Goal: Task Accomplishment & Management: Complete application form

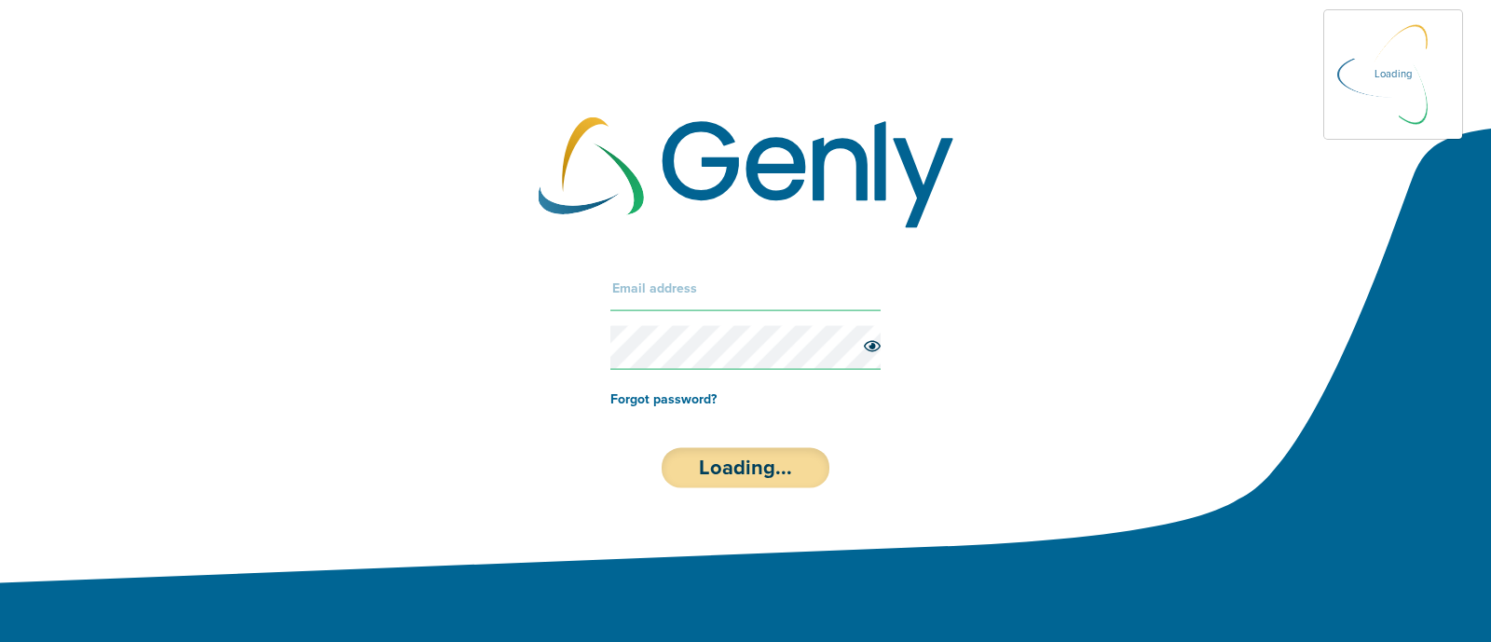
click at [708, 210] on div at bounding box center [746, 173] width 415 height 112
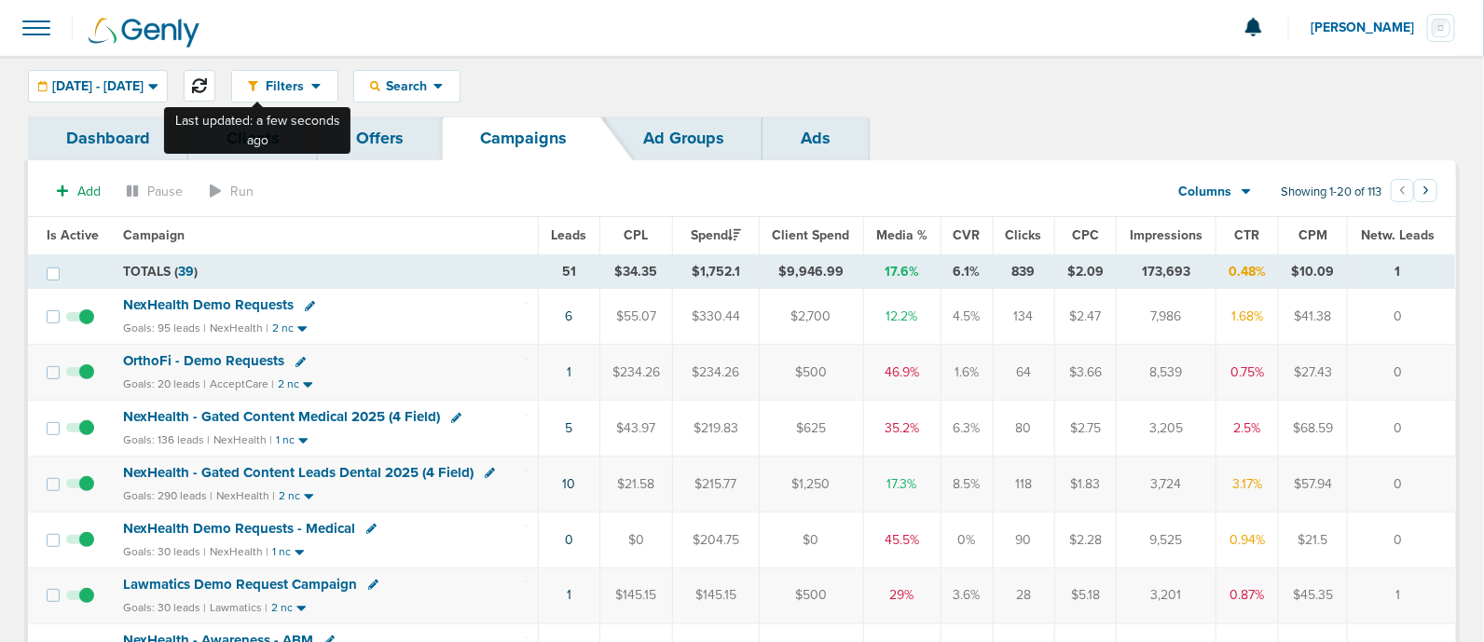
click at [207, 80] on icon at bounding box center [199, 85] width 15 height 15
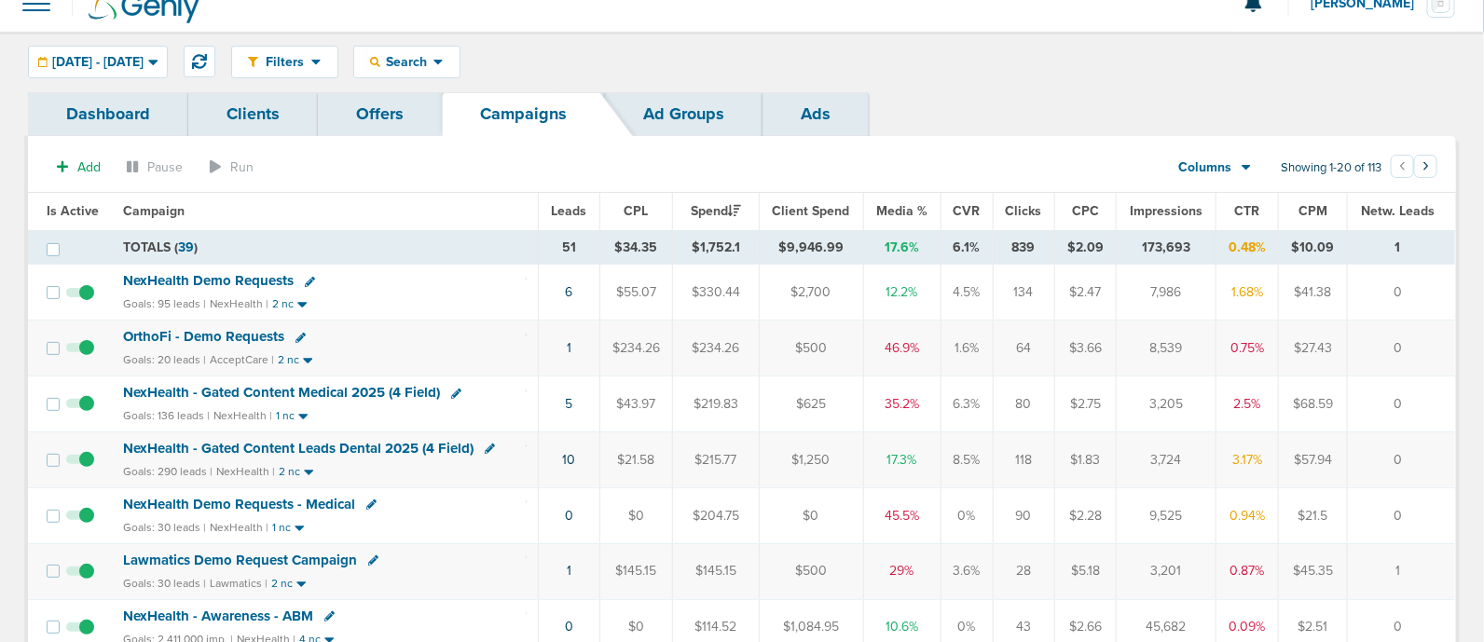
scroll to position [25, 0]
click at [325, 383] on span "NexHealth - Gated Content Medical 2025 (4 Field)" at bounding box center [281, 391] width 317 height 17
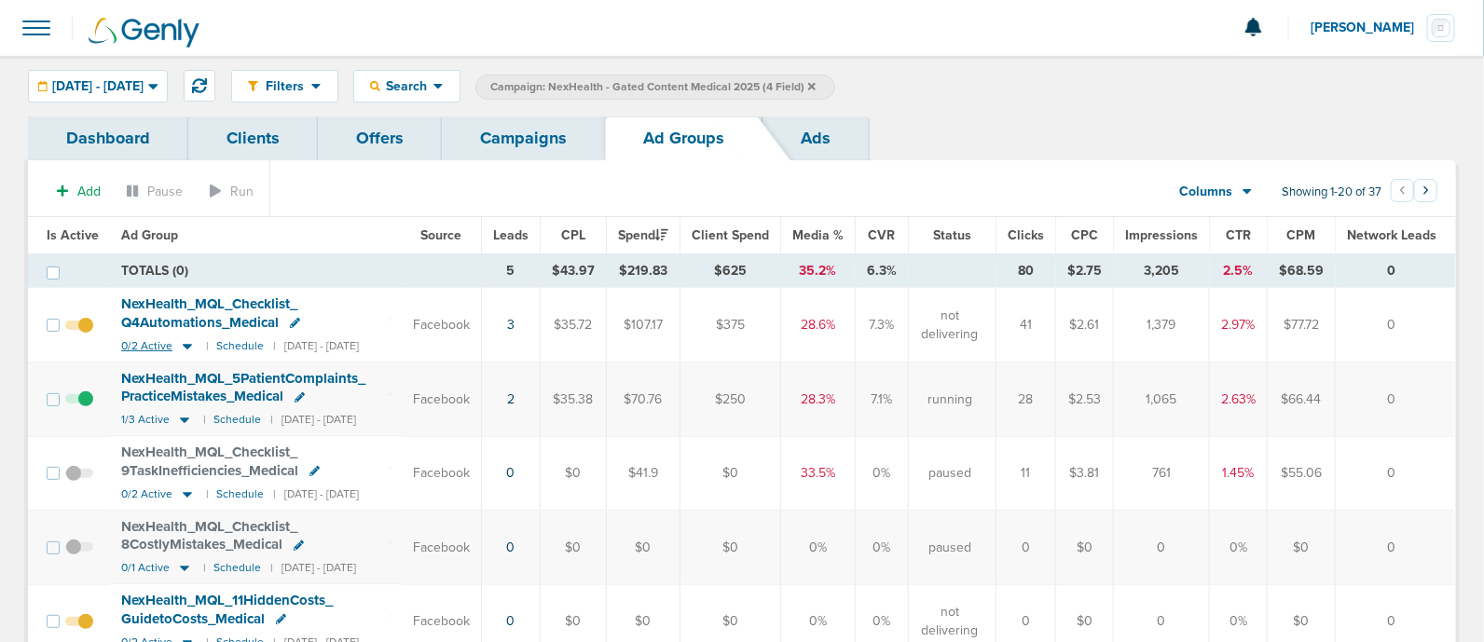
click at [186, 345] on icon at bounding box center [187, 347] width 9 height 6
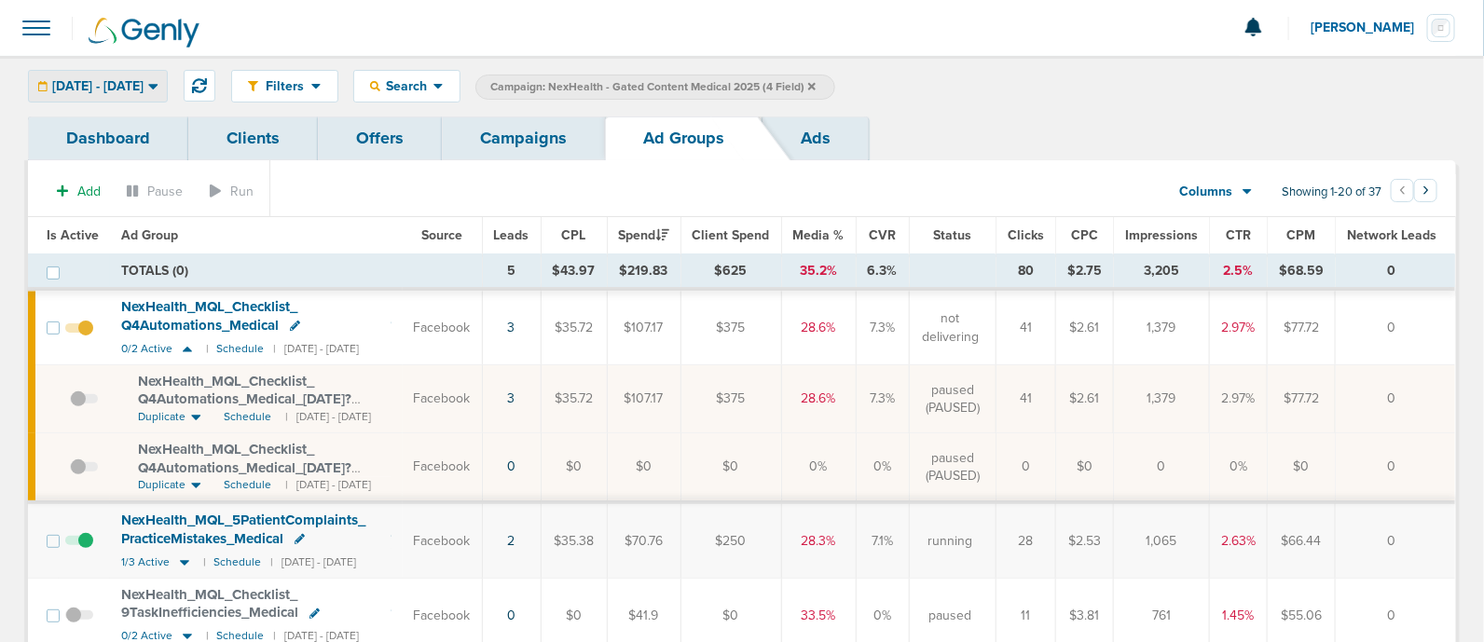
click at [126, 84] on span "[DATE] - [DATE]" at bounding box center [97, 86] width 91 height 13
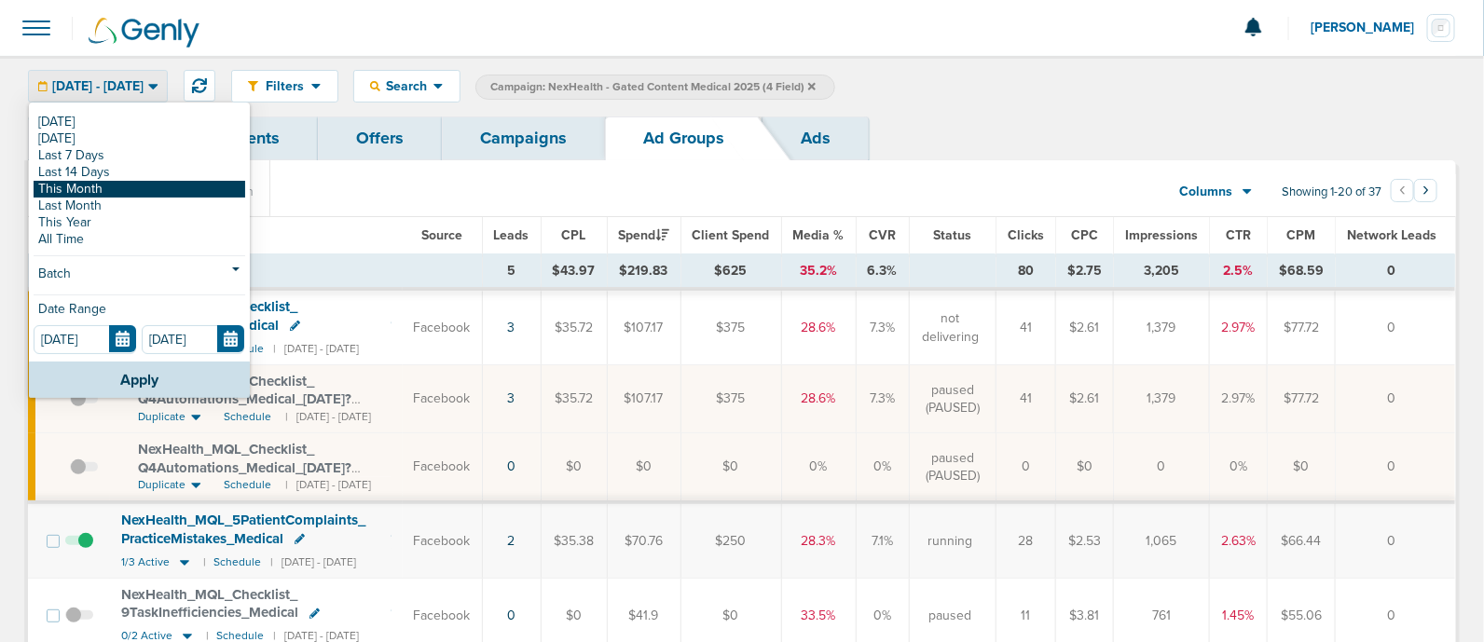
click at [122, 184] on link "This Month" at bounding box center [140, 189] width 212 height 17
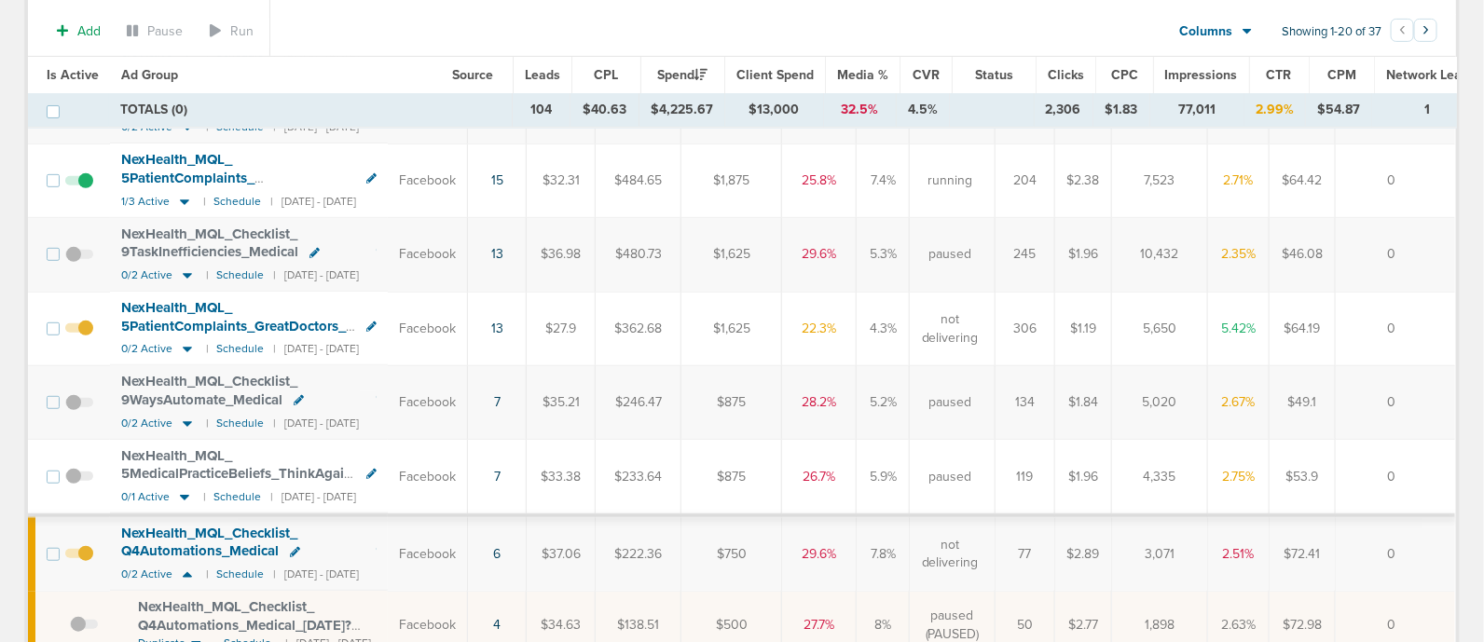
scroll to position [295, 0]
drag, startPoint x: 186, startPoint y: 350, endPoint x: 171, endPoint y: 333, distance: 23.1
click at [171, 333] on div "NexHealth_ MQL_ 5PatientComplaints_ GreatDoctors_ Medical" at bounding box center [248, 319] width 255 height 36
click at [186, 350] on icon at bounding box center [187, 353] width 9 height 6
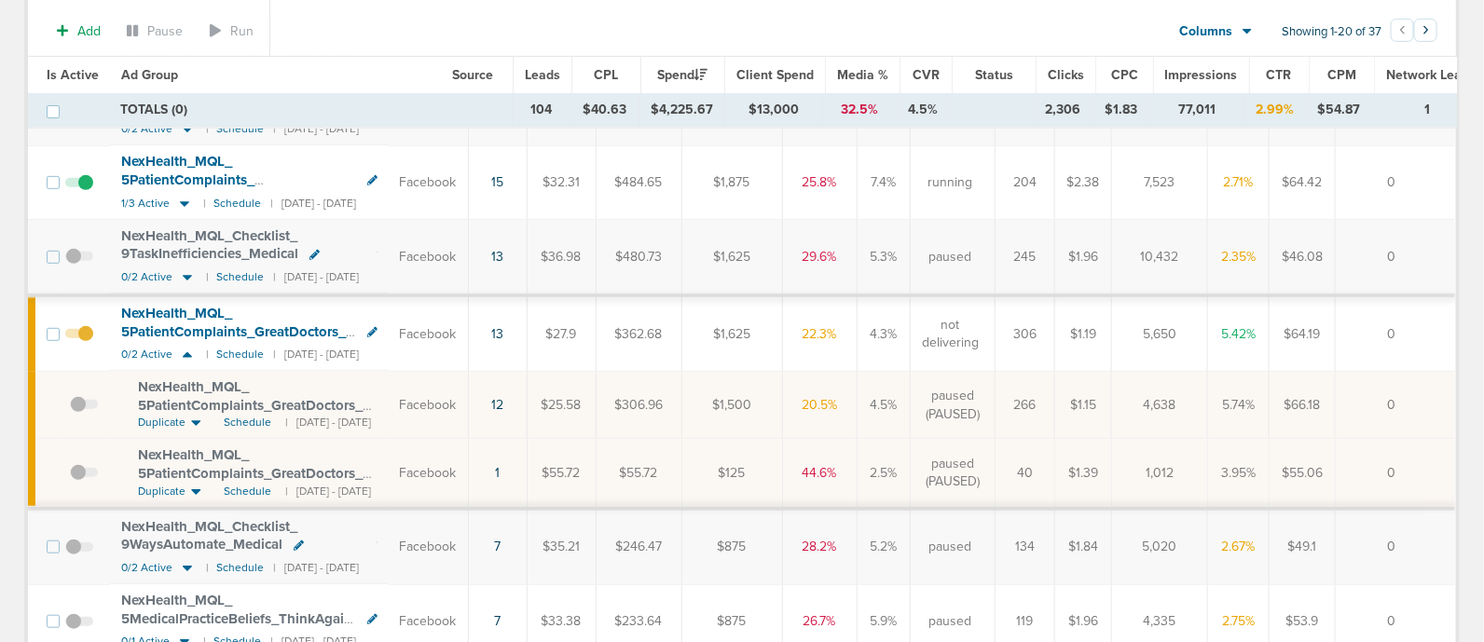
scroll to position [0, 0]
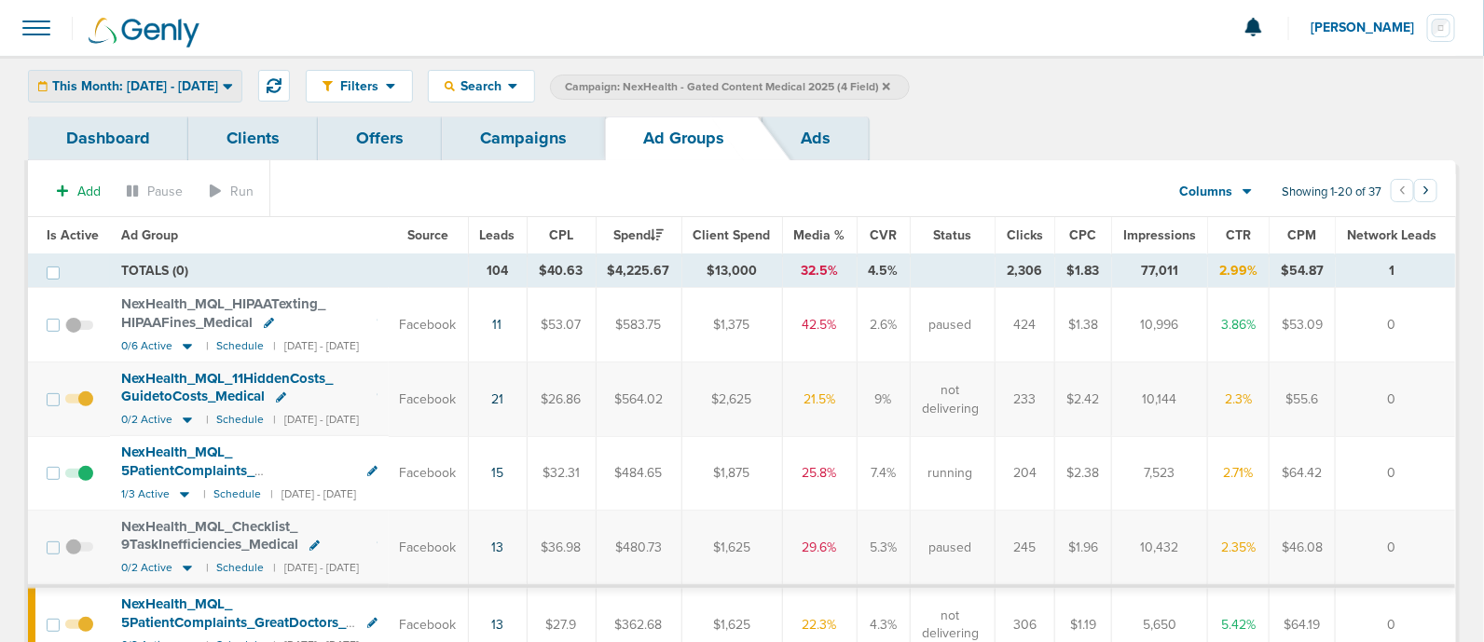
click at [165, 87] on span "This Month: [DATE] - [DATE]" at bounding box center [135, 86] width 166 height 13
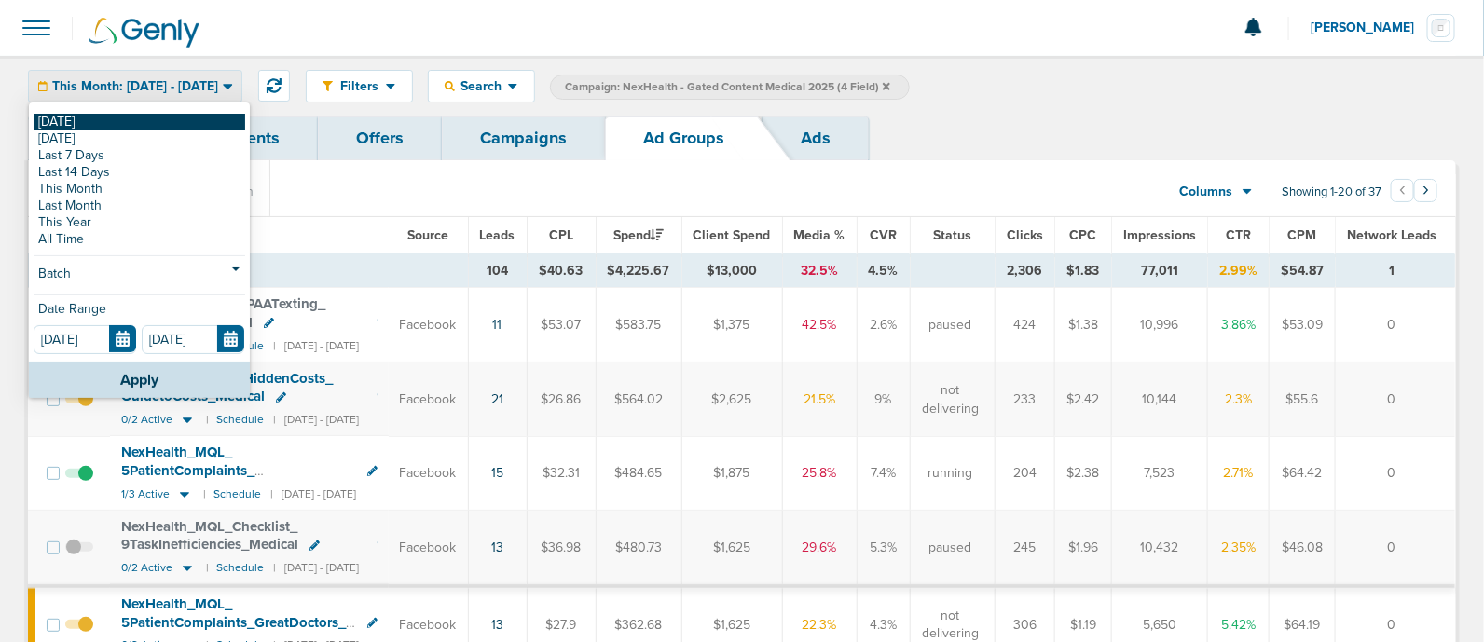
click at [89, 124] on link "[DATE]" at bounding box center [140, 122] width 212 height 17
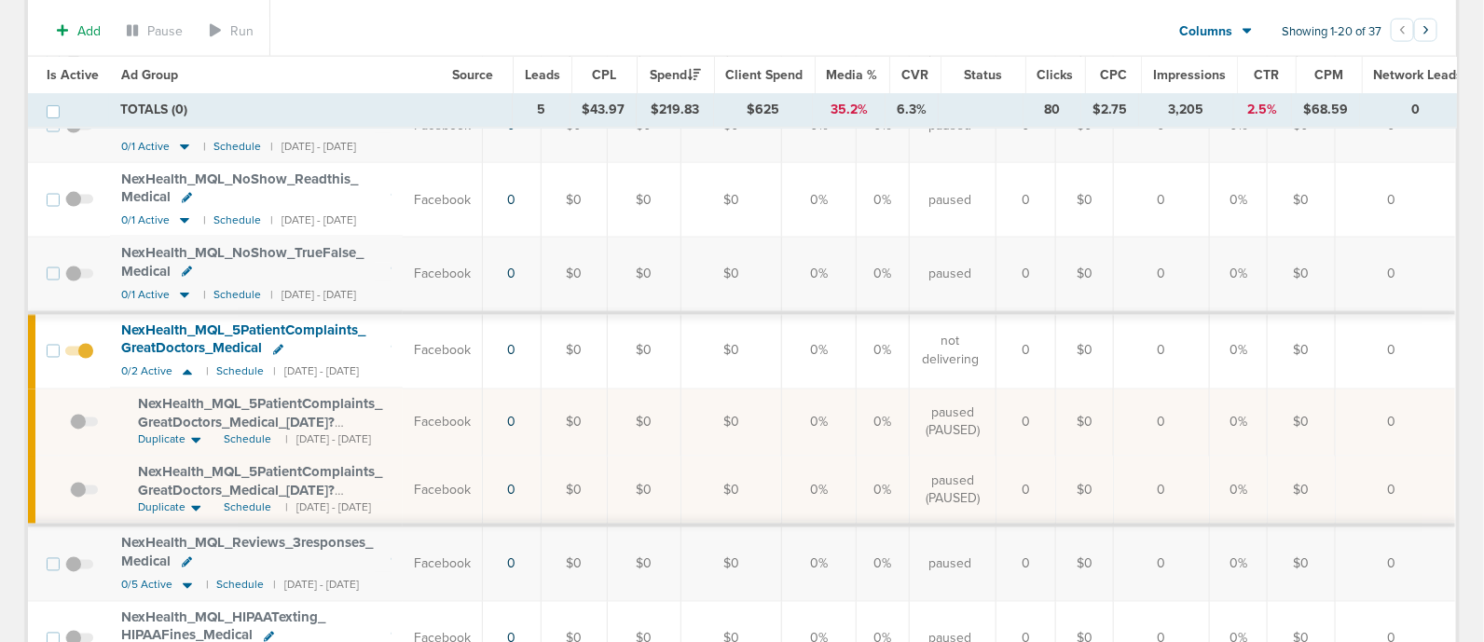
scroll to position [1165, 0]
click at [80, 428] on span at bounding box center [84, 428] width 28 height 0
click at [70, 423] on input "checkbox" at bounding box center [70, 423] width 0 height 0
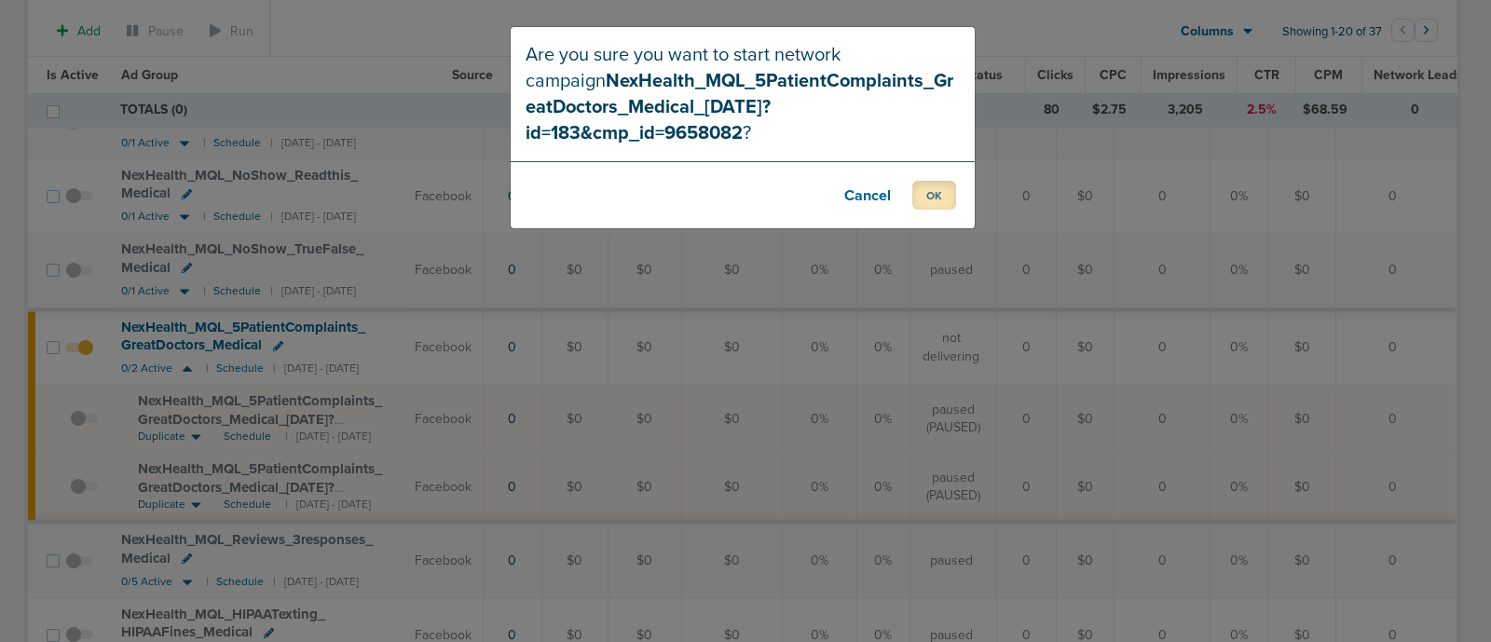
click at [927, 181] on button "OK" at bounding box center [935, 195] width 44 height 29
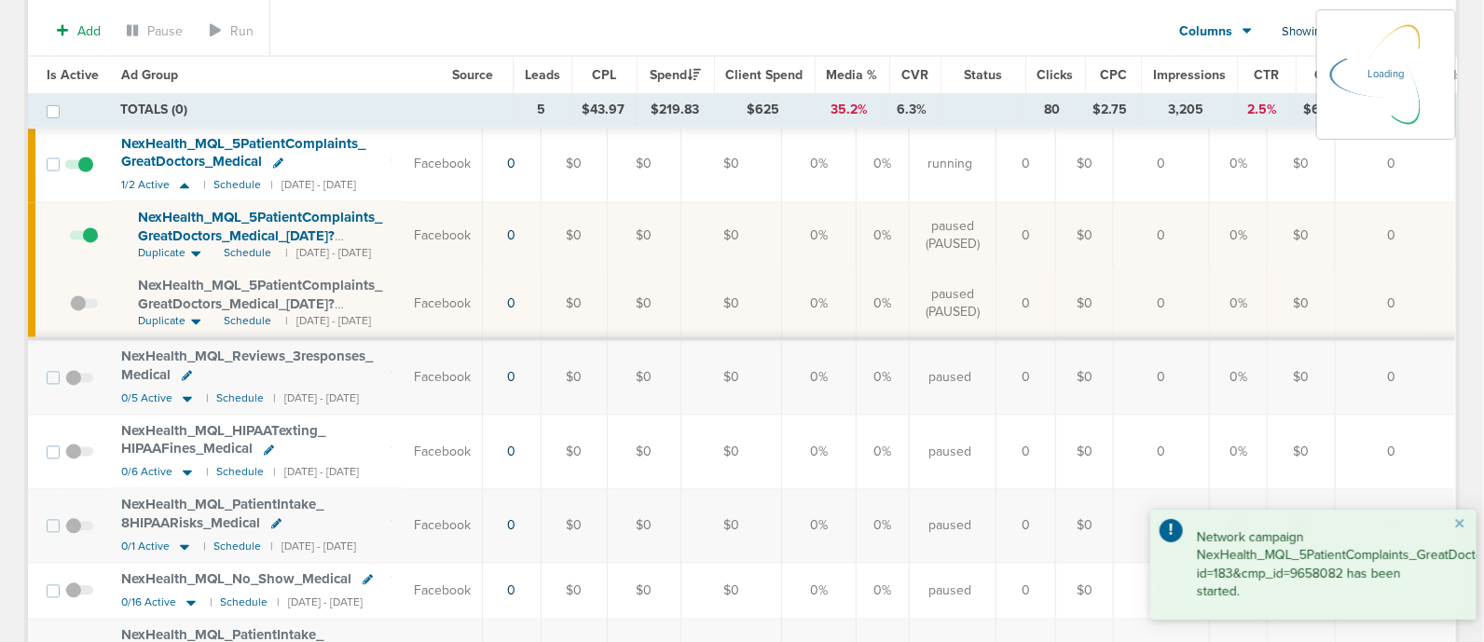
scroll to position [1347, 0]
click at [186, 473] on icon at bounding box center [187, 476] width 9 height 6
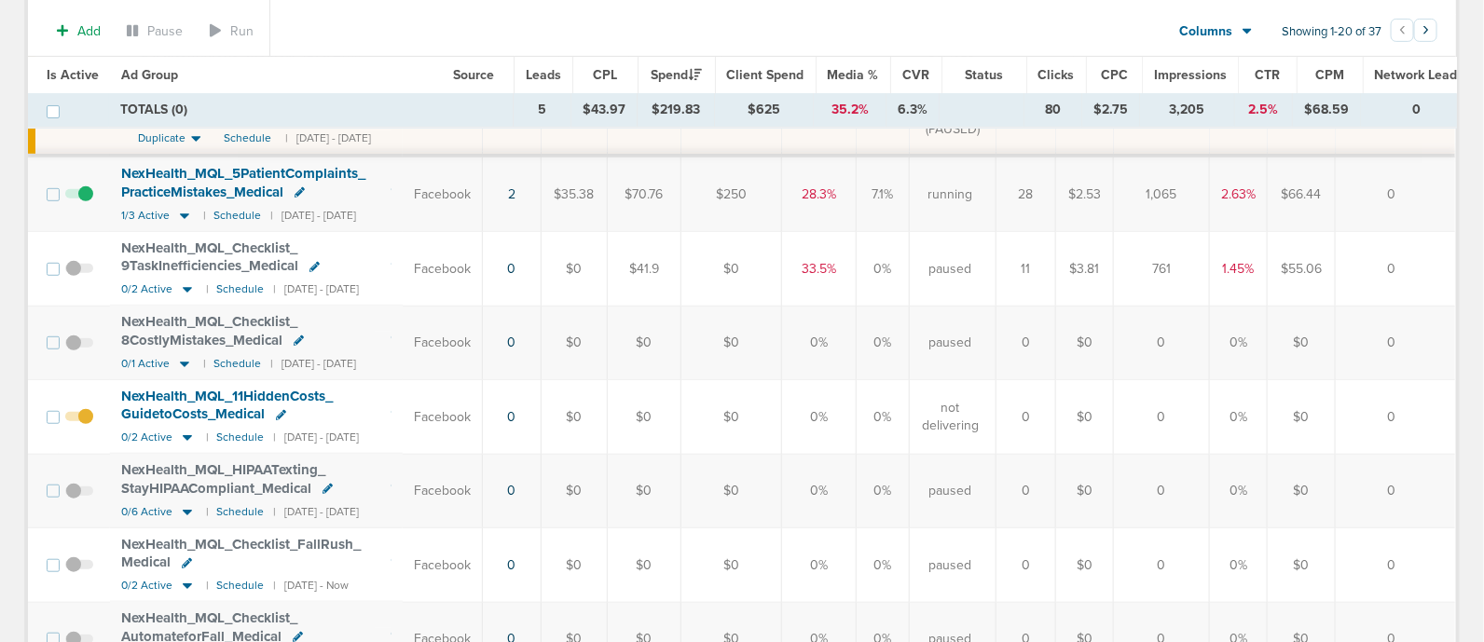
scroll to position [34, 0]
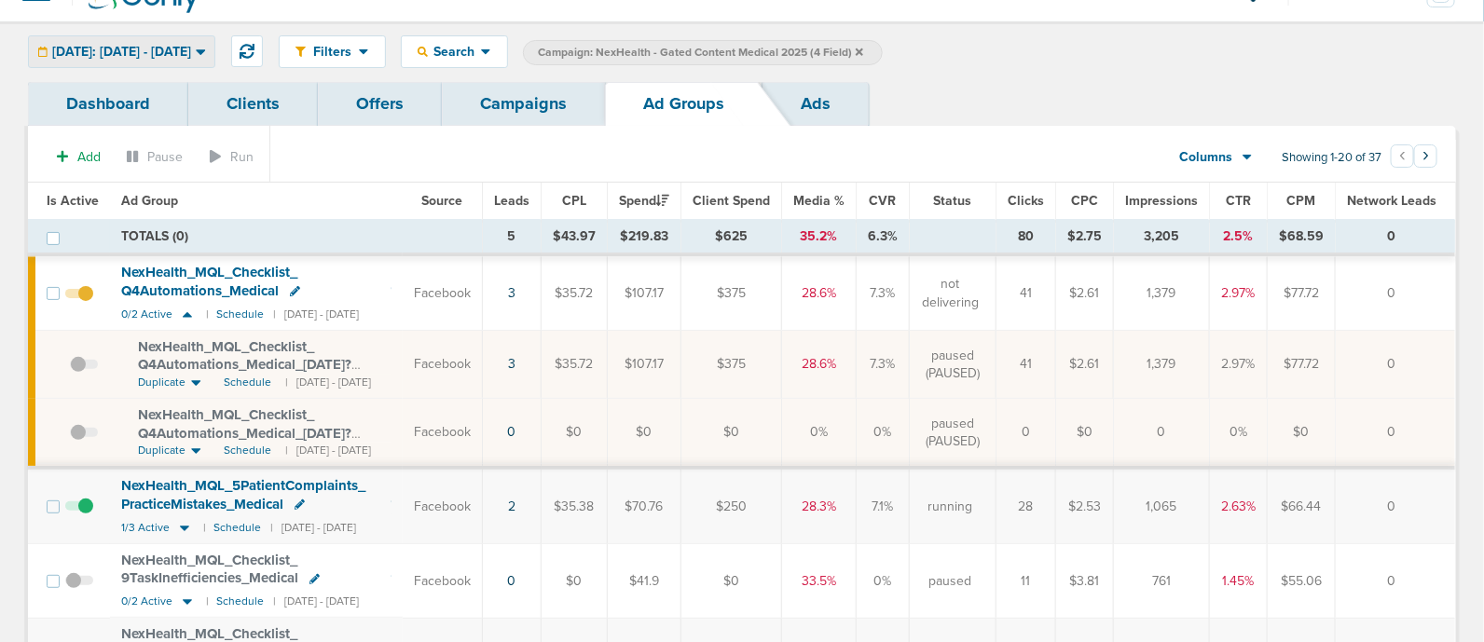
click at [158, 48] on span "[DATE]: [DATE] - [DATE]" at bounding box center [121, 52] width 139 height 13
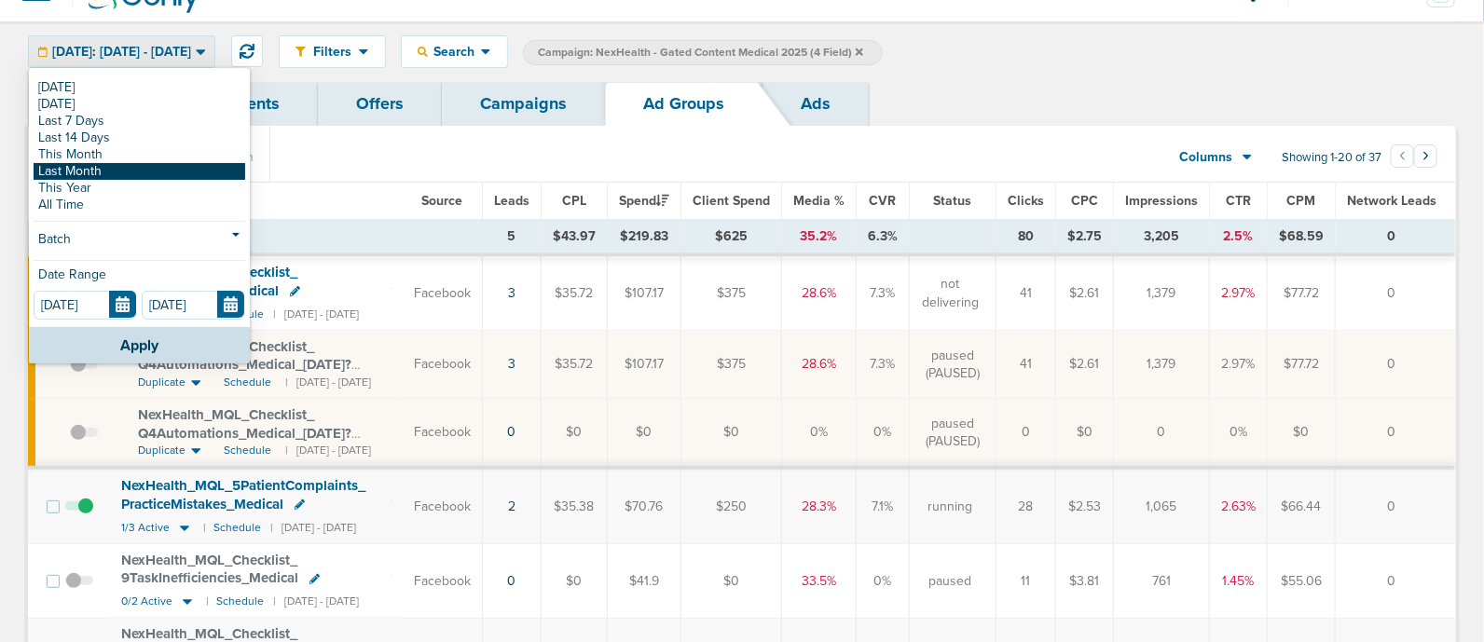
click at [124, 166] on link "Last Month" at bounding box center [140, 171] width 212 height 17
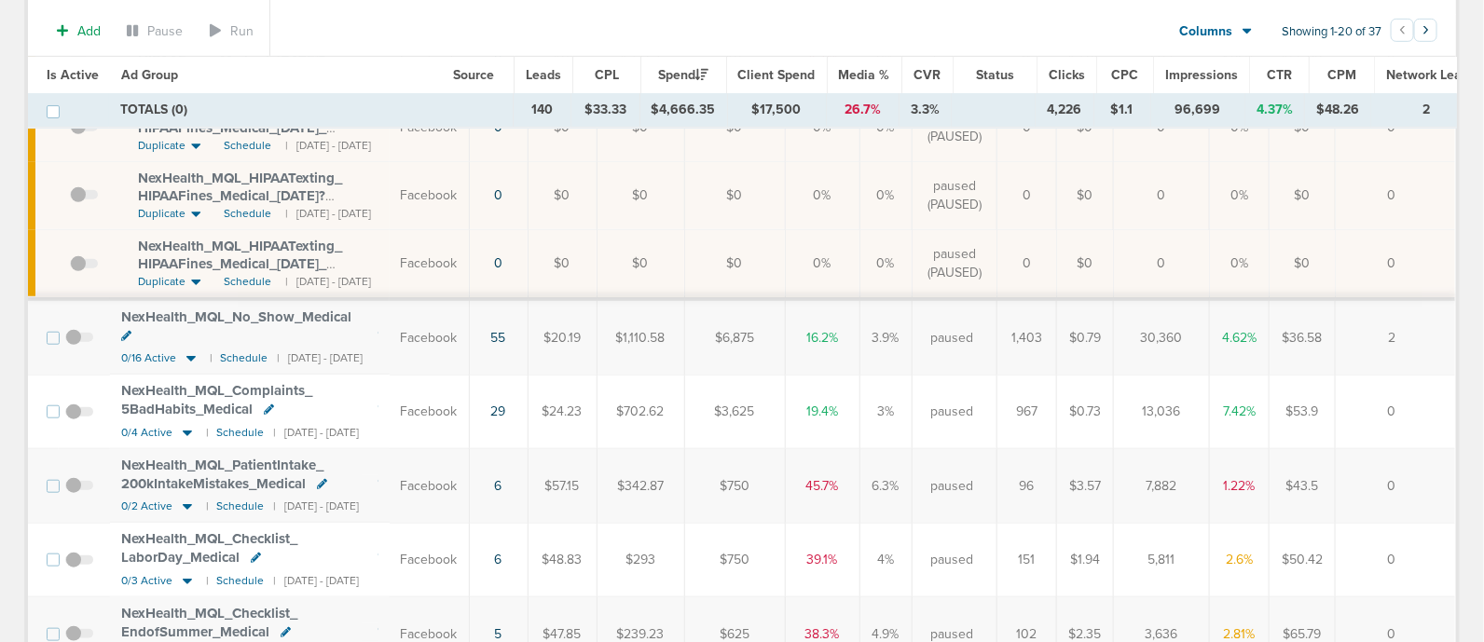
scroll to position [484, 0]
click at [189, 354] on icon at bounding box center [190, 357] width 9 height 6
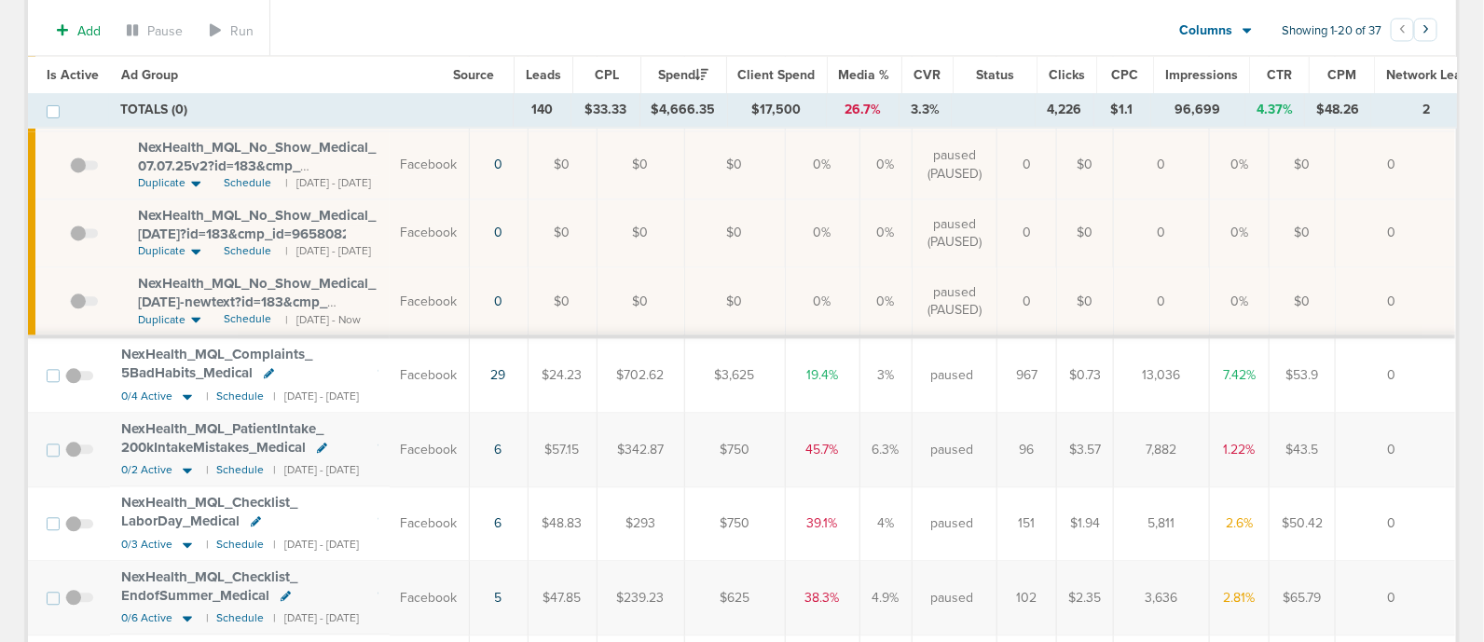
scroll to position [1612, 0]
click at [185, 394] on icon at bounding box center [187, 397] width 9 height 6
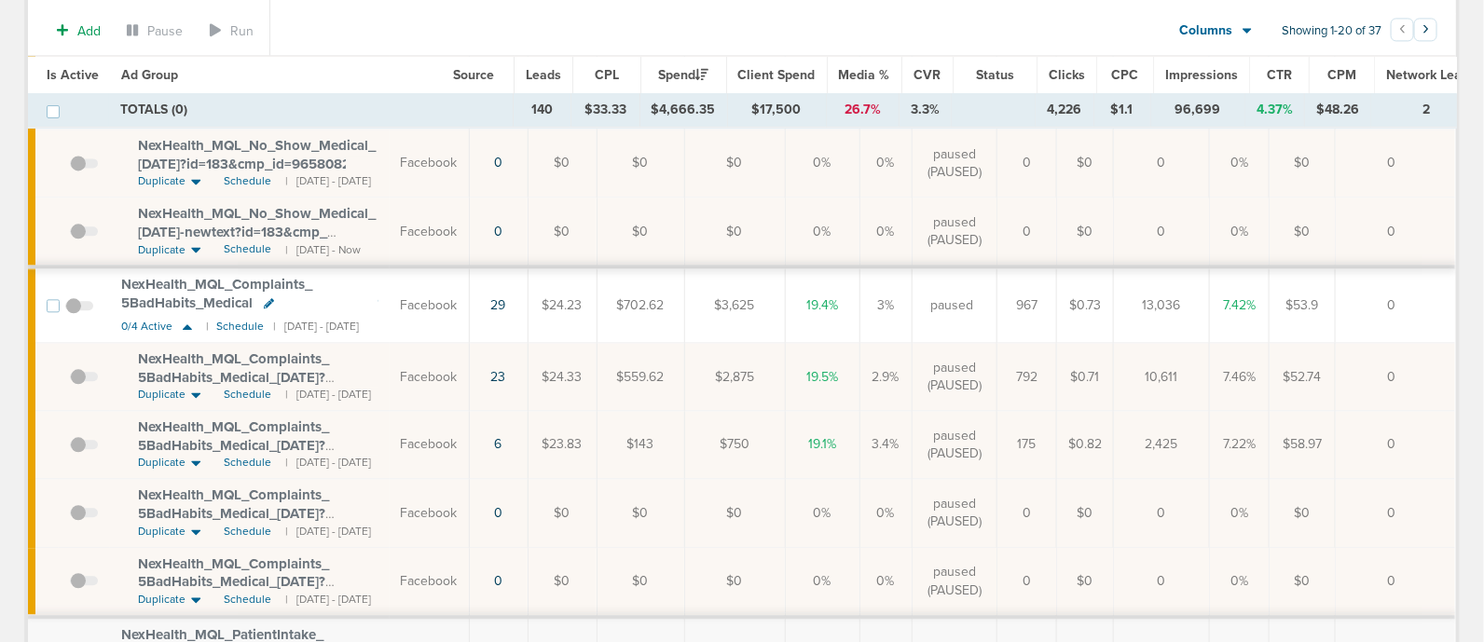
scroll to position [1682, 0]
click at [82, 386] on span at bounding box center [84, 386] width 28 height 0
click at [70, 381] on input "checkbox" at bounding box center [70, 381] width 0 height 0
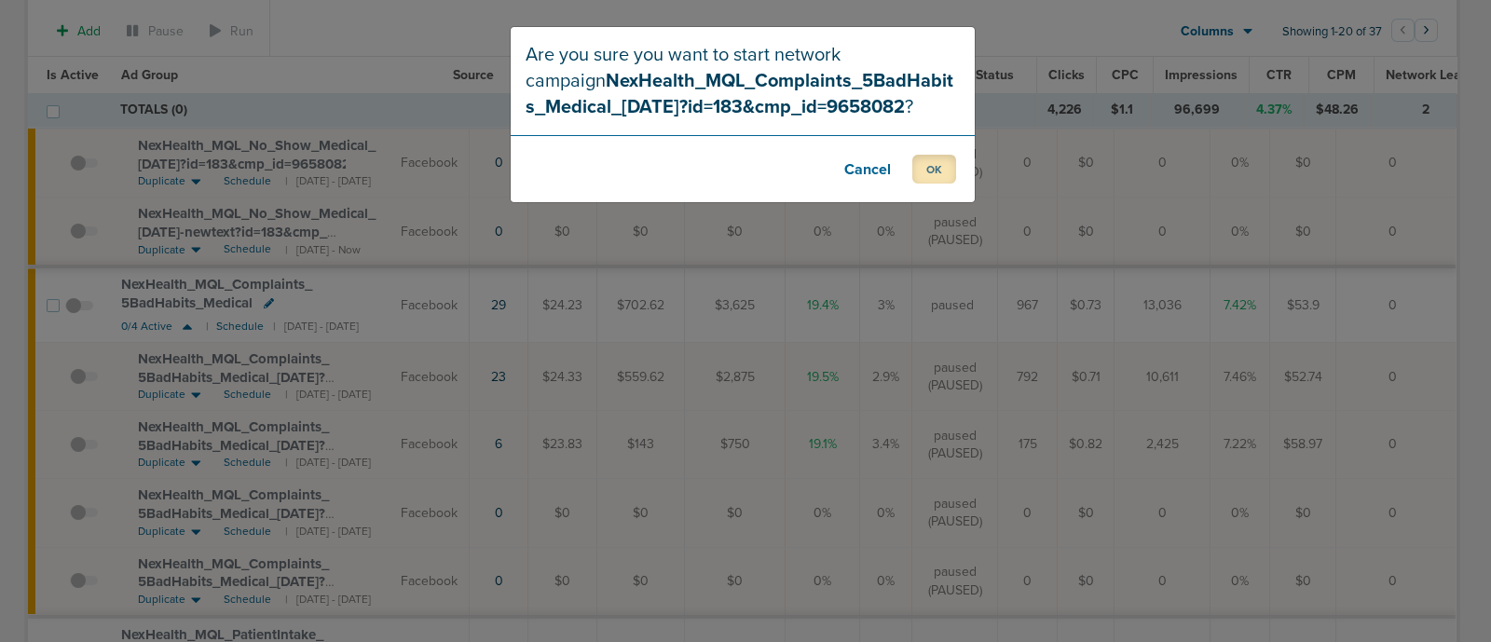
click at [923, 170] on button "OK" at bounding box center [935, 169] width 44 height 29
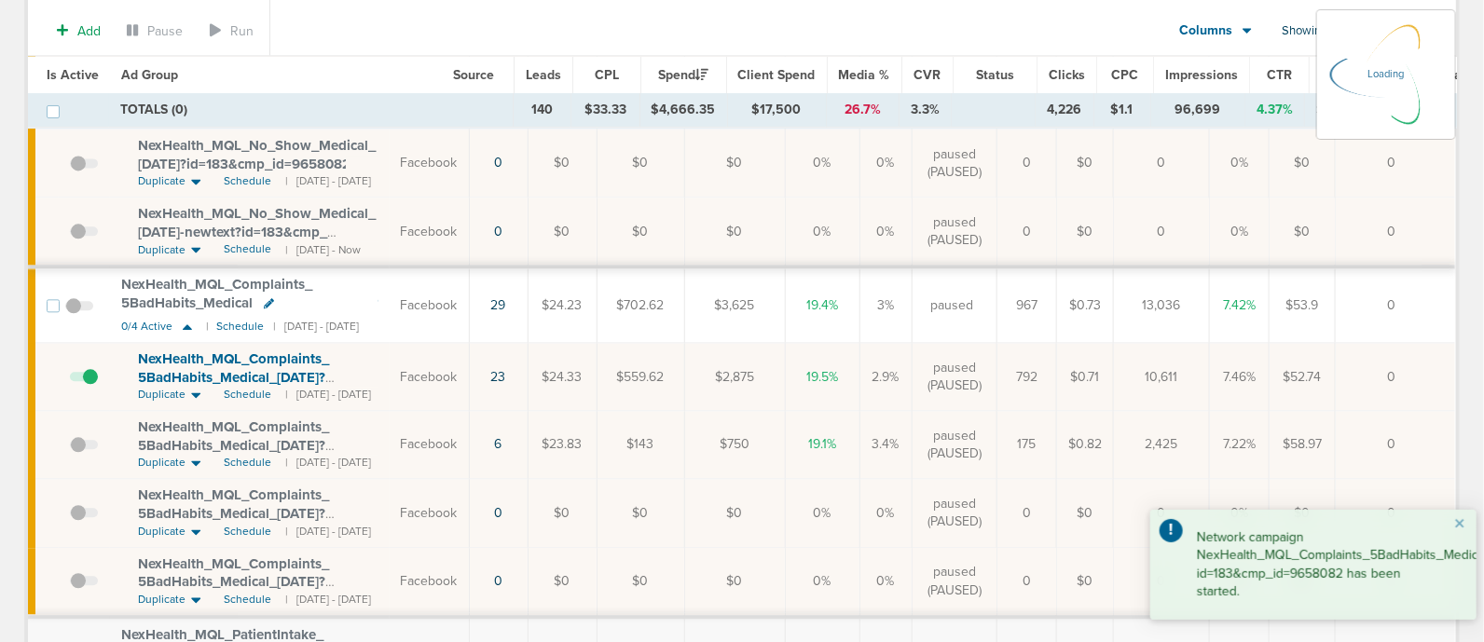
click at [461, 291] on td "Facebook" at bounding box center [430, 305] width 80 height 76
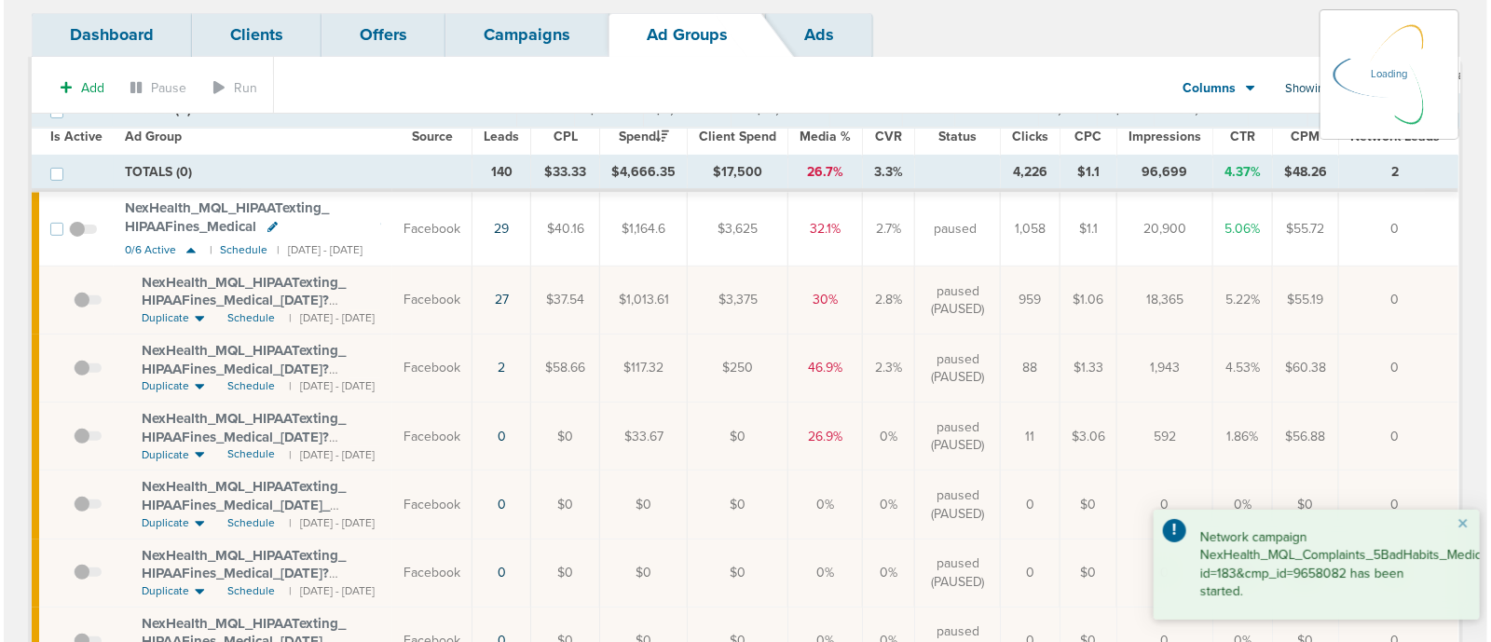
scroll to position [0, 0]
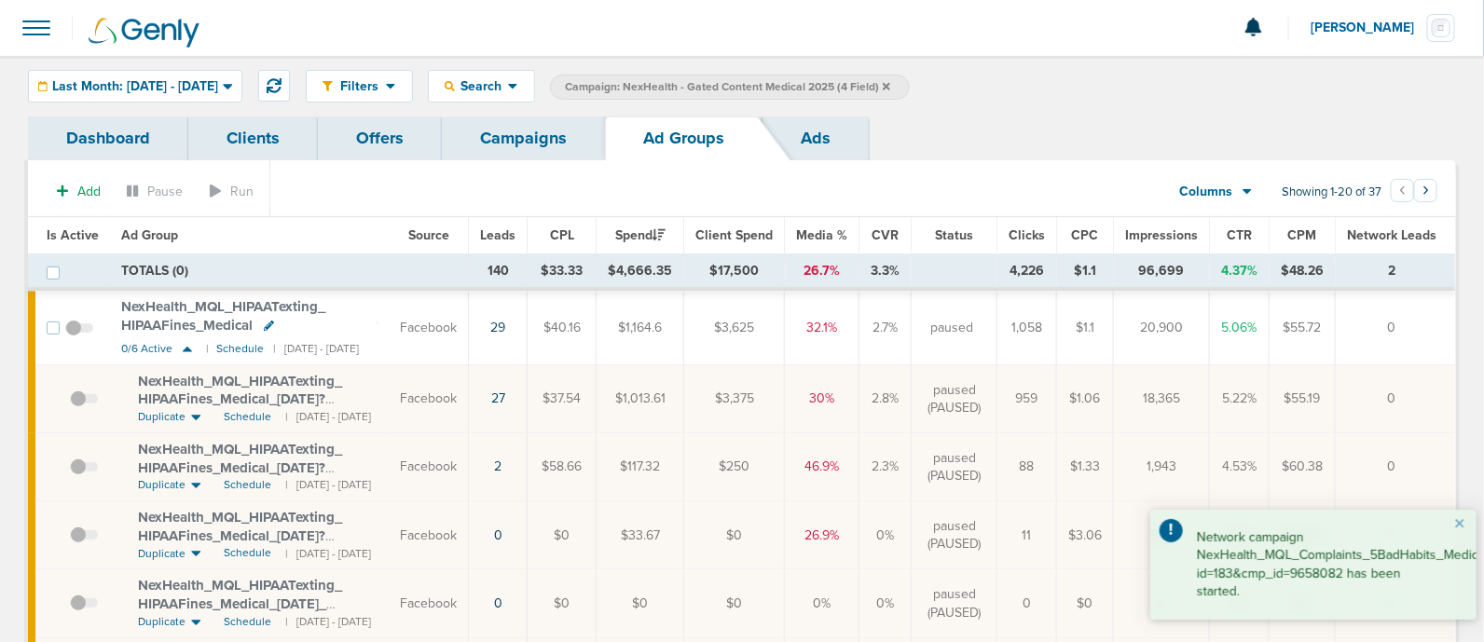
click at [530, 140] on link "Campaigns" at bounding box center [523, 139] width 163 height 44
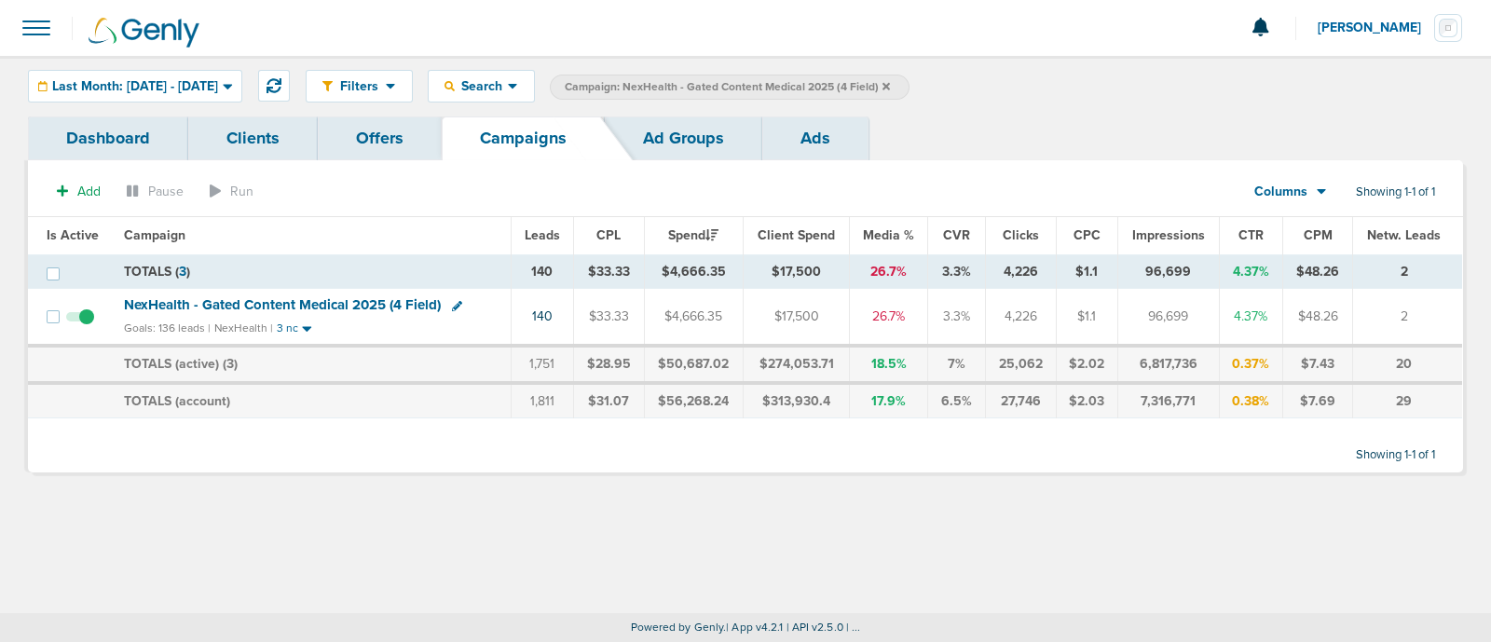
click at [890, 84] on icon at bounding box center [886, 86] width 7 height 11
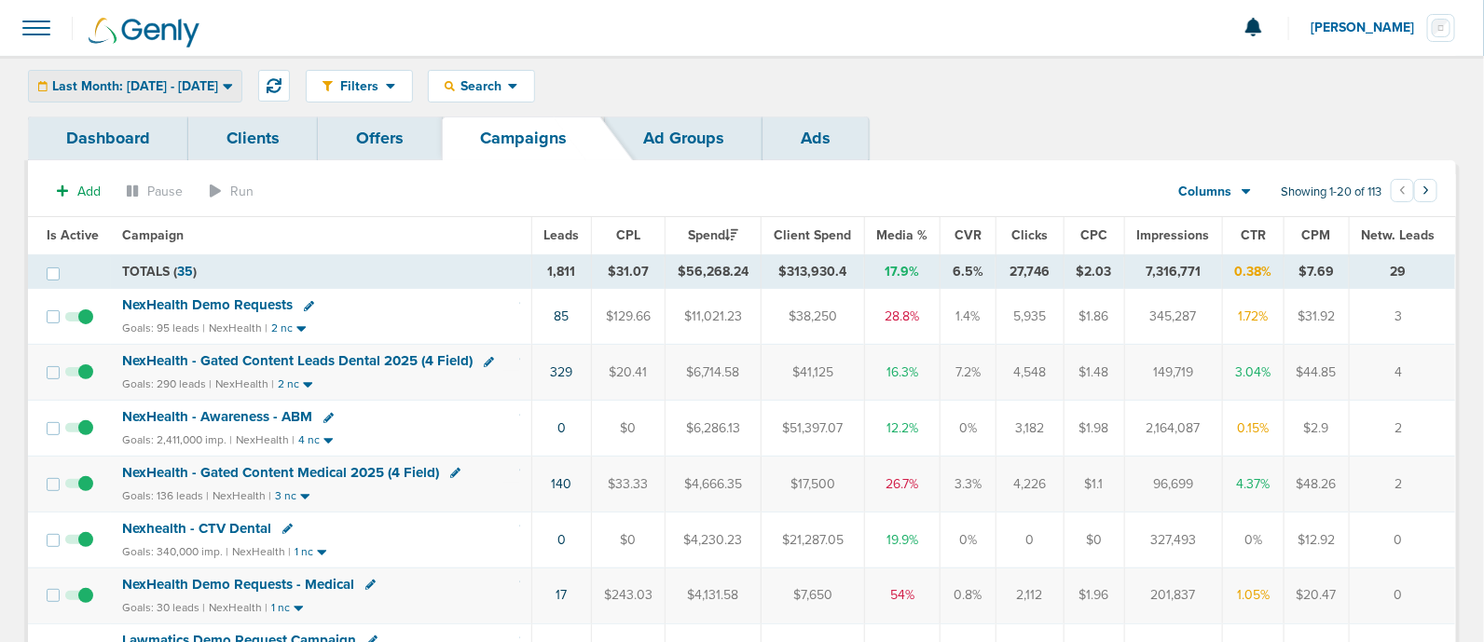
click at [198, 95] on div "Last Month: [DATE] - [DATE]" at bounding box center [135, 86] width 213 height 31
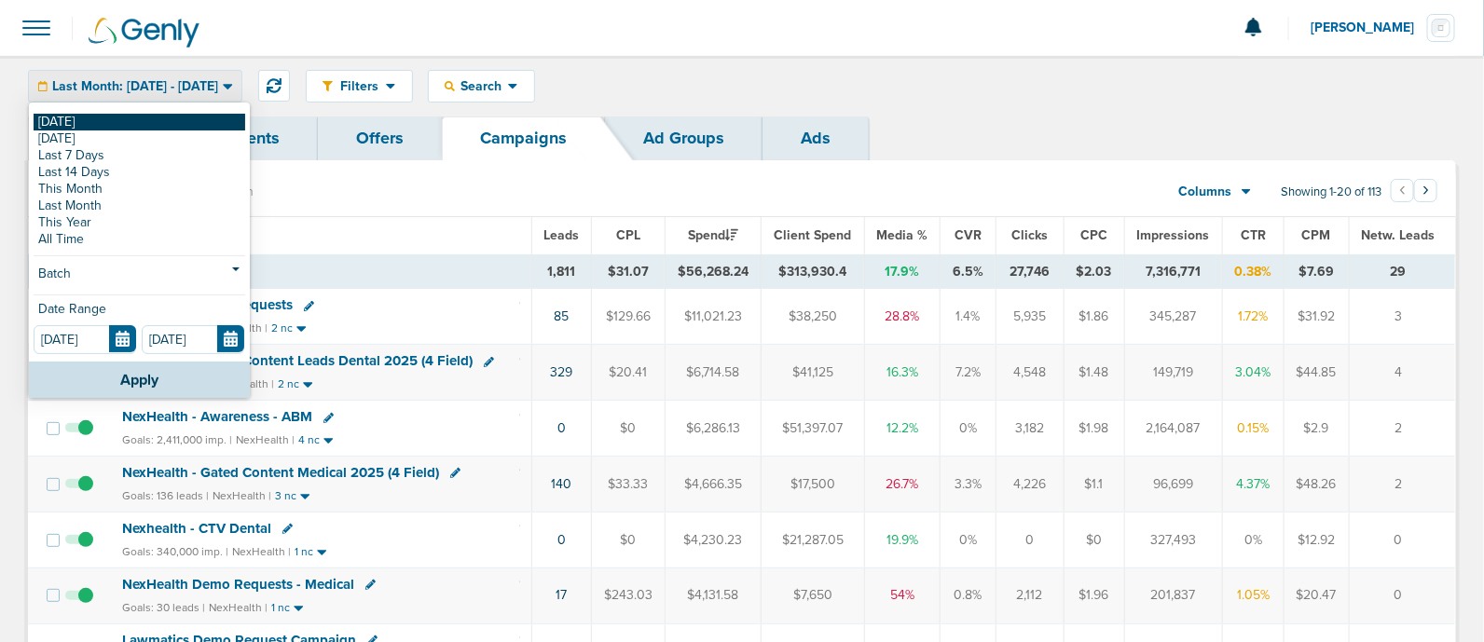
click at [71, 122] on link "[DATE]" at bounding box center [140, 122] width 212 height 17
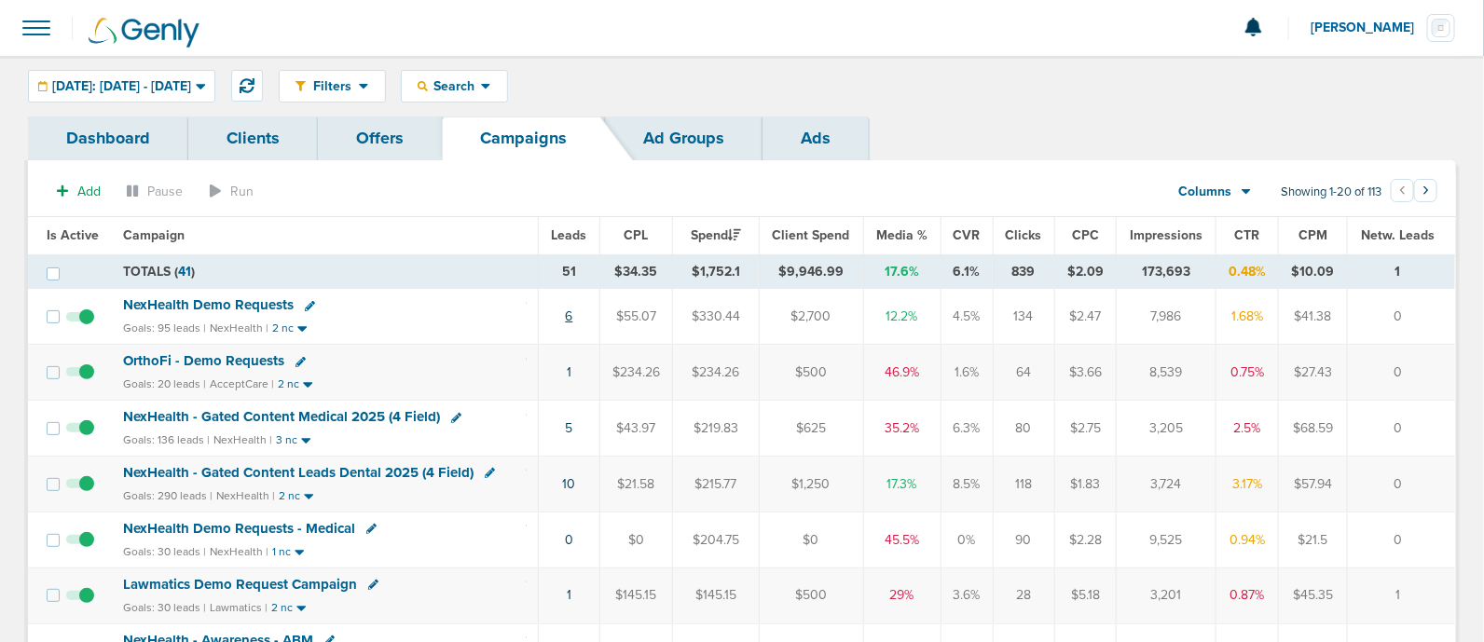
click at [569, 314] on link "6" at bounding box center [568, 317] width 7 height 16
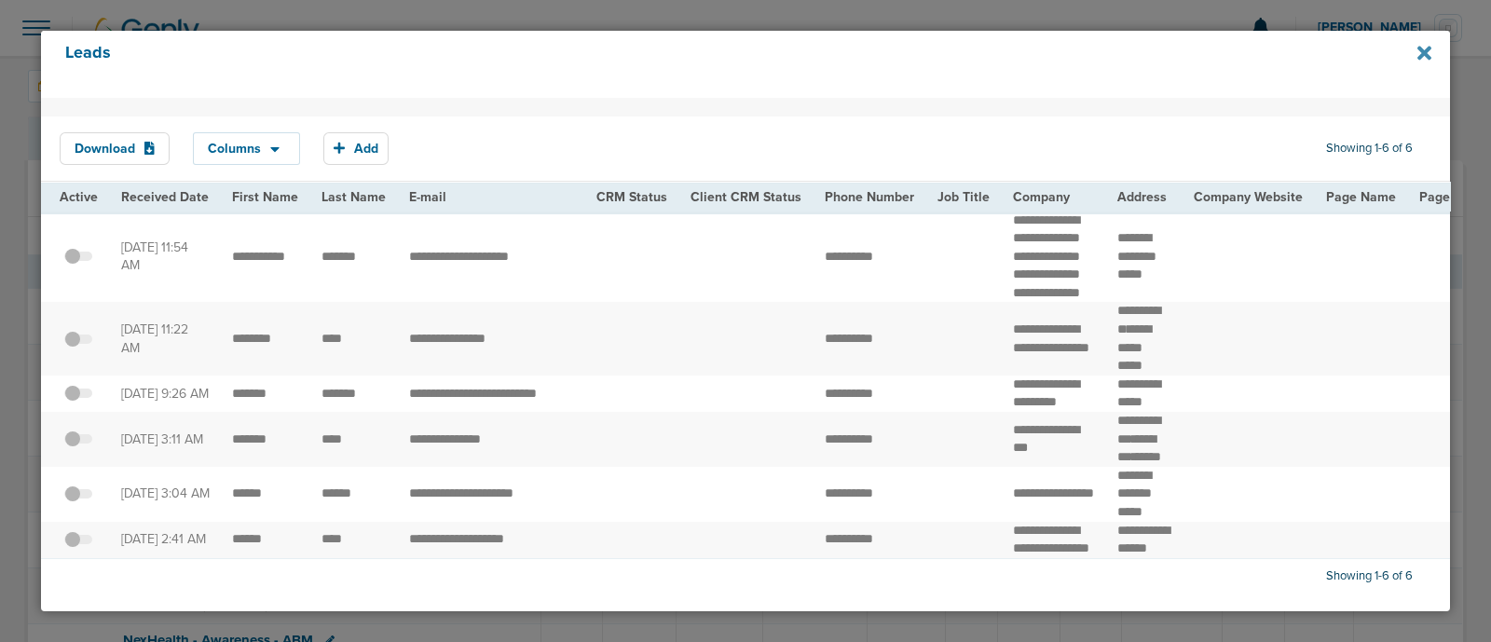
click at [1421, 47] on icon at bounding box center [1425, 53] width 14 height 21
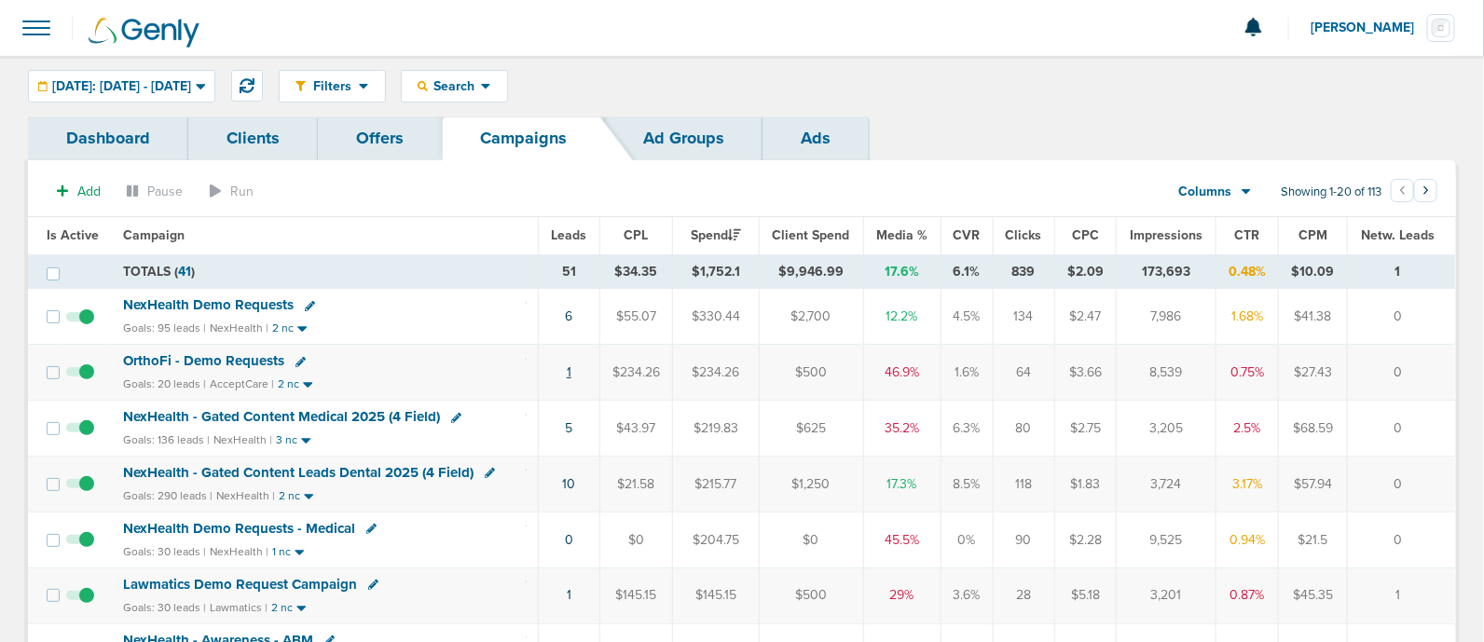
click at [571, 368] on link "1" at bounding box center [569, 372] width 5 height 16
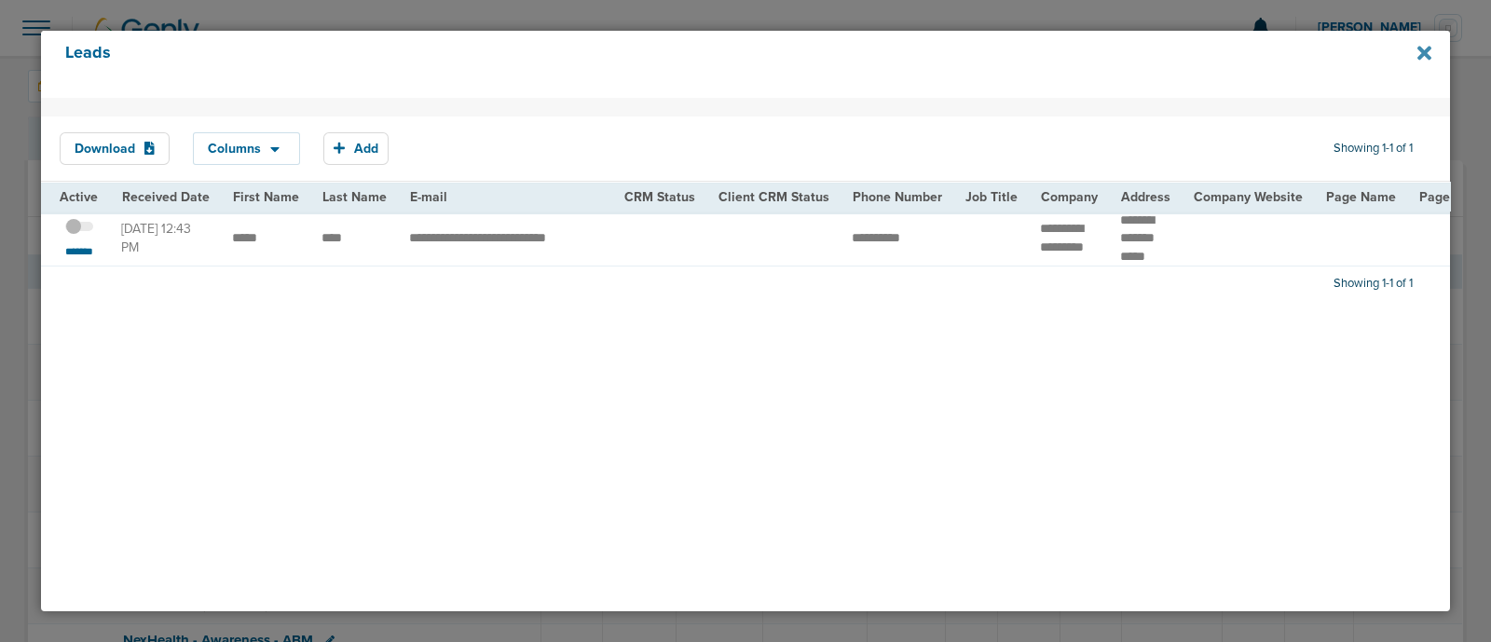
click at [1422, 52] on icon at bounding box center [1425, 53] width 14 height 14
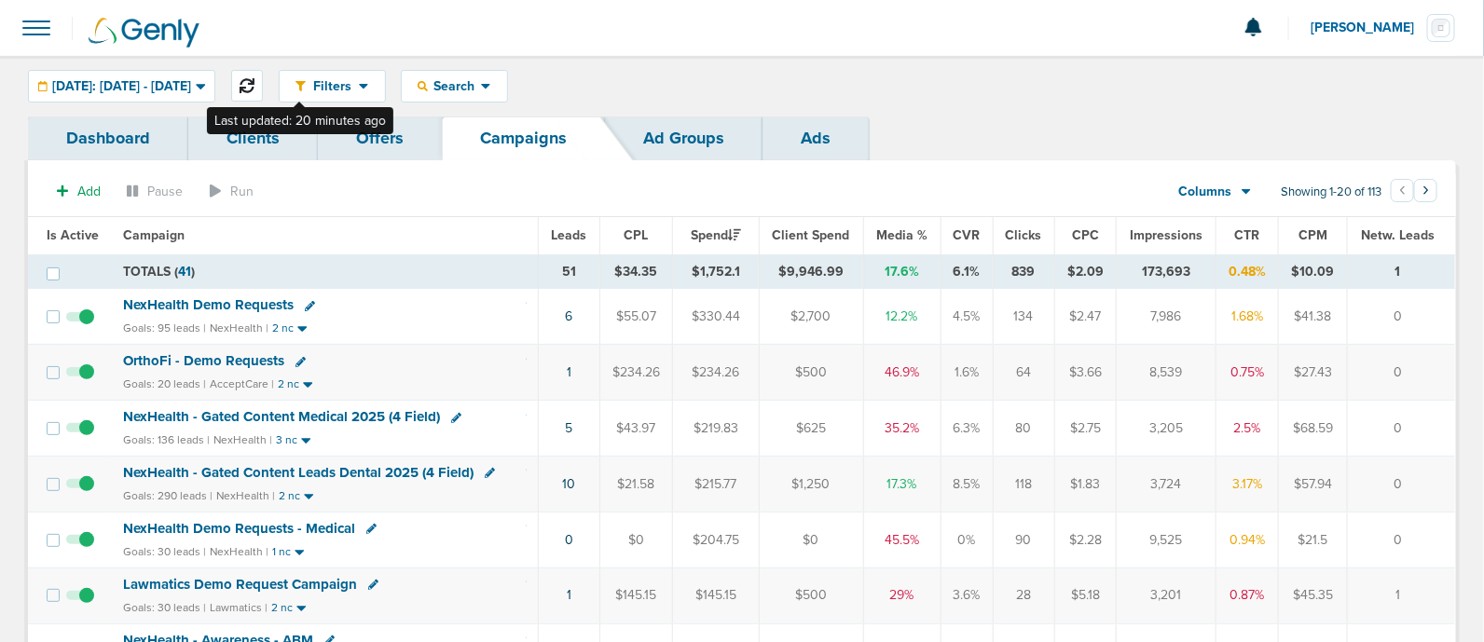
click at [254, 91] on icon at bounding box center [247, 85] width 15 height 15
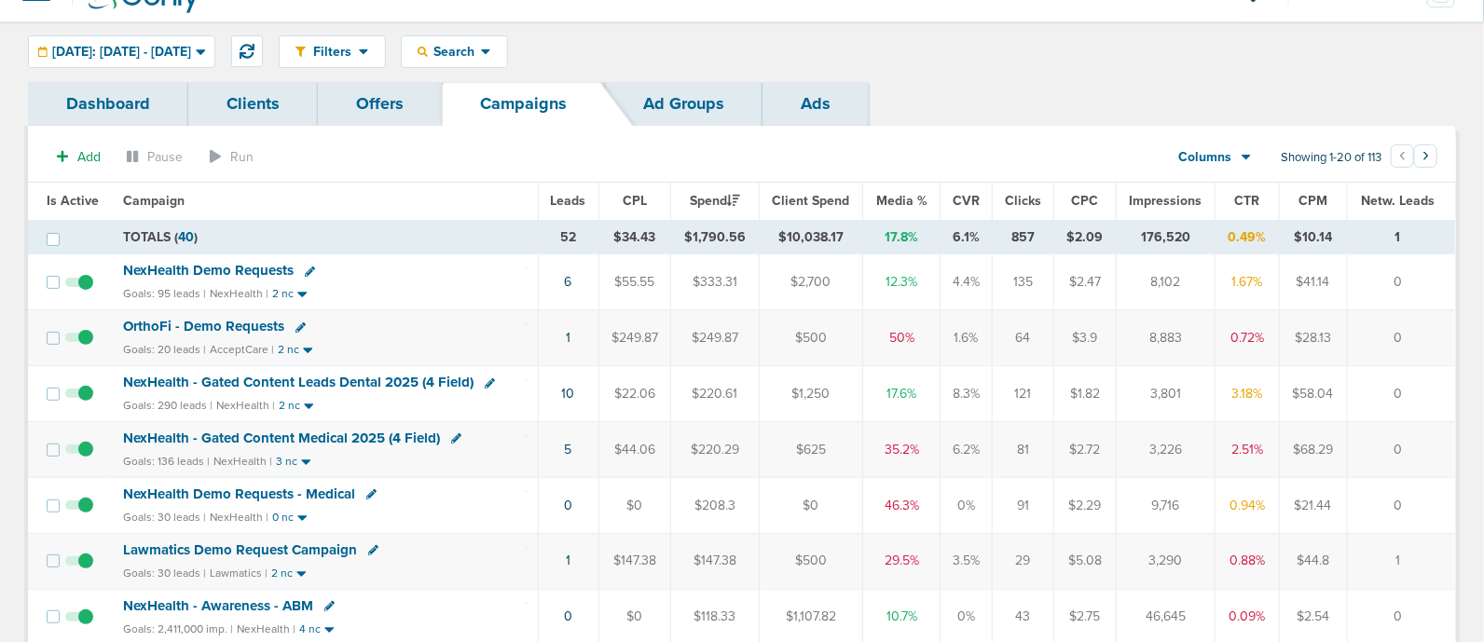
scroll to position [30, 0]
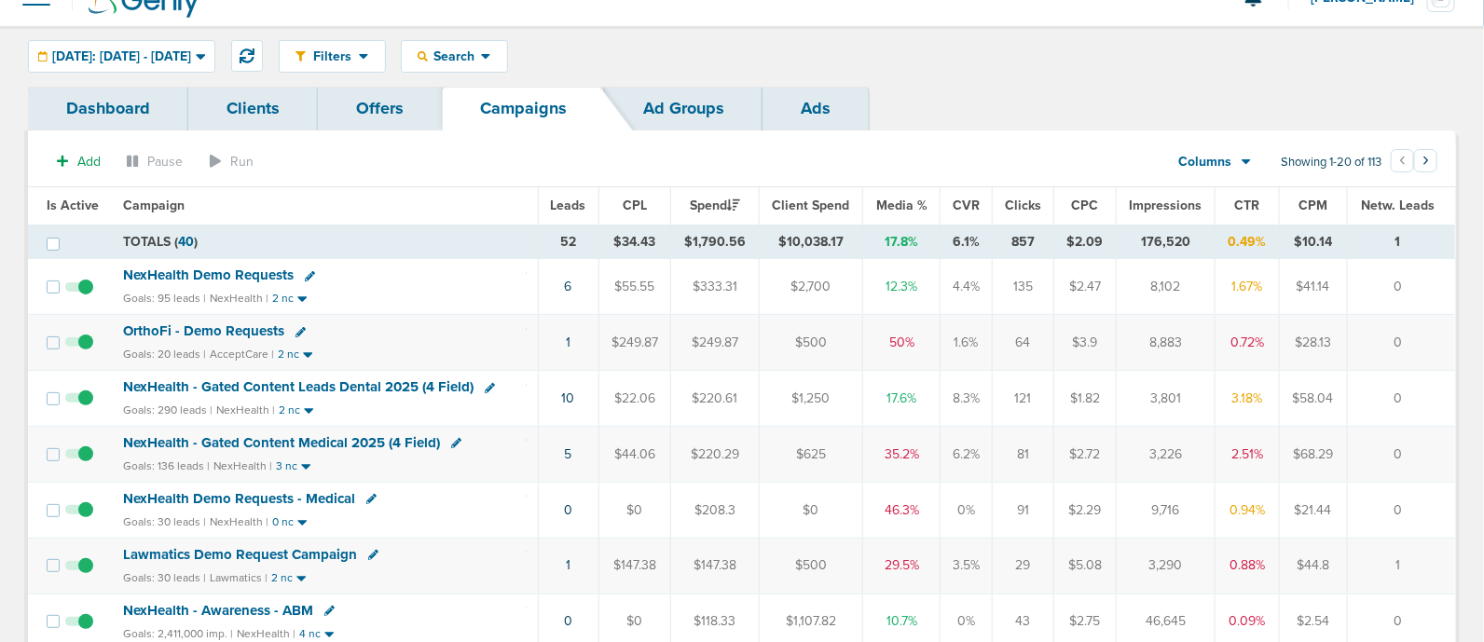
click at [336, 385] on span "NexHealth - Gated Content Leads Dental 2025 (4 Field)" at bounding box center [298, 386] width 350 height 17
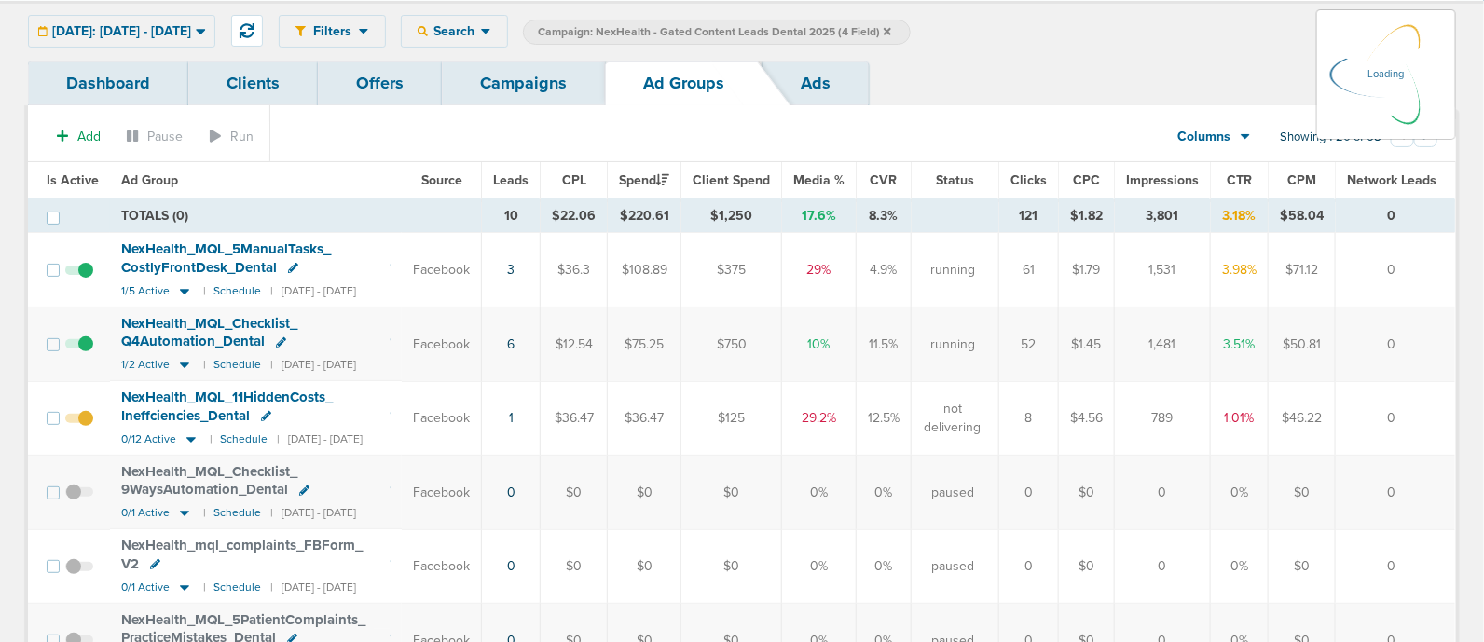
scroll to position [57, 0]
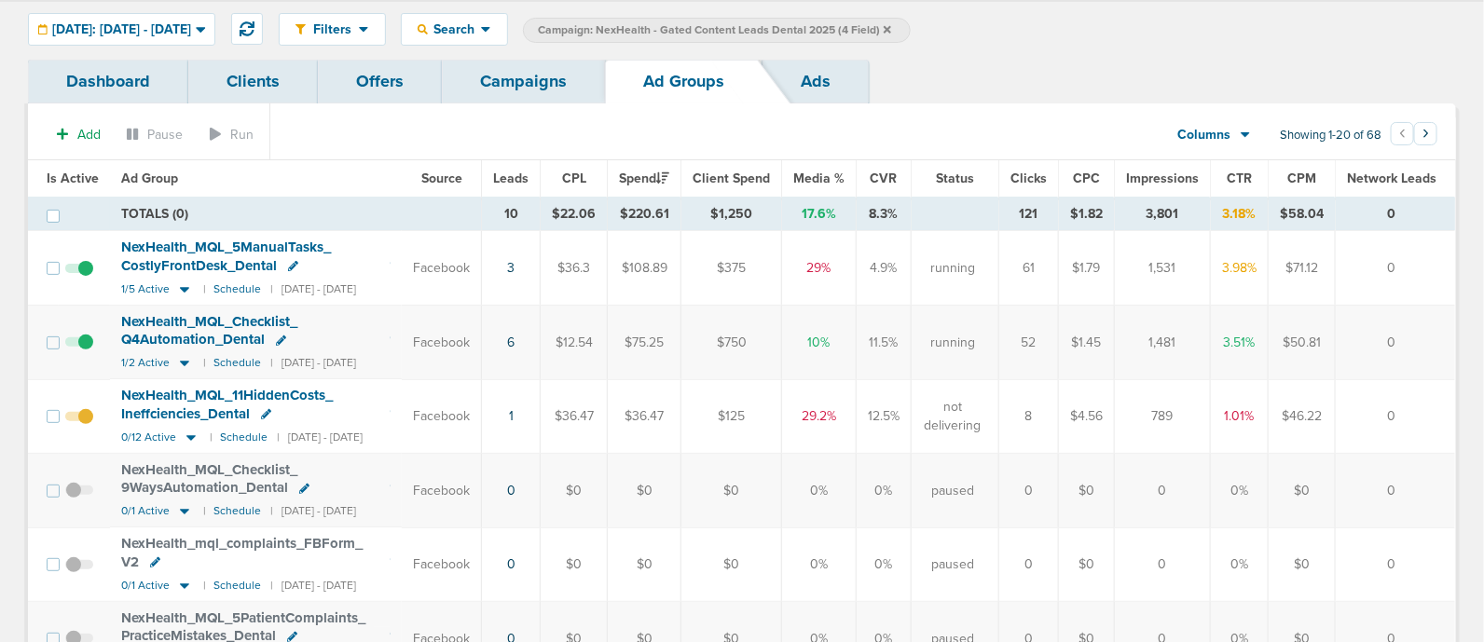
click at [482, 328] on td "Facebook" at bounding box center [442, 343] width 80 height 74
click at [526, 89] on link "Campaigns" at bounding box center [523, 82] width 163 height 44
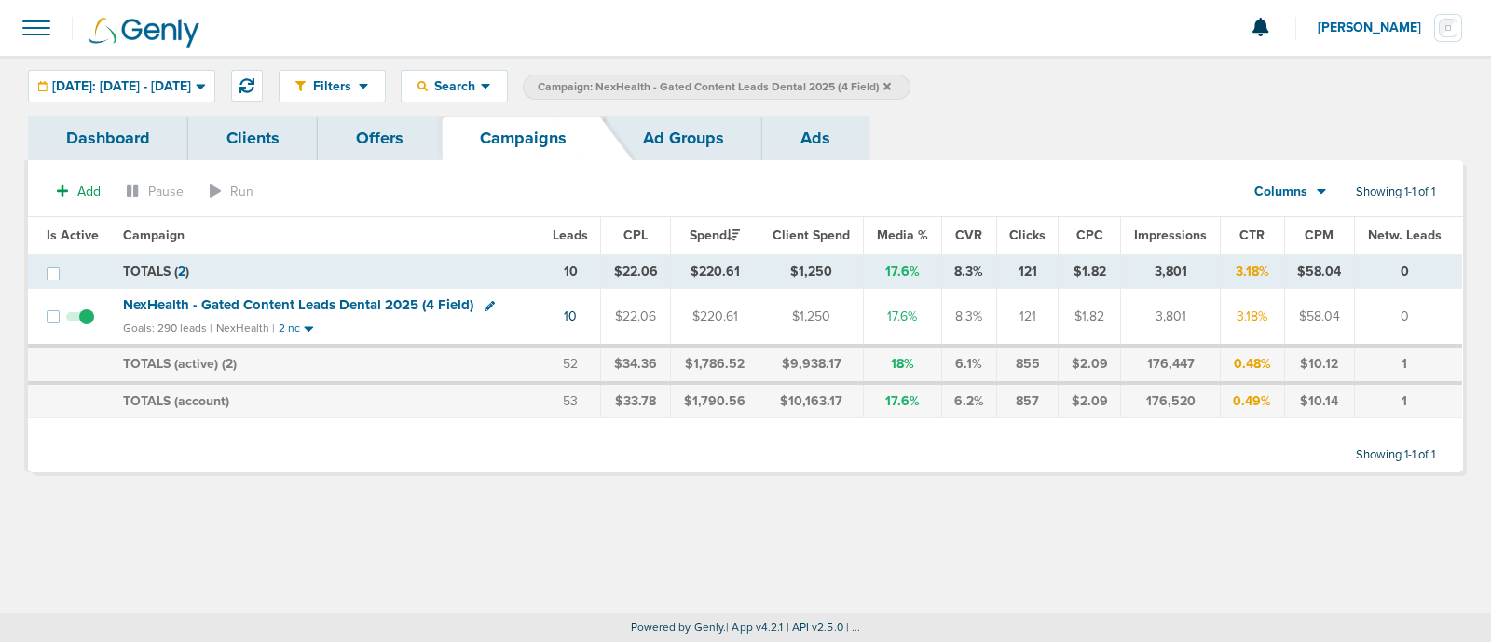
click at [891, 83] on icon at bounding box center [887, 86] width 7 height 11
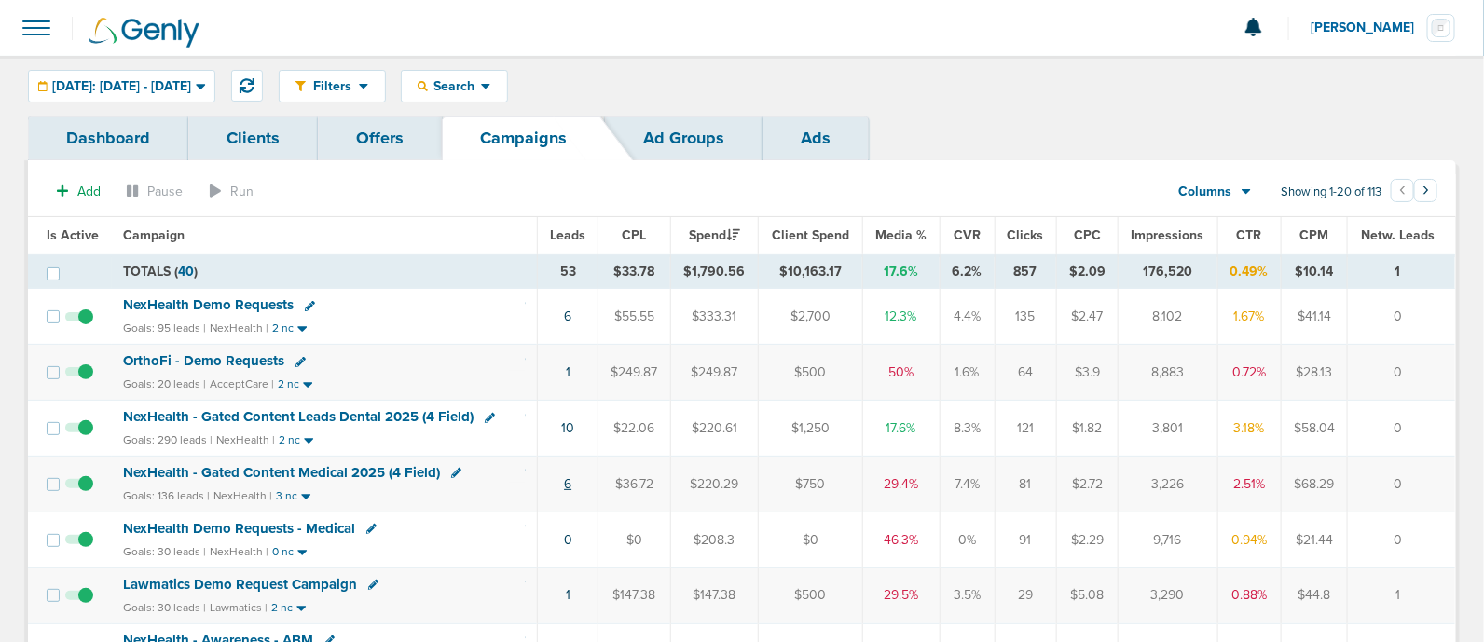
click at [571, 483] on link "6" at bounding box center [567, 484] width 7 height 16
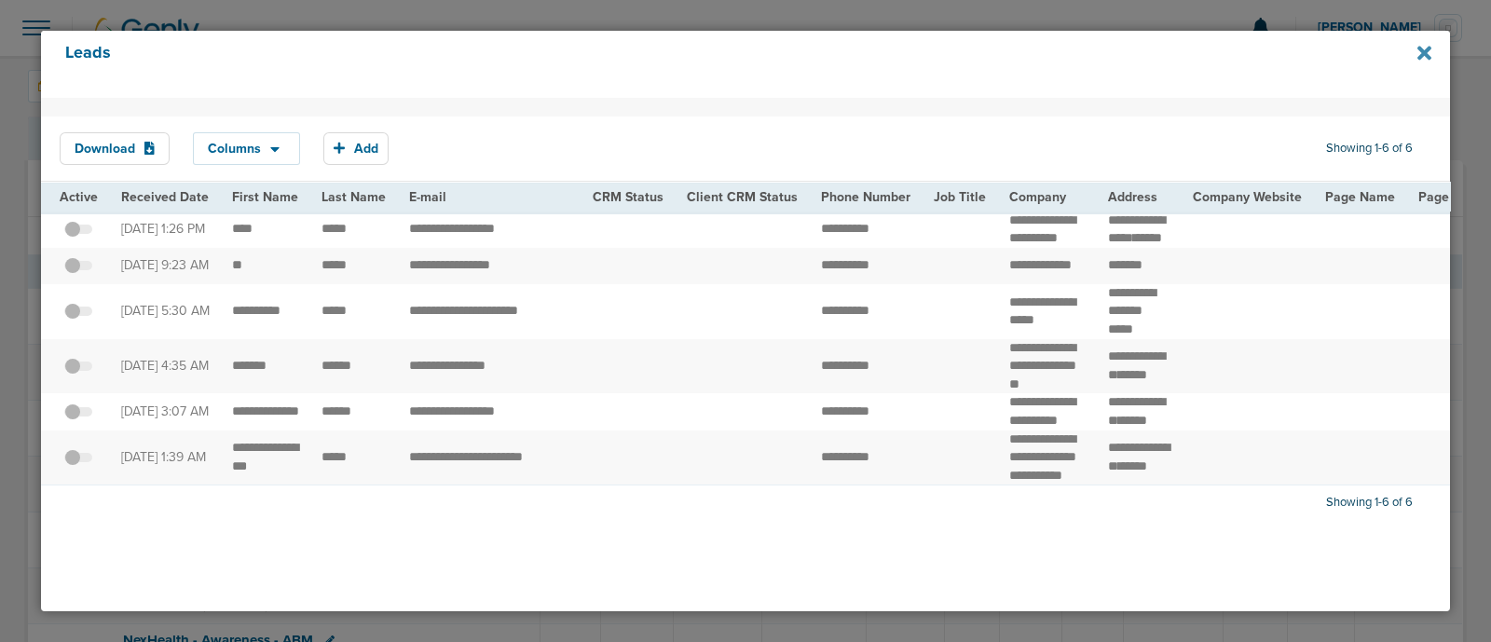
click at [1421, 49] on icon at bounding box center [1425, 53] width 14 height 14
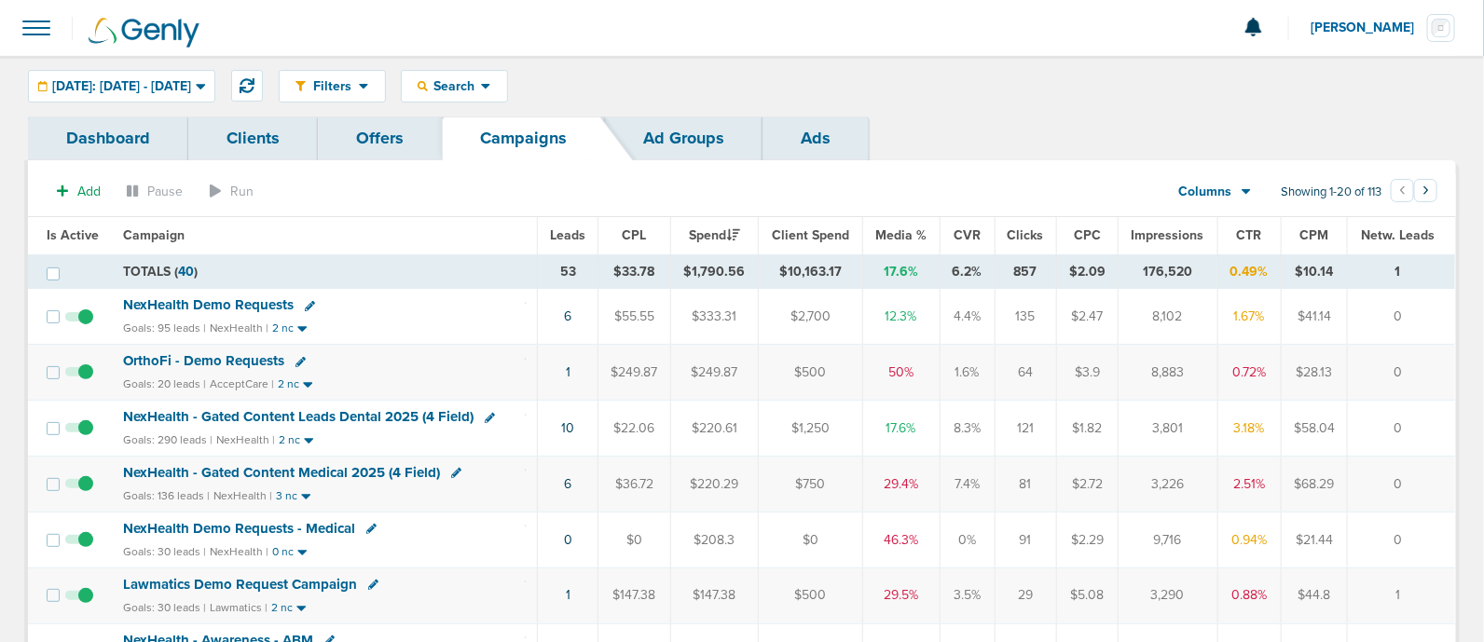
click at [307, 465] on span "NexHealth - Gated Content Medical 2025 (4 Field)" at bounding box center [281, 472] width 317 height 17
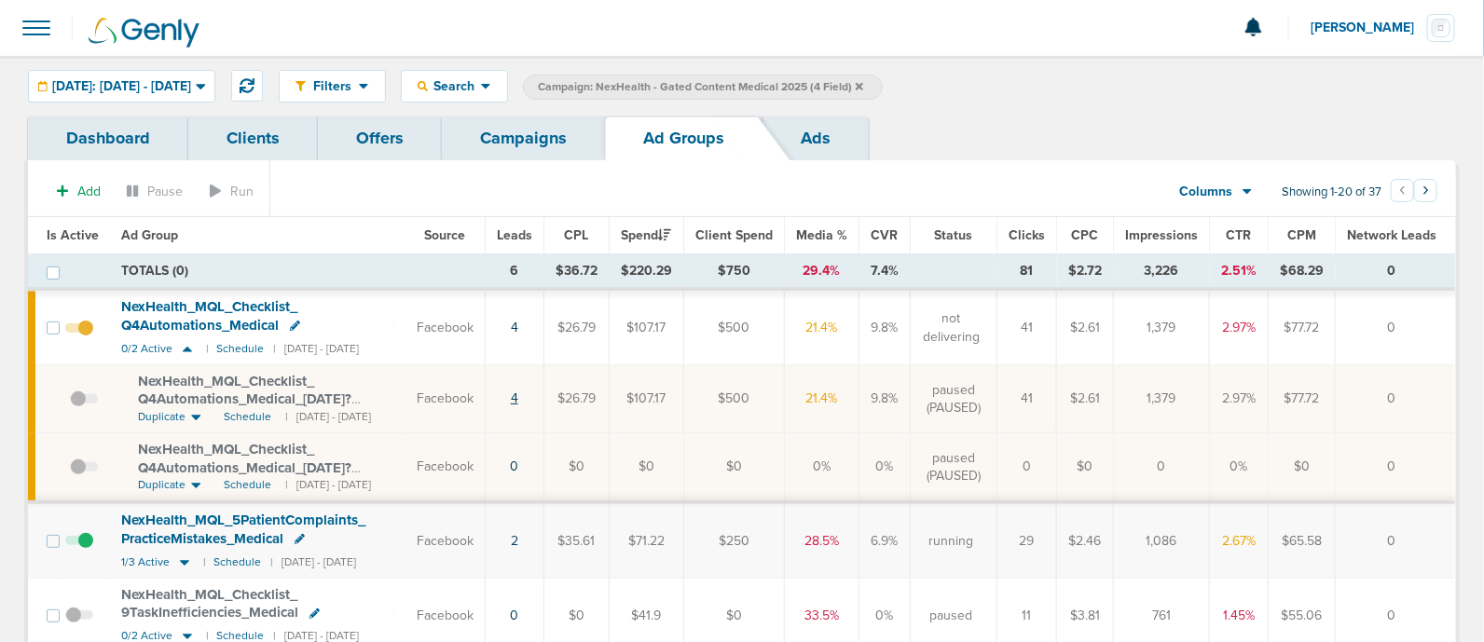
click at [518, 400] on link "4" at bounding box center [514, 399] width 7 height 16
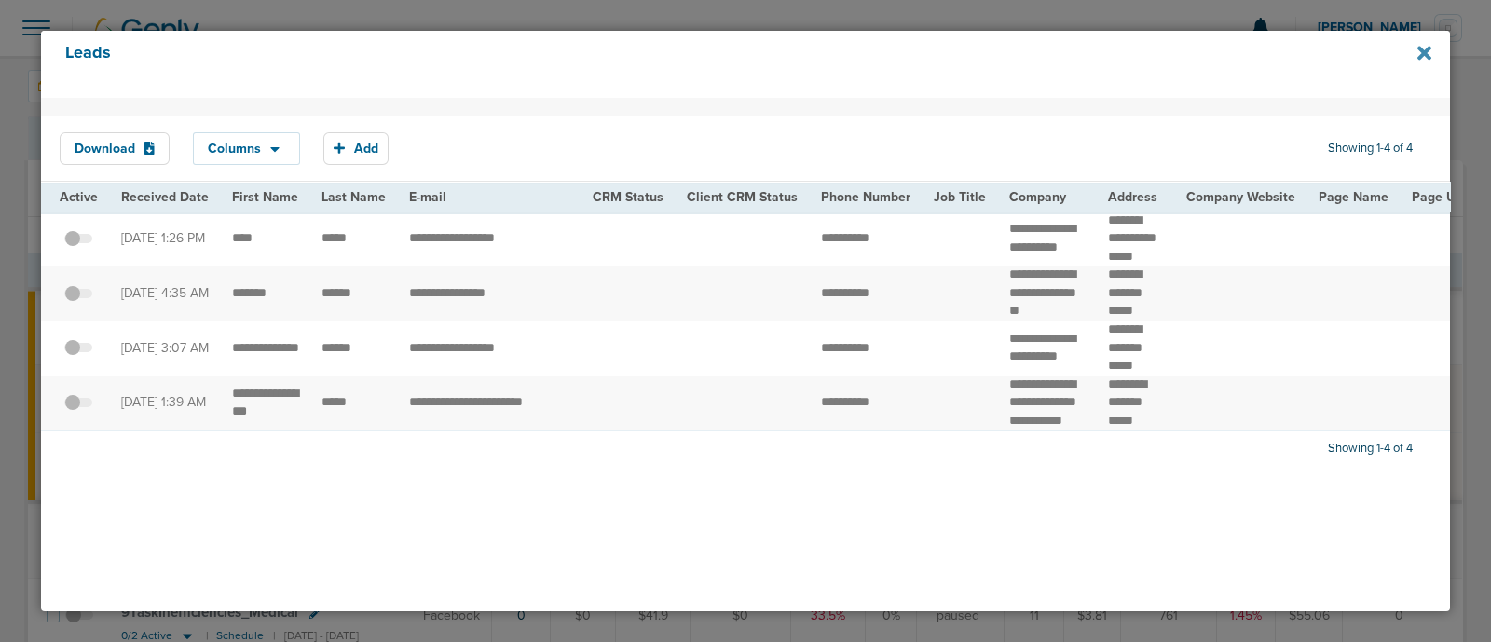
click at [1422, 49] on icon at bounding box center [1425, 53] width 14 height 14
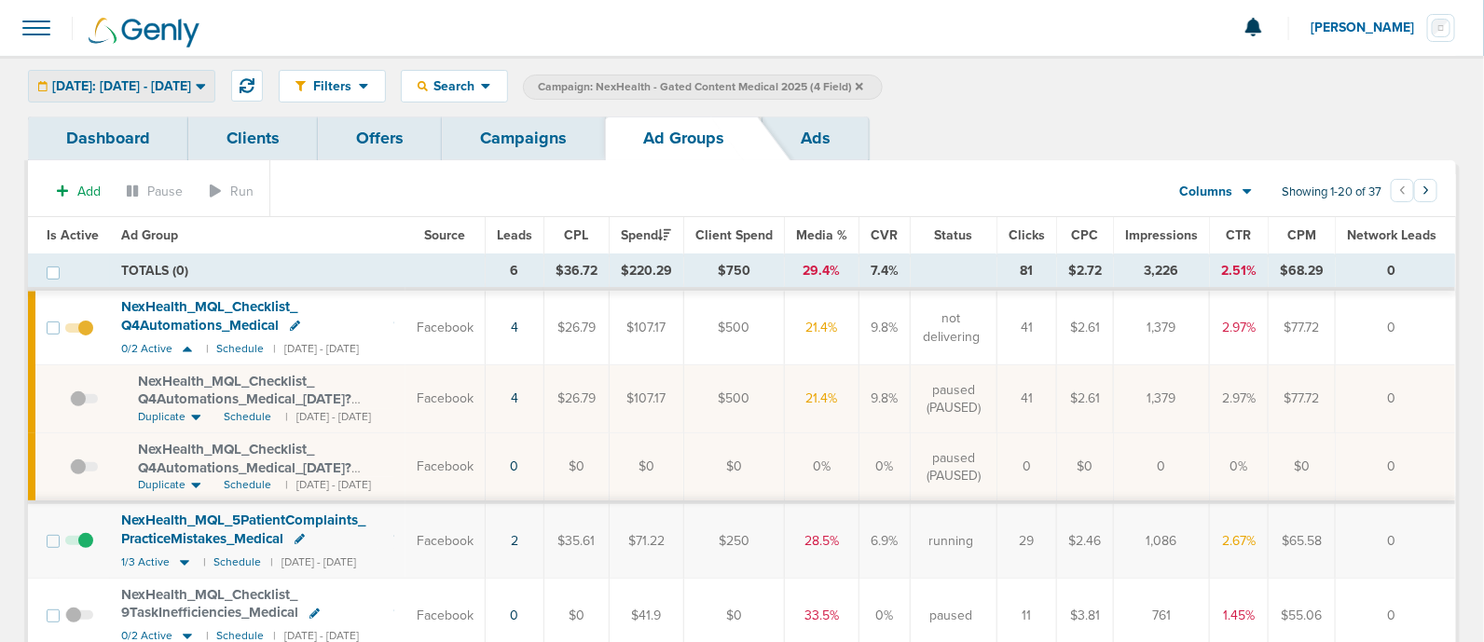
click at [181, 80] on span "[DATE]: [DATE] - [DATE]" at bounding box center [121, 86] width 139 height 13
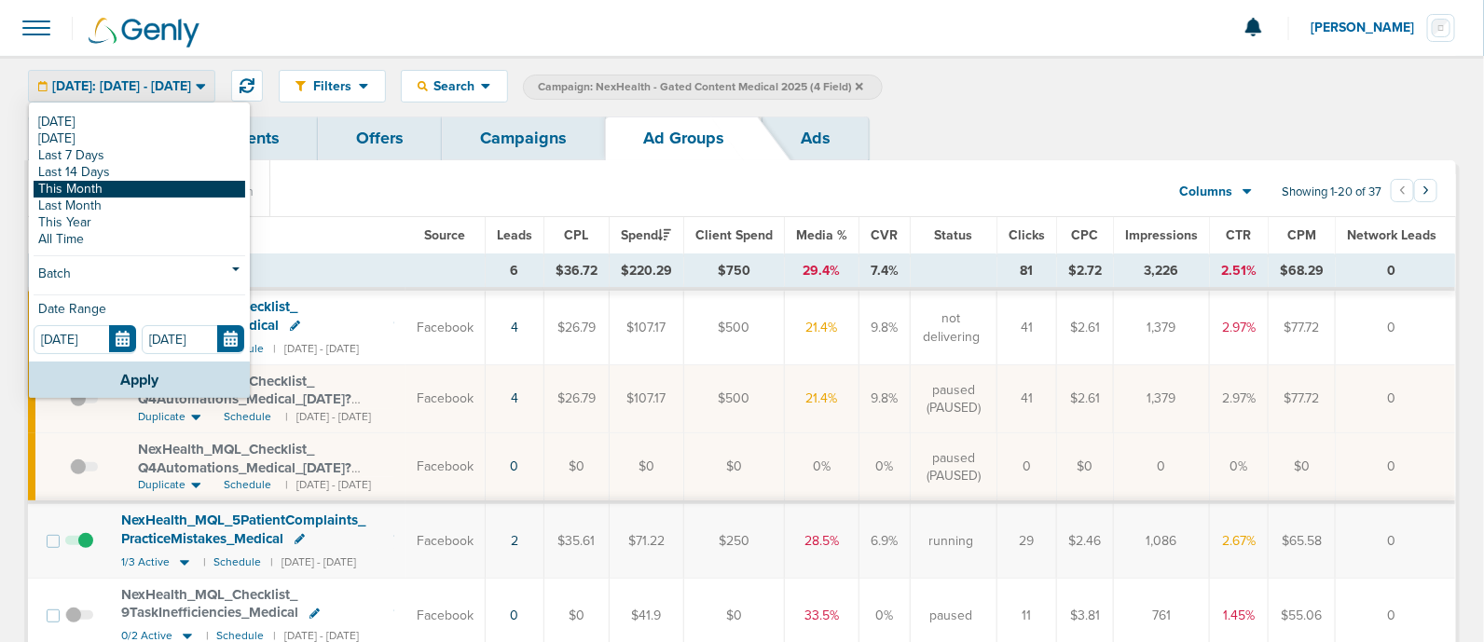
click at [159, 192] on link "This Month" at bounding box center [140, 189] width 212 height 17
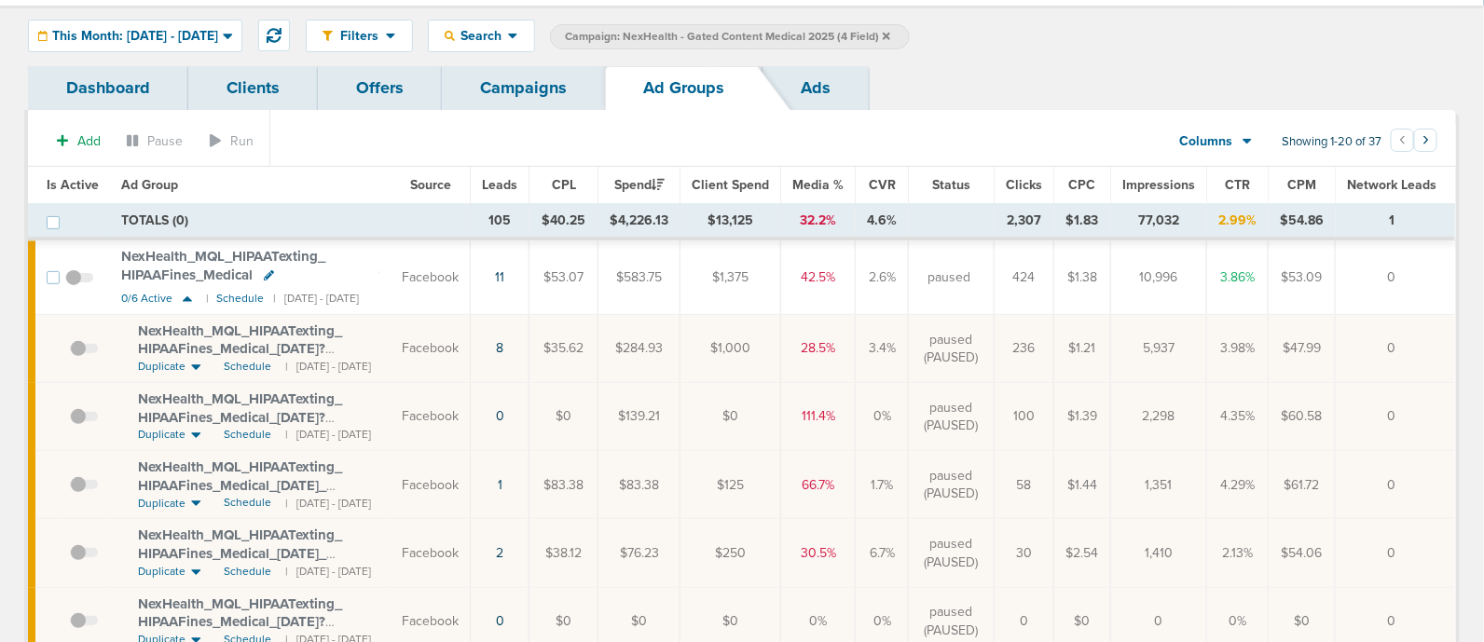
scroll to position [48, 0]
click at [183, 296] on icon at bounding box center [187, 301] width 19 height 16
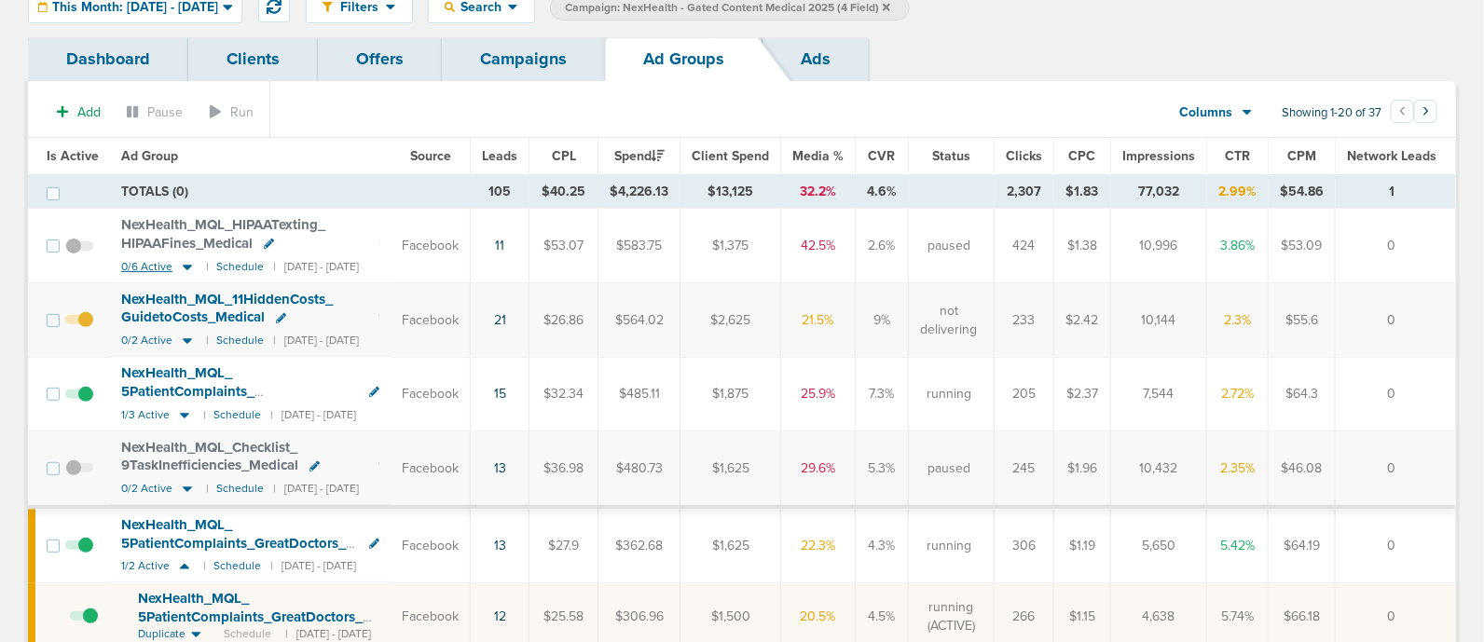
scroll to position [89, 0]
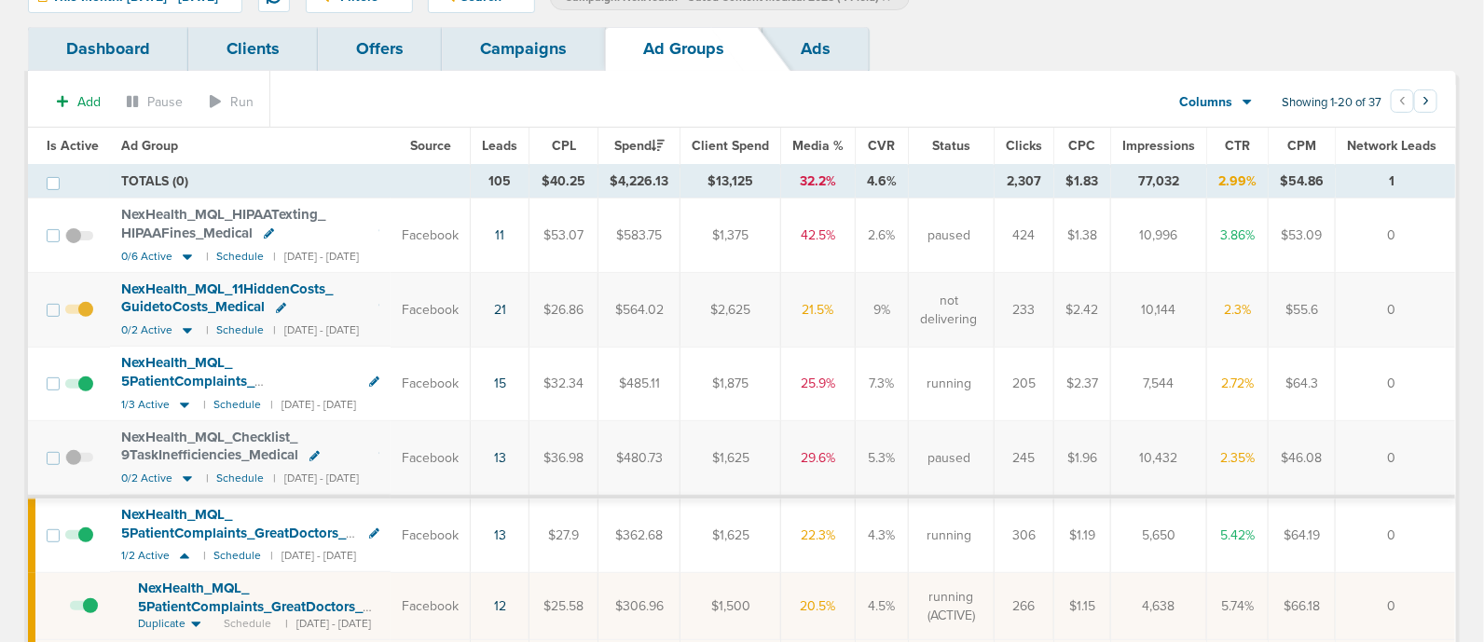
click at [84, 319] on span at bounding box center [79, 319] width 28 height 0
click at [79, 314] on input "checkbox" at bounding box center [79, 314] width 0 height 0
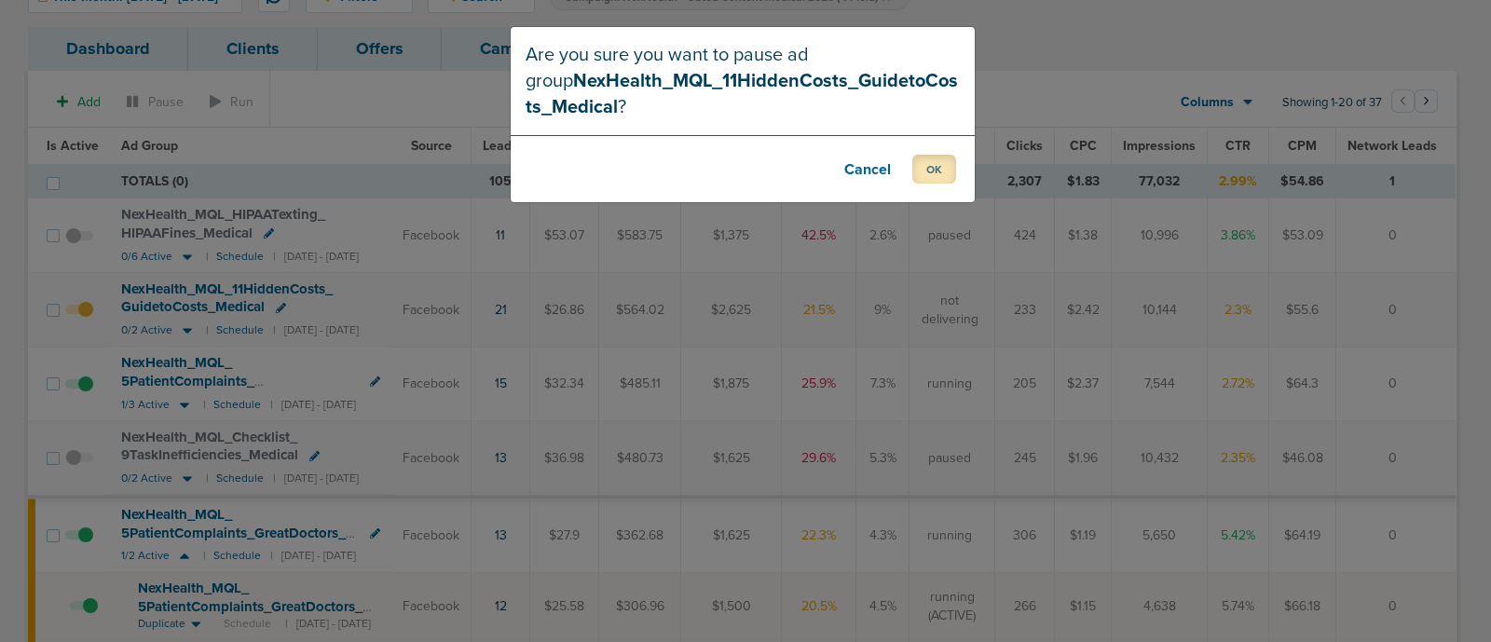
click at [926, 165] on button "OK" at bounding box center [935, 169] width 44 height 29
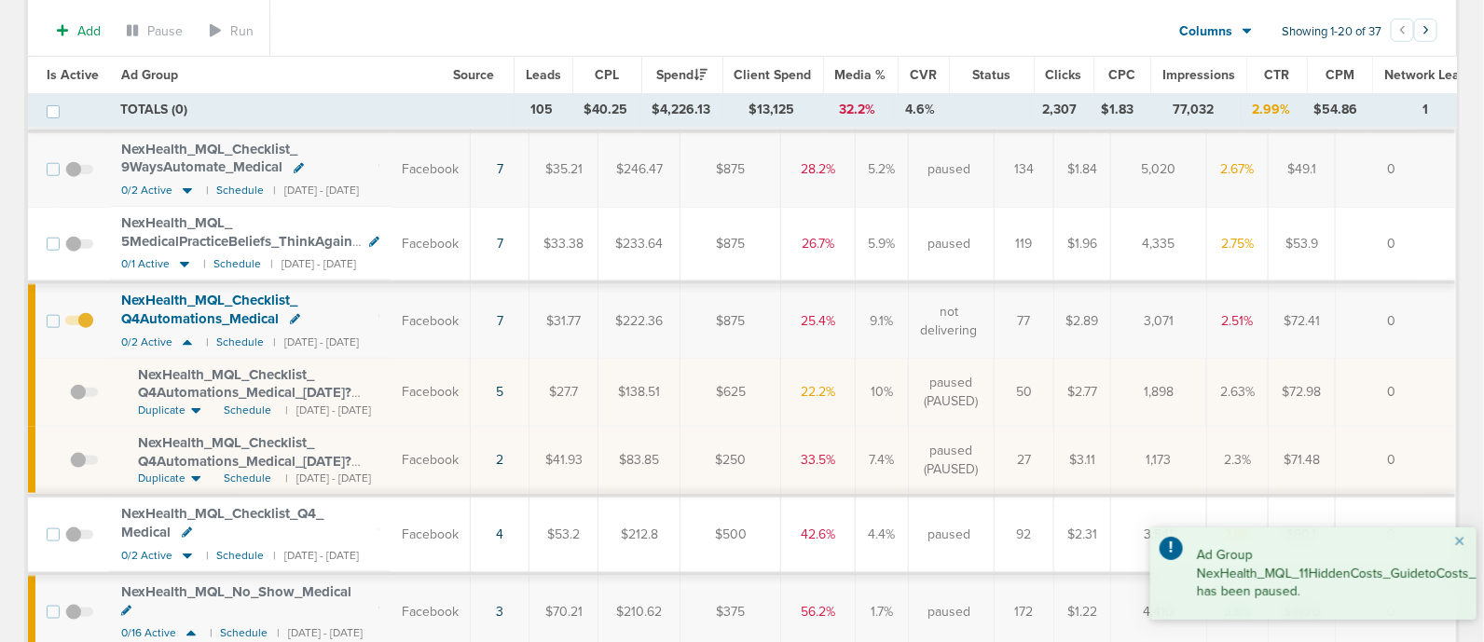
scroll to position [673, 0]
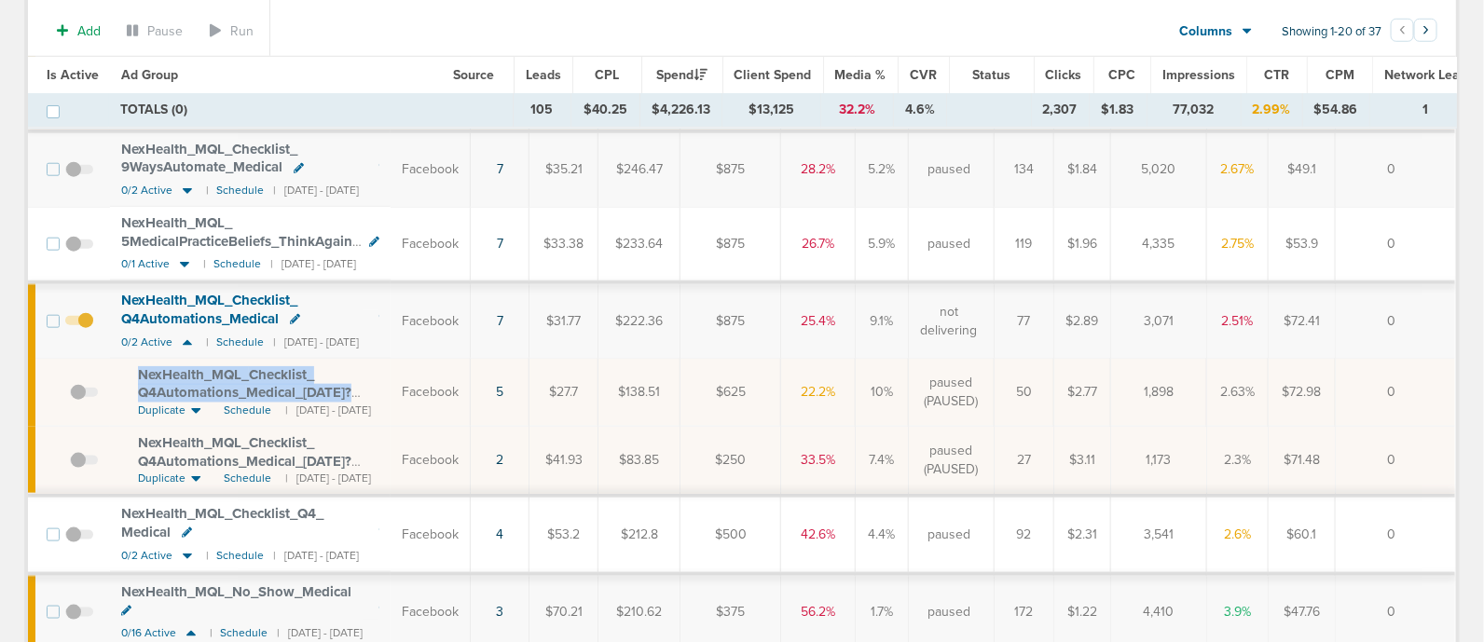
drag, startPoint x: 138, startPoint y: 362, endPoint x: 414, endPoint y: 385, distance: 276.9
click at [379, 385] on div "NexHealth_ MQL_ Checklist_ Q4Automations_ Medical_ [DATE]?id=183&cmp_ id=9658082" at bounding box center [258, 384] width 241 height 36
click at [74, 402] on span at bounding box center [84, 402] width 28 height 0
click at [70, 396] on input "checkbox" at bounding box center [70, 396] width 0 height 0
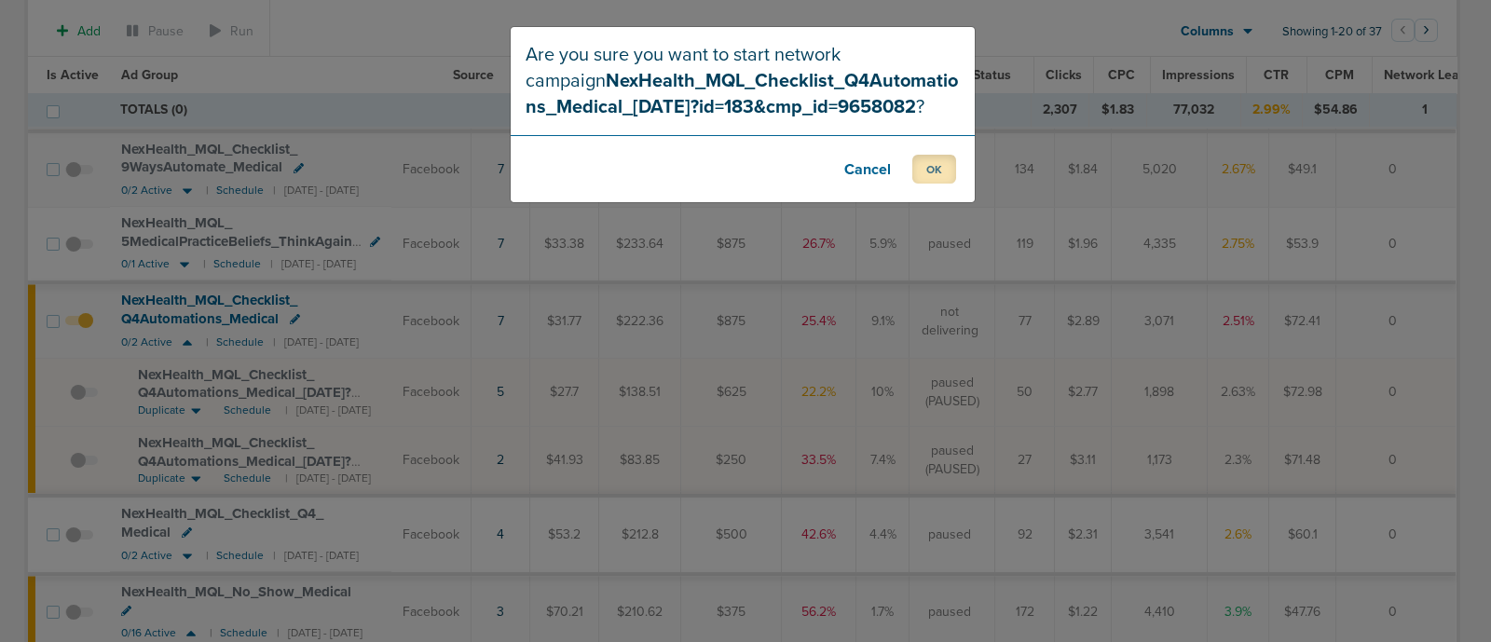
click at [933, 170] on button "OK" at bounding box center [935, 169] width 44 height 29
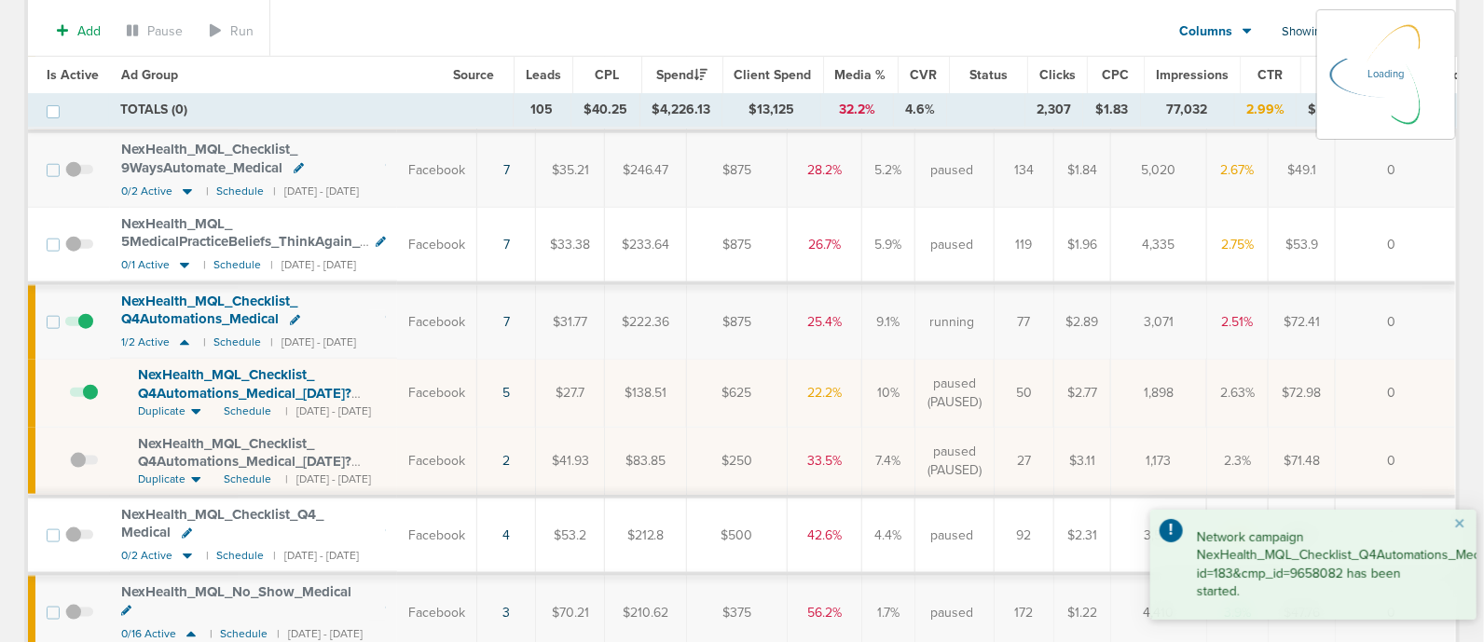
click at [293, 315] on icon at bounding box center [295, 320] width 10 height 10
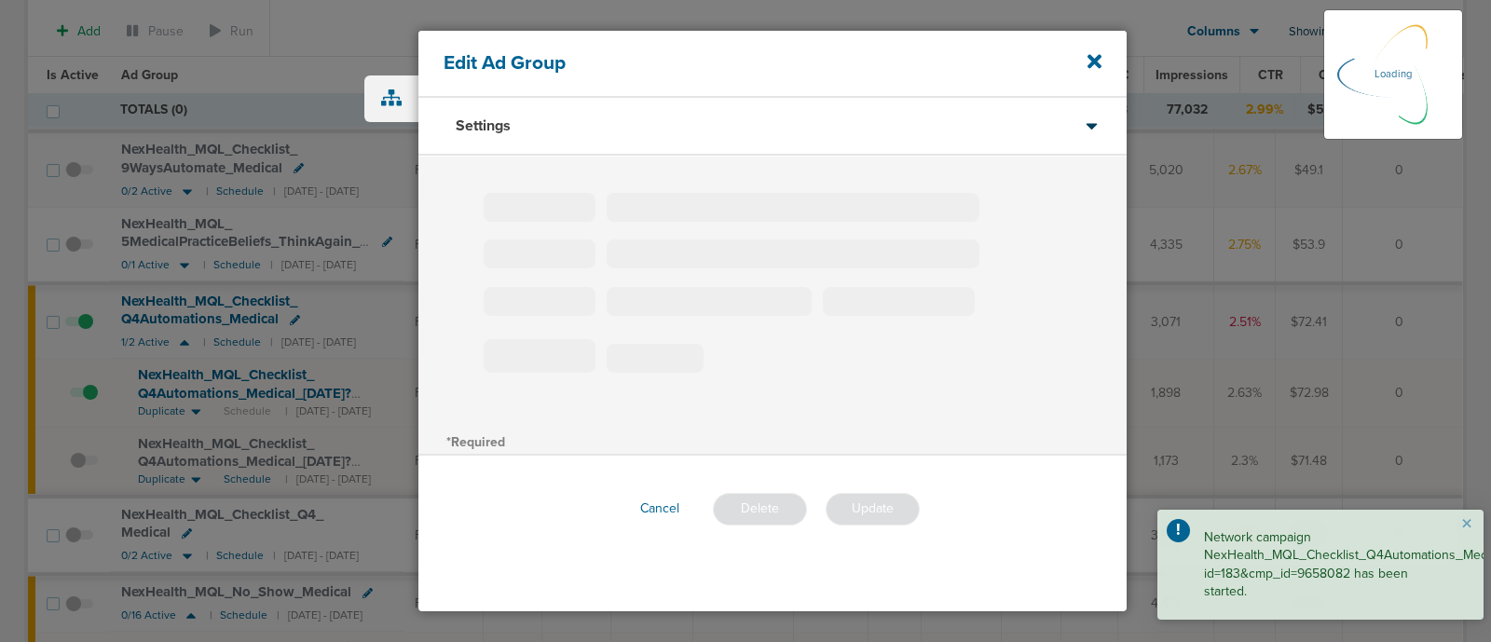
type input "NexHealth_MQL_Checklist_Q4Automations_Medical"
type input "180"
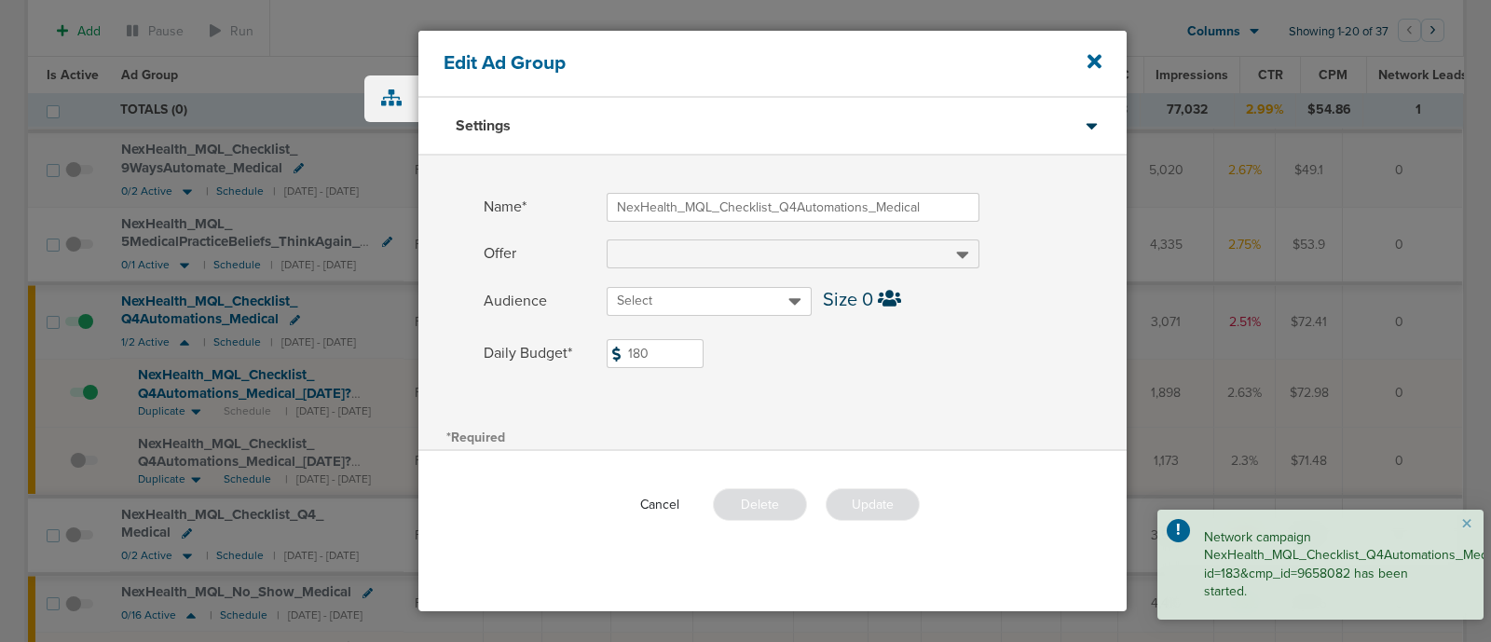
click at [648, 504] on button "Cancel" at bounding box center [659, 504] width 69 height 29
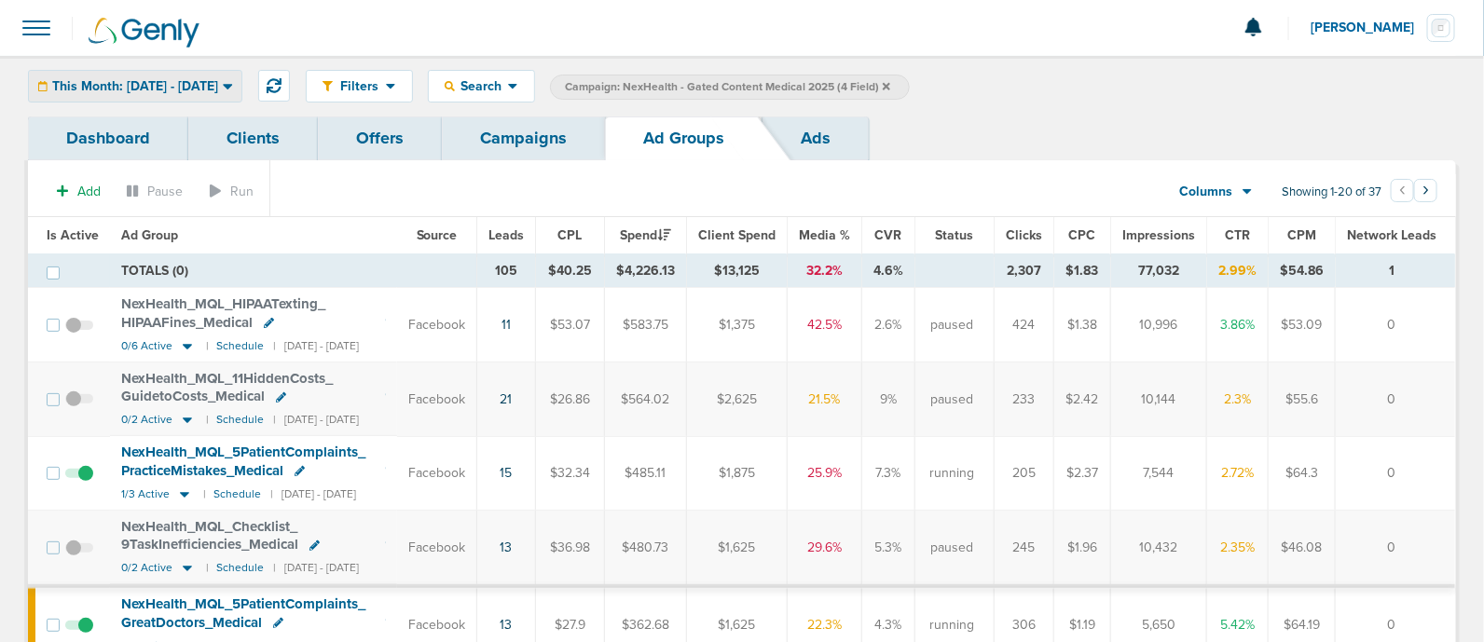
click at [138, 72] on div "This Month: [DATE] - [DATE]" at bounding box center [135, 86] width 213 height 31
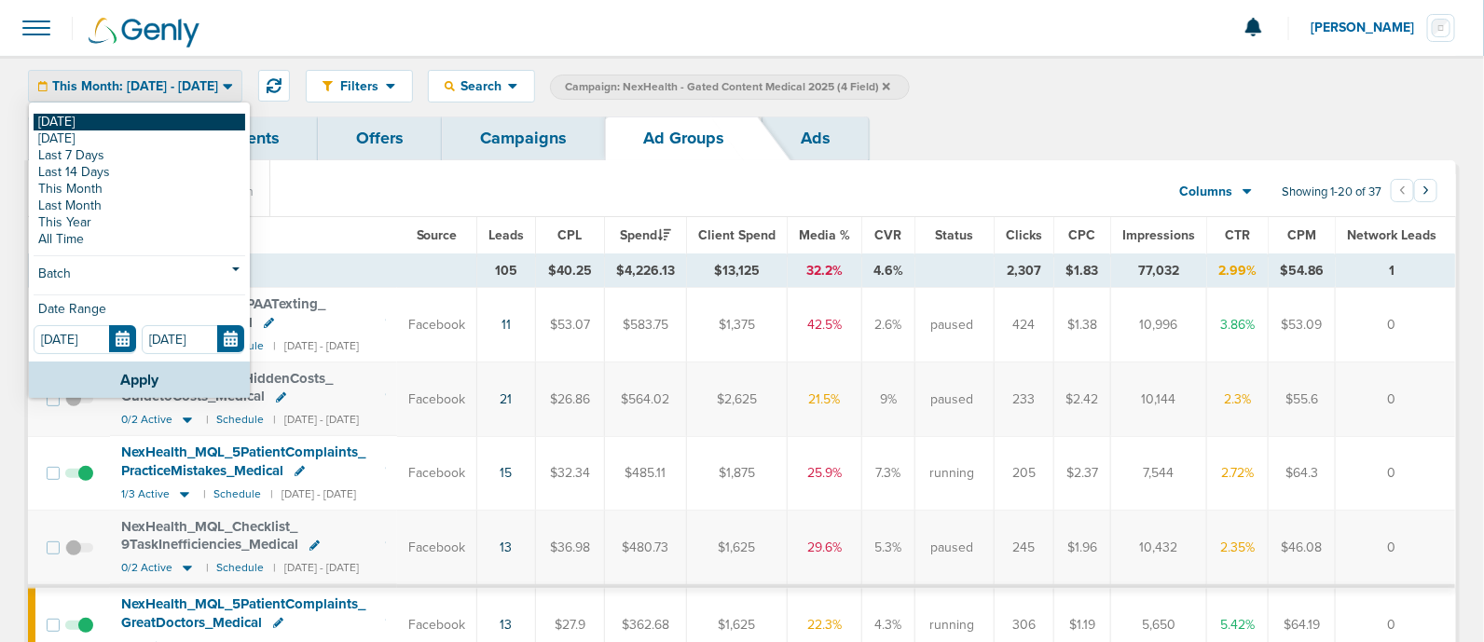
click at [72, 119] on link "[DATE]" at bounding box center [140, 122] width 212 height 17
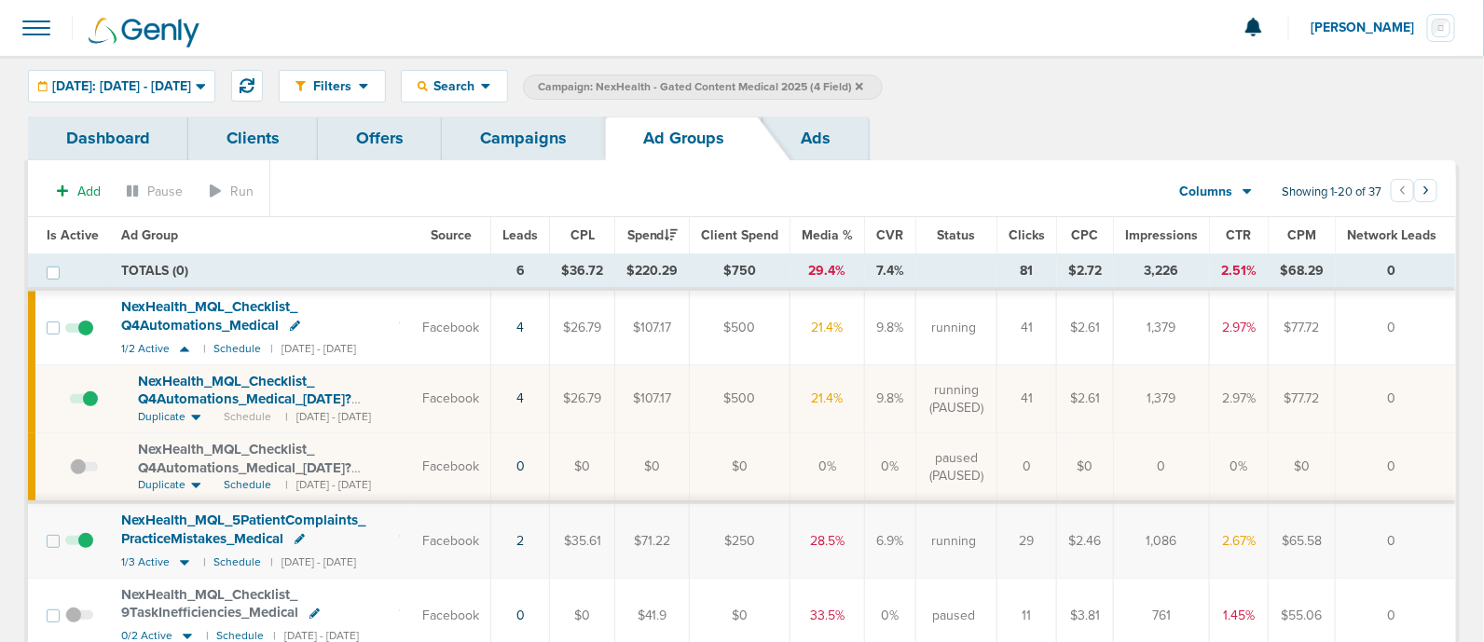
click at [75, 234] on span "Is Active" at bounding box center [73, 235] width 52 height 16
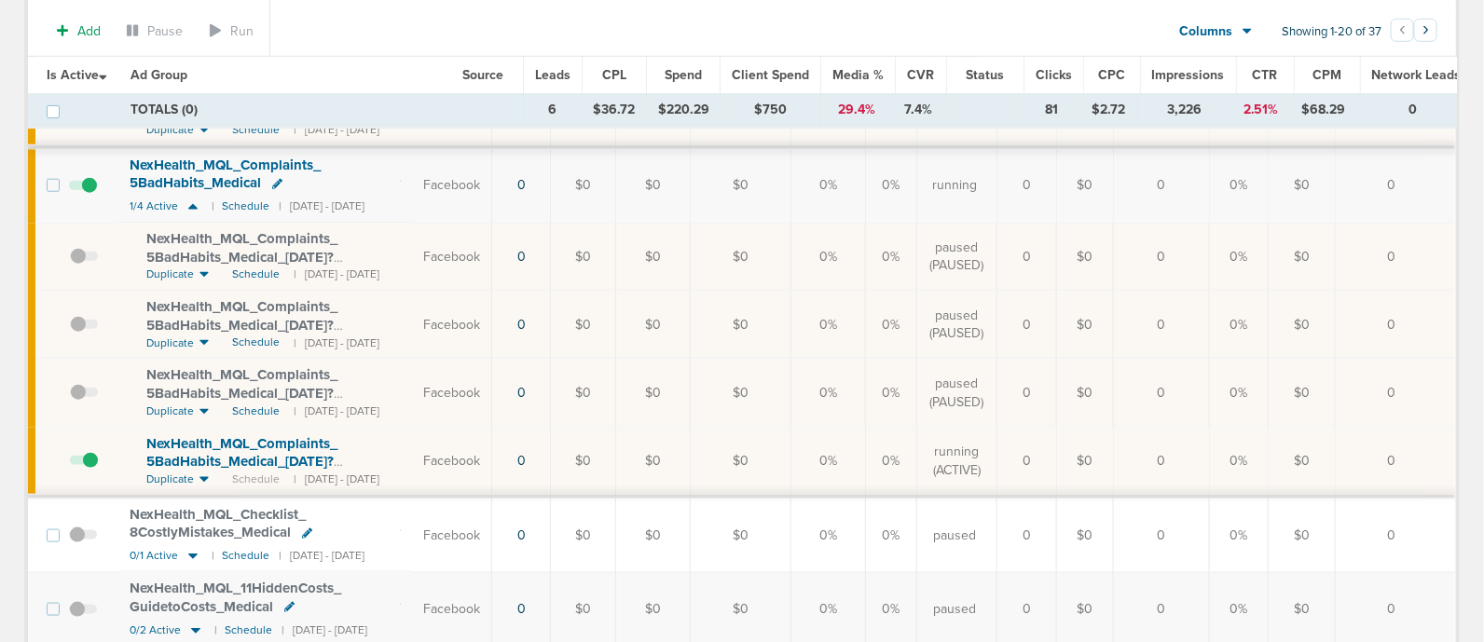
scroll to position [650, 0]
click at [97, 473] on span at bounding box center [84, 473] width 28 height 0
click at [70, 467] on input "checkbox" at bounding box center [70, 467] width 0 height 0
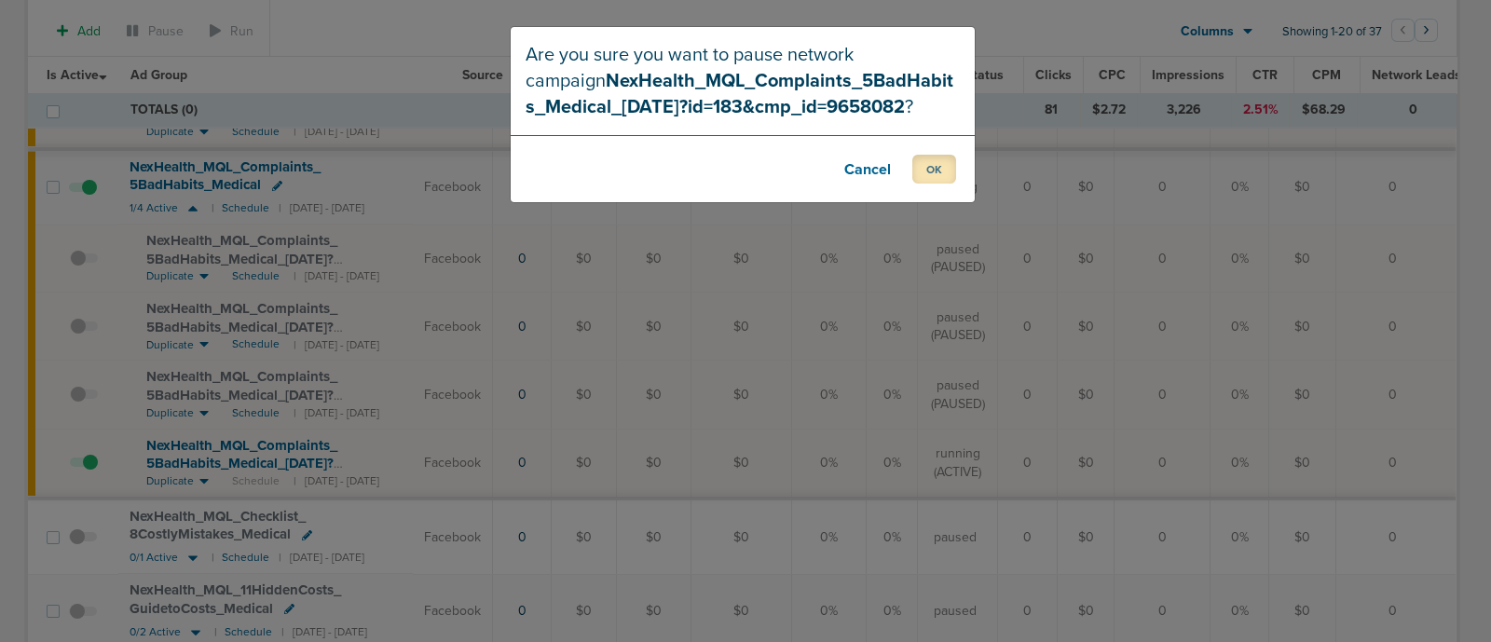
click at [930, 173] on button "OK" at bounding box center [935, 169] width 44 height 29
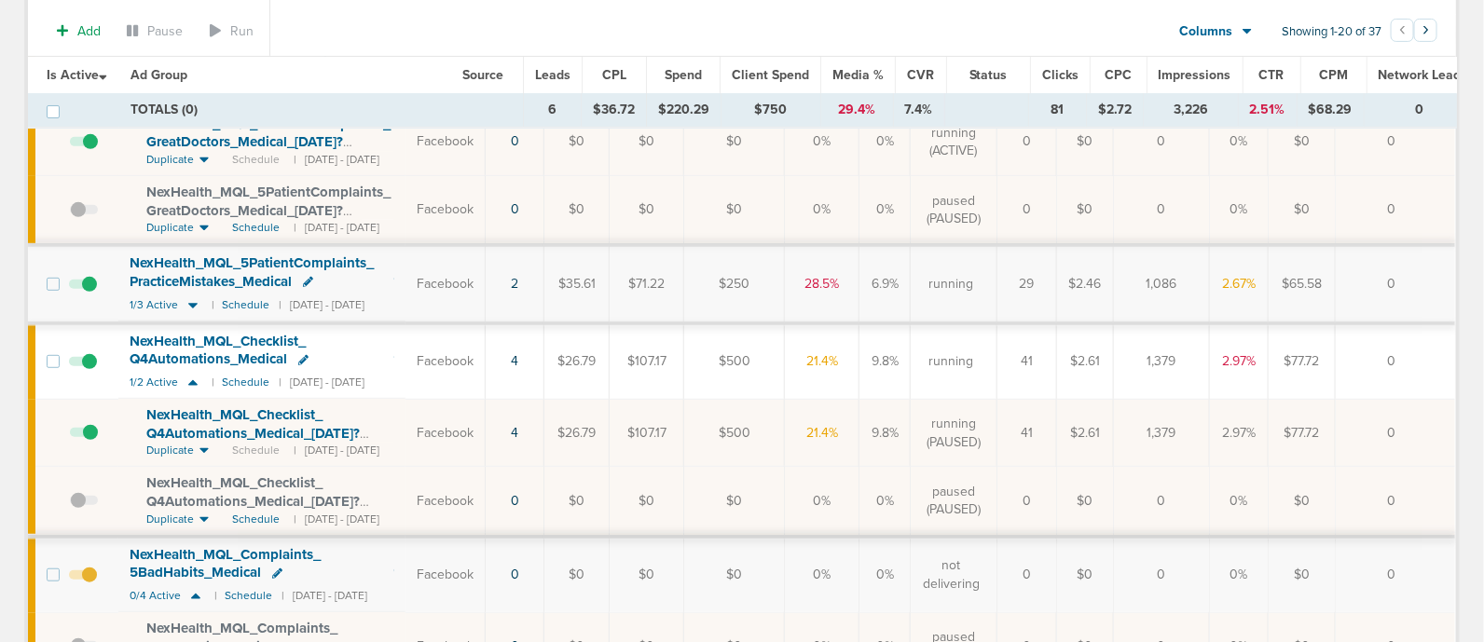
scroll to position [0, 0]
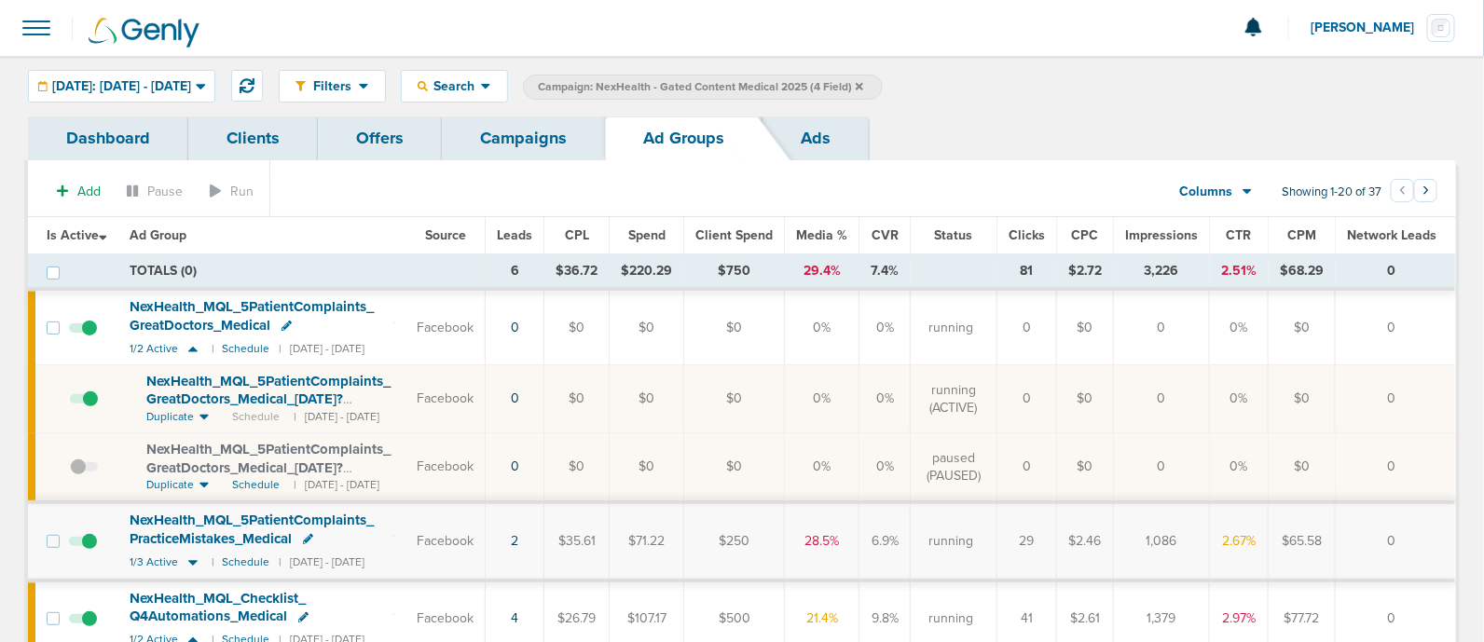
click at [536, 152] on link "Campaigns" at bounding box center [523, 139] width 163 height 44
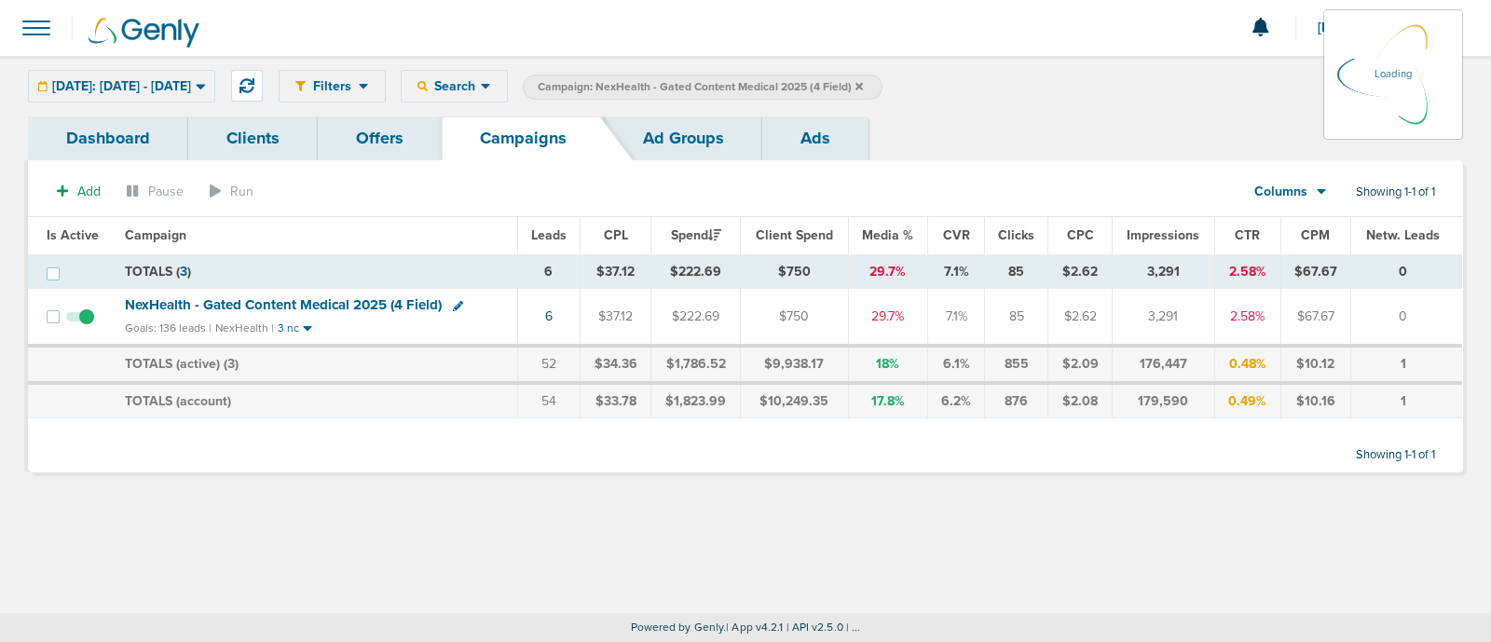
click at [863, 85] on icon at bounding box center [859, 86] width 7 height 11
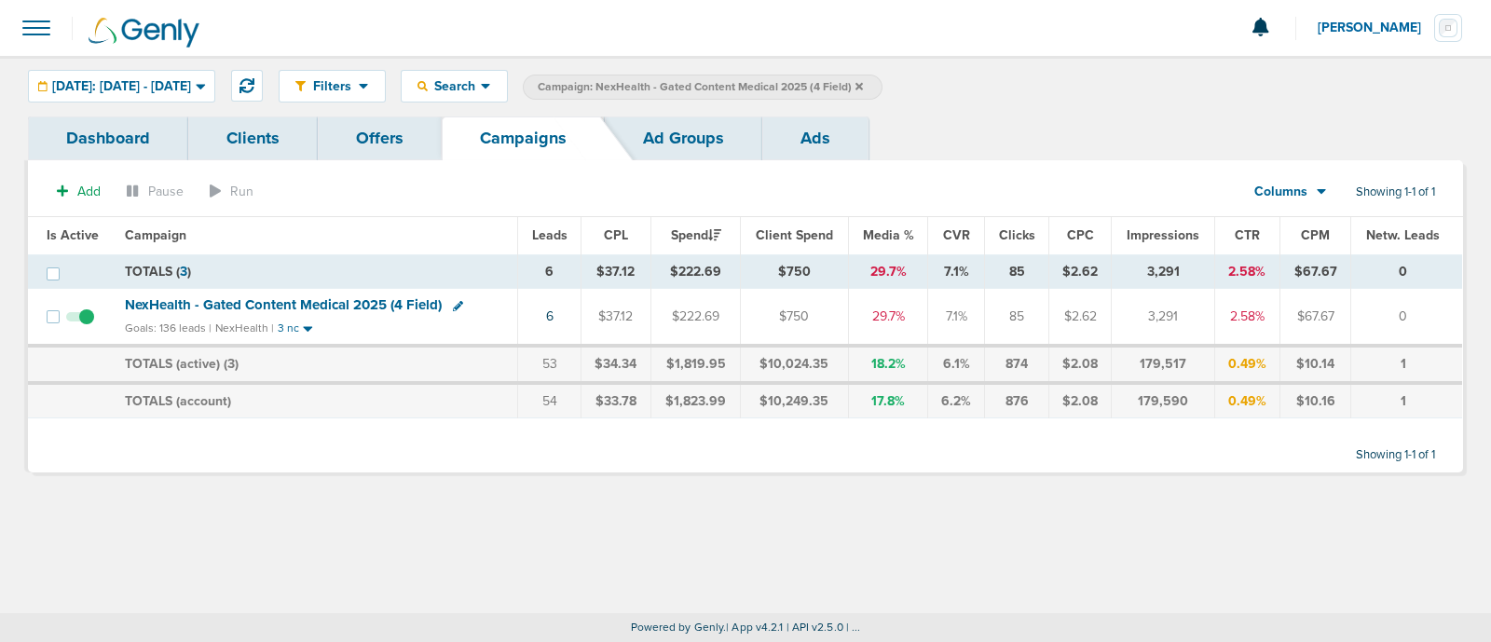
click at [314, 306] on span "NexHealth - Gated Content Medical 2025 (4 Field)" at bounding box center [283, 304] width 317 height 17
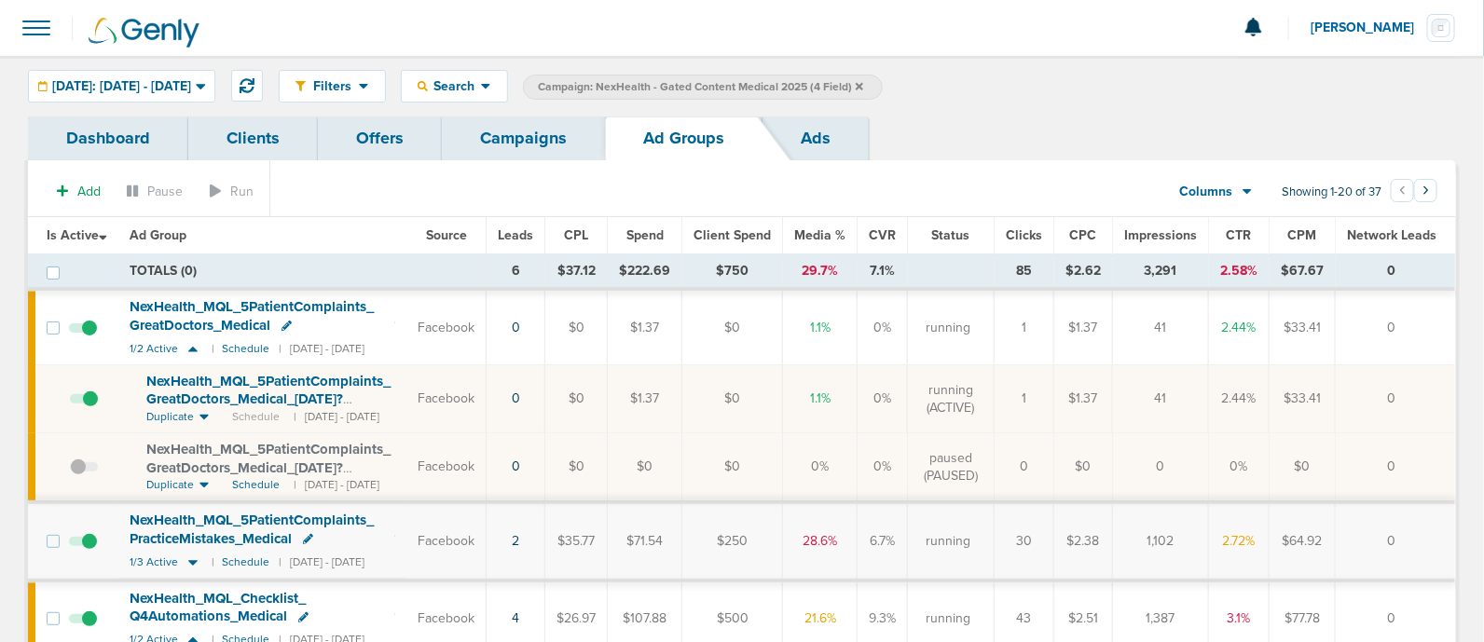
click at [524, 151] on link "Campaigns" at bounding box center [523, 139] width 163 height 44
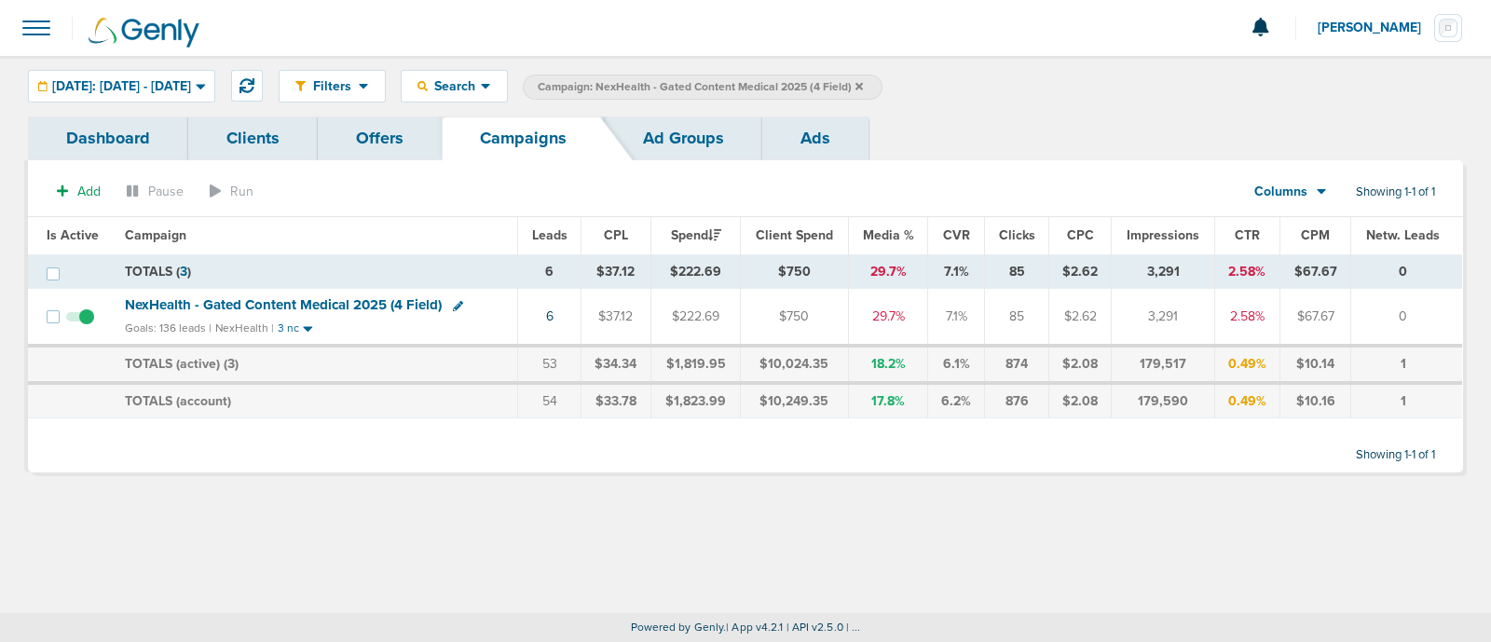
click at [454, 301] on icon at bounding box center [458, 306] width 10 height 10
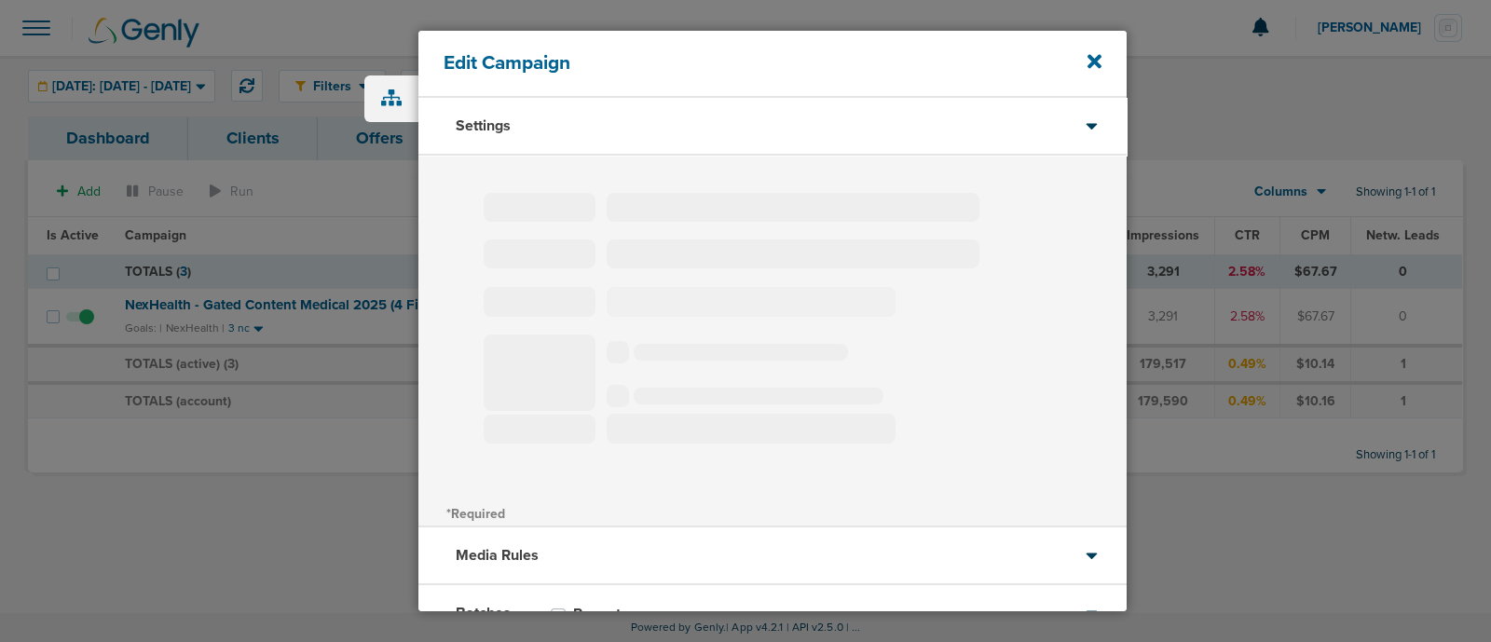
type input "NexHealth - Gated Content Medical 2025 (4 Field)"
select select "Leads"
radio input "true"
select select "readWrite"
type input "20"
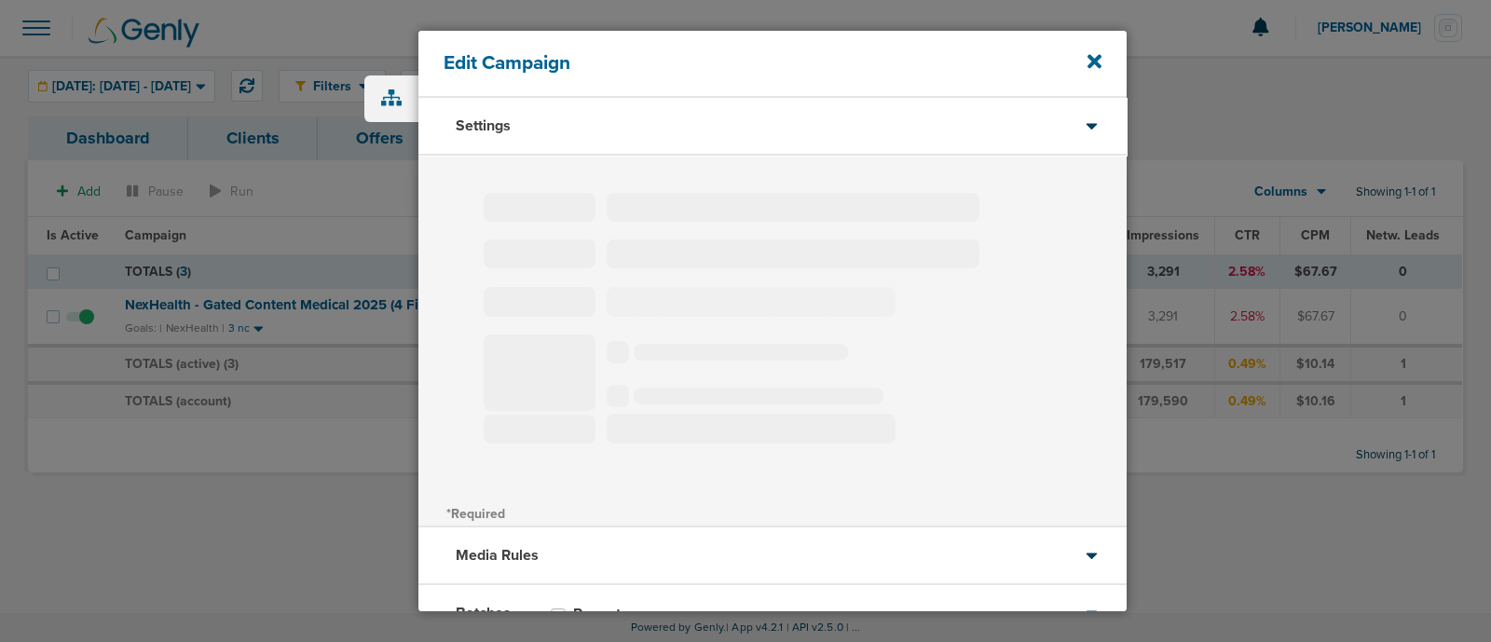
select select "1"
select select "2"
select select "3"
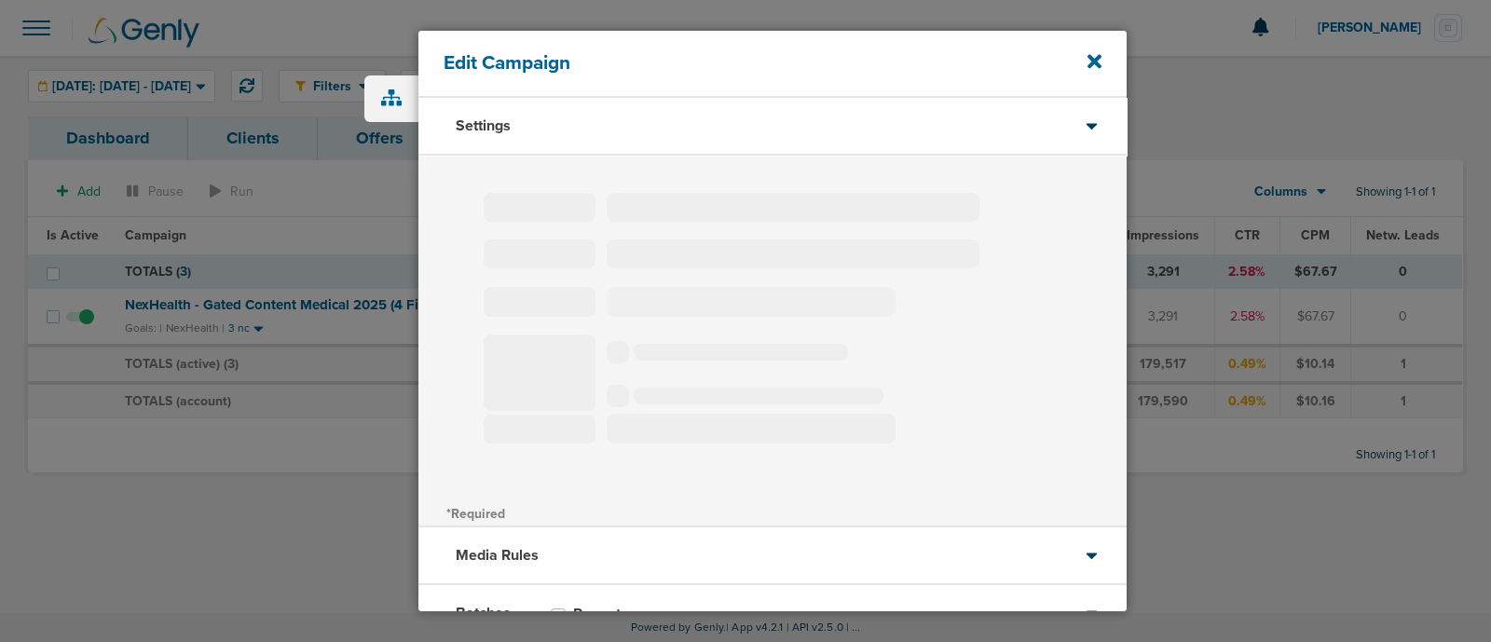
select select "3"
select select "4"
select select "6"
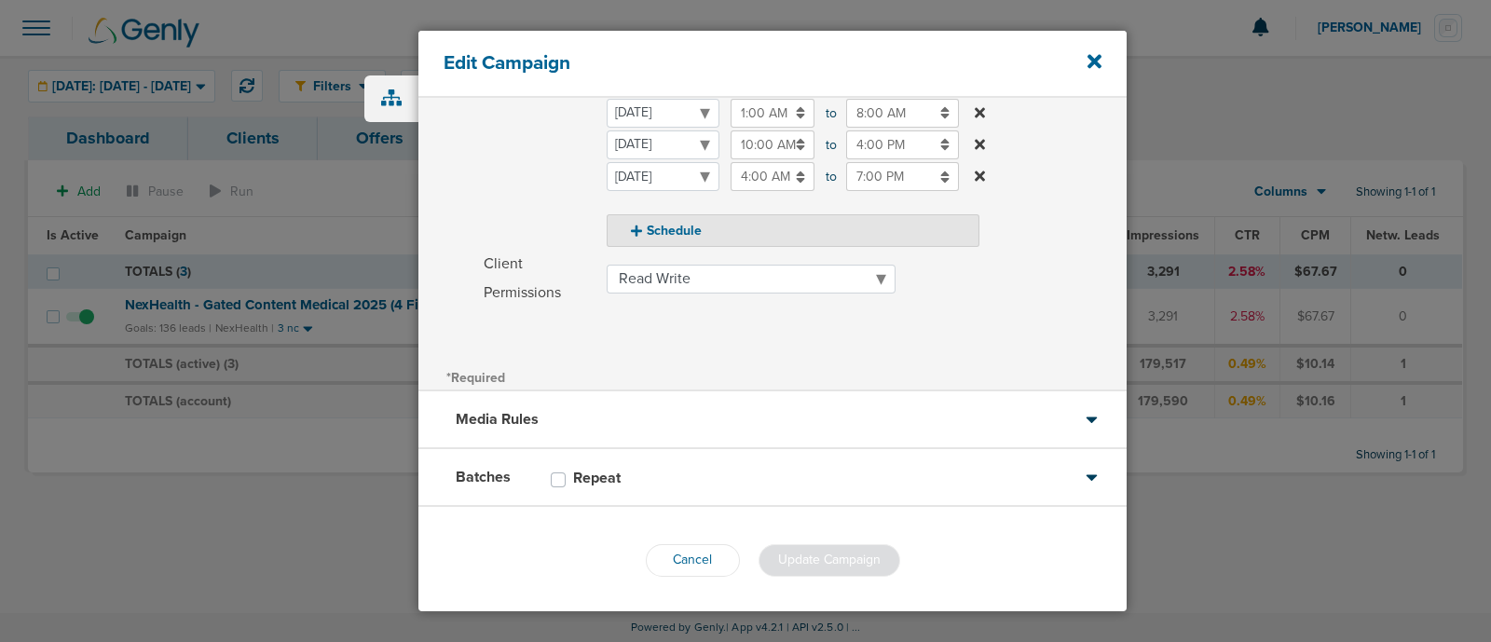
click at [707, 400] on div "Media Rules" at bounding box center [773, 420] width 708 height 58
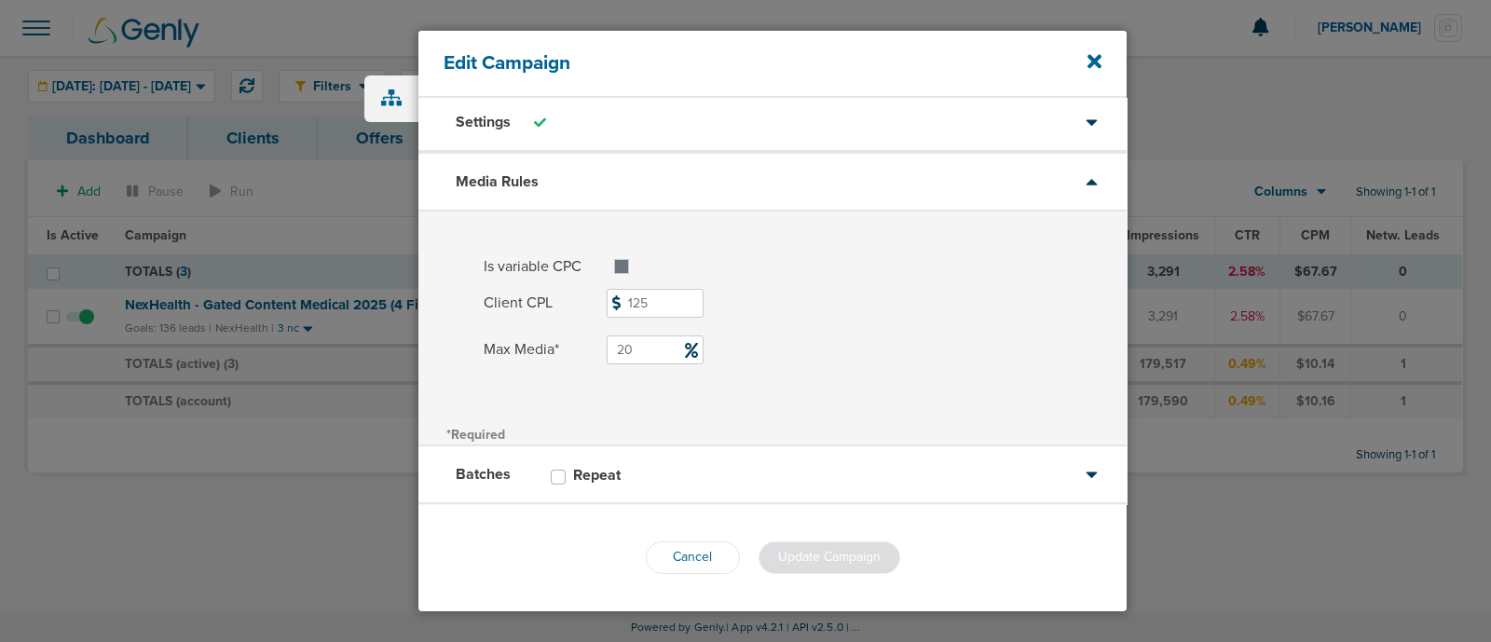
scroll to position [2, 0]
click at [650, 347] on input "20" at bounding box center [655, 350] width 97 height 29
type input "25"
click at [778, 385] on div "Is variable CPC Max CPC Client CPL 125 Max Media* 25" at bounding box center [773, 316] width 708 height 209
click at [816, 556] on span "Update Campaign" at bounding box center [829, 559] width 103 height 16
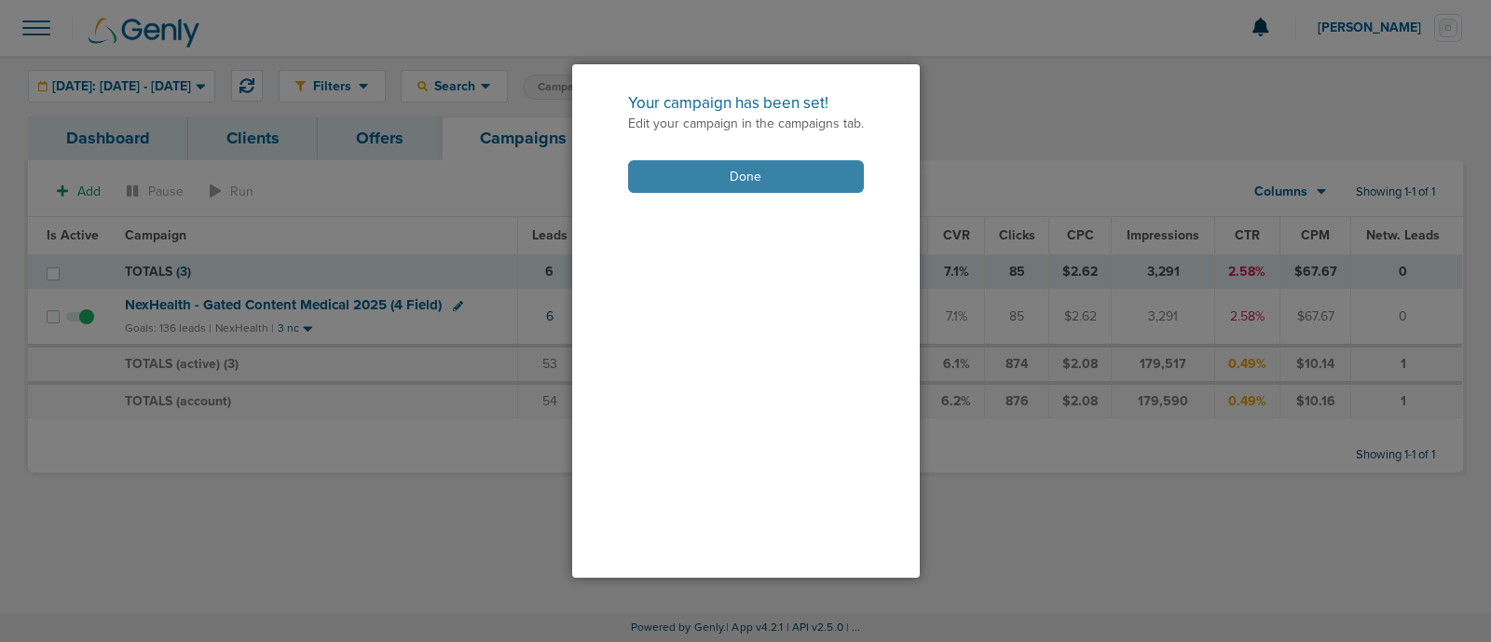
click at [703, 176] on button "Done" at bounding box center [746, 176] width 236 height 33
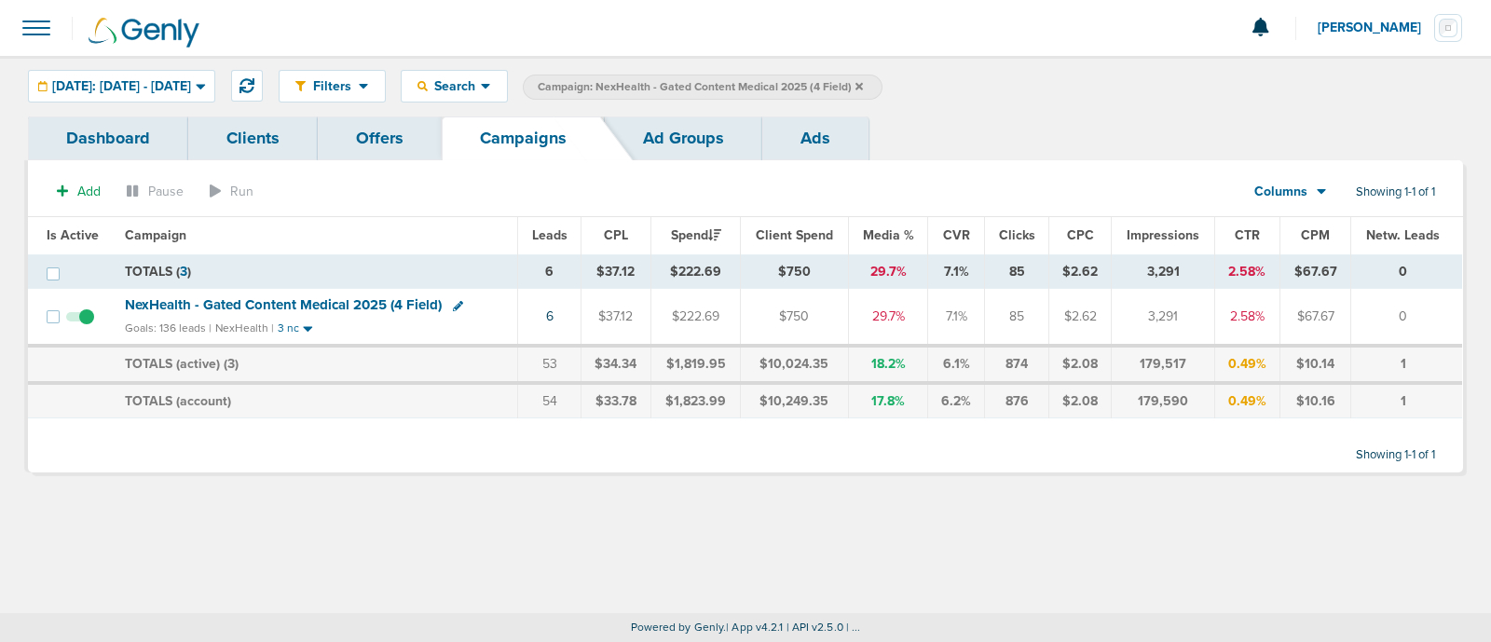
click at [883, 87] on label "Campaign: NexHealth - Gated Content Medical 2025 (4 Field)" at bounding box center [703, 87] width 360 height 25
click at [863, 84] on icon at bounding box center [859, 85] width 7 height 7
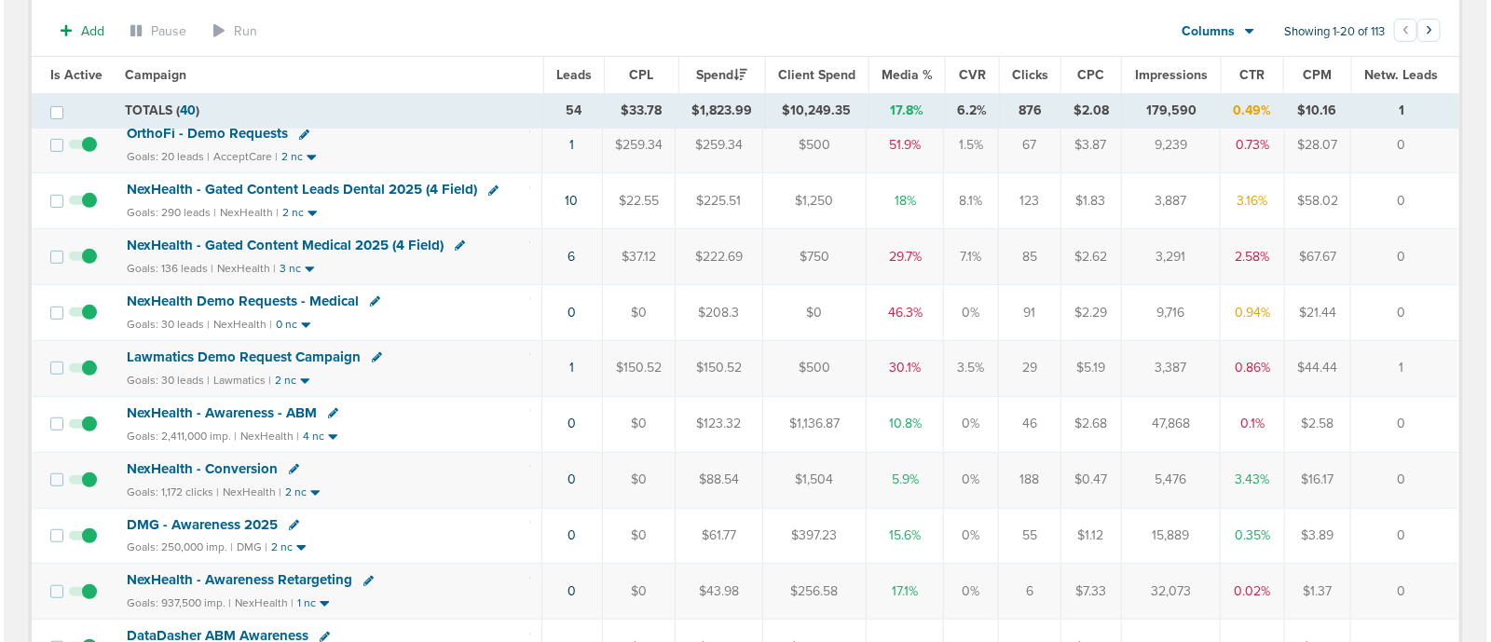
scroll to position [227, 0]
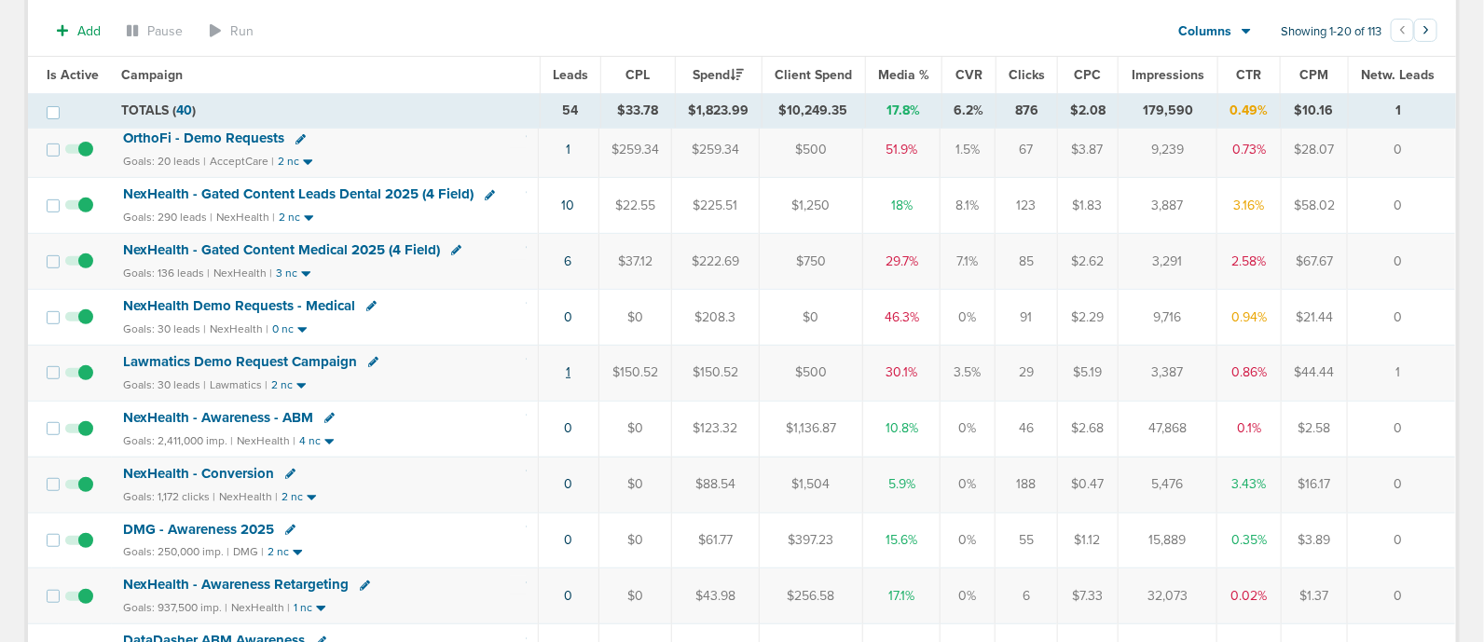
click at [570, 366] on link "1" at bounding box center [568, 372] width 5 height 16
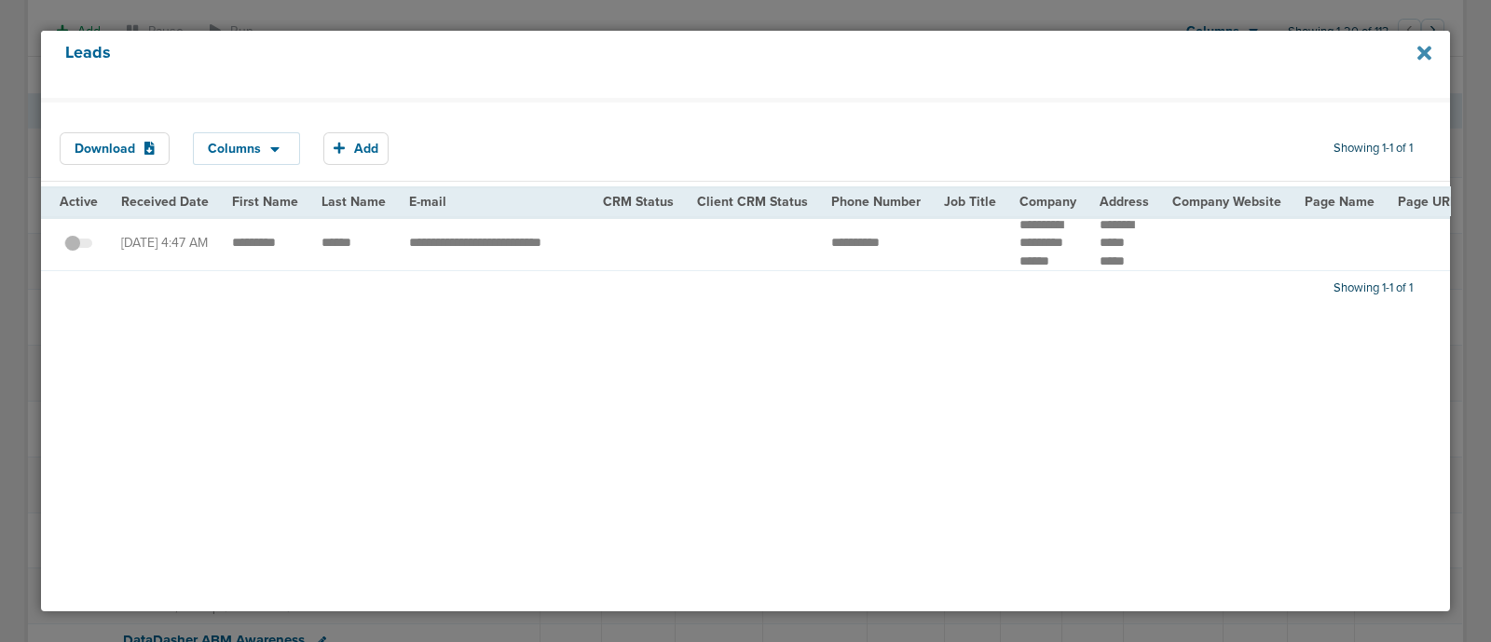
click at [1423, 53] on icon at bounding box center [1425, 53] width 14 height 14
click at [1423, 48] on icon at bounding box center [1425, 53] width 14 height 21
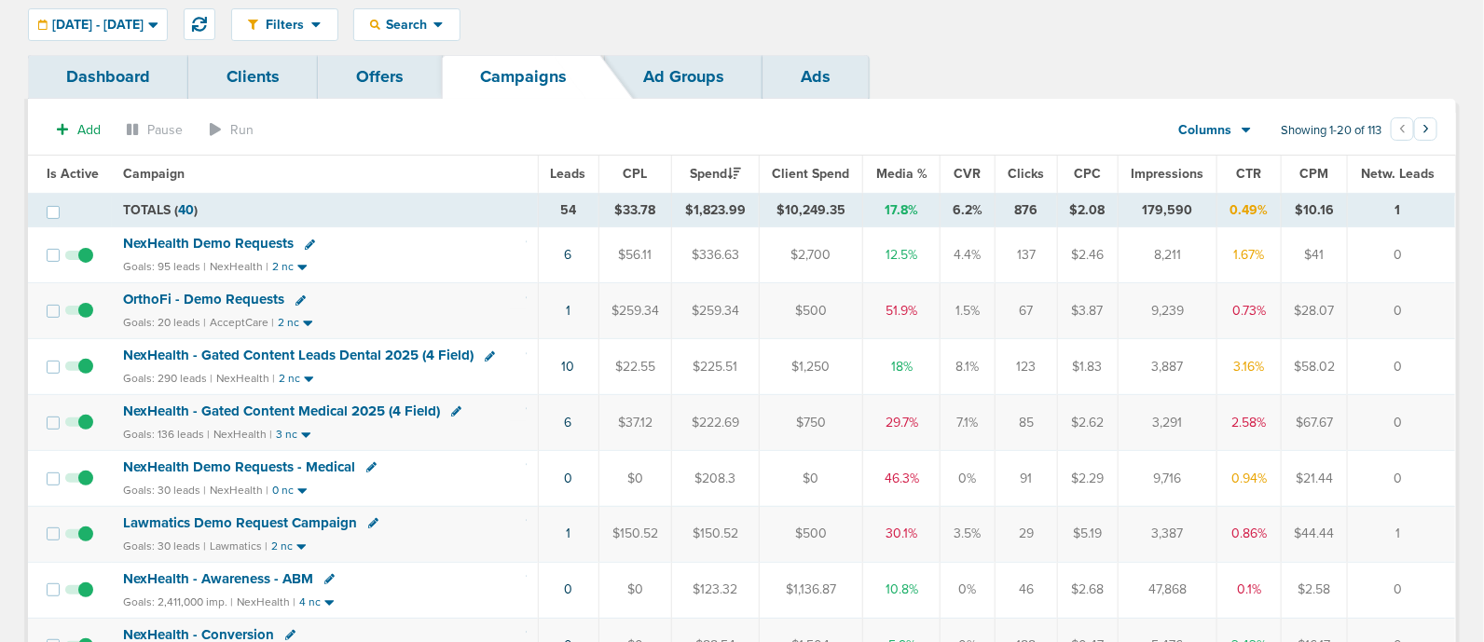
scroll to position [69, 0]
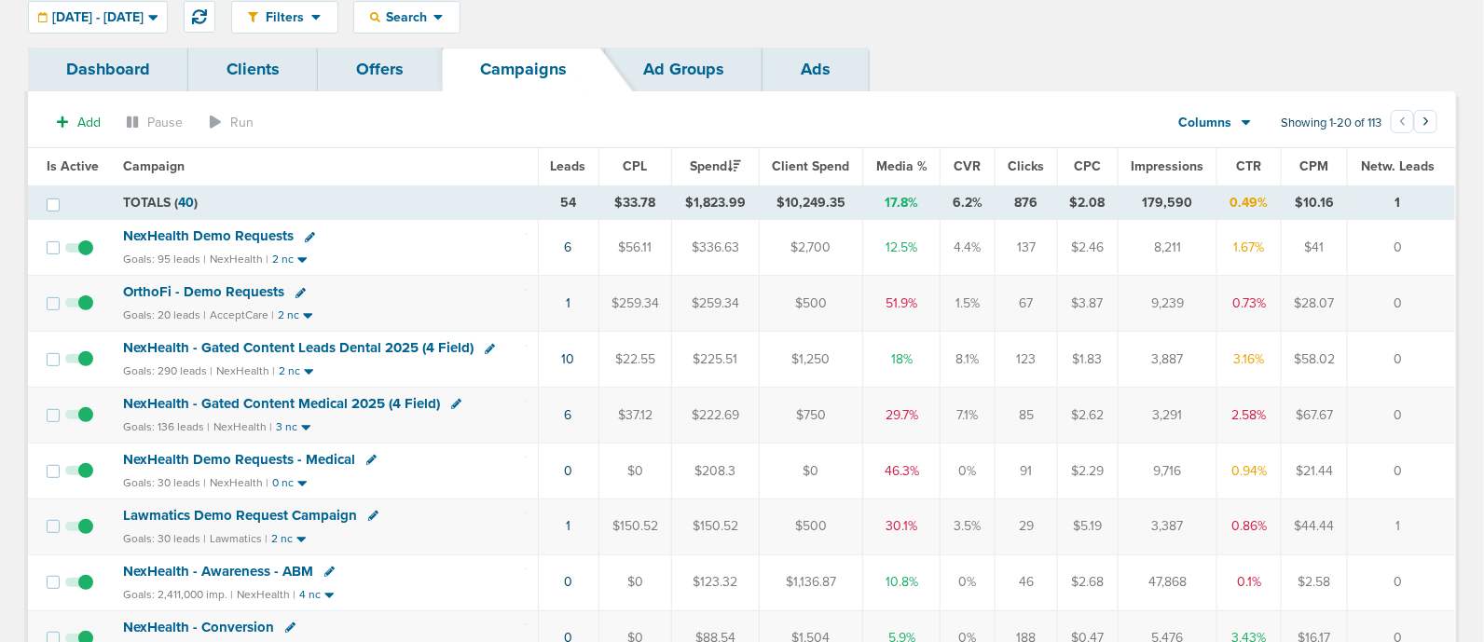
click at [282, 451] on span "NexHealth Demo Requests - Medical" at bounding box center [239, 459] width 232 height 17
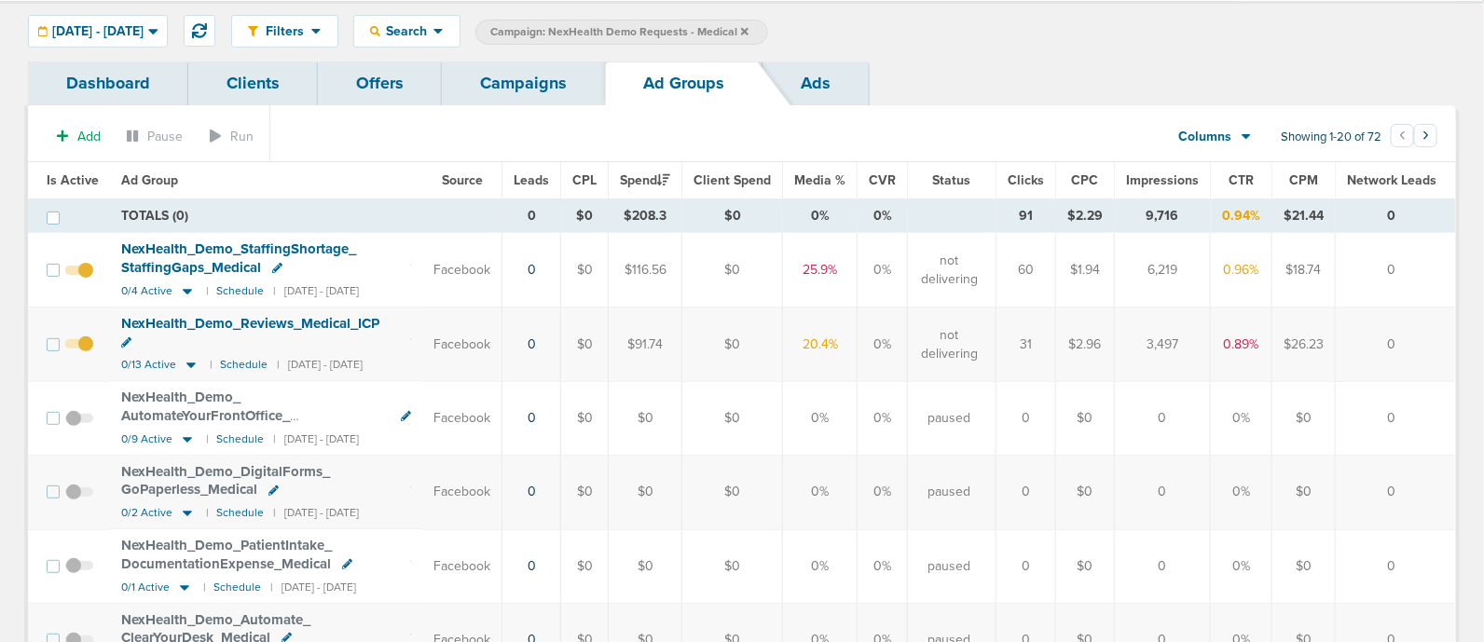
scroll to position [53, 0]
click at [167, 45] on div "[DATE] - [DATE]" at bounding box center [98, 33] width 138 height 31
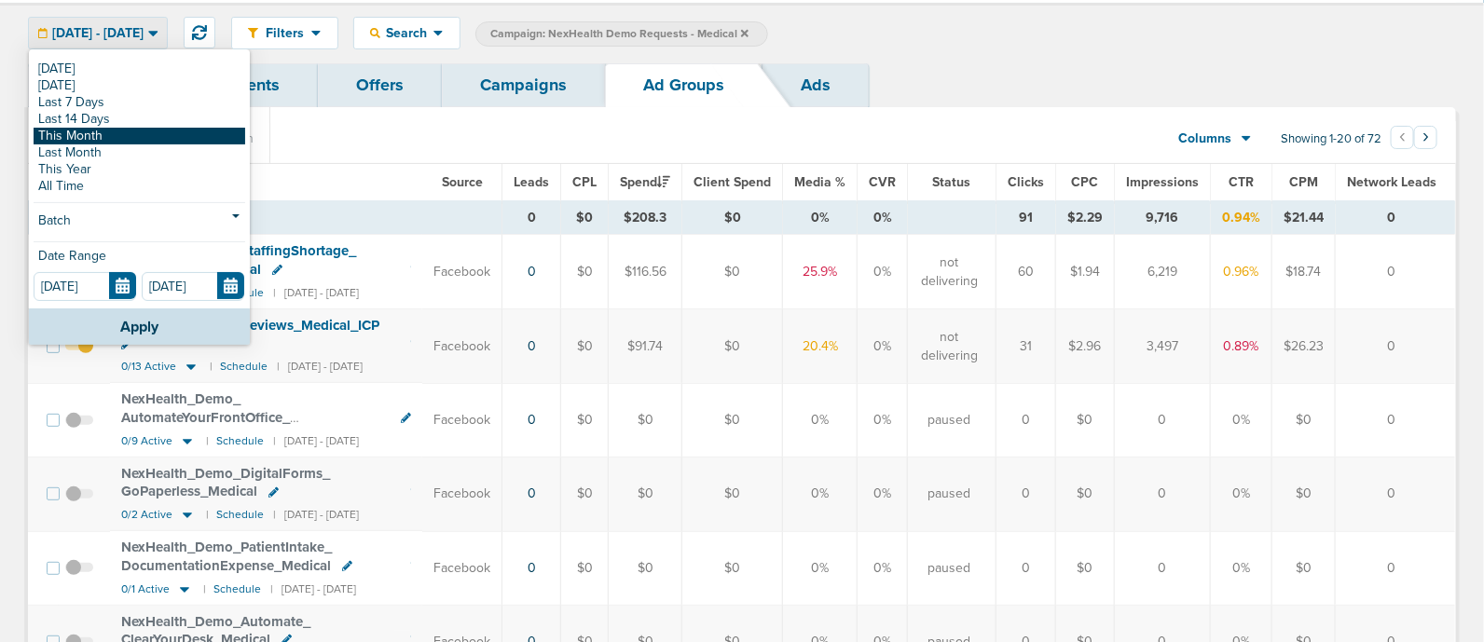
click at [72, 130] on link "This Month" at bounding box center [140, 136] width 212 height 17
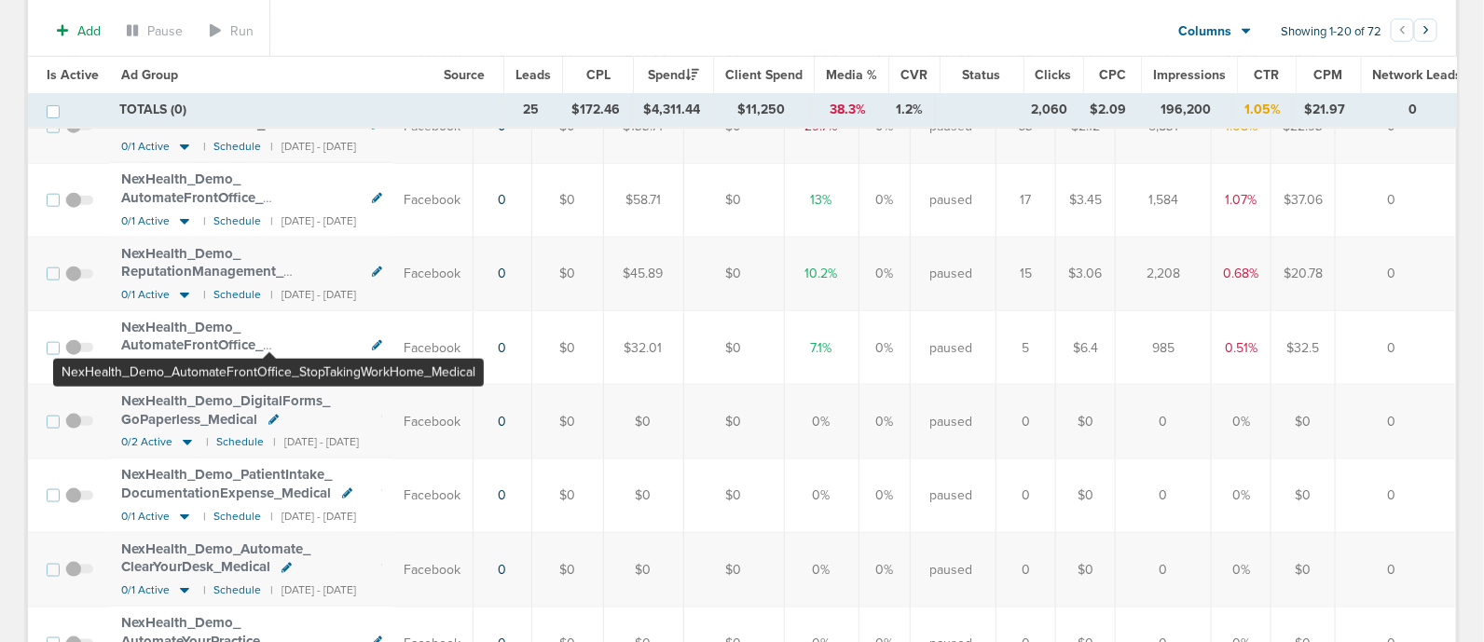
scroll to position [731, 0]
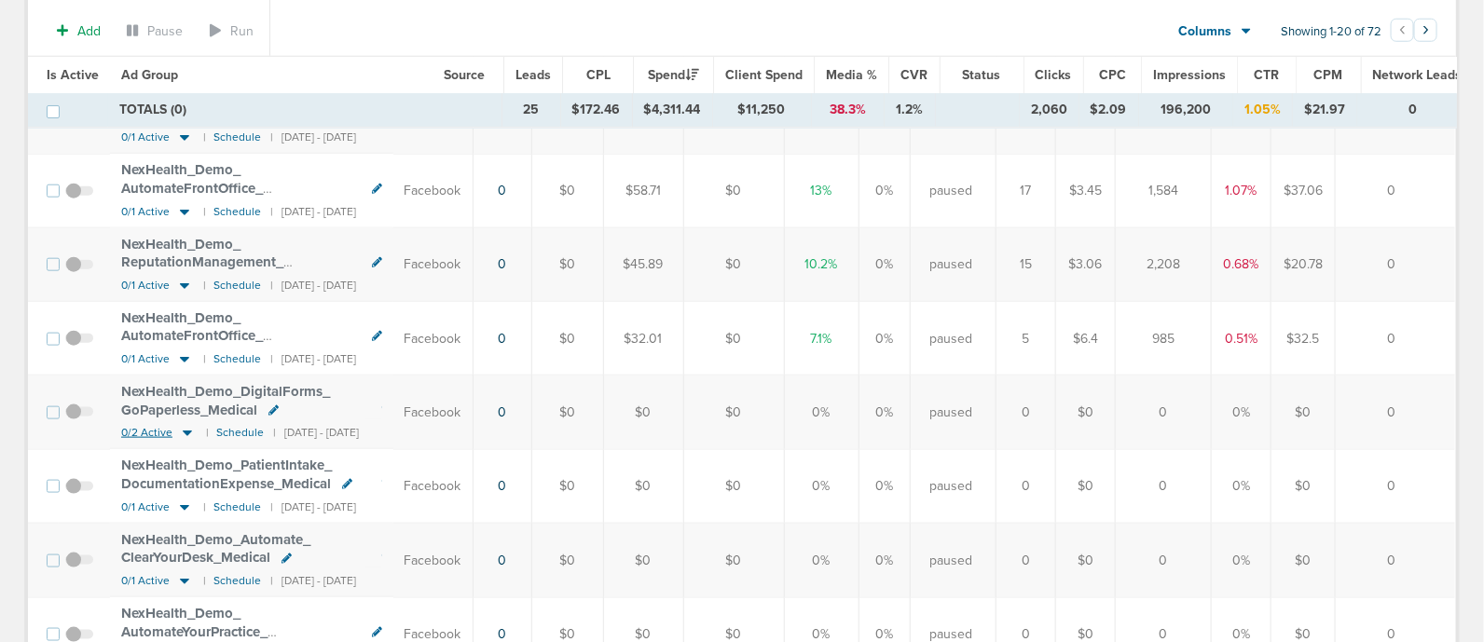
click at [182, 425] on icon at bounding box center [187, 433] width 19 height 16
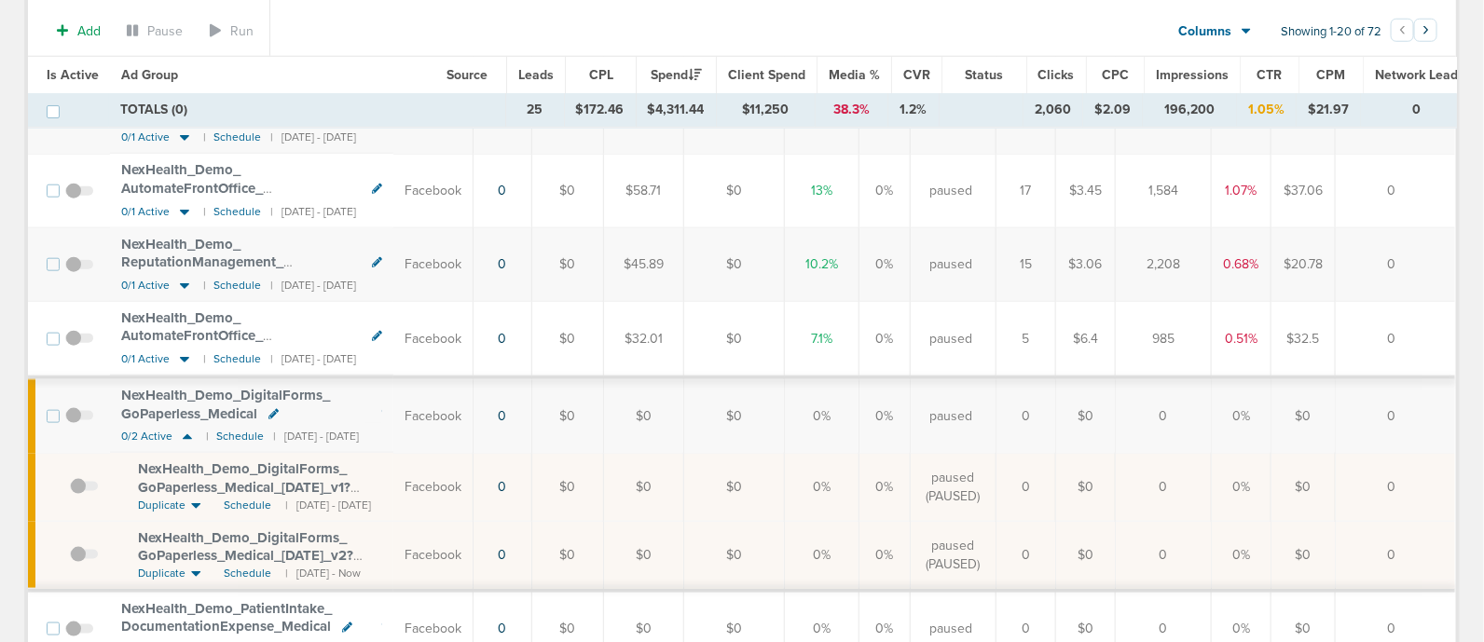
drag, startPoint x: 182, startPoint y: 425, endPoint x: 424, endPoint y: 522, distance: 261.0
drag, startPoint x: 424, startPoint y: 522, endPoint x: 386, endPoint y: 524, distance: 38.3
click at [382, 529] on div "NexHealth_ Demo_ DigitalForms_ GoPaperless_ Medical_ [DATE]_ v2?id=183&cmp_ id=…" at bounding box center [260, 547] width 244 height 36
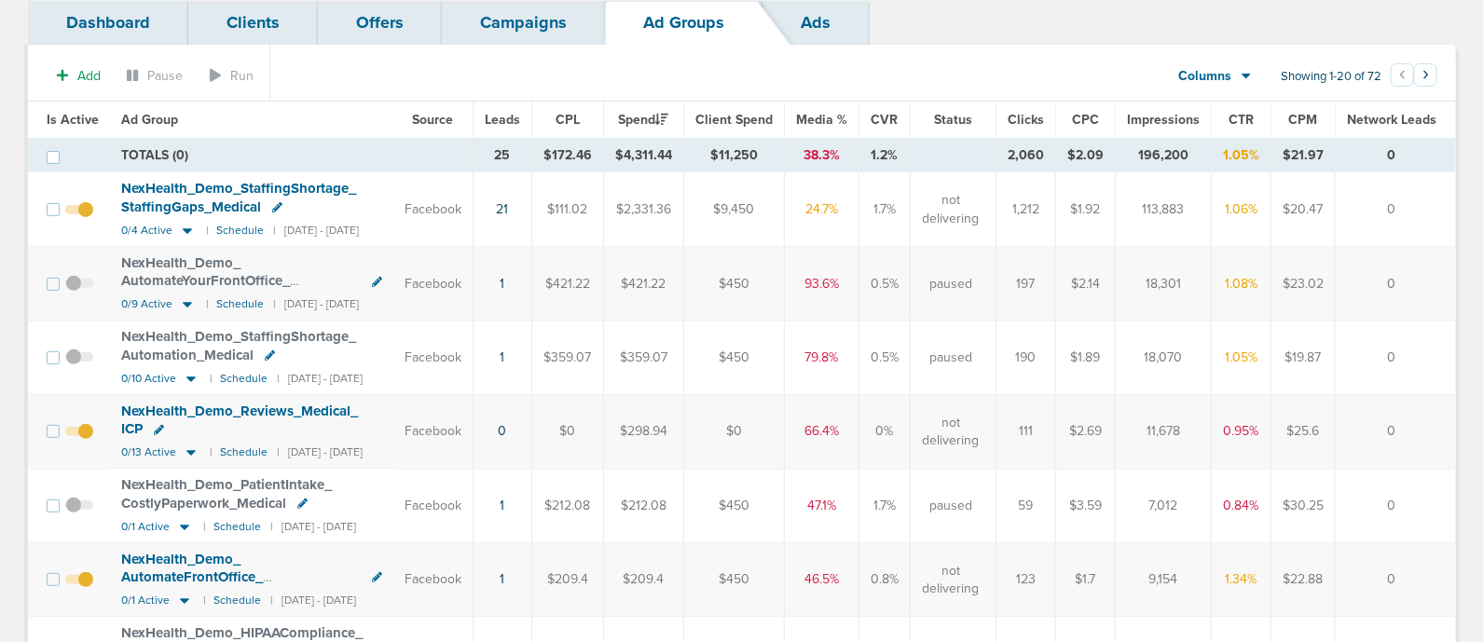
scroll to position [0, 0]
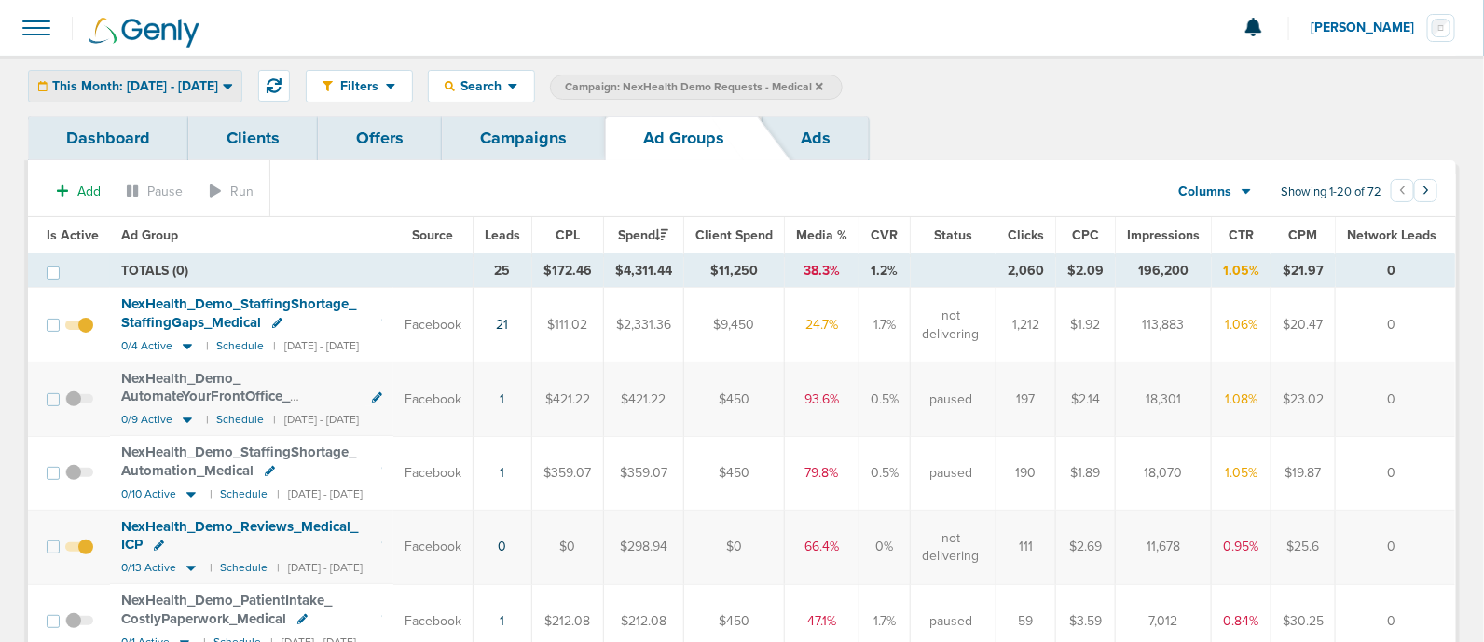
click at [148, 82] on span "This Month: [DATE] - [DATE]" at bounding box center [135, 86] width 166 height 13
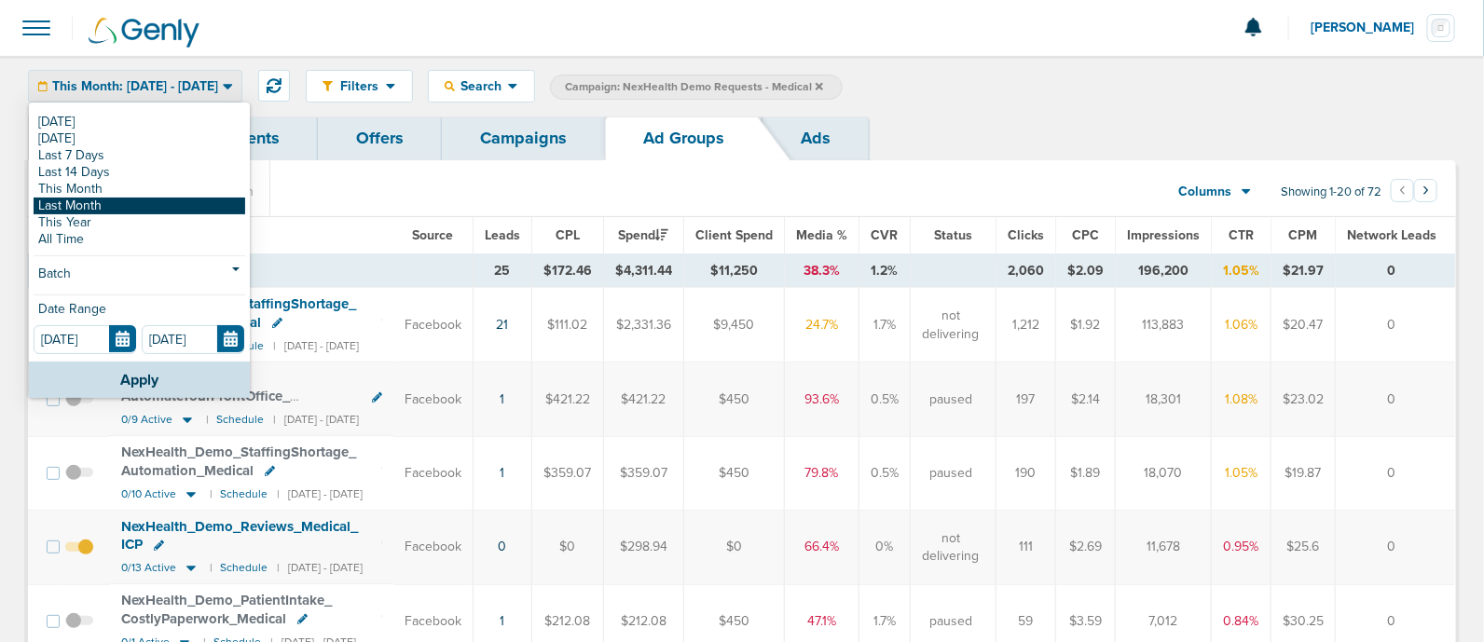
click at [108, 202] on link "Last Month" at bounding box center [140, 206] width 212 height 17
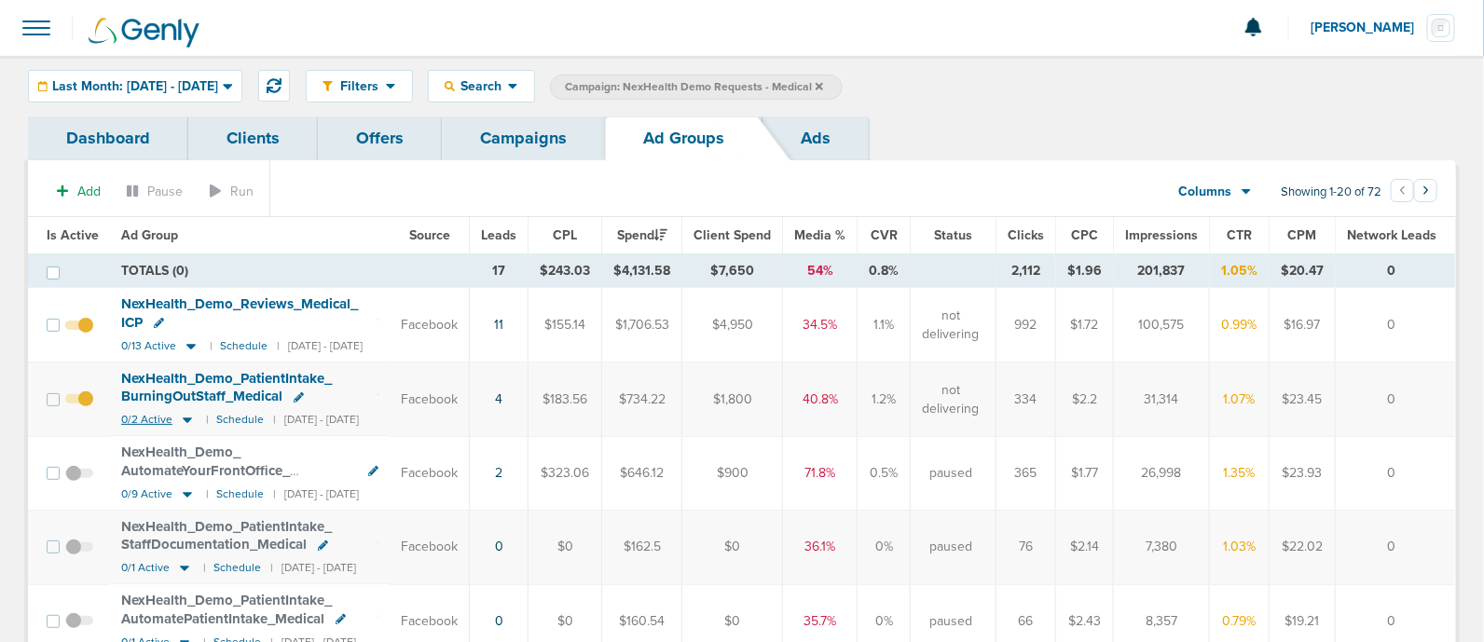
click at [183, 419] on icon at bounding box center [187, 422] width 9 height 6
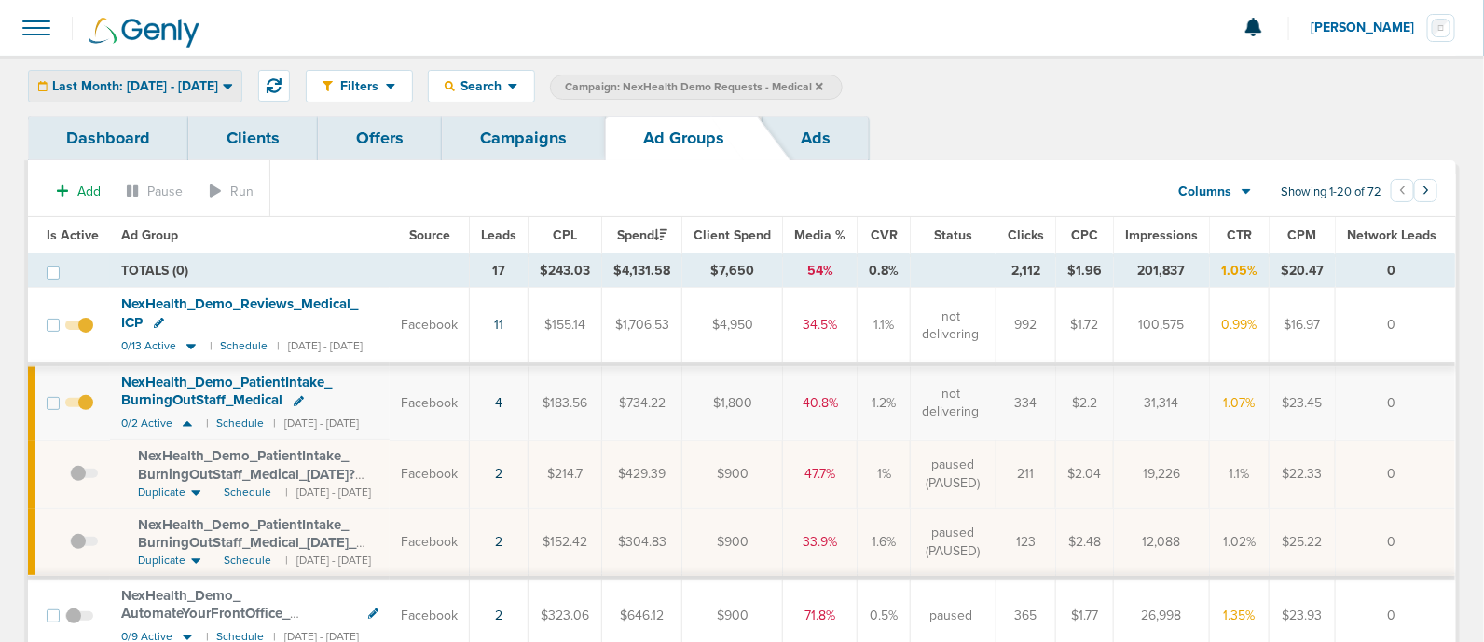
click at [219, 99] on div "Last Month: [DATE] - [DATE]" at bounding box center [135, 86] width 213 height 31
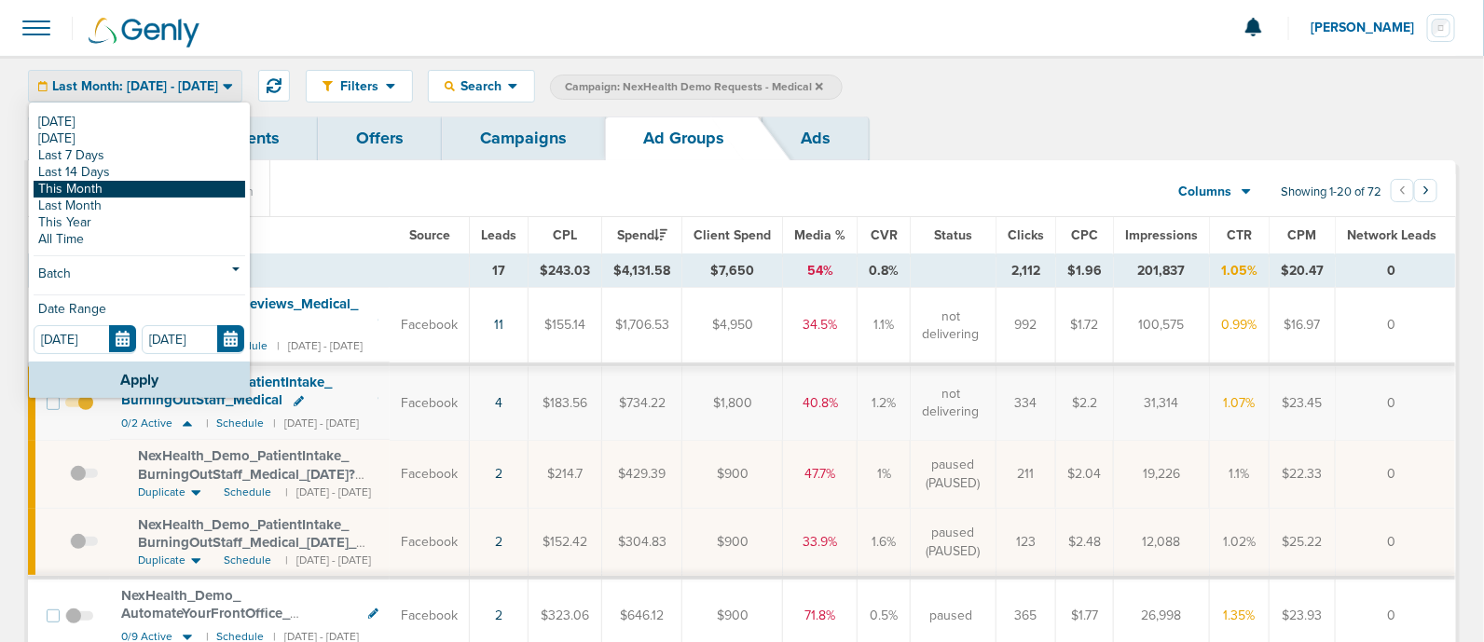
click at [126, 188] on link "This Month" at bounding box center [140, 189] width 212 height 17
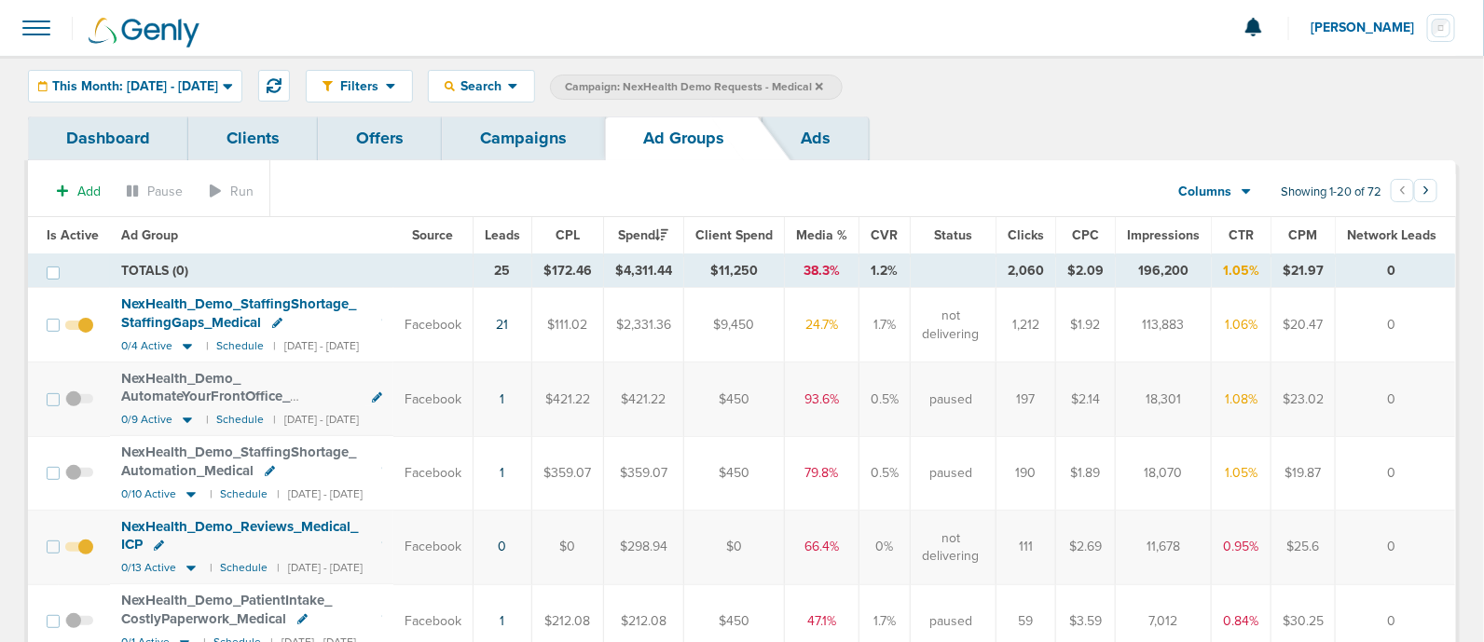
click at [271, 468] on icon at bounding box center [270, 471] width 10 height 10
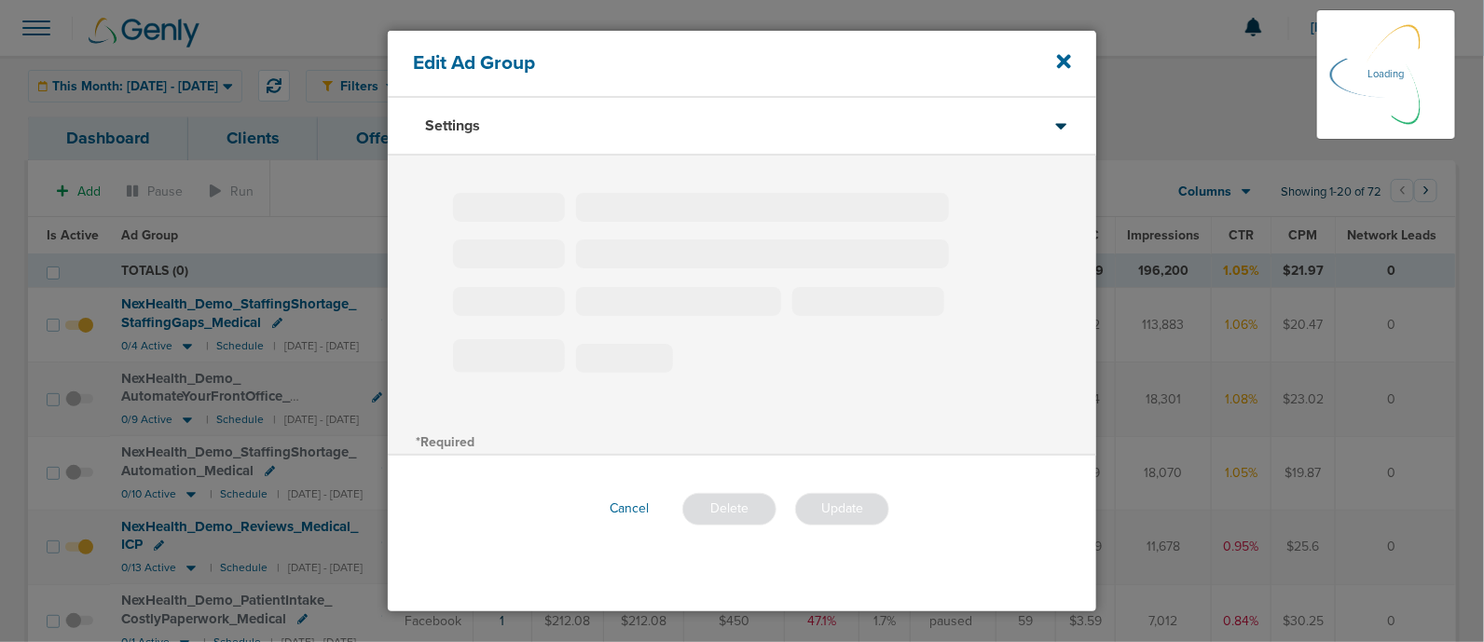
scroll to position [83, 0]
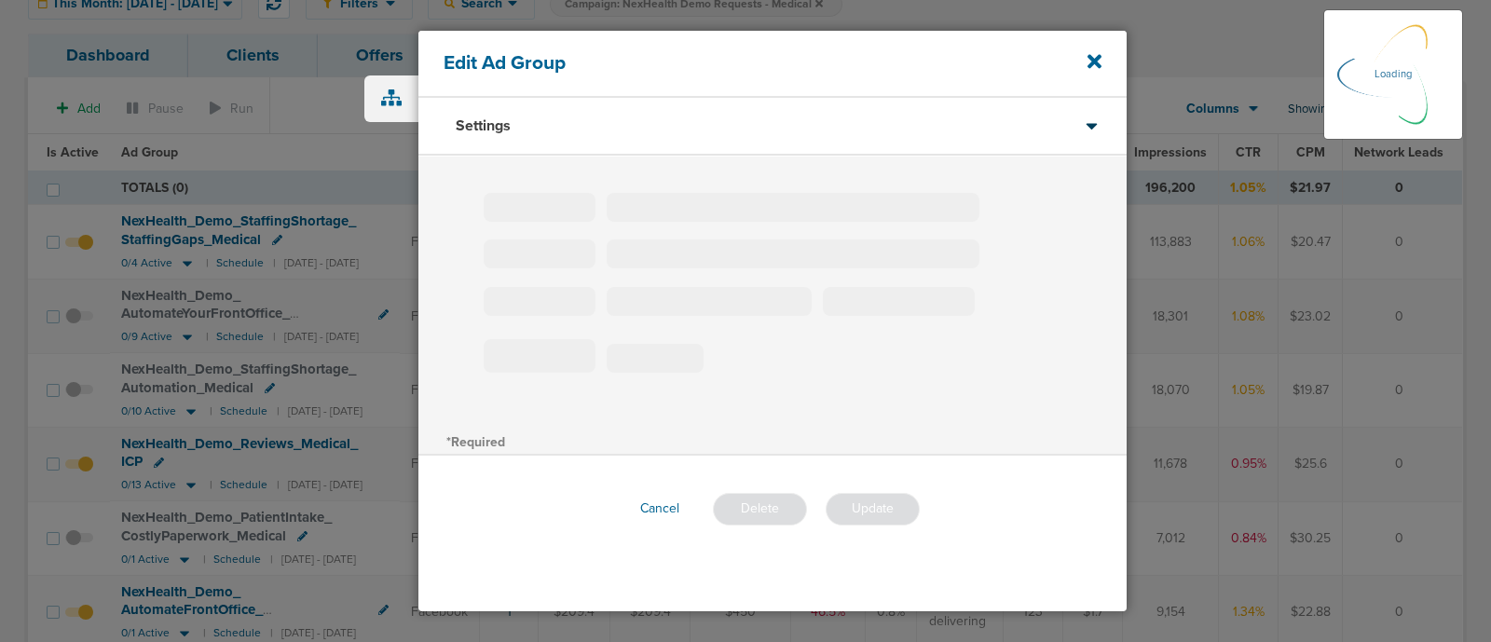
type input "NexHealth_Demo_StaffingShortage_Automation_Medical"
type input "270"
click at [658, 502] on button "Cancel" at bounding box center [659, 504] width 69 height 29
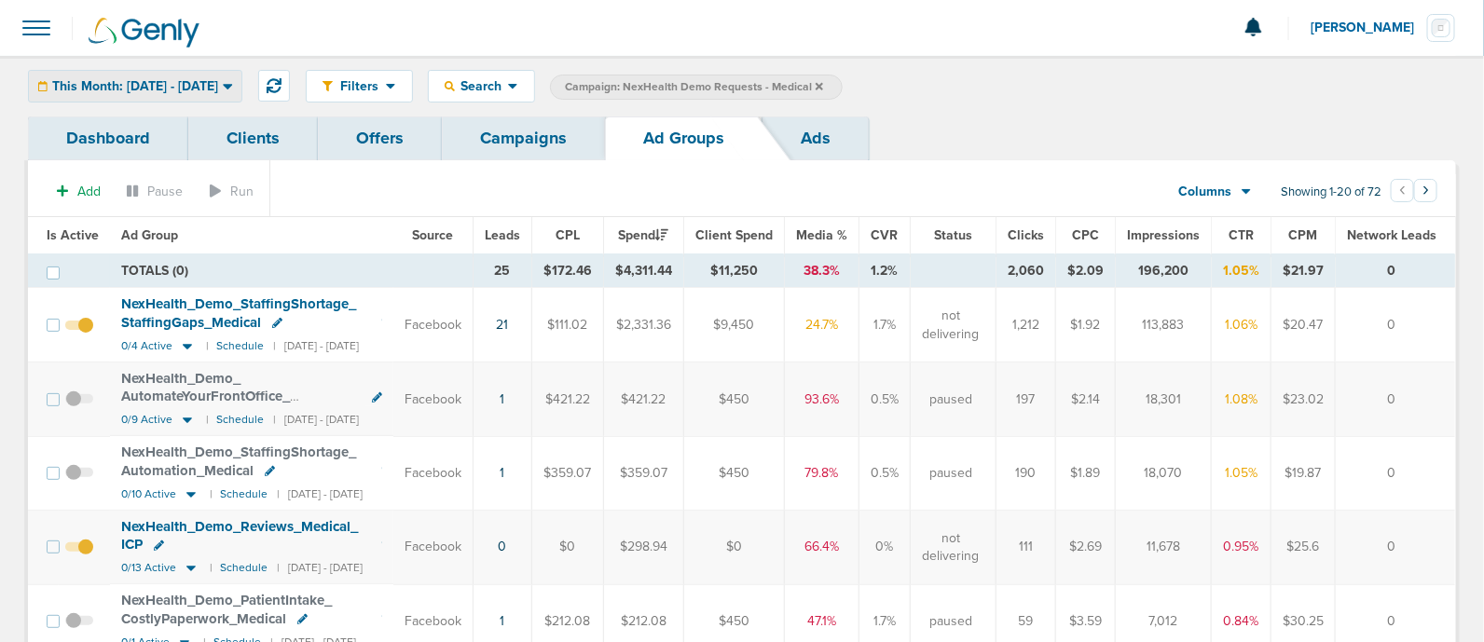
click at [190, 86] on span "This Month: [DATE] - [DATE]" at bounding box center [135, 86] width 166 height 13
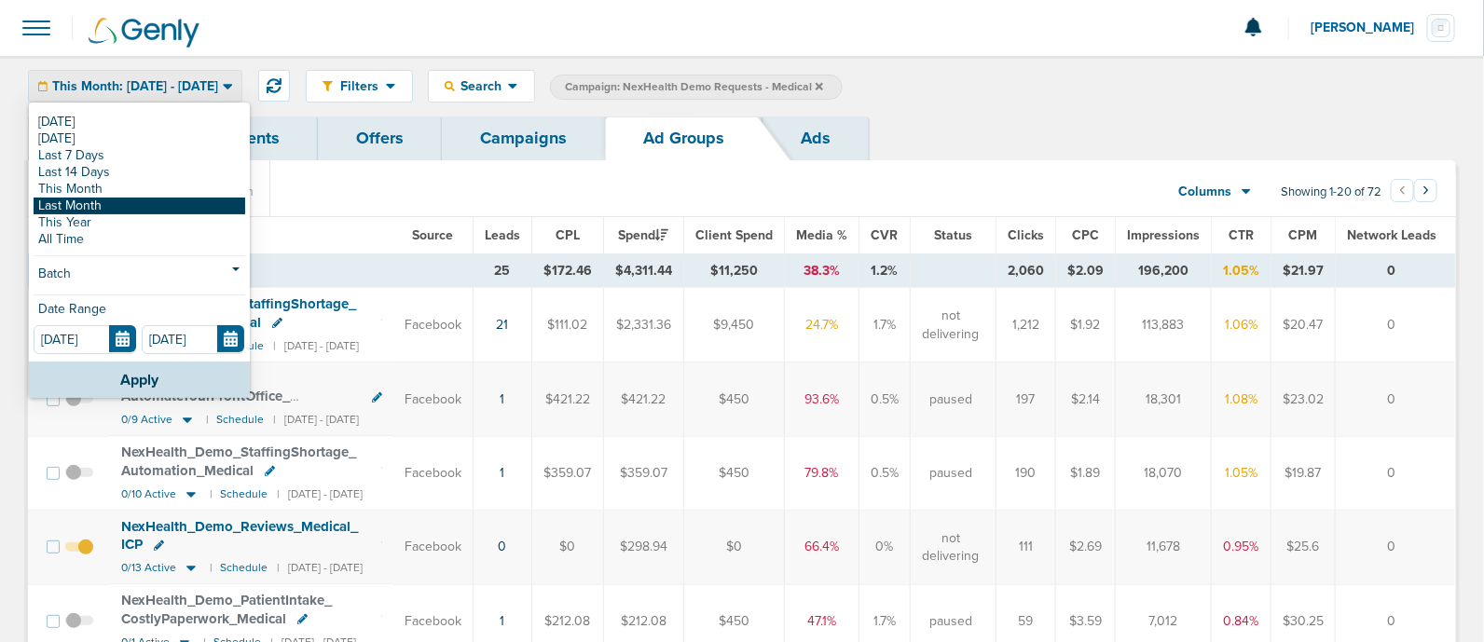
click at [107, 200] on link "Last Month" at bounding box center [140, 206] width 212 height 17
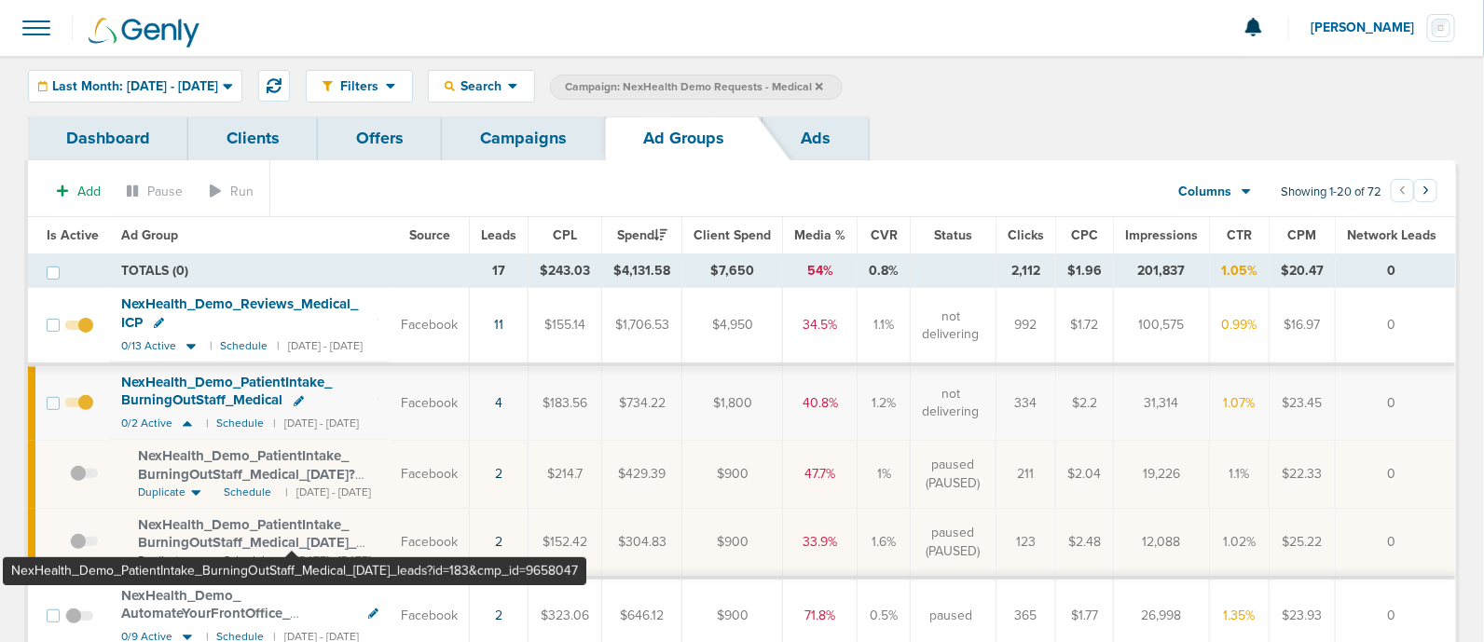
drag, startPoint x: 292, startPoint y: 504, endPoint x: 219, endPoint y: 497, distance: 73.1
click at [219, 516] on span "NexHealth_ Demo_ PatientIntake_ BurningOutStaff_ Medical_ [DATE]_ leads?id=183&…" at bounding box center [247, 542] width 218 height 53
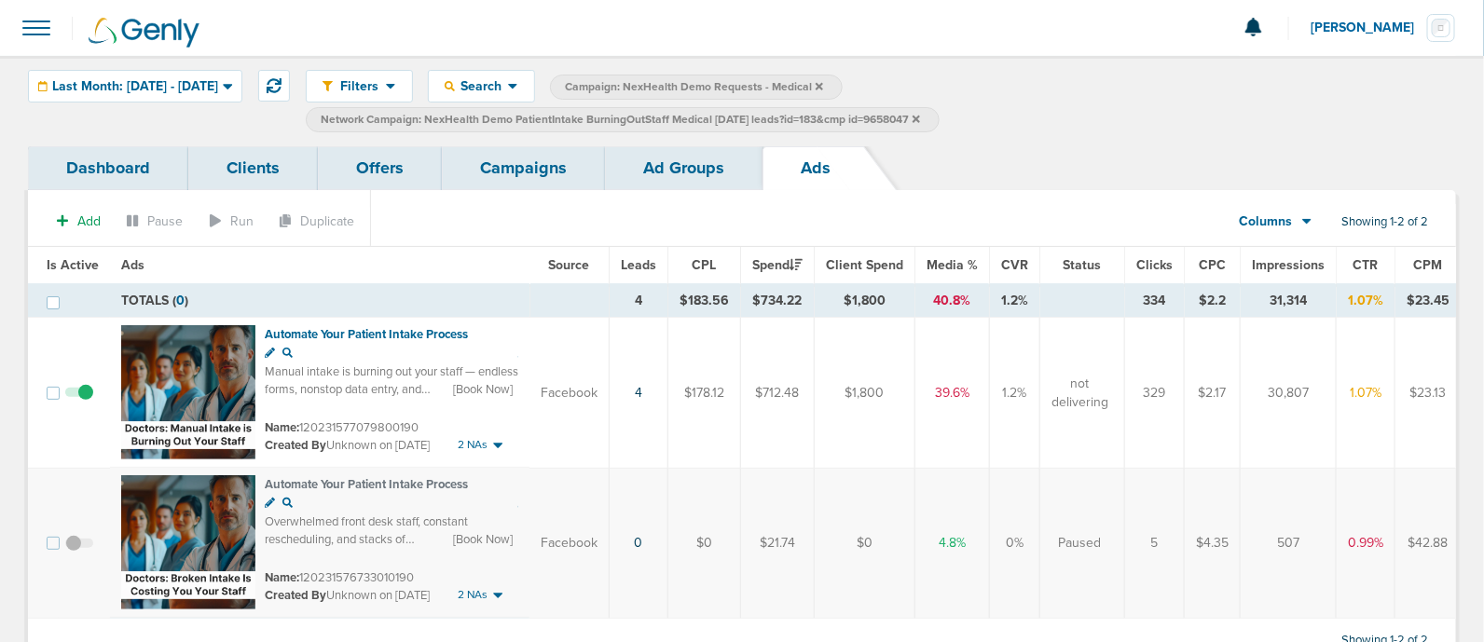
click at [218, 81] on span "Last Month: [DATE] - [DATE]" at bounding box center [135, 86] width 166 height 13
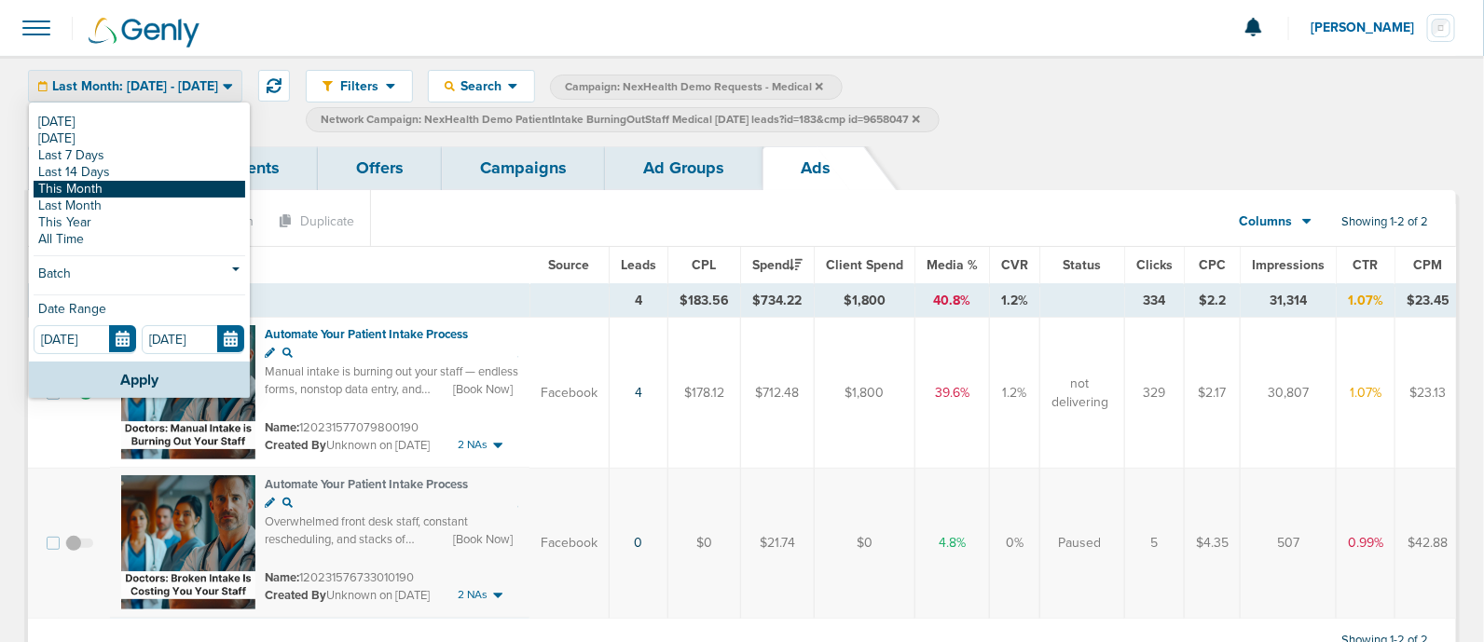
click at [112, 186] on link "This Month" at bounding box center [140, 189] width 212 height 17
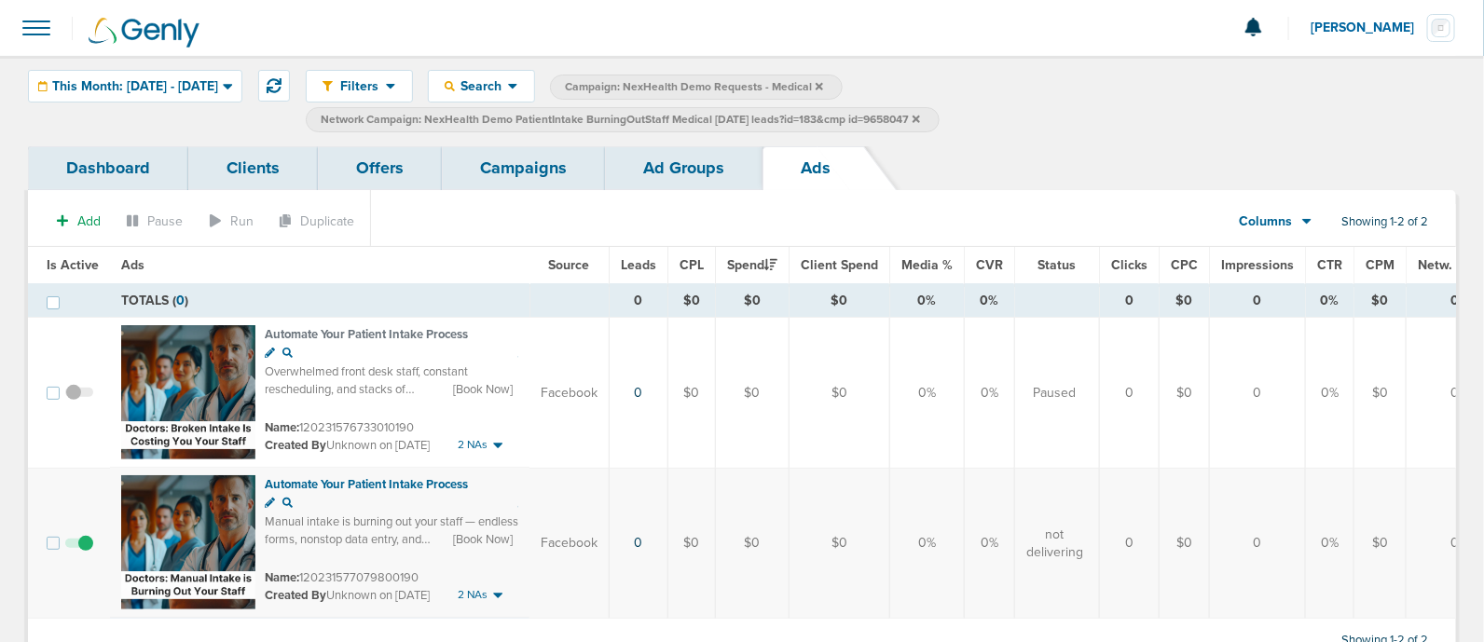
click at [680, 186] on link "Ad Groups" at bounding box center [684, 168] width 158 height 44
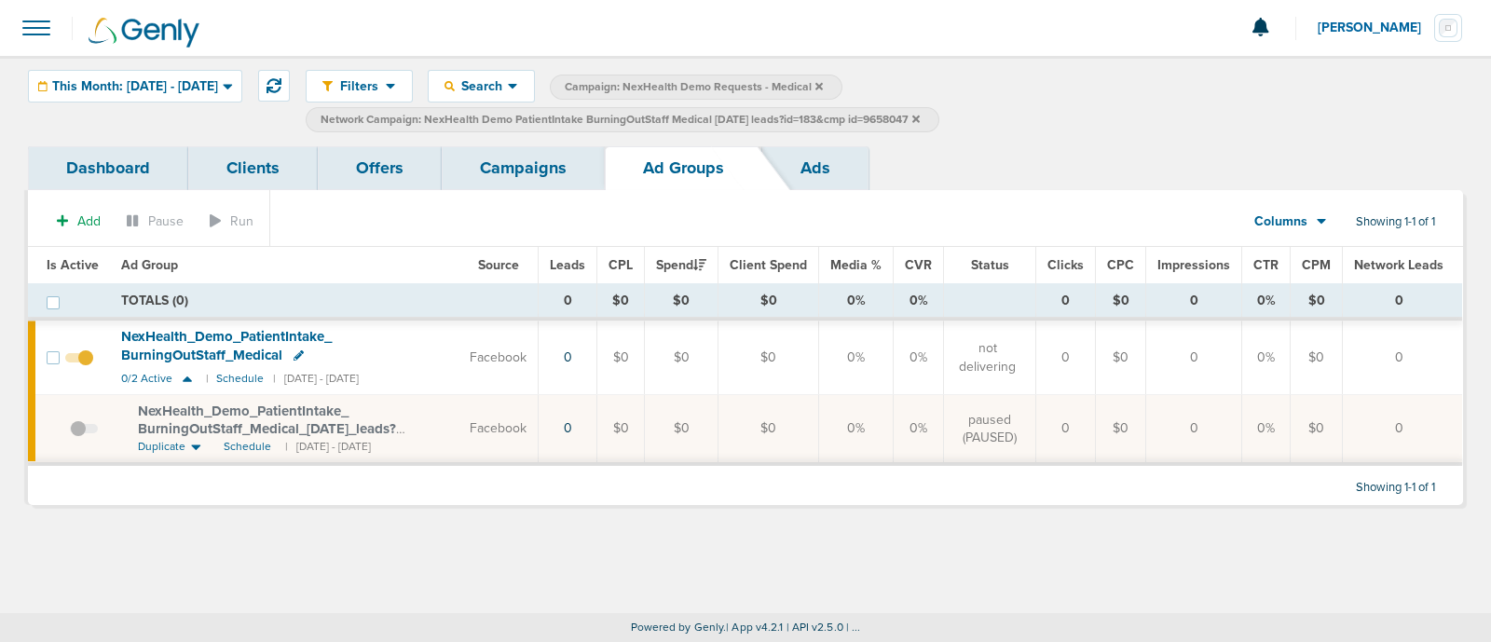
click at [79, 438] on span at bounding box center [84, 438] width 28 height 0
click at [70, 433] on input "checkbox" at bounding box center [70, 433] width 0 height 0
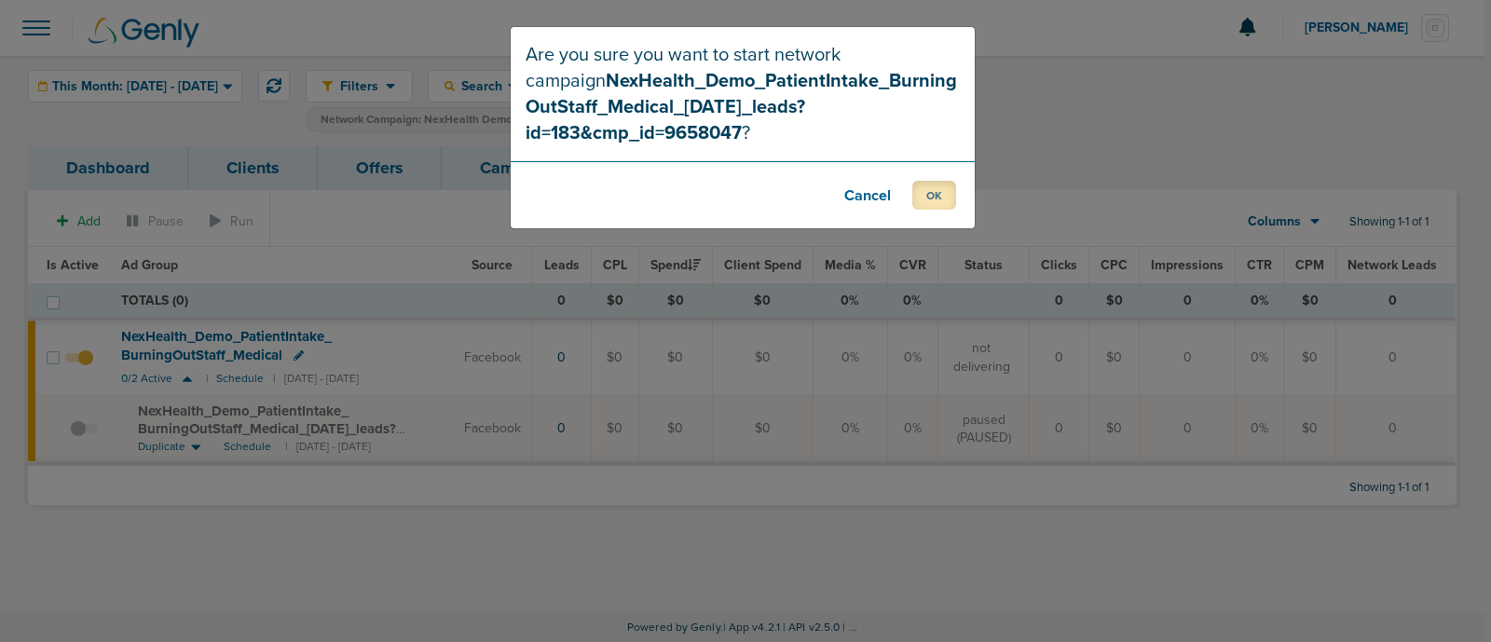
click at [941, 202] on button "OK" at bounding box center [935, 195] width 44 height 29
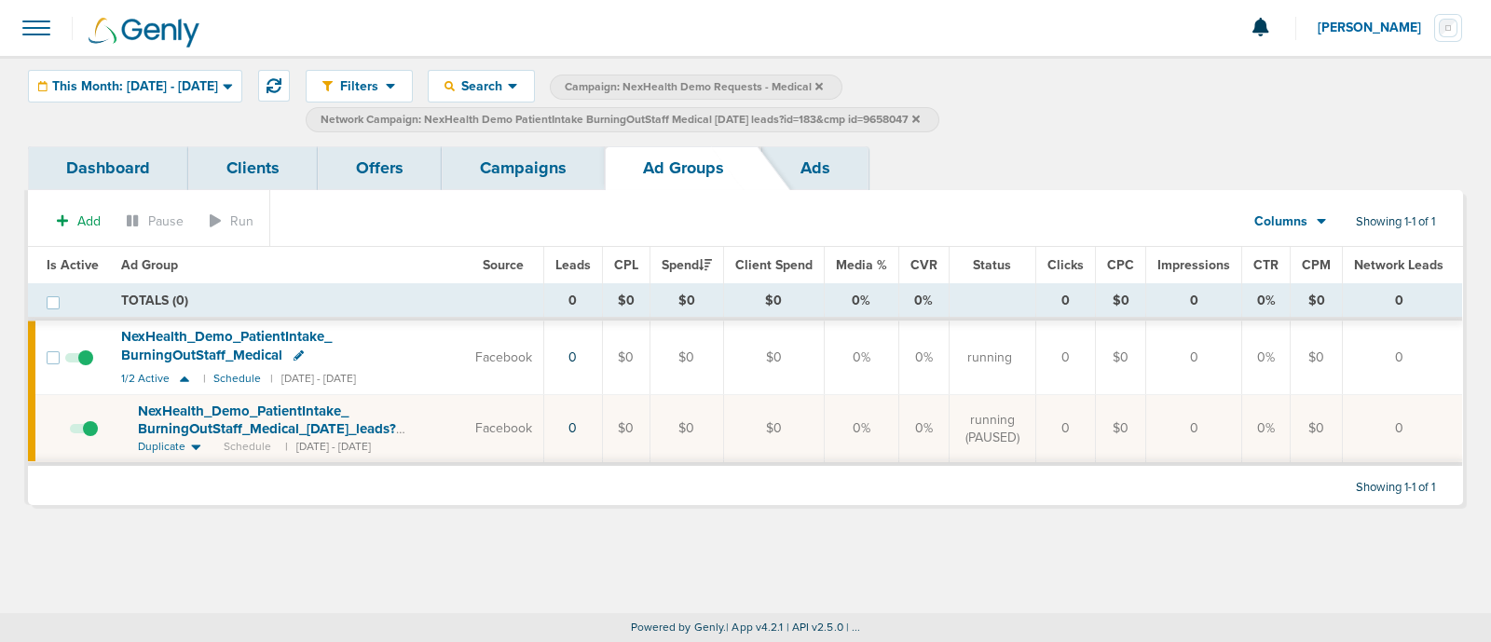
click at [510, 166] on link "Campaigns" at bounding box center [523, 168] width 163 height 44
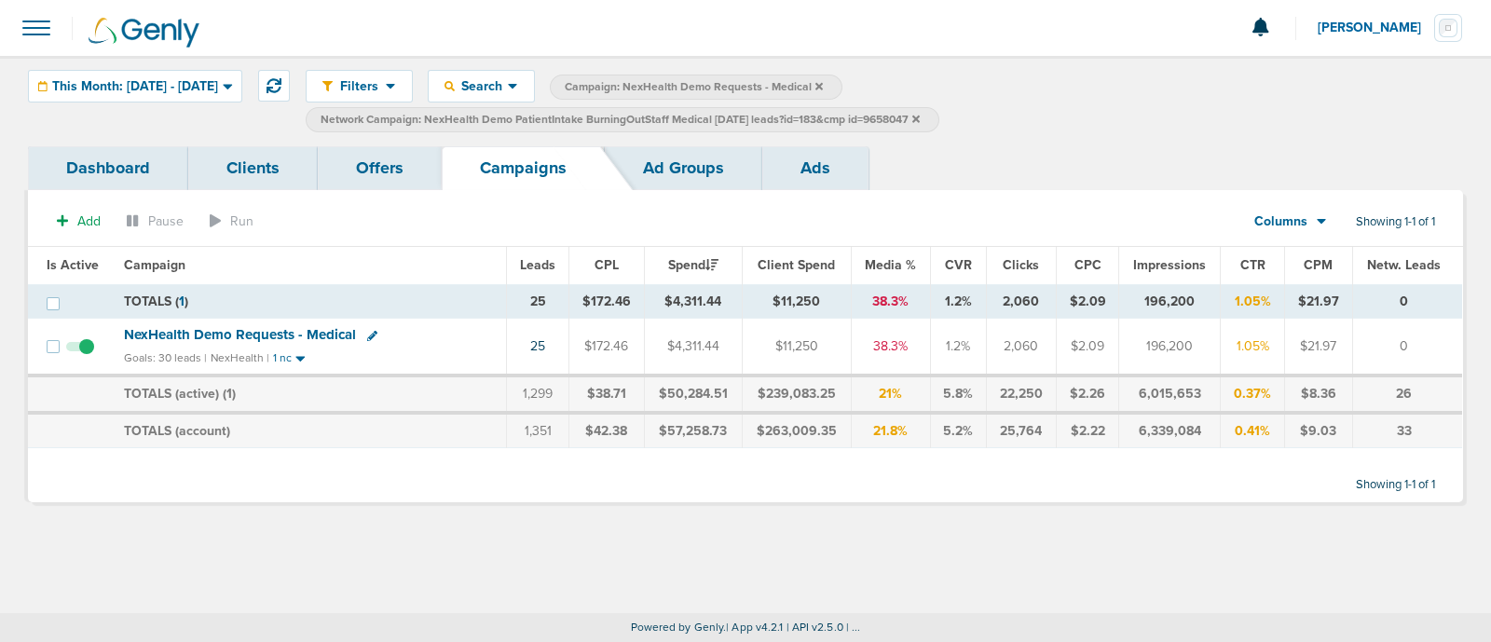
click at [920, 116] on icon at bounding box center [916, 119] width 7 height 11
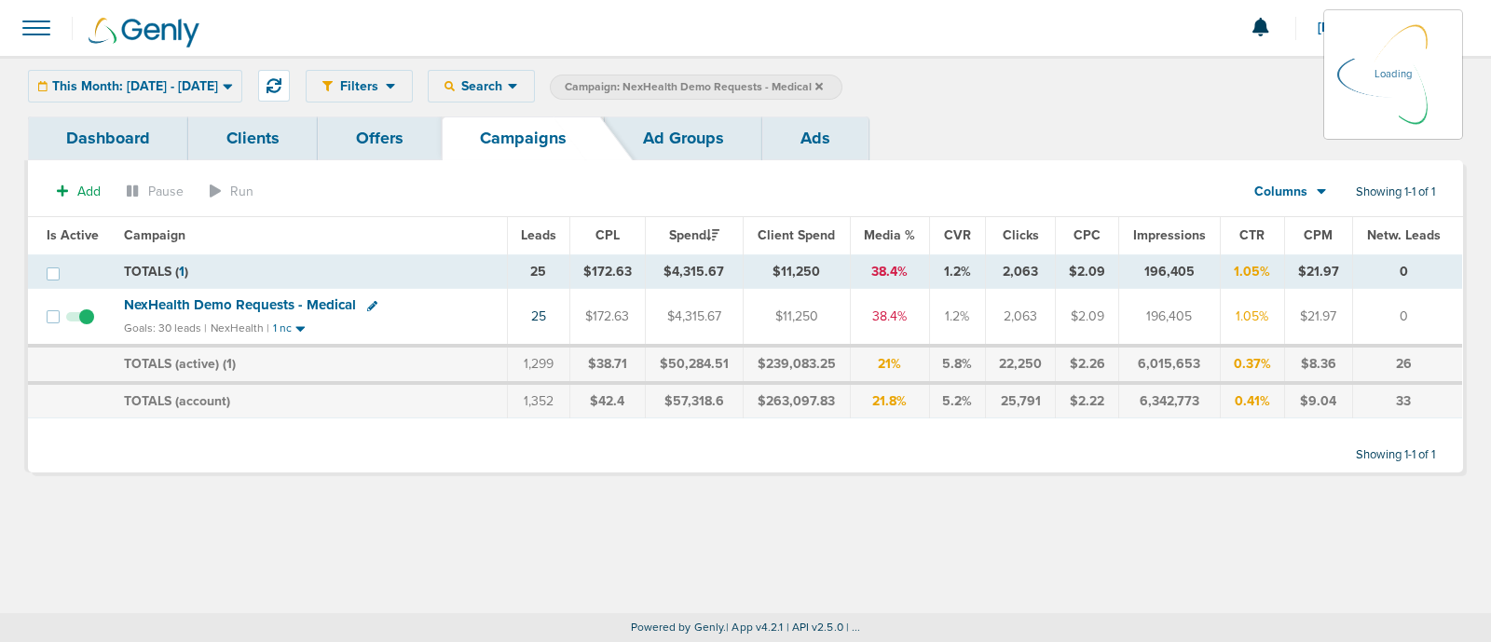
click at [823, 83] on icon at bounding box center [819, 85] width 7 height 7
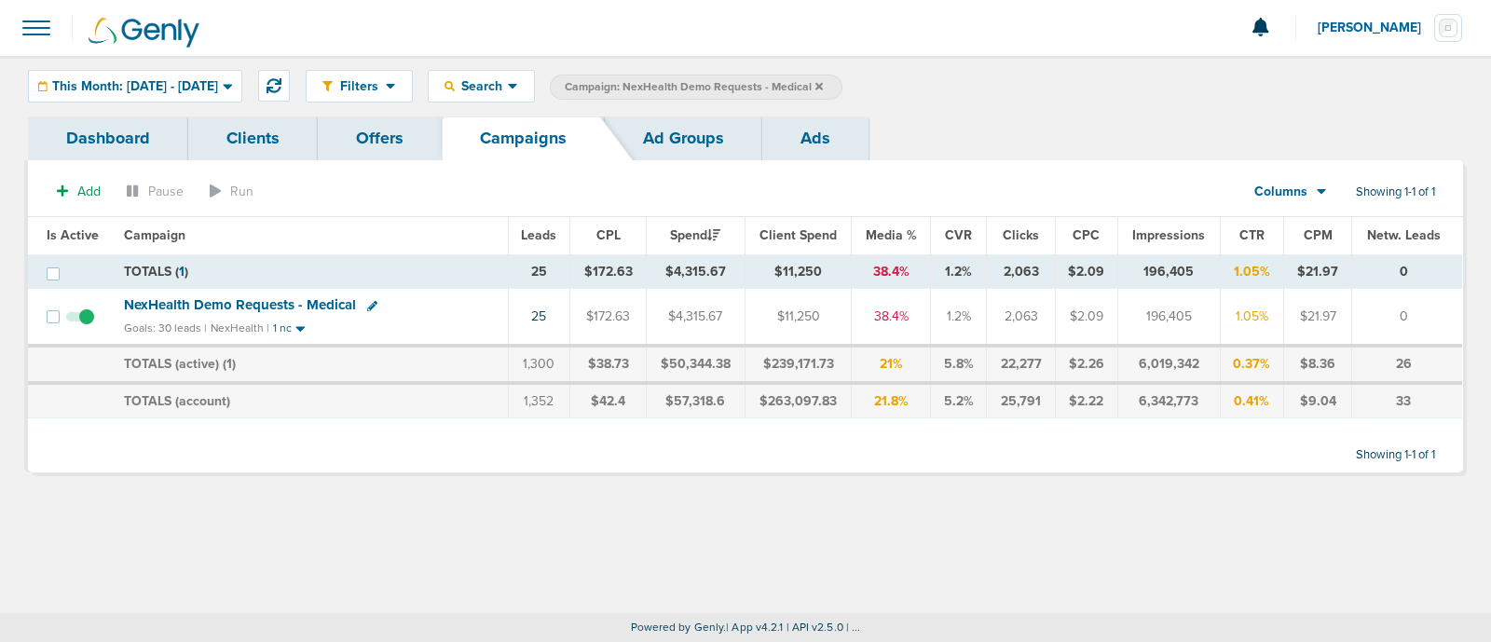
click at [823, 86] on icon at bounding box center [819, 86] width 7 height 11
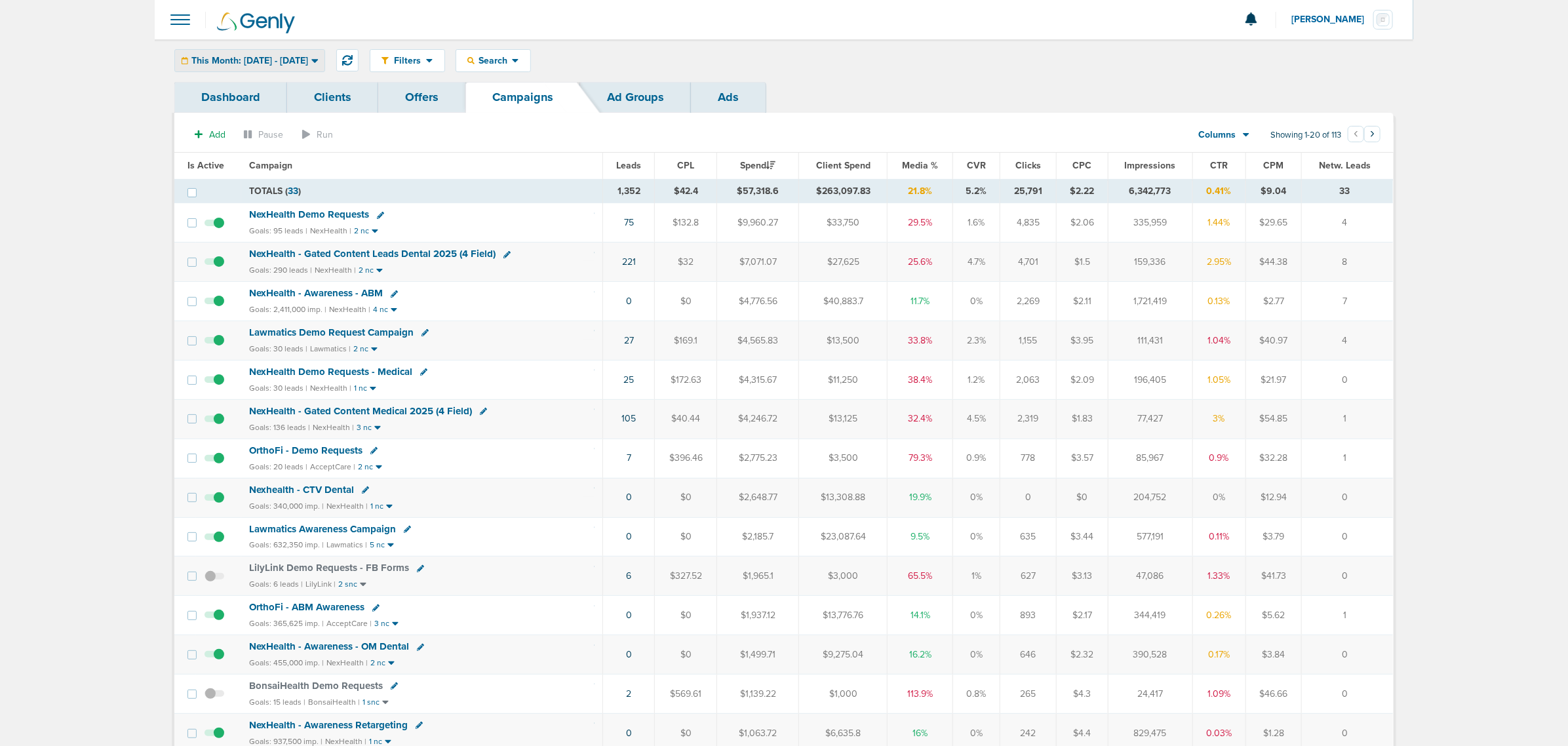
click at [297, 56] on span "This Month: [DATE] - [DATE]" at bounding box center [250, 60] width 117 height 9
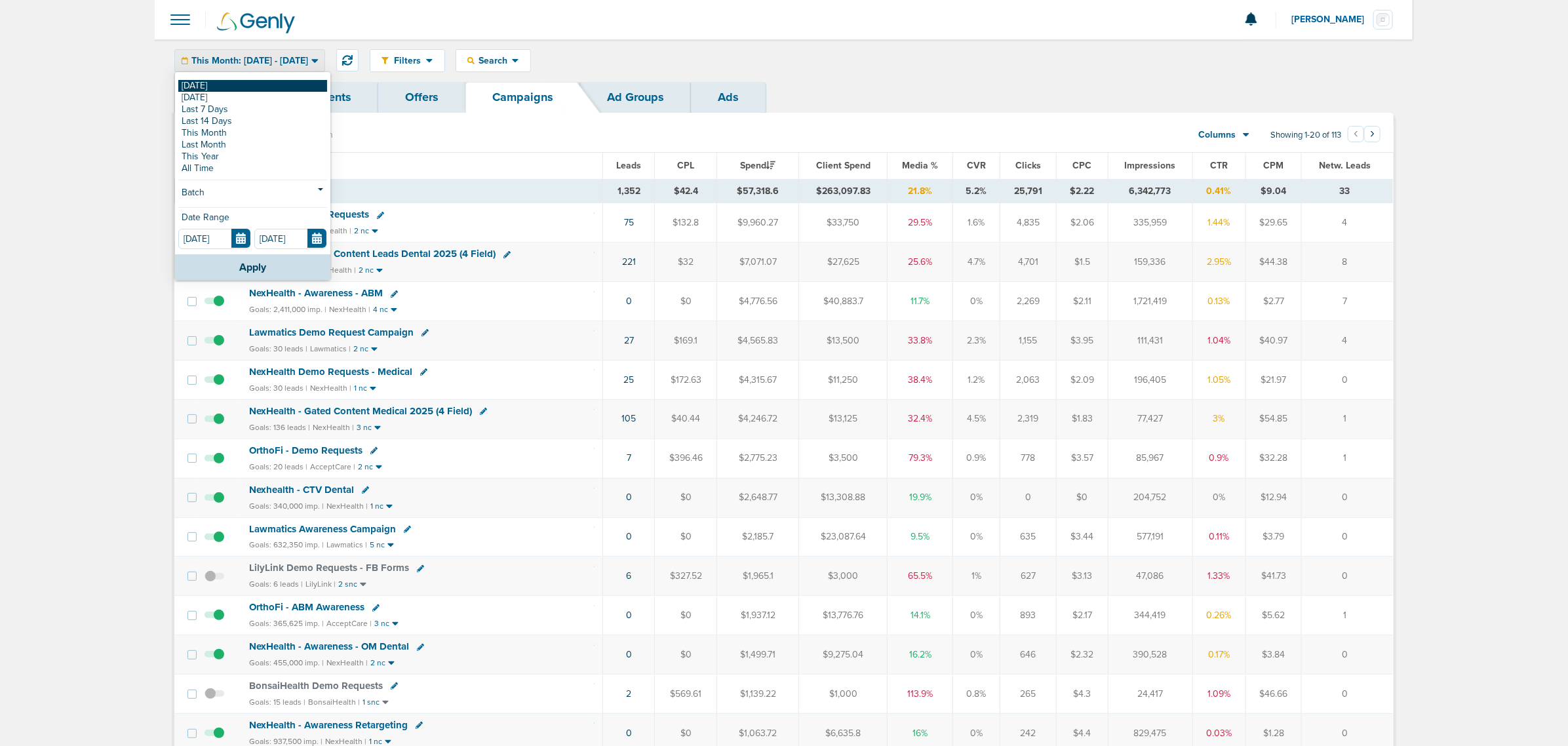
click at [250, 82] on link "[DATE]" at bounding box center [253, 86] width 149 height 12
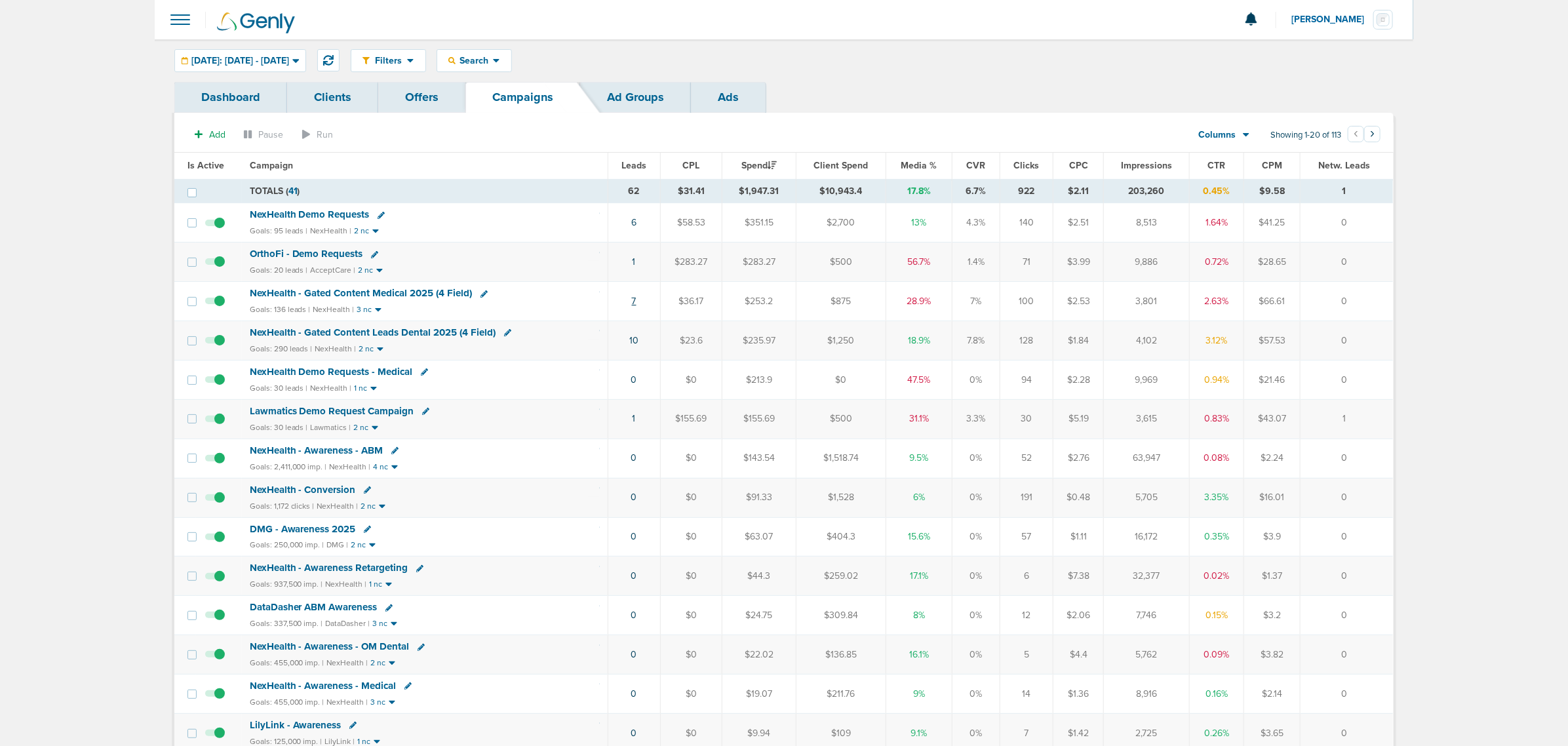
click at [633, 300] on link "7" at bounding box center [634, 301] width 5 height 11
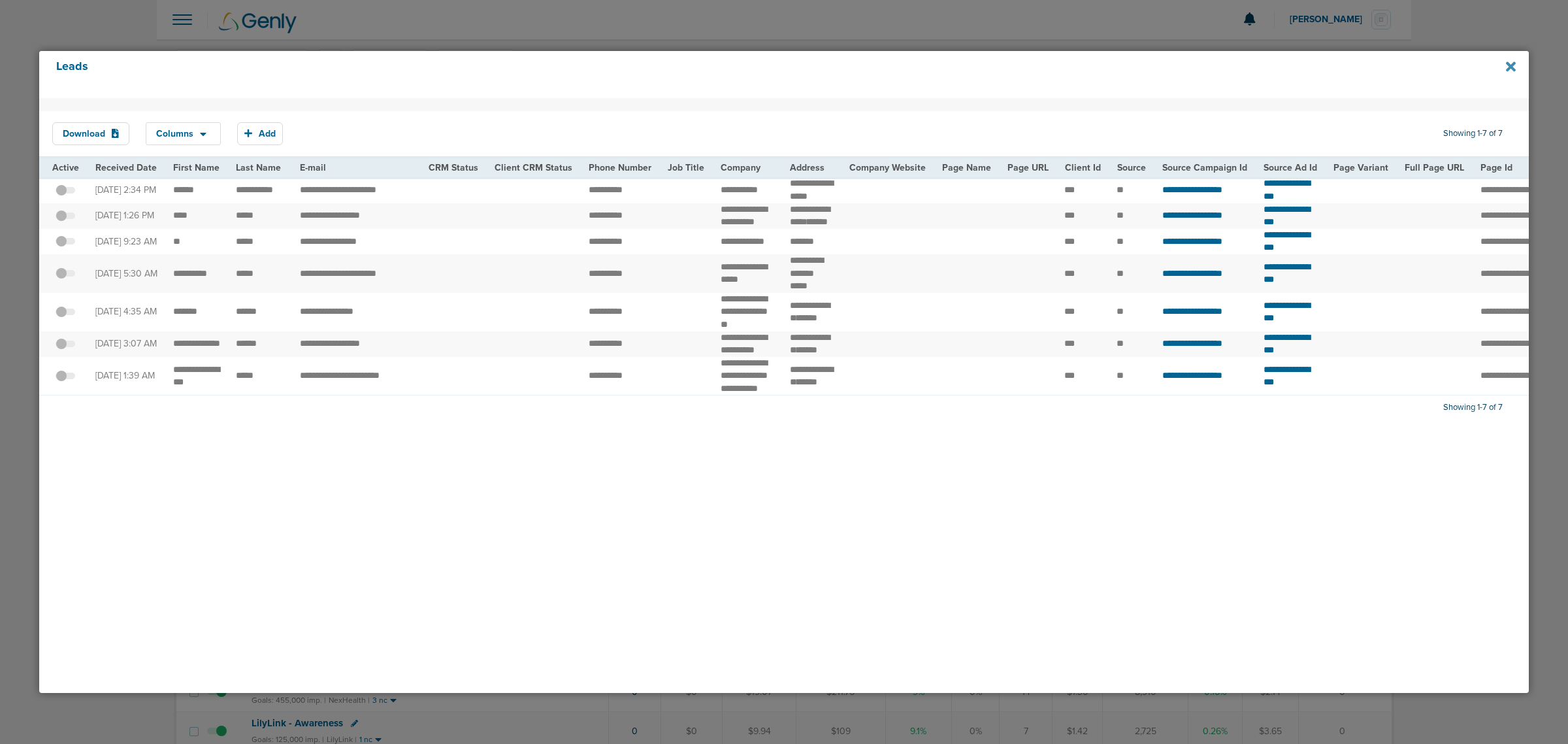
click at [1044, 67] on icon at bounding box center [1511, 67] width 10 height 15
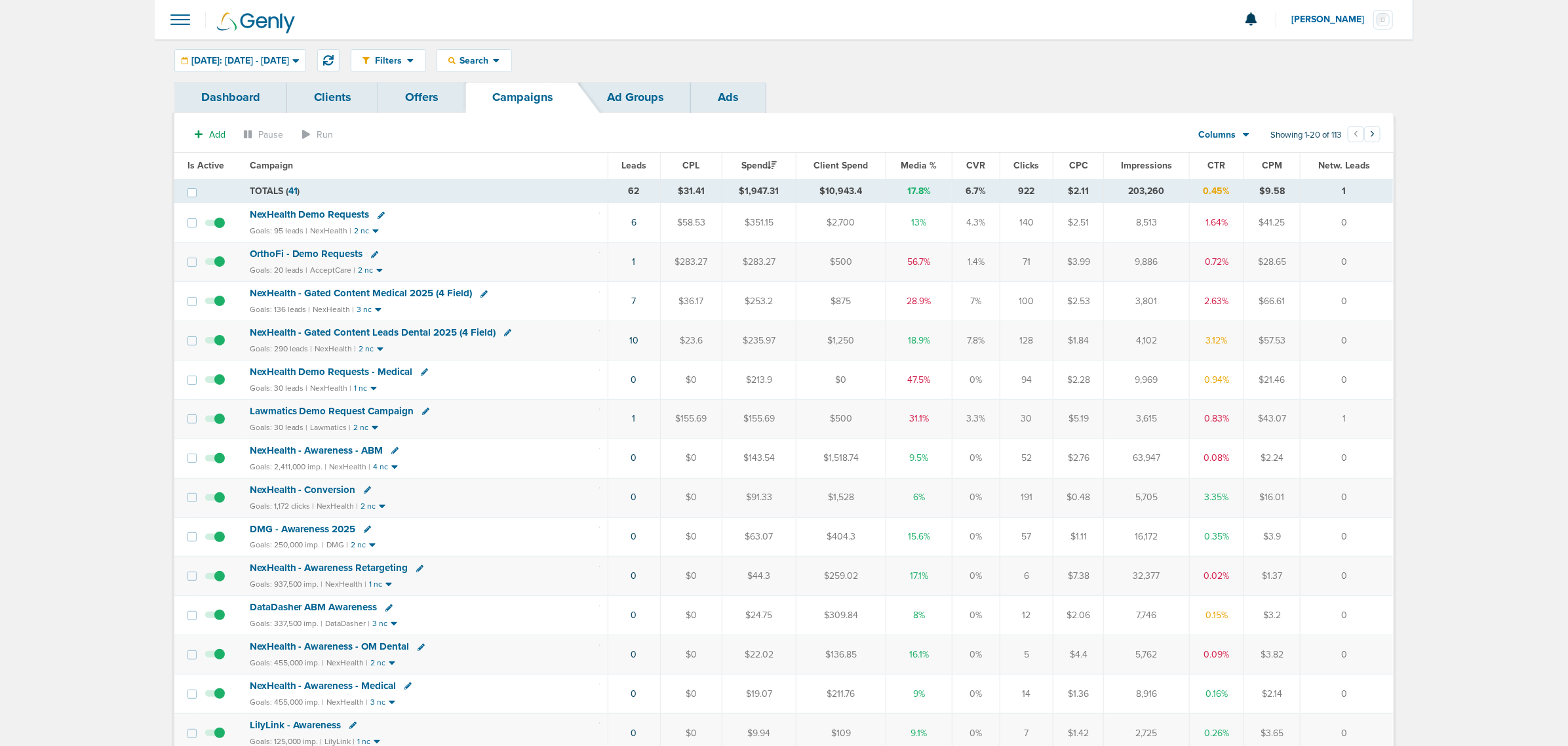
click at [380, 298] on span "NexHealth - Gated Content Medical 2025 (4 Field)" at bounding box center [361, 292] width 223 height 12
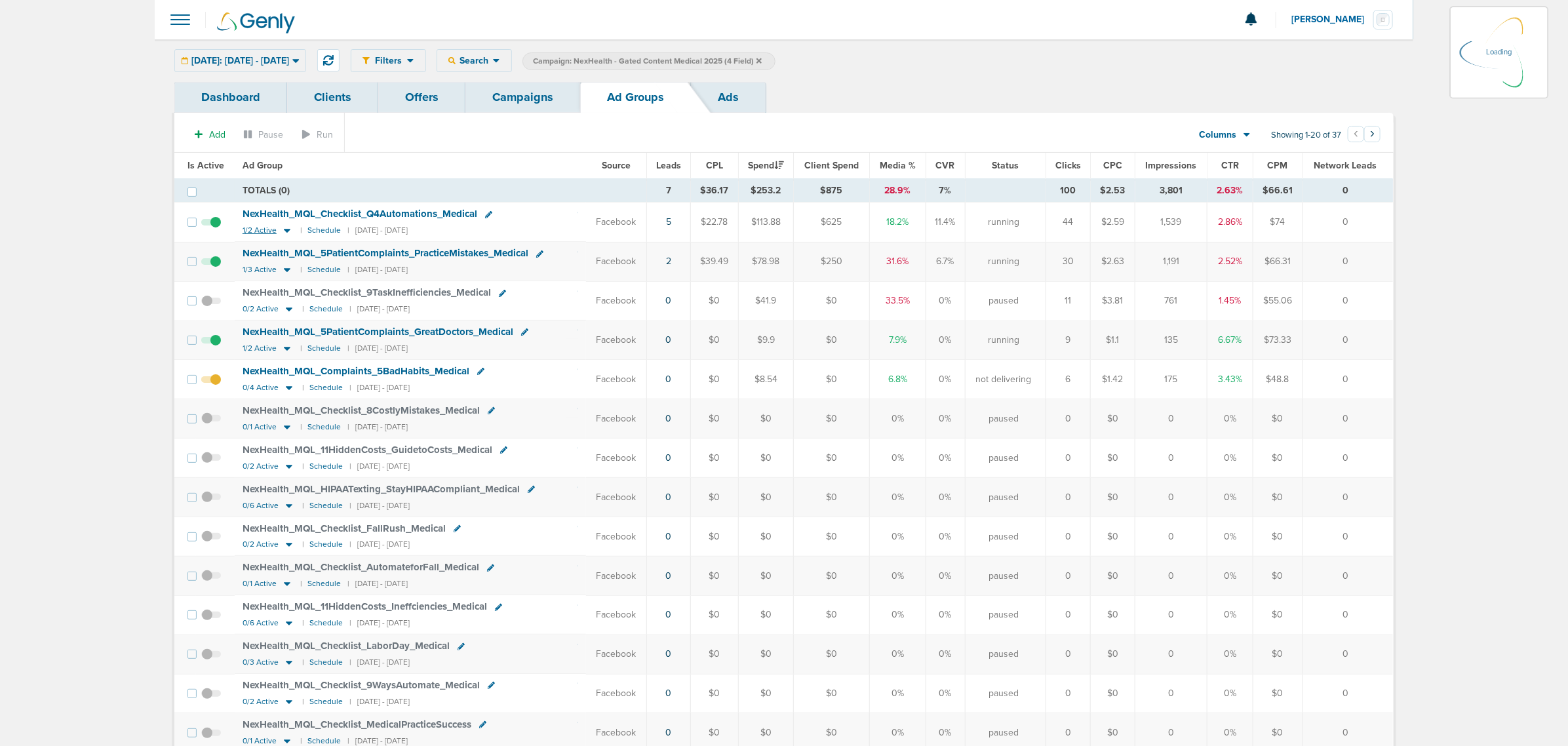
click at [284, 231] on icon at bounding box center [287, 231] width 6 height 4
click at [522, 91] on link "Campaigns" at bounding box center [522, 98] width 115 height 31
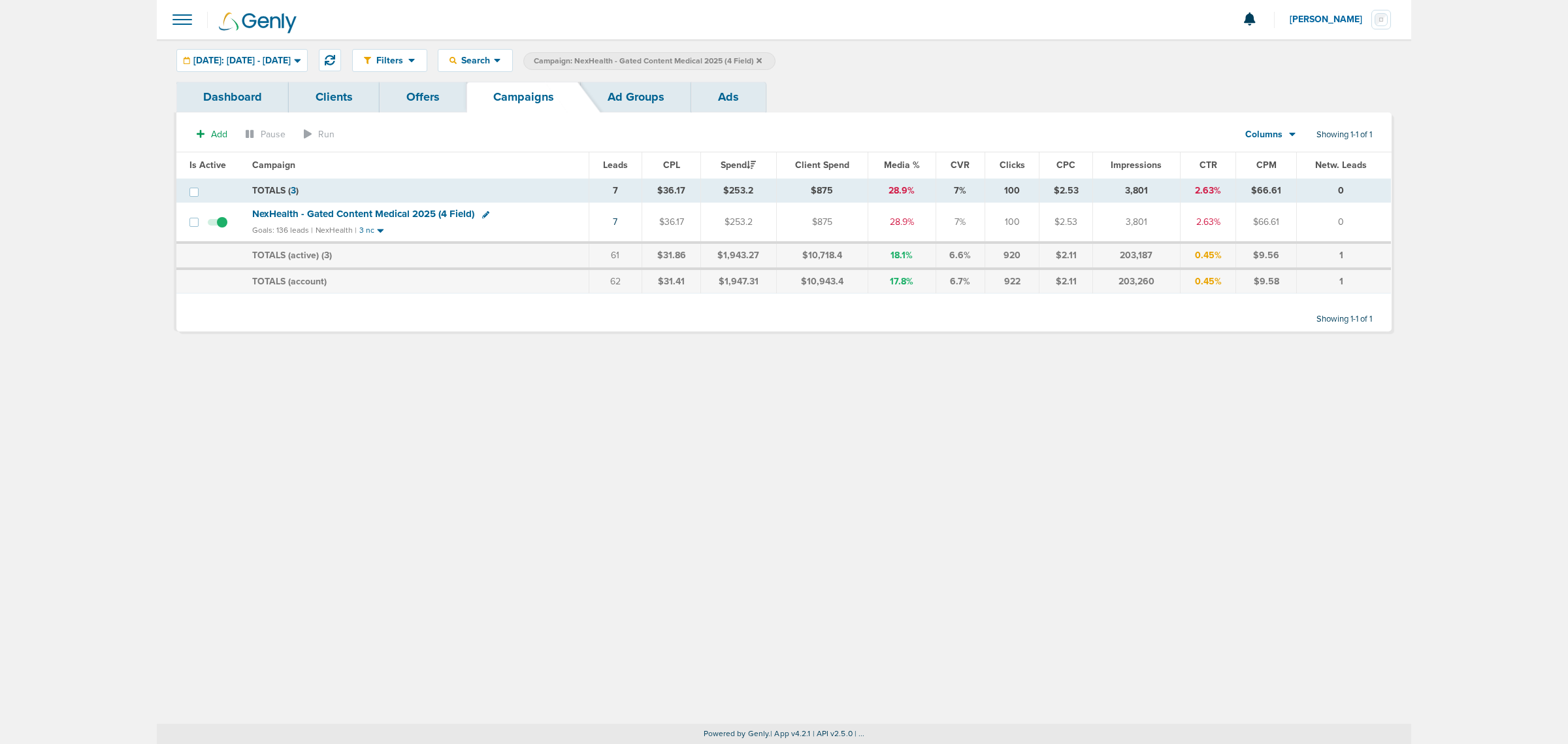
click at [762, 61] on icon at bounding box center [758, 60] width 5 height 5
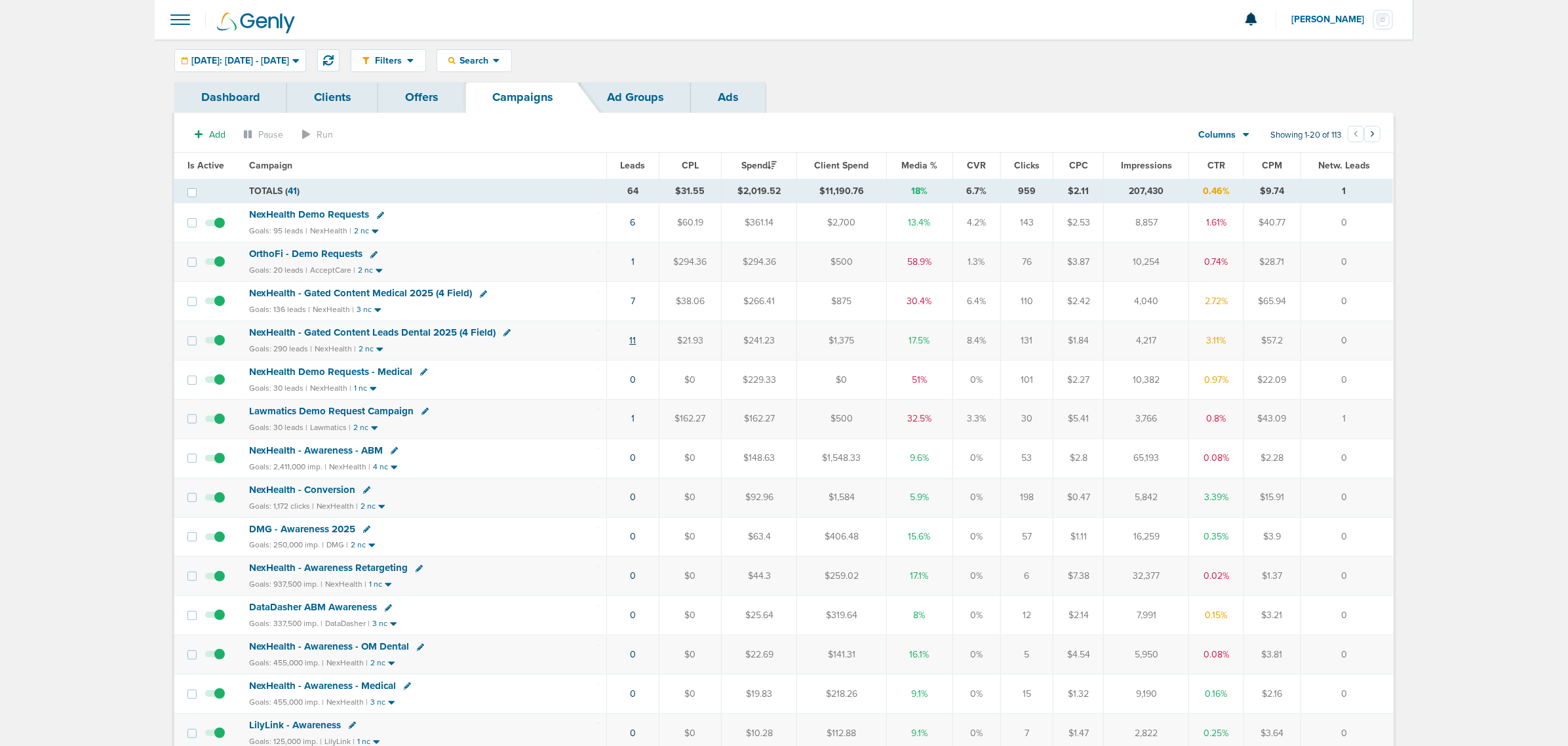
click at [634, 345] on link "11" at bounding box center [632, 340] width 6 height 11
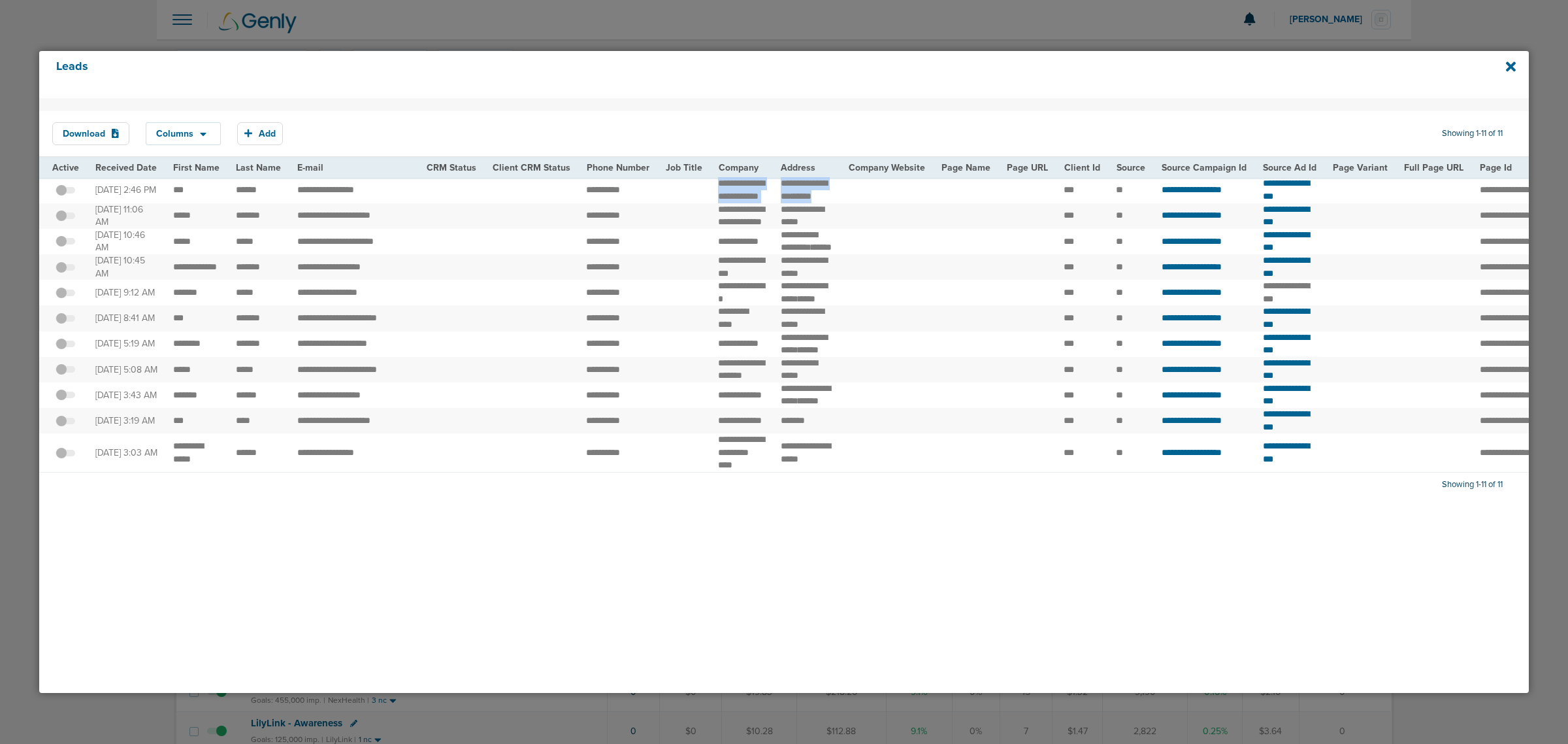
drag, startPoint x: 699, startPoint y: 184, endPoint x: 840, endPoint y: 210, distance: 143.4
click at [840, 203] on tr "**********" at bounding box center [1351, 190] width 2625 height 25
click at [840, 203] on td at bounding box center [887, 190] width 93 height 25
click at [1044, 71] on icon at bounding box center [1511, 67] width 10 height 15
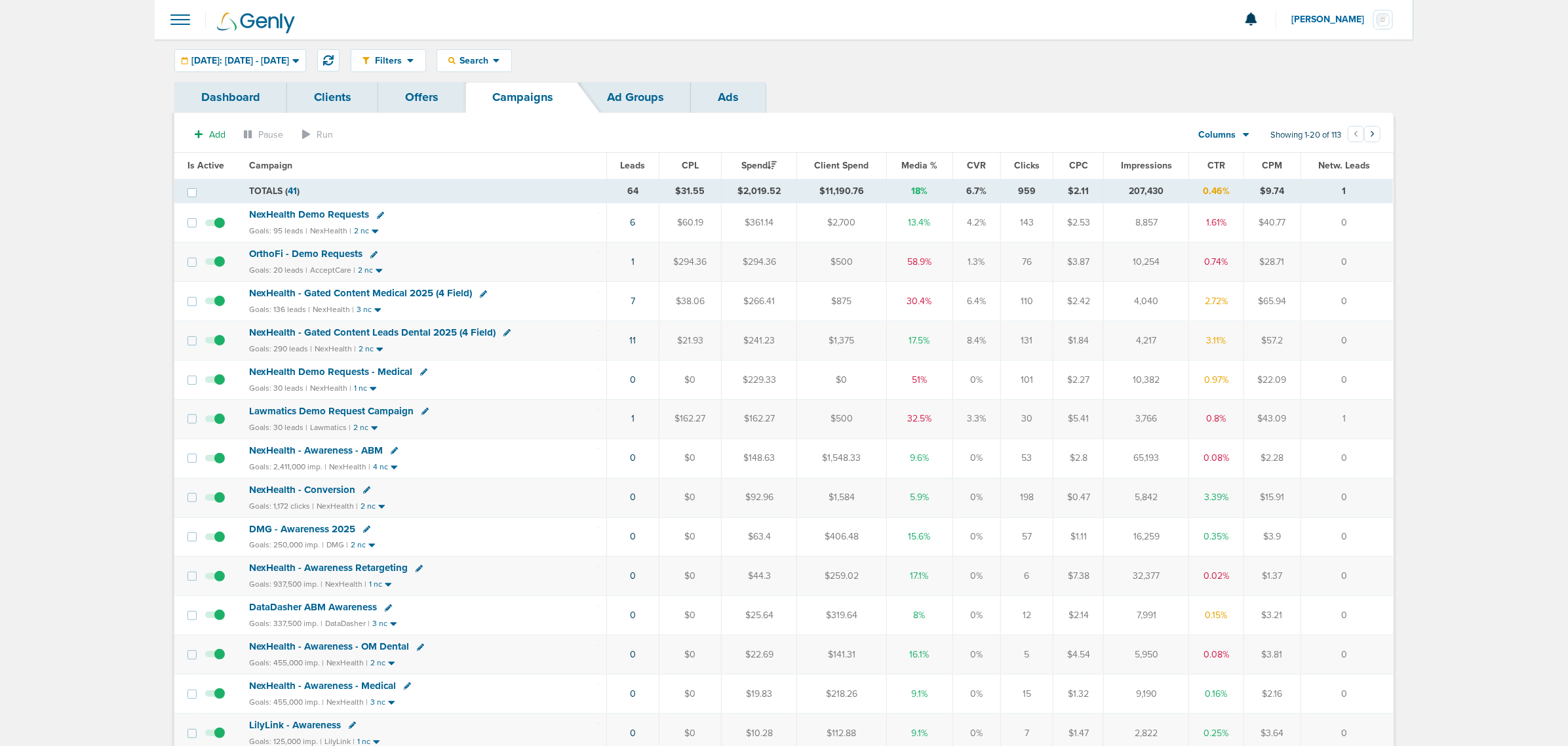
click at [926, 174] on th "Media %" at bounding box center [919, 165] width 66 height 26
click at [921, 164] on span "Media %" at bounding box center [919, 165] width 36 height 11
drag, startPoint x: 646, startPoint y: 217, endPoint x: 1365, endPoint y: 342, distance: 729.8
click at [1048, 342] on tbody "TOTALS ( 41 ) 64 $31.55 $2,019.52 $11,190.76 18% 6.7% 959 $2.11 207,430 0.46% $…" at bounding box center [783, 609] width 1219 height 861
click at [1048, 342] on td "0" at bounding box center [1347, 341] width 91 height 39
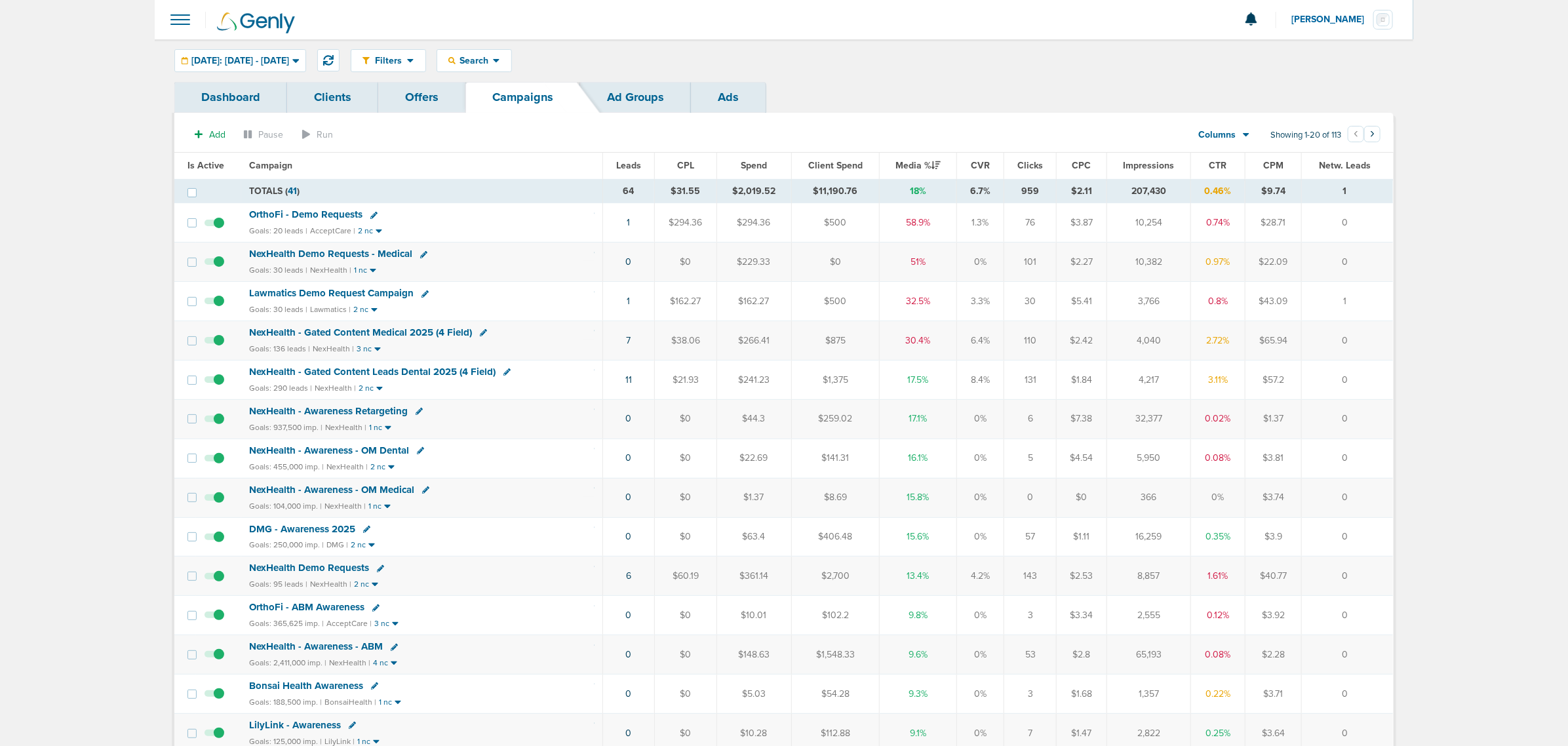
drag, startPoint x: 1365, startPoint y: 347, endPoint x: 86, endPoint y: 113, distance: 1300.2
click at [86, 113] on main "Notifications You have no unread notifications [PERSON_NAME] Profile Sign Out C…" at bounding box center [784, 558] width 1568 height 1116
click at [84, 113] on main "Notifications You have no unread notifications [PERSON_NAME] Profile Sign Out C…" at bounding box center [784, 558] width 1568 height 1116
click at [420, 333] on span "NexHealth - Gated Content Medical 2025 (4 Field)" at bounding box center [360, 332] width 223 height 12
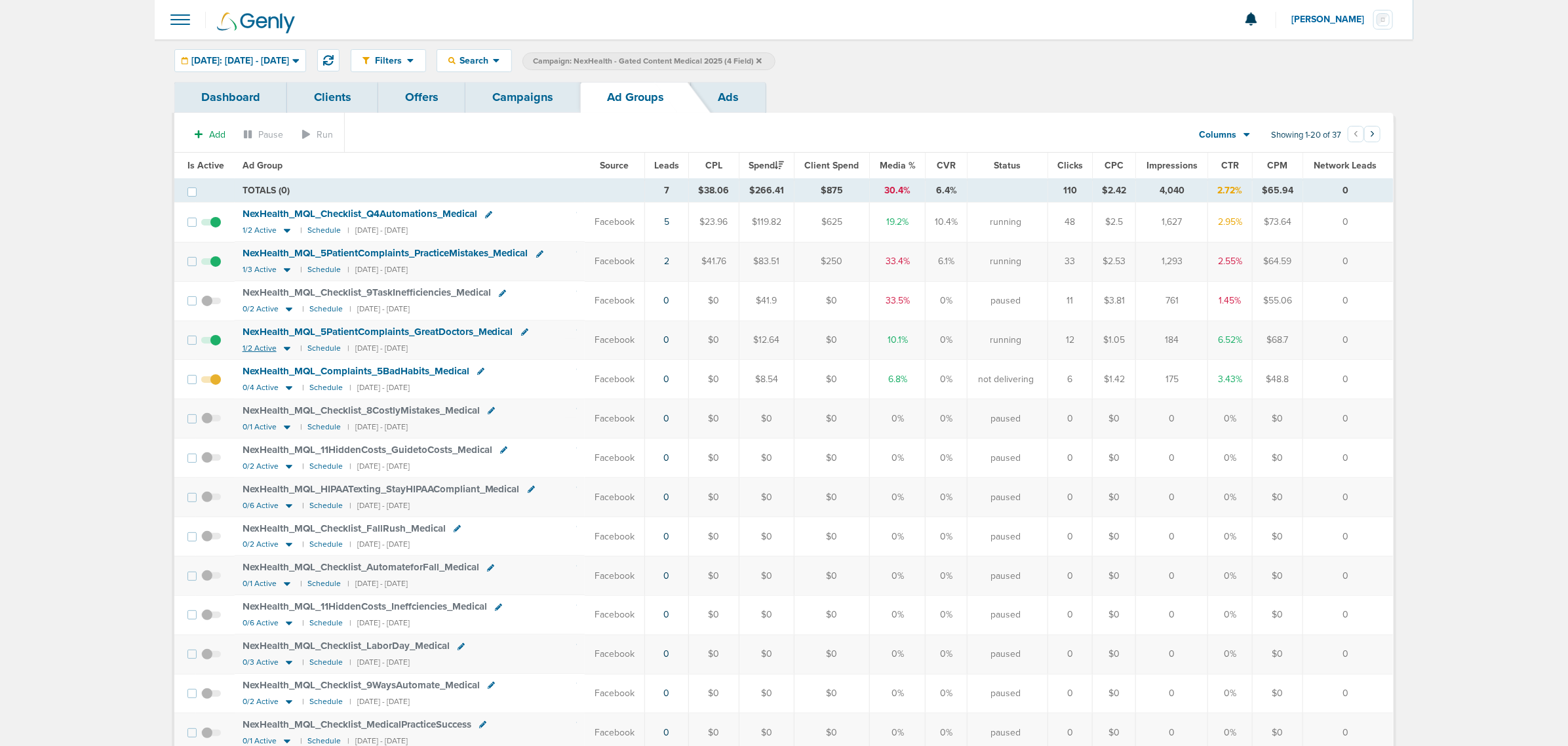
click at [284, 351] on icon at bounding box center [287, 349] width 6 height 4
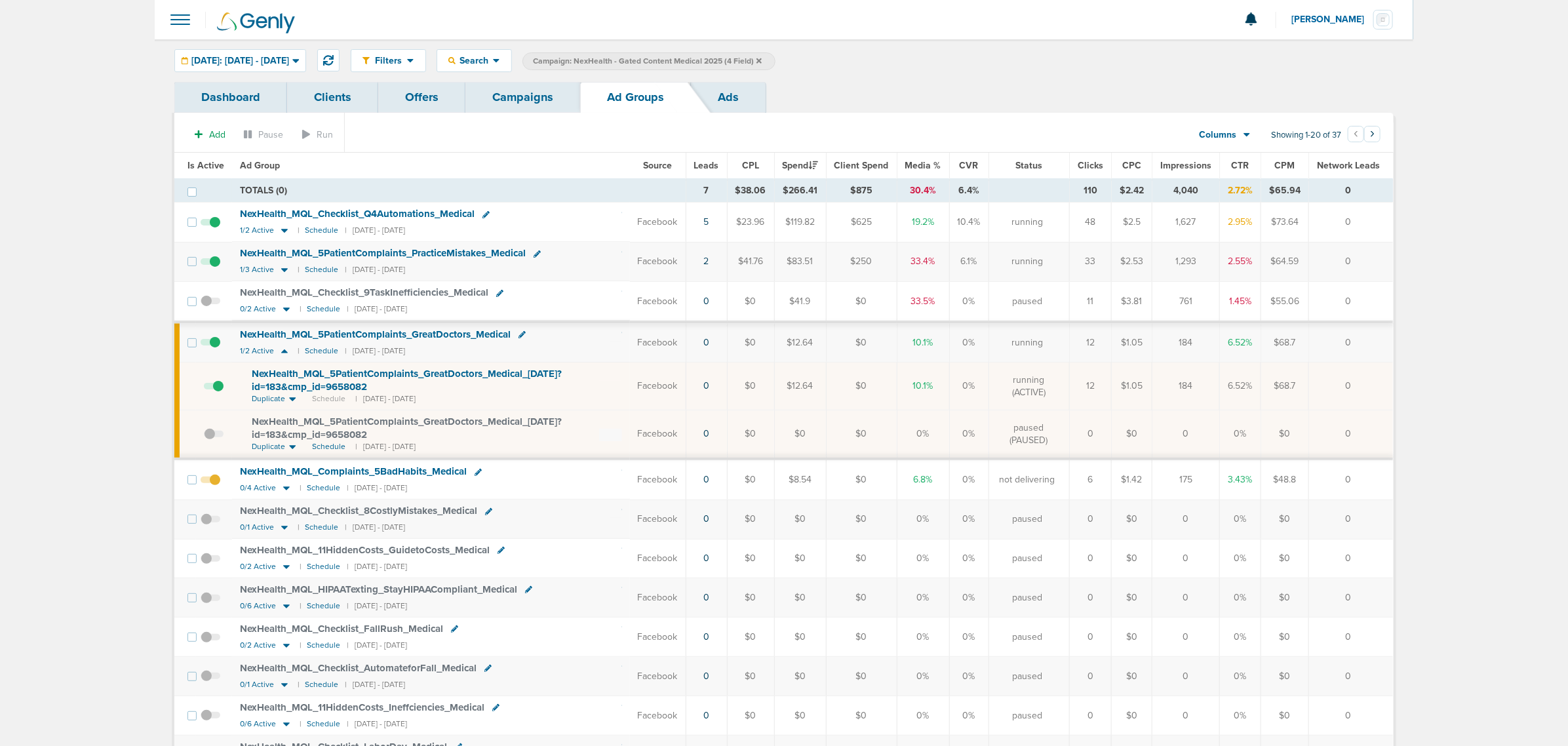
click at [555, 82] on link "Campaigns" at bounding box center [522, 98] width 115 height 31
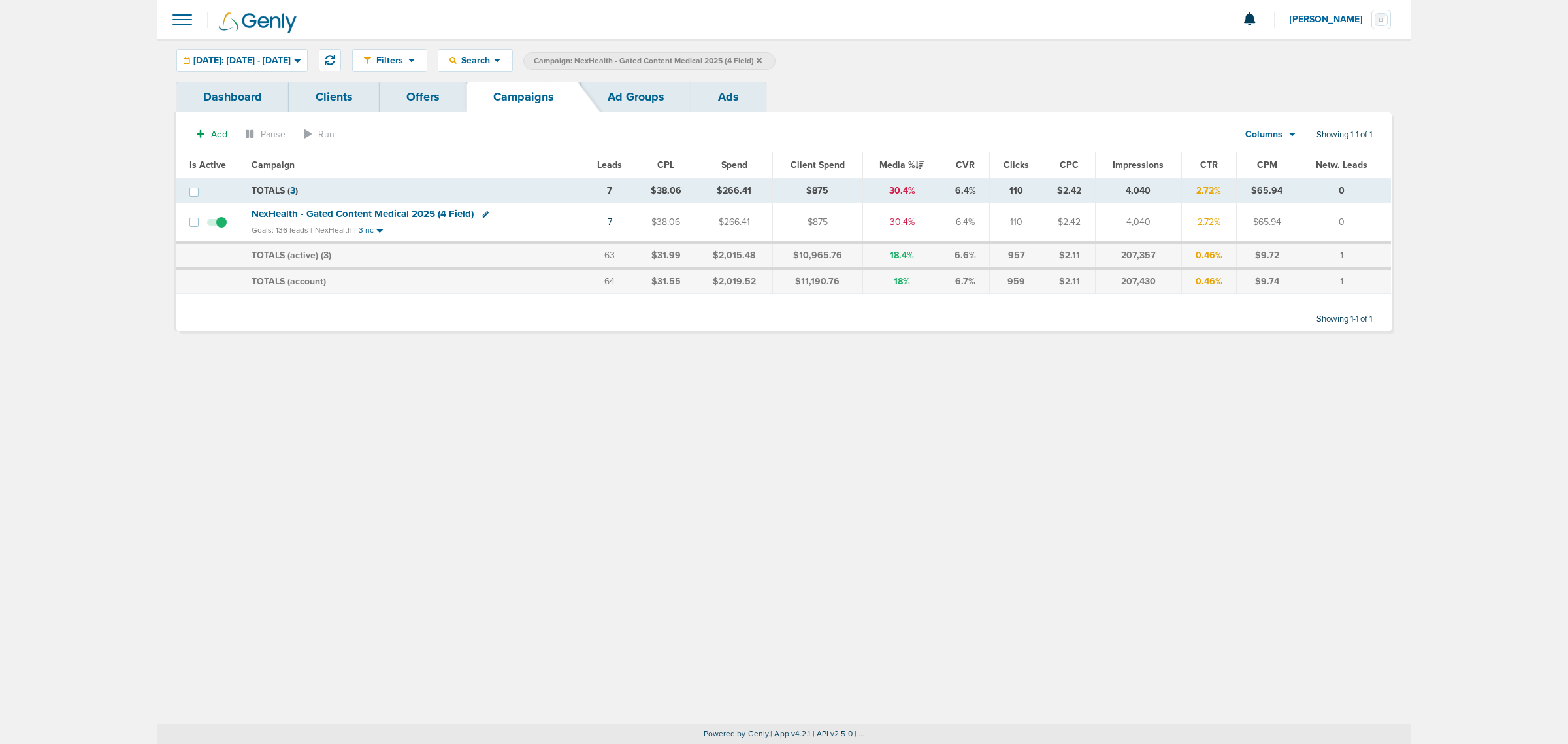
click at [762, 60] on icon at bounding box center [758, 60] width 5 height 8
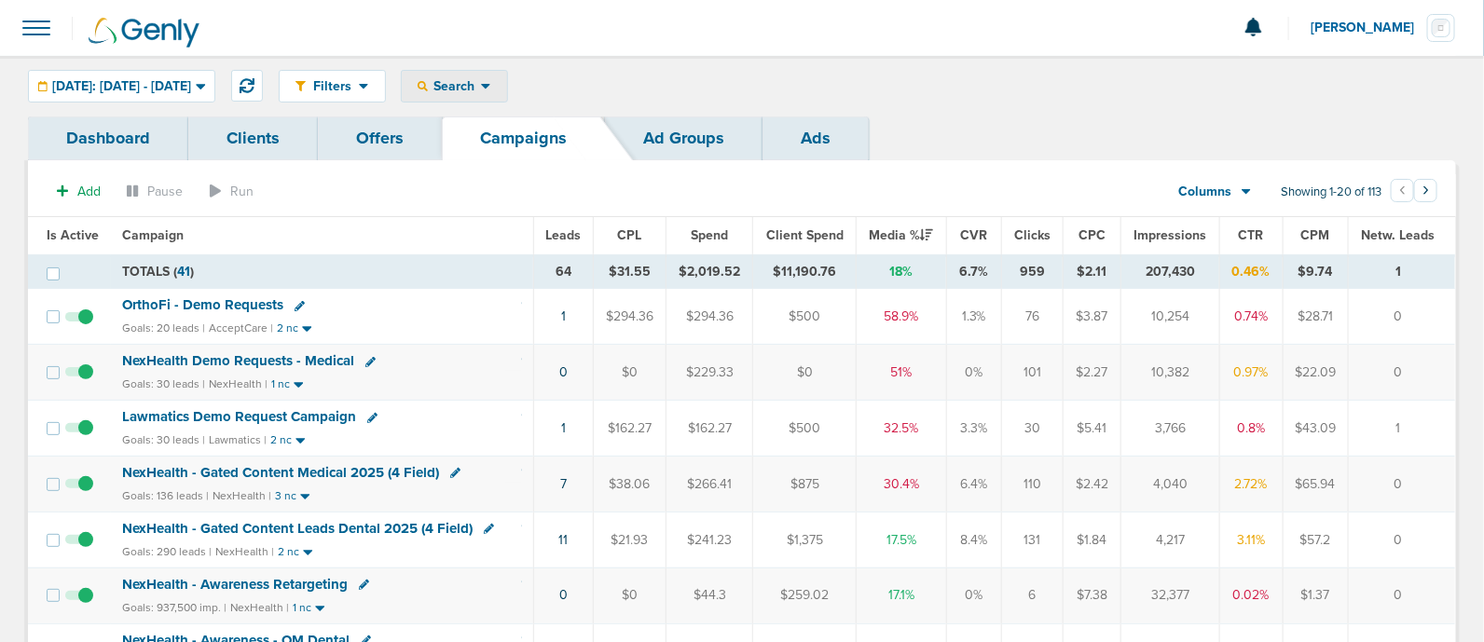
click at [481, 85] on span "Search" at bounding box center [454, 86] width 53 height 16
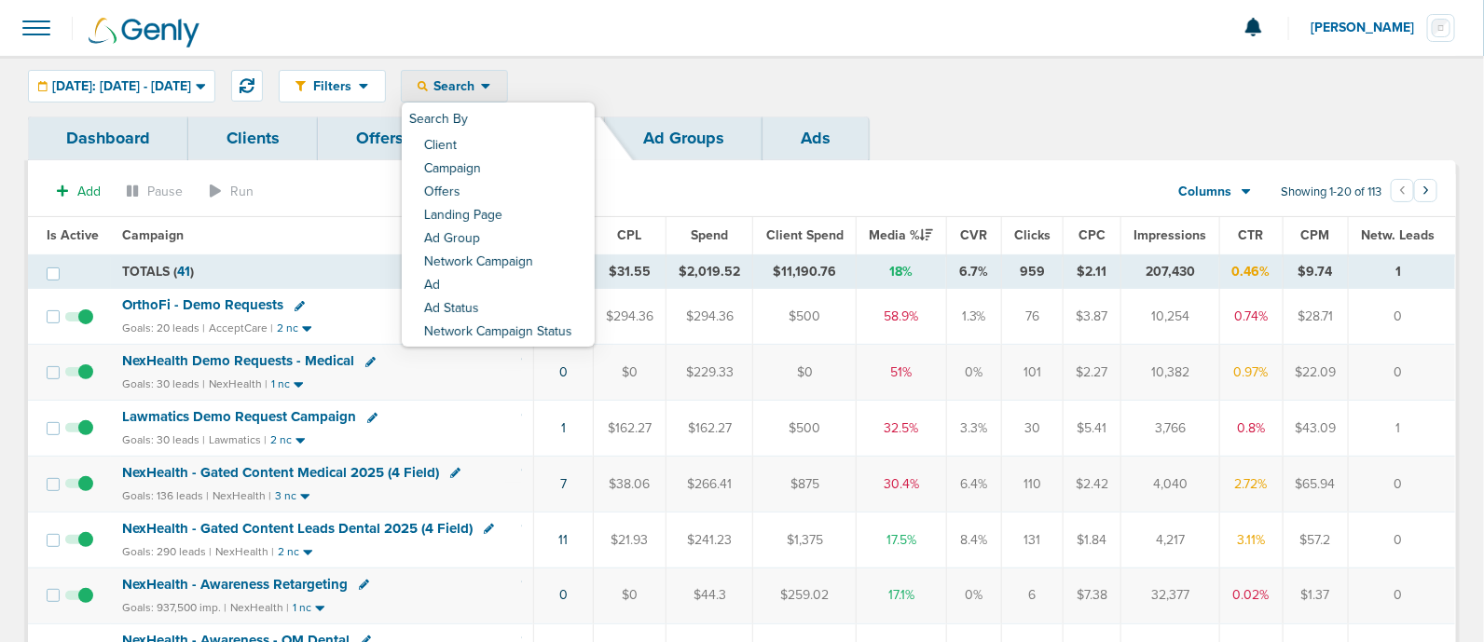
click at [1046, 137] on div "Dashboard Clients Offers Campaigns Ad Groups Ads" at bounding box center [742, 139] width 1428 height 44
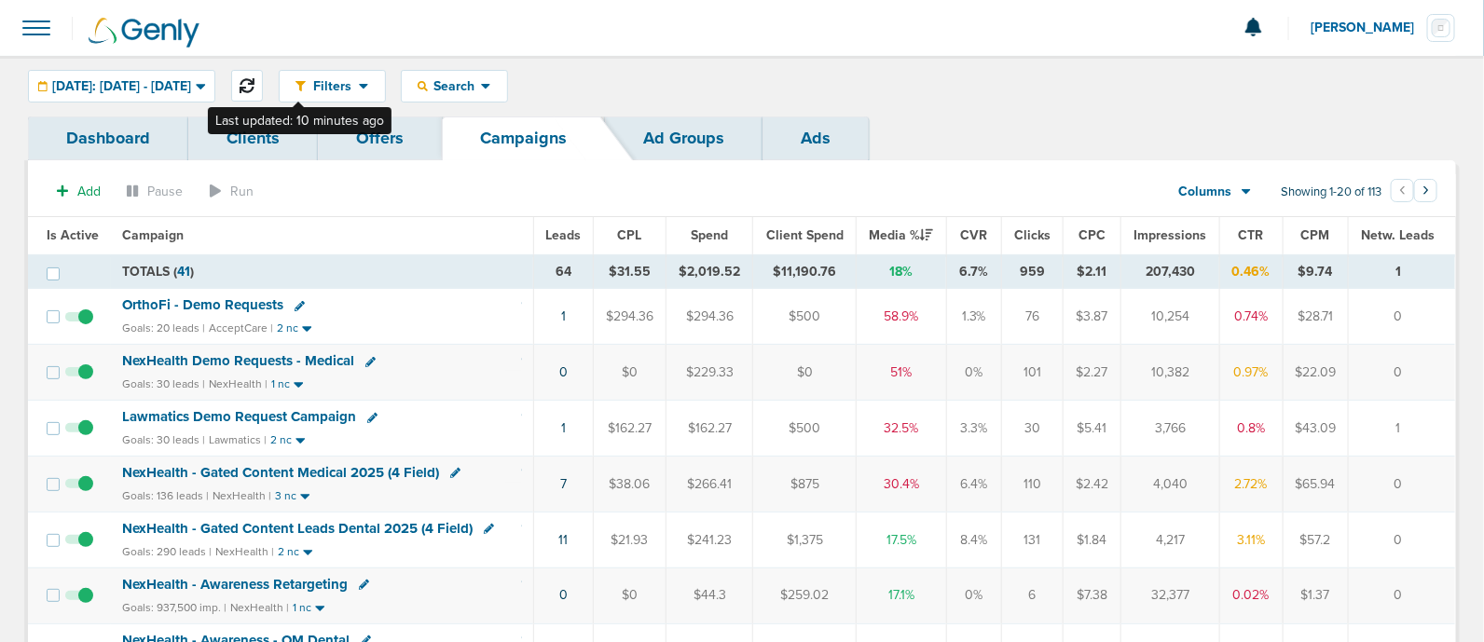
click at [254, 79] on icon at bounding box center [247, 85] width 15 height 15
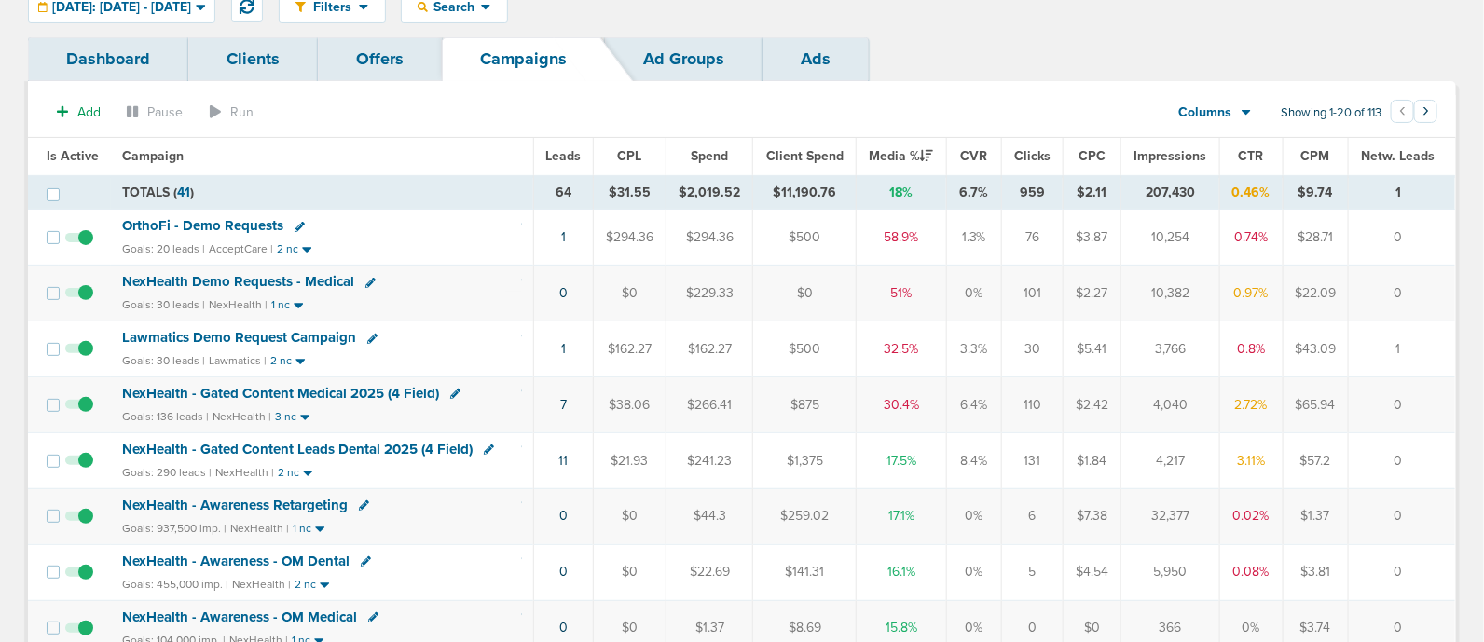
scroll to position [116, 0]
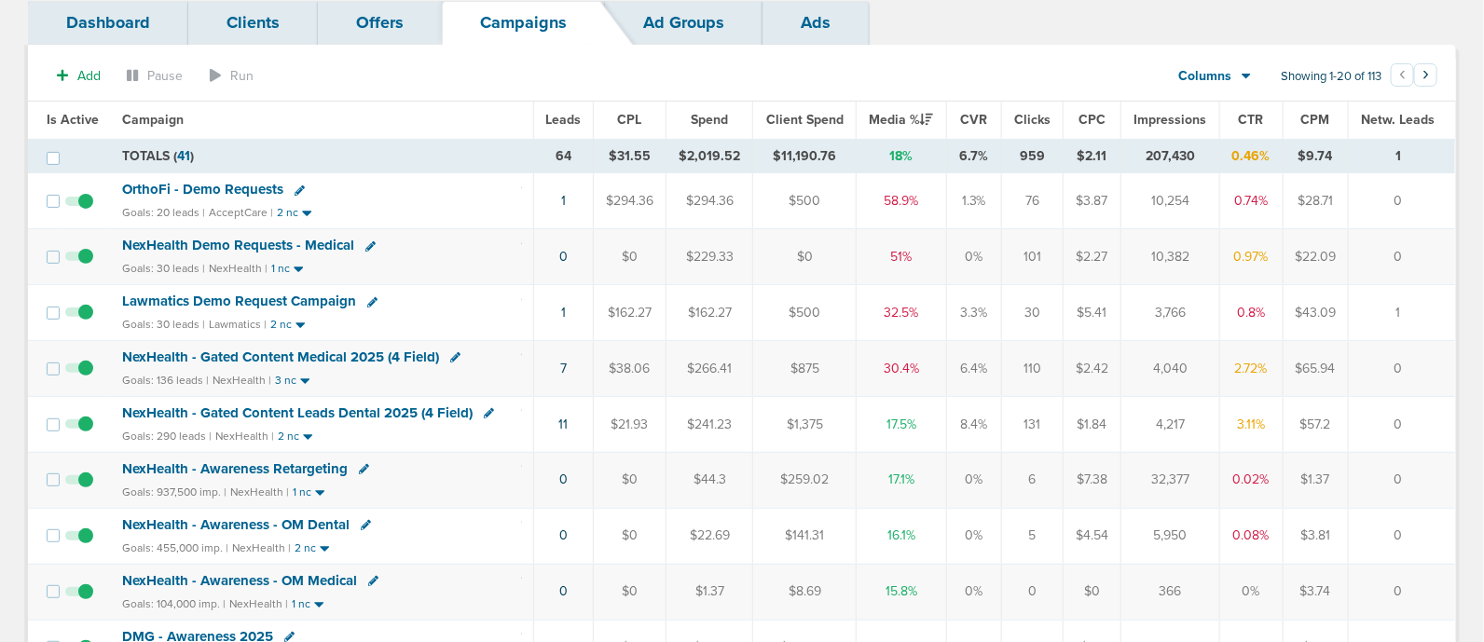
click at [336, 351] on span "NexHealth - Gated Content Medical 2025 (4 Field)" at bounding box center [280, 357] width 317 height 17
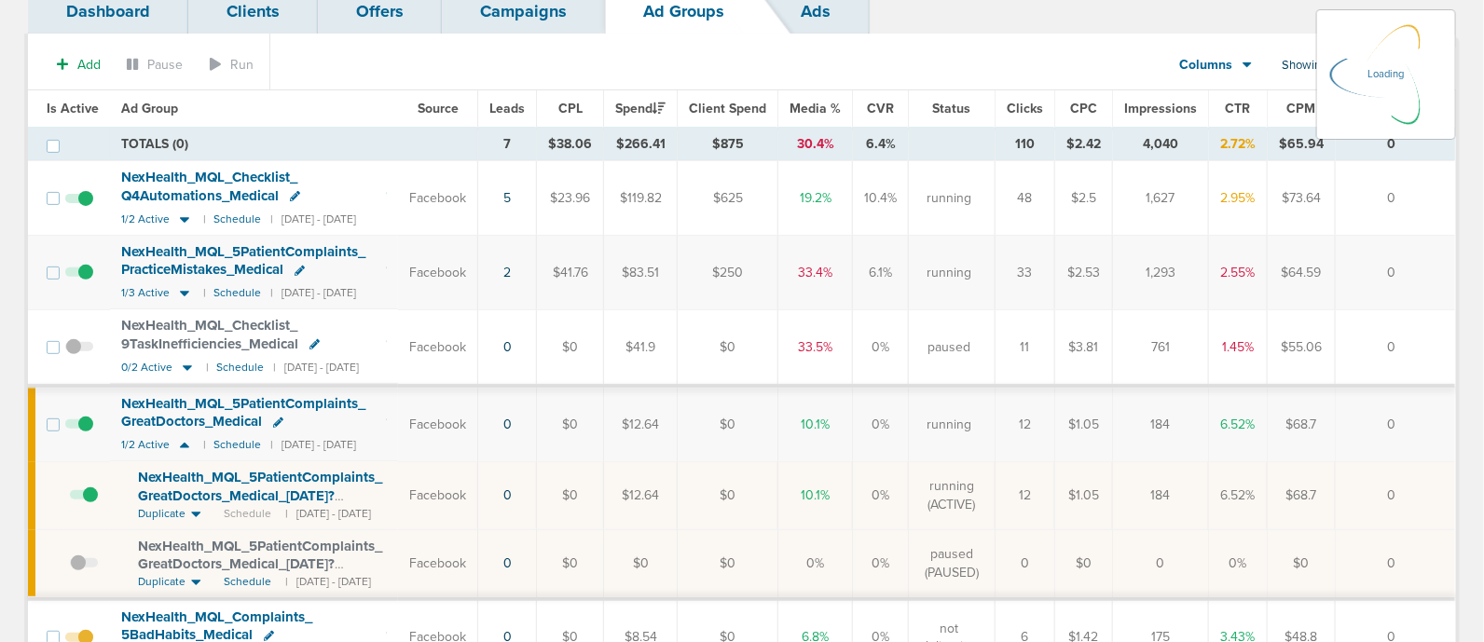
scroll to position [232, 0]
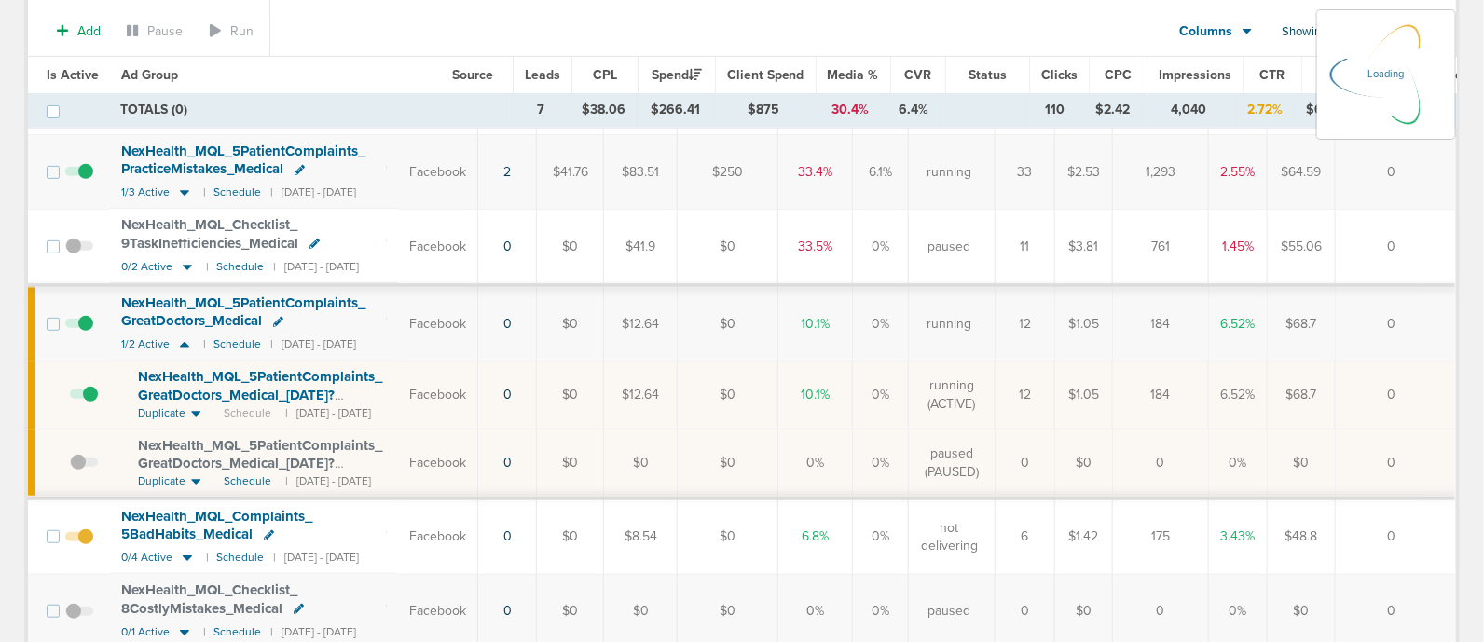
drag, startPoint x: 727, startPoint y: 323, endPoint x: 1336, endPoint y: 391, distance: 612.5
click at [1336, 391] on td "$68.7" at bounding box center [1302, 395] width 68 height 68
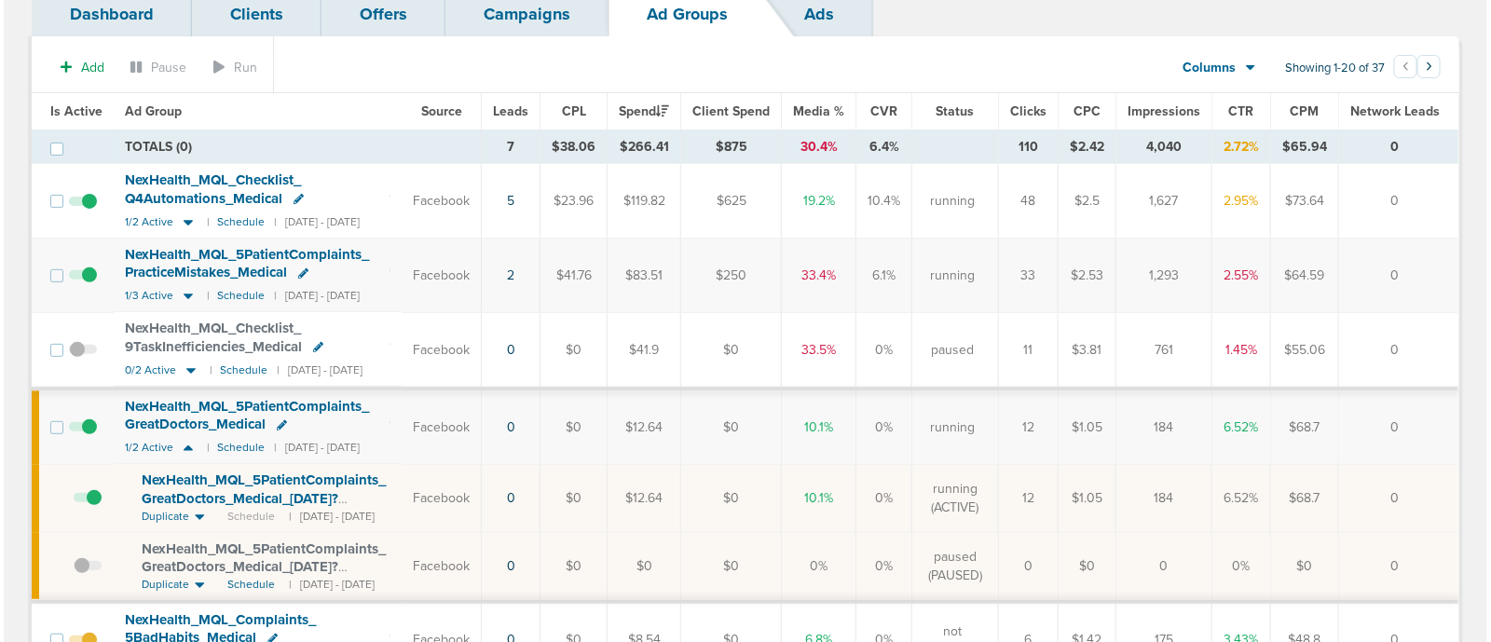
scroll to position [0, 0]
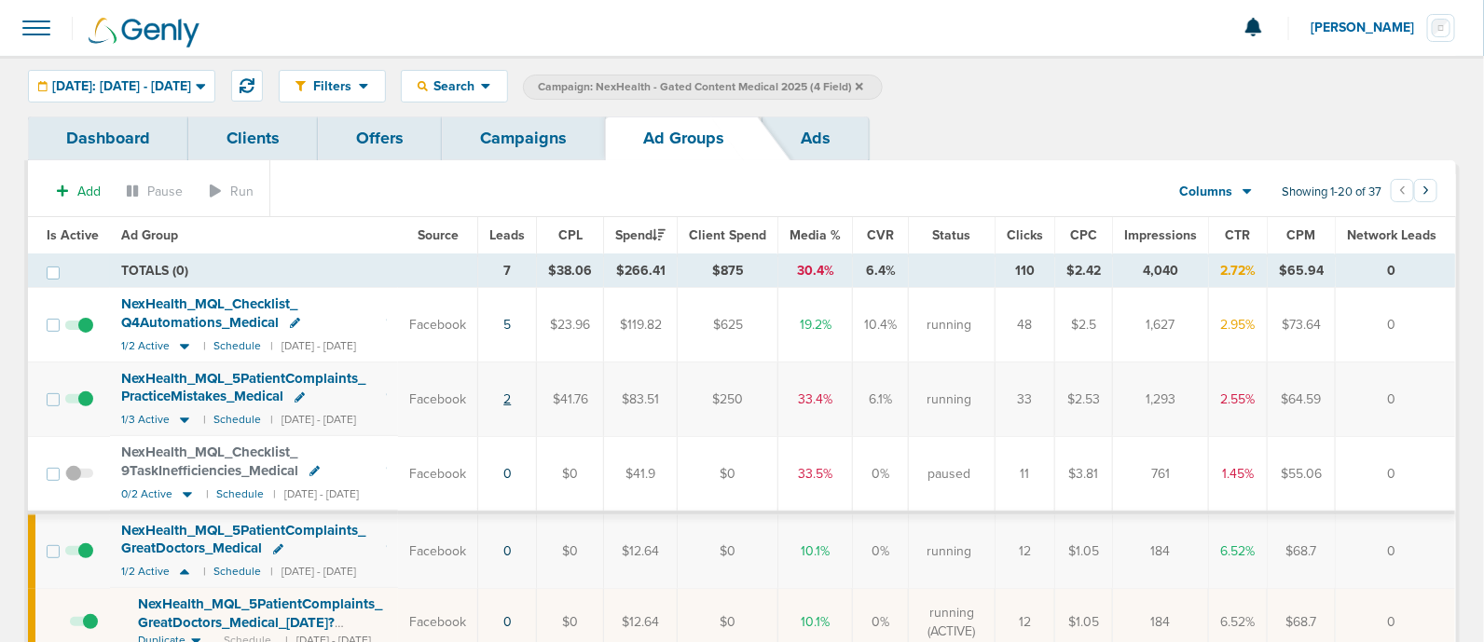
click at [511, 400] on link "2" at bounding box center [506, 399] width 7 height 16
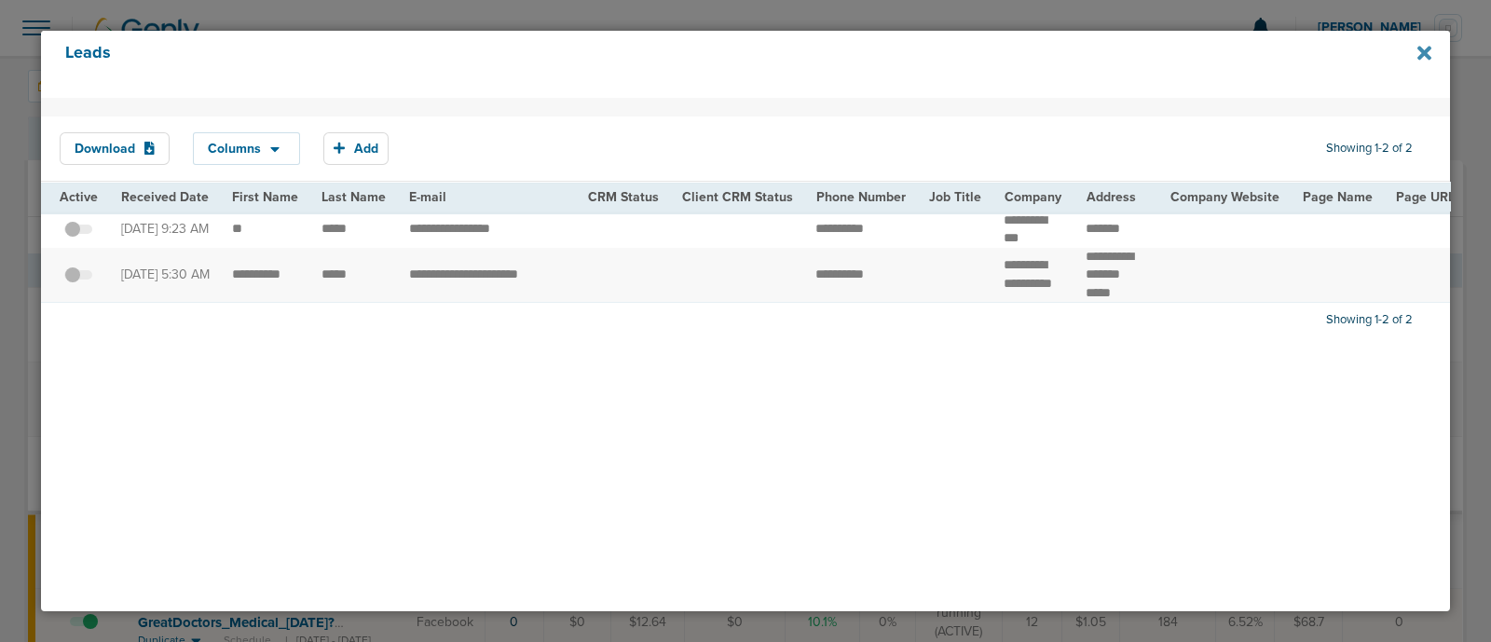
click at [1425, 54] on icon at bounding box center [1425, 53] width 14 height 14
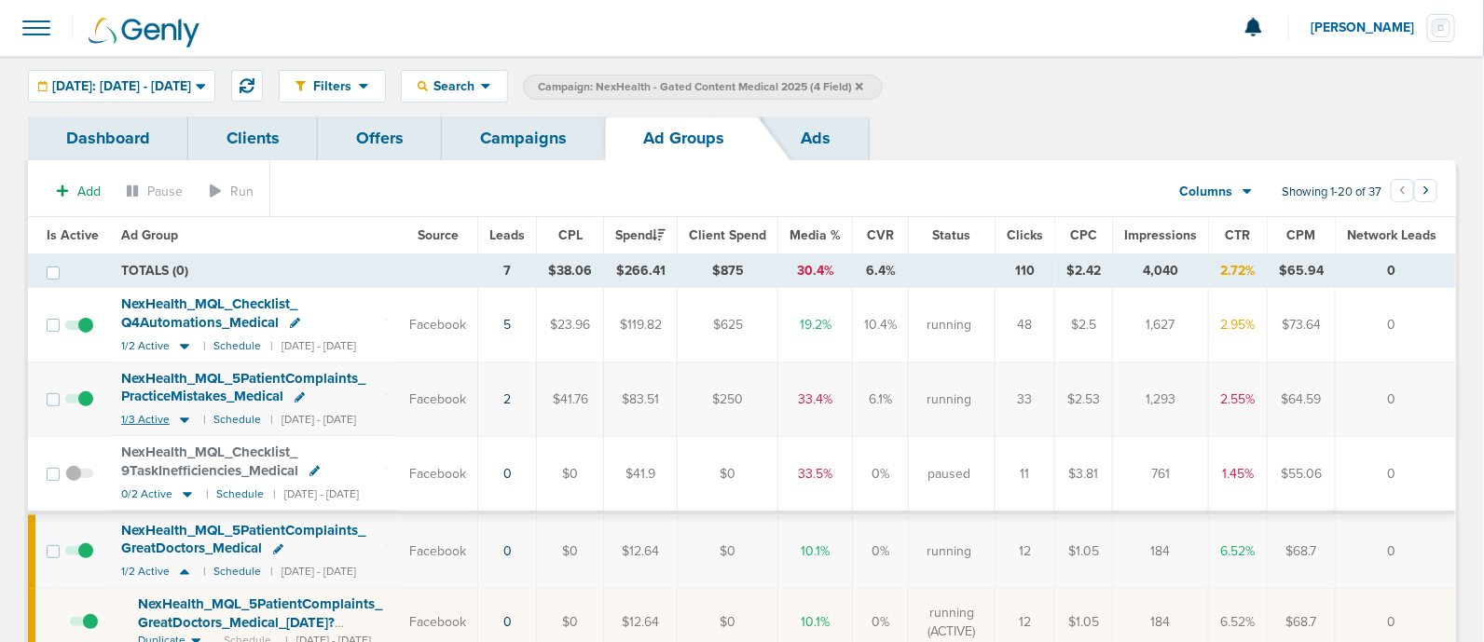
click at [182, 417] on icon at bounding box center [184, 420] width 19 height 16
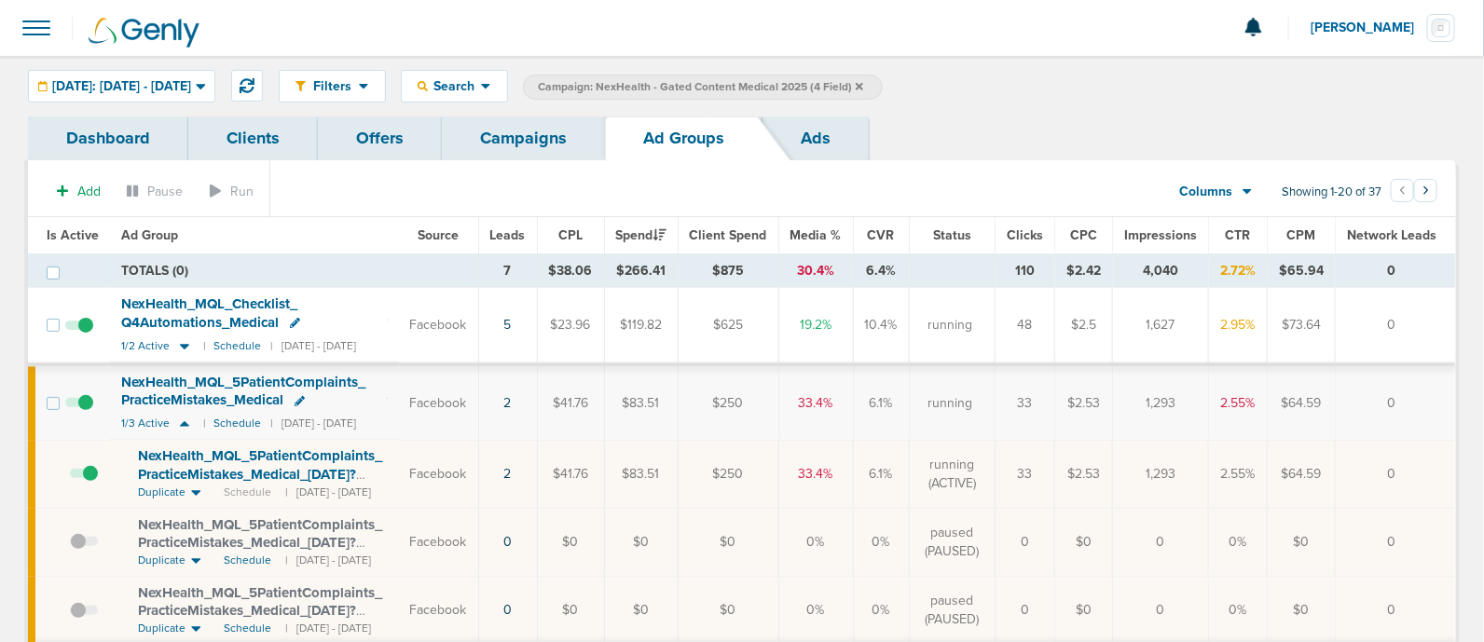
click at [92, 483] on span at bounding box center [84, 483] width 28 height 0
click at [70, 478] on input "checkbox" at bounding box center [70, 478] width 0 height 0
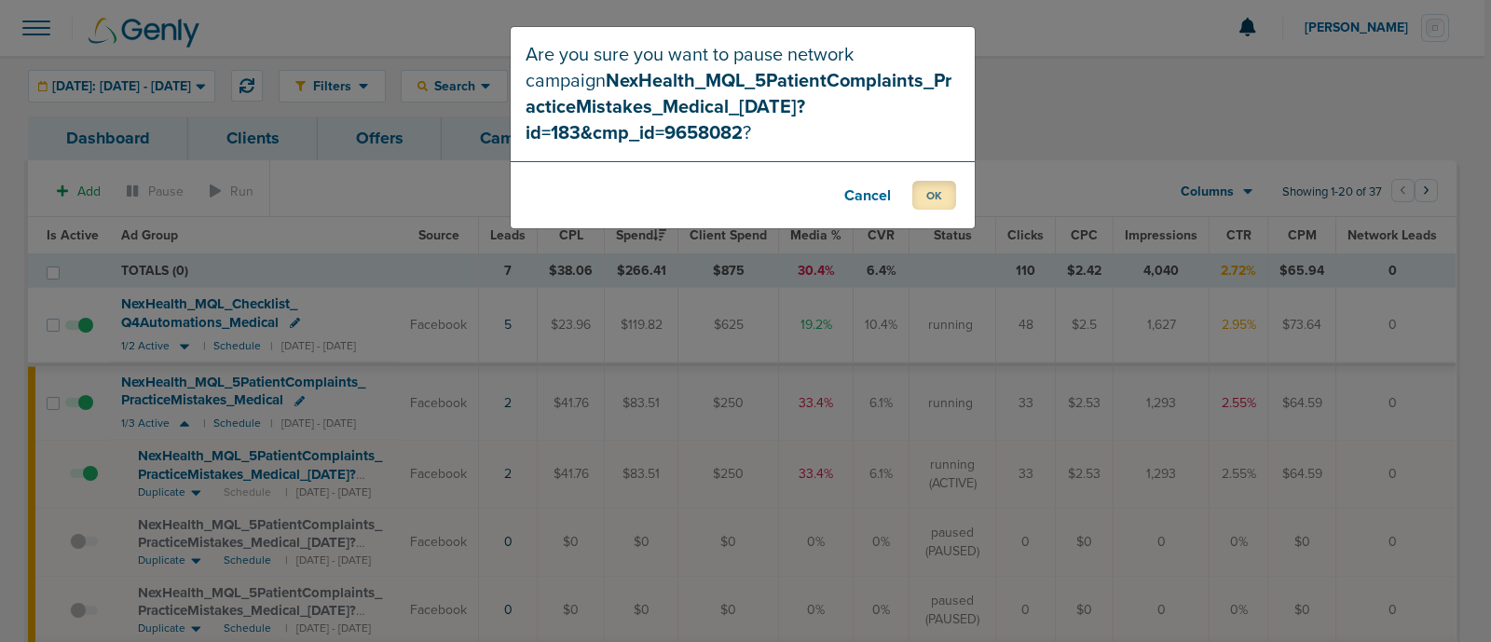
click at [927, 181] on button "OK" at bounding box center [935, 195] width 44 height 29
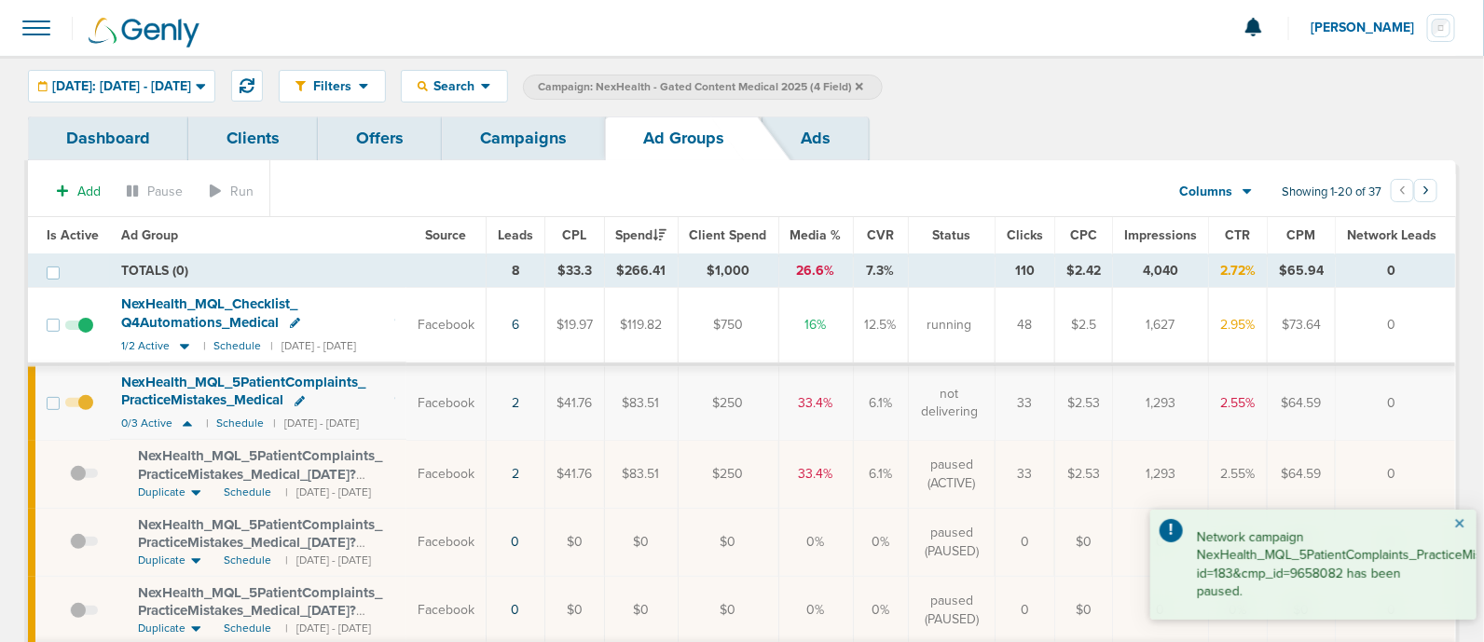
click at [1459, 520] on button "×" at bounding box center [1459, 525] width 11 height 22
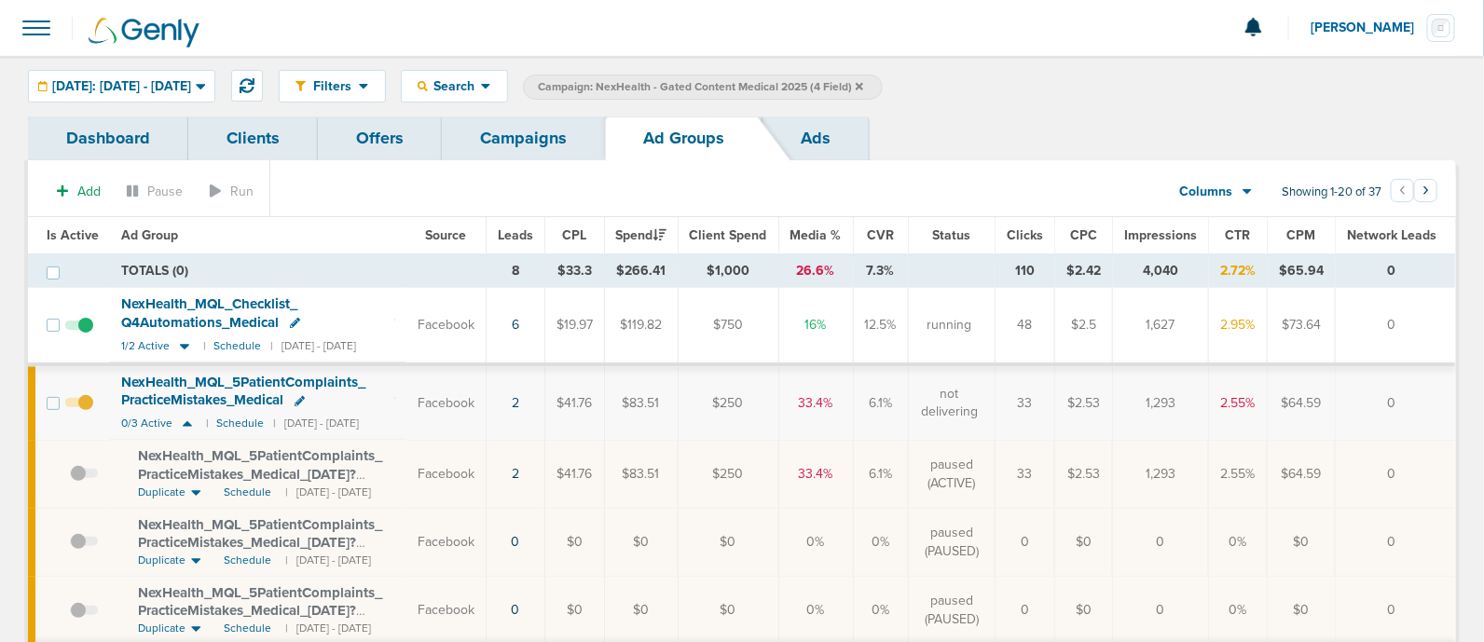
click at [505, 128] on link "Campaigns" at bounding box center [523, 139] width 163 height 44
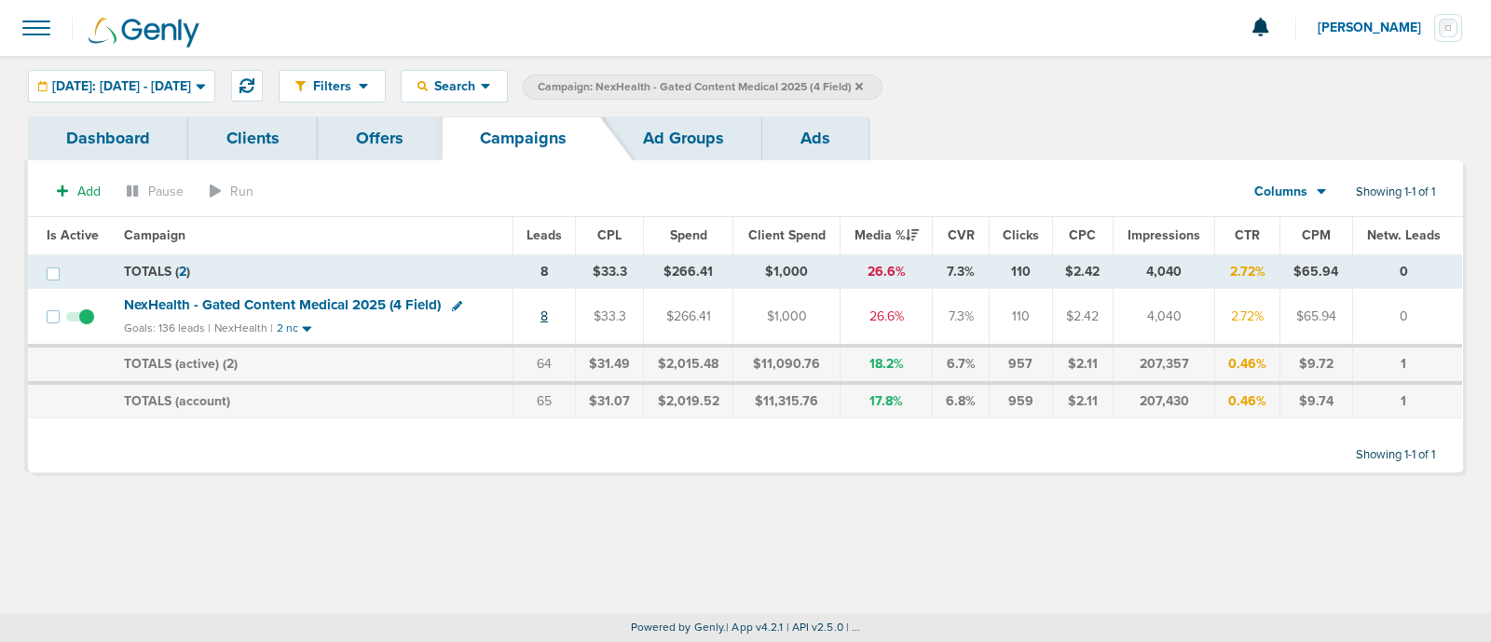
click at [546, 321] on link "8" at bounding box center [544, 317] width 7 height 16
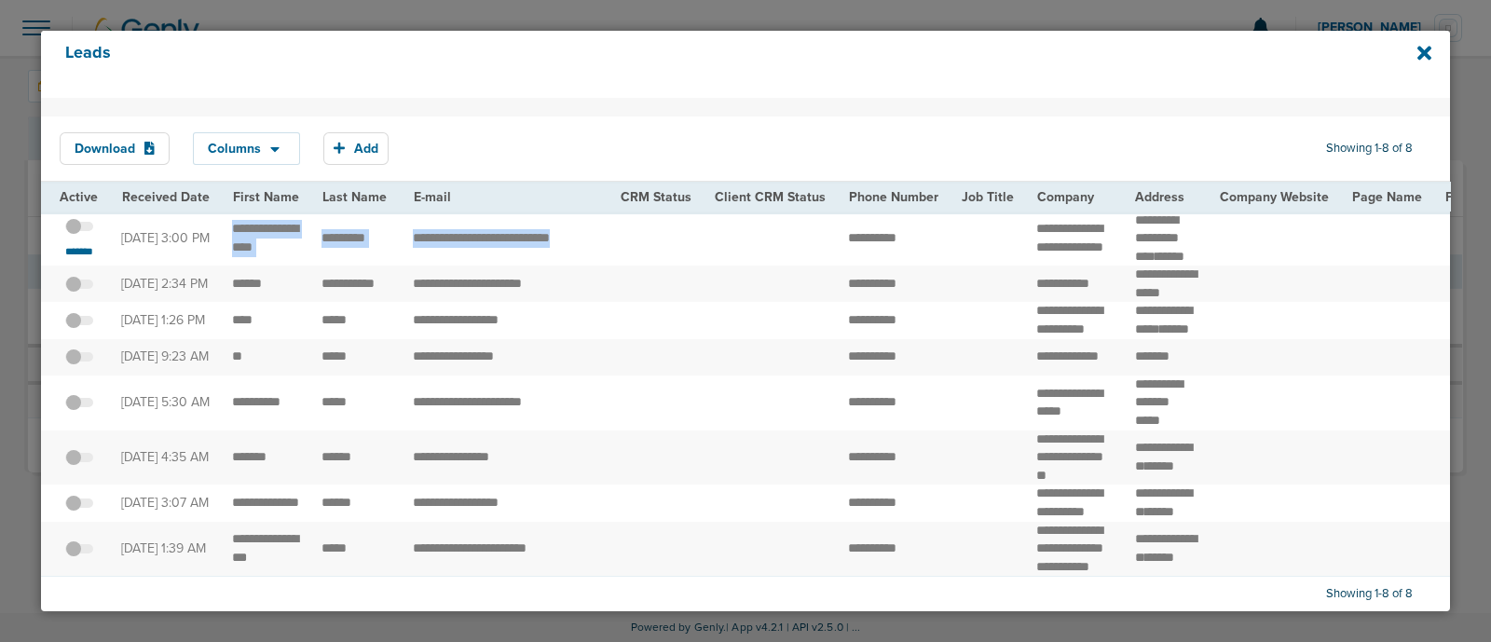
drag, startPoint x: 228, startPoint y: 233, endPoint x: 744, endPoint y: 244, distance: 515.6
click at [744, 244] on td at bounding box center [770, 239] width 134 height 55
click at [355, 147] on span "Add" at bounding box center [366, 149] width 24 height 16
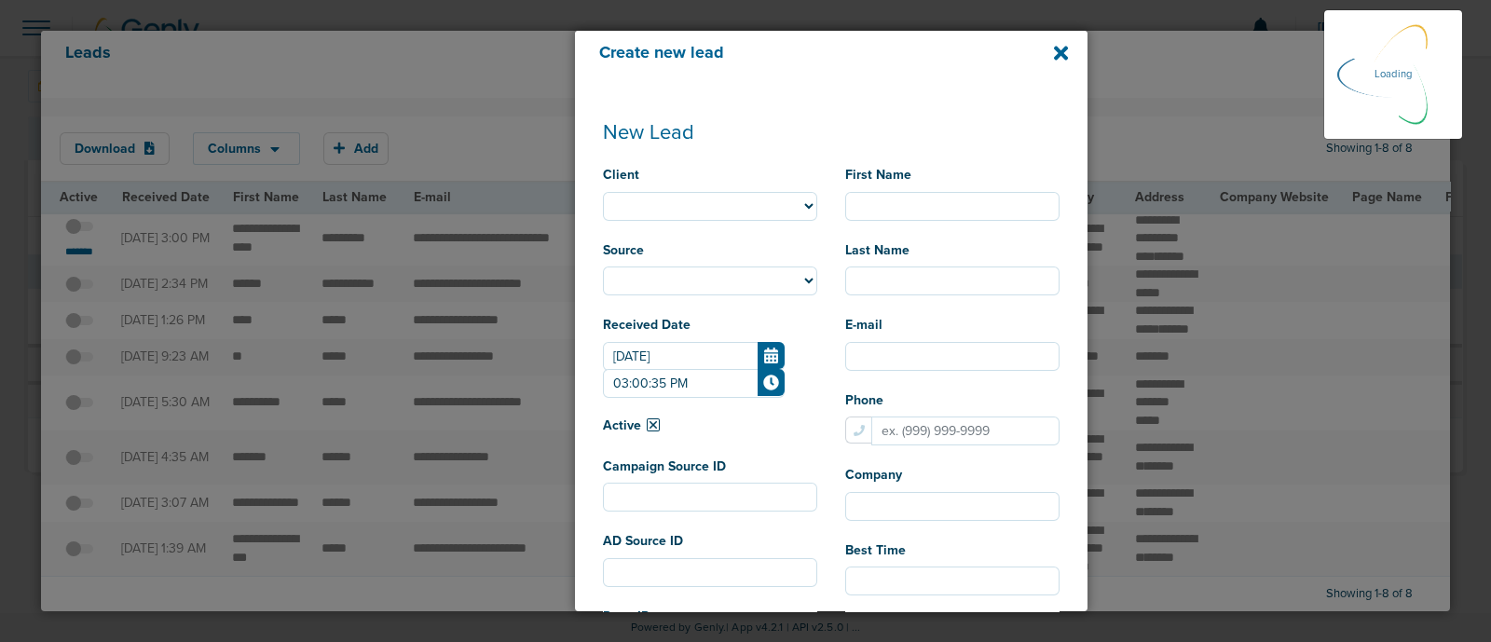
select select
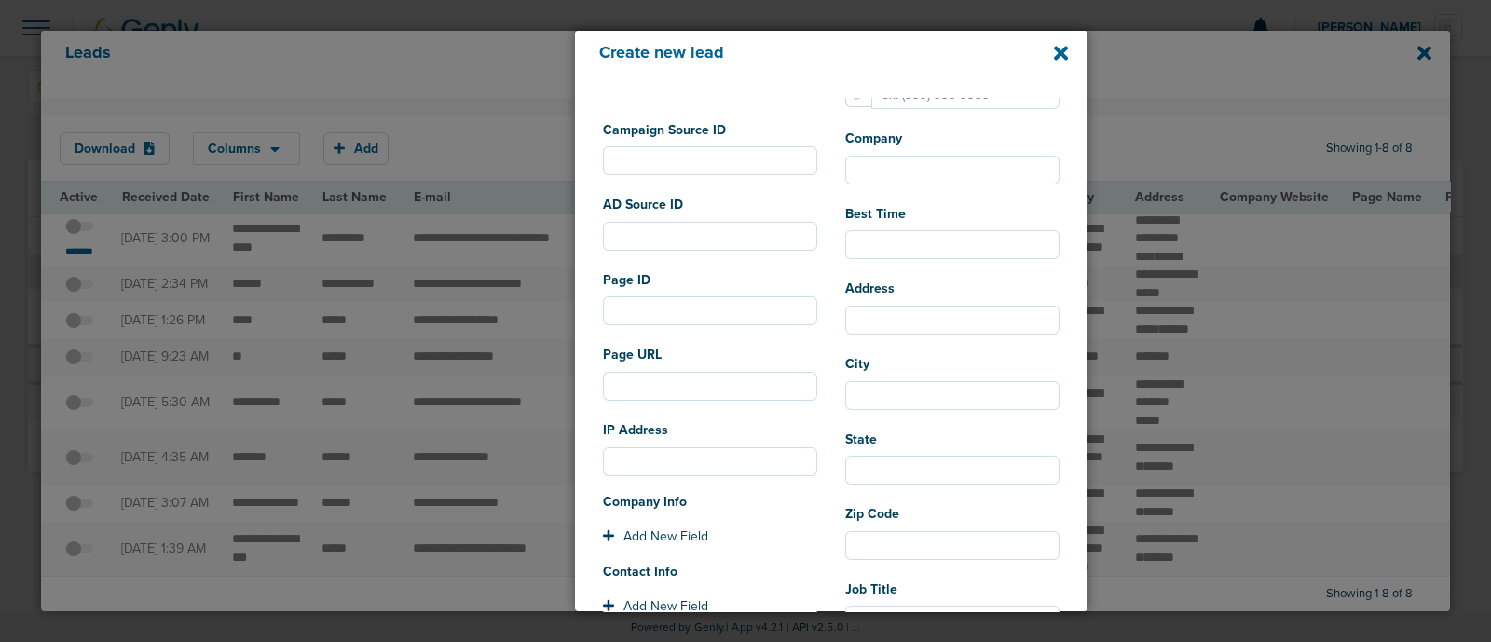
scroll to position [116, 0]
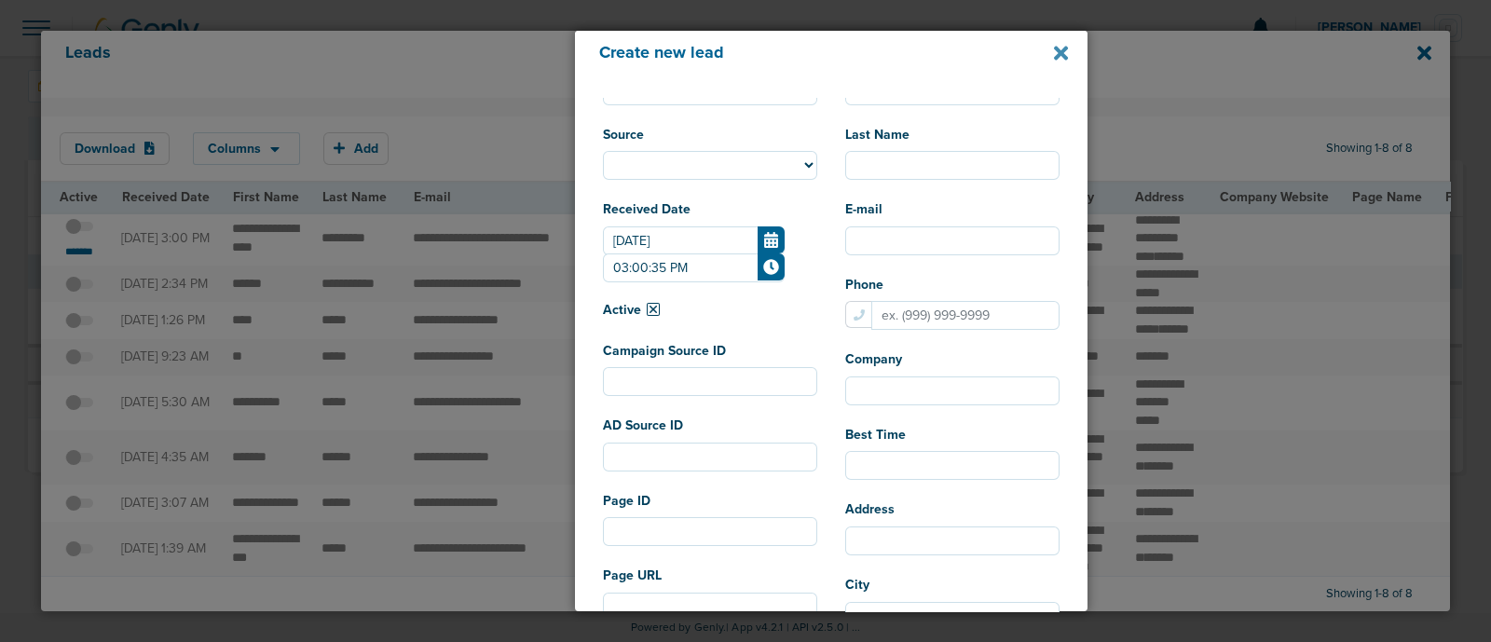
click at [1054, 53] on icon at bounding box center [1061, 53] width 14 height 21
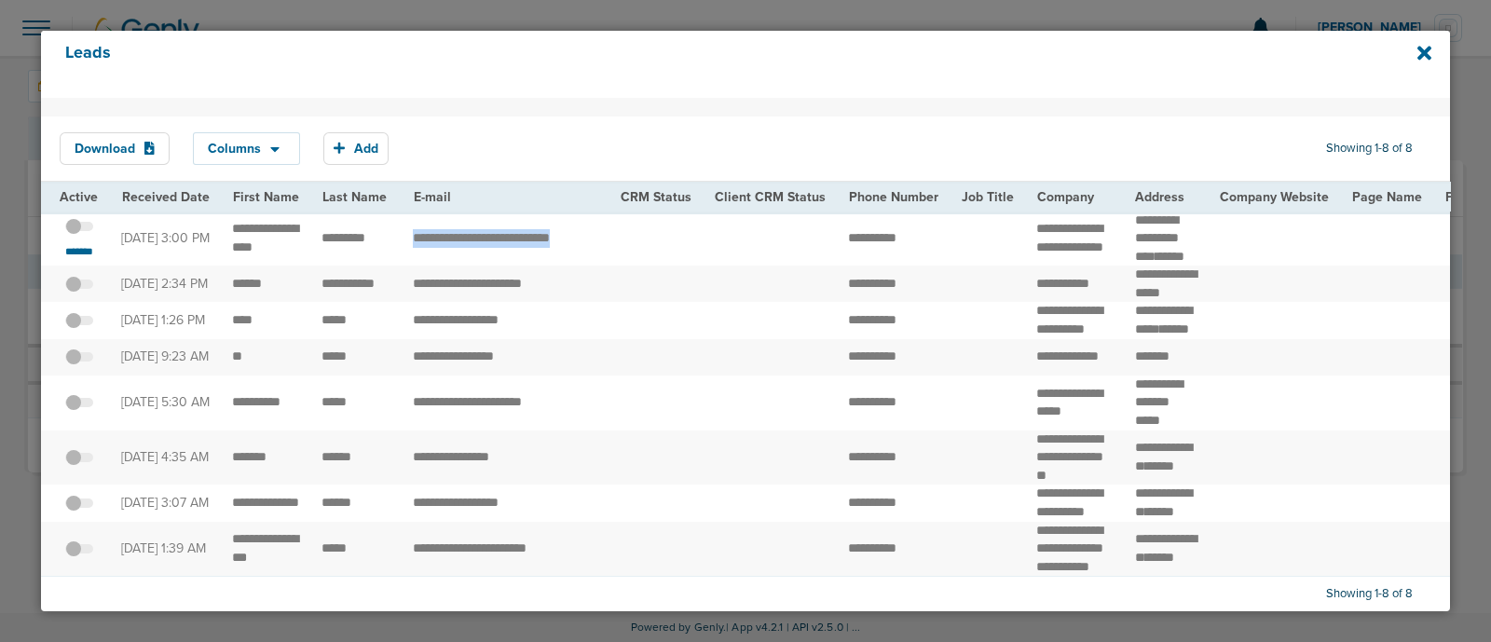
drag, startPoint x: 402, startPoint y: 243, endPoint x: 615, endPoint y: 255, distance: 213.8
copy tr "**********"
drag, startPoint x: 831, startPoint y: 237, endPoint x: 918, endPoint y: 246, distance: 88.1
click at [918, 246] on td "**********" at bounding box center [893, 239] width 113 height 55
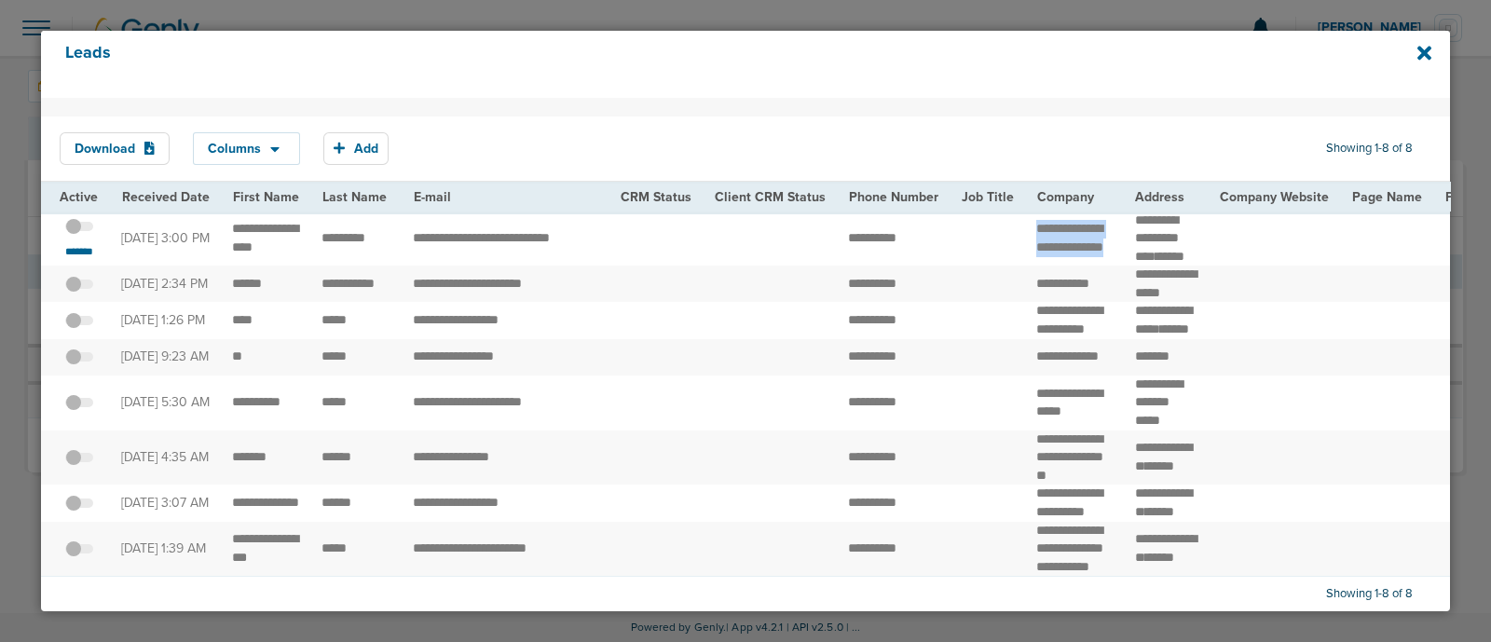
drag, startPoint x: 1023, startPoint y: 226, endPoint x: 1087, endPoint y: 265, distance: 75.3
click at [1087, 265] on td "**********" at bounding box center [1074, 239] width 99 height 55
copy td "**********"
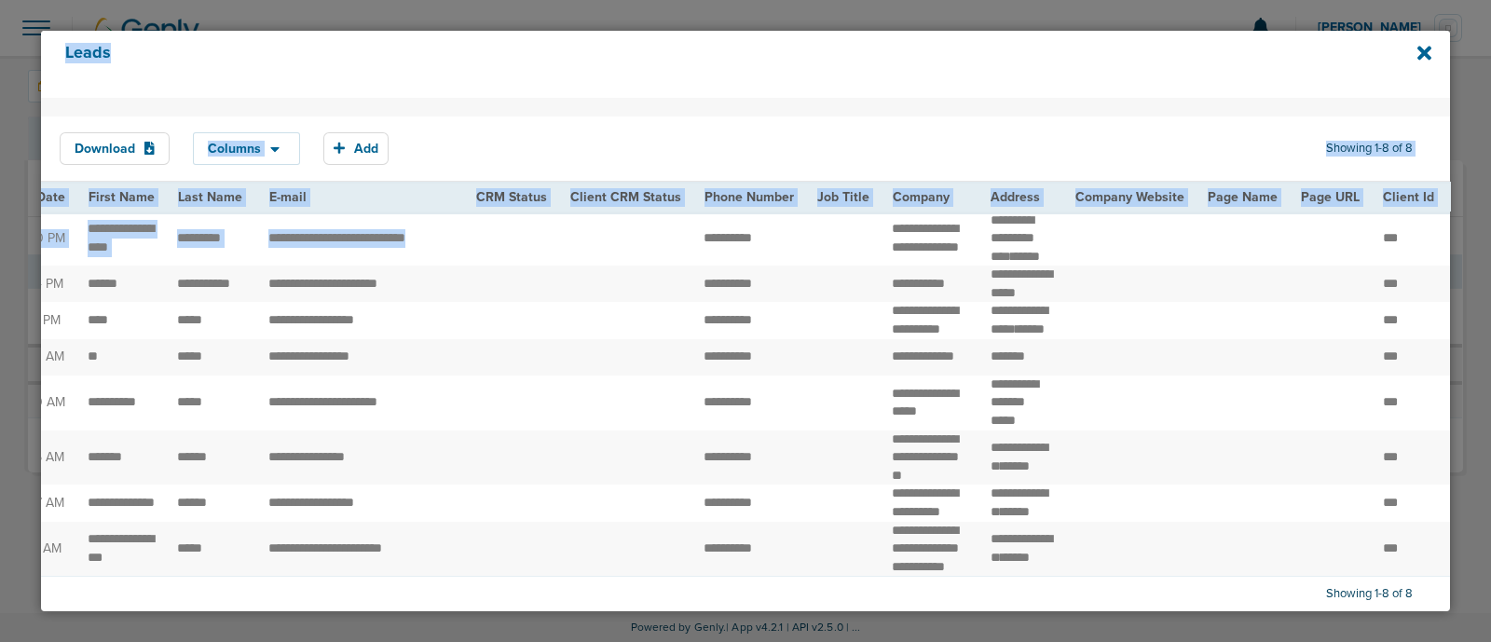
scroll to position [0, 573]
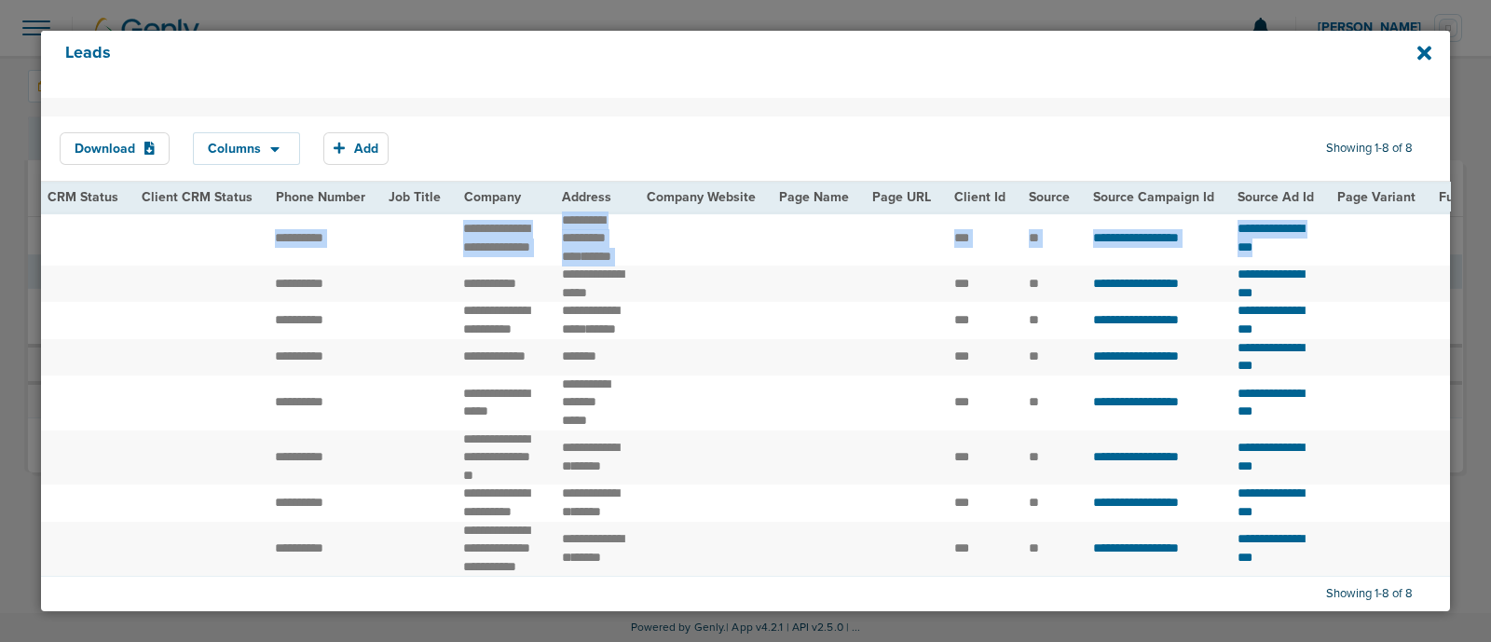
drag, startPoint x: 825, startPoint y: 244, endPoint x: 1411, endPoint y: 236, distance: 586.4
click at [1411, 236] on tr "**********" at bounding box center [1352, 239] width 3769 height 55
click at [817, 237] on td at bounding box center [814, 239] width 93 height 55
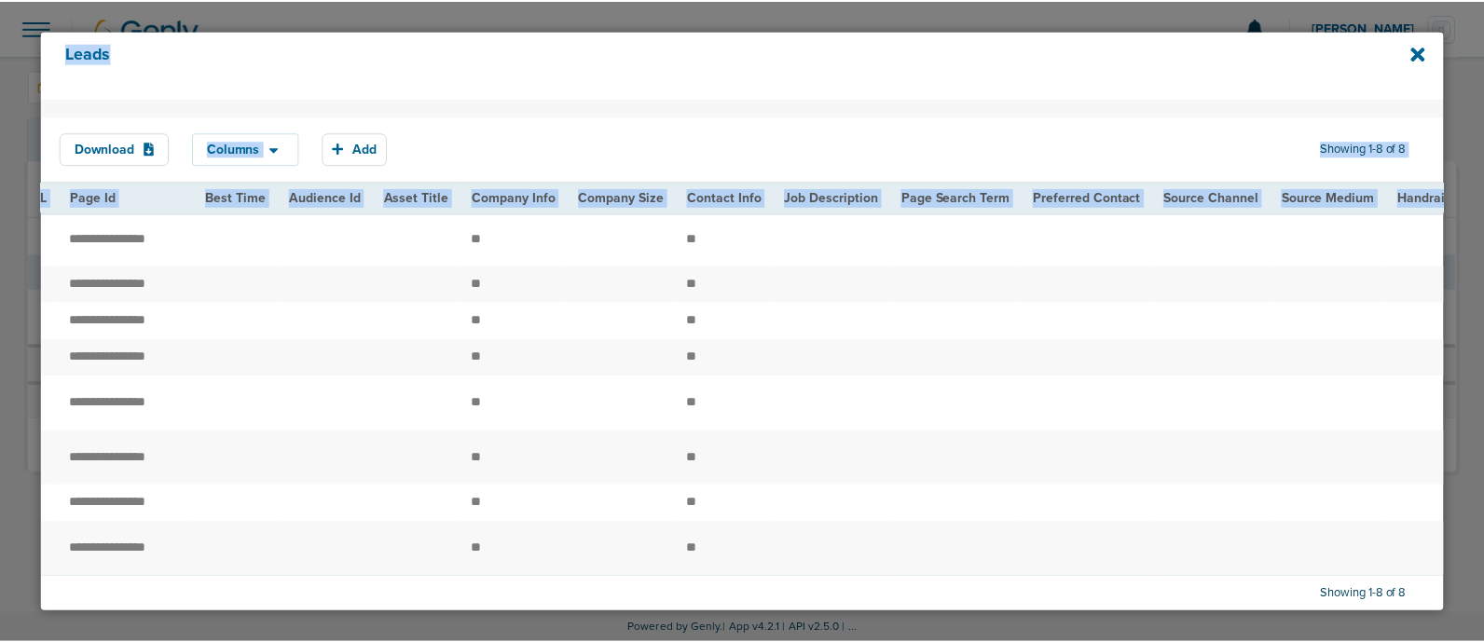
scroll to position [0, 1396]
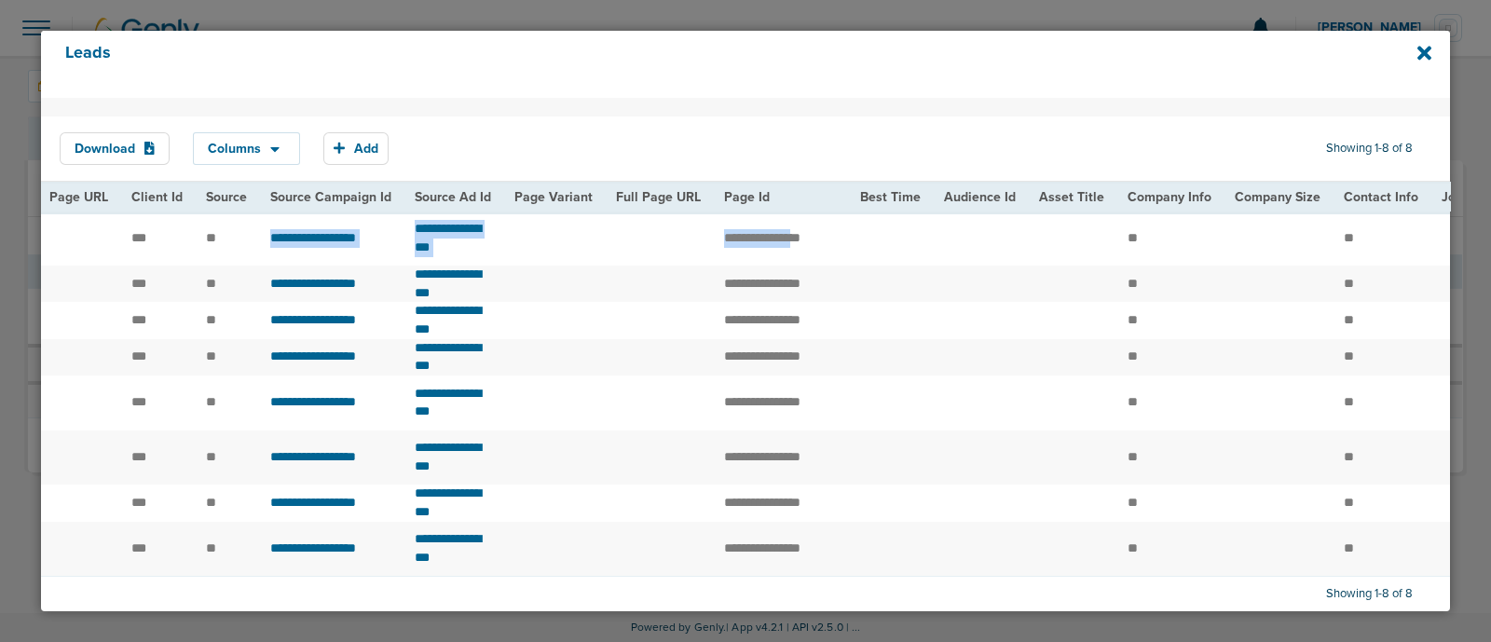
drag, startPoint x: 1043, startPoint y: 216, endPoint x: 750, endPoint y: 242, distance: 293.8
click at [857, 243] on tr "**********" at bounding box center [529, 239] width 3769 height 55
click at [259, 246] on td "**********" at bounding box center [331, 239] width 144 height 55
click at [259, 247] on td "**********" at bounding box center [331, 239] width 144 height 55
drag, startPoint x: 246, startPoint y: 249, endPoint x: 398, endPoint y: 248, distance: 151.9
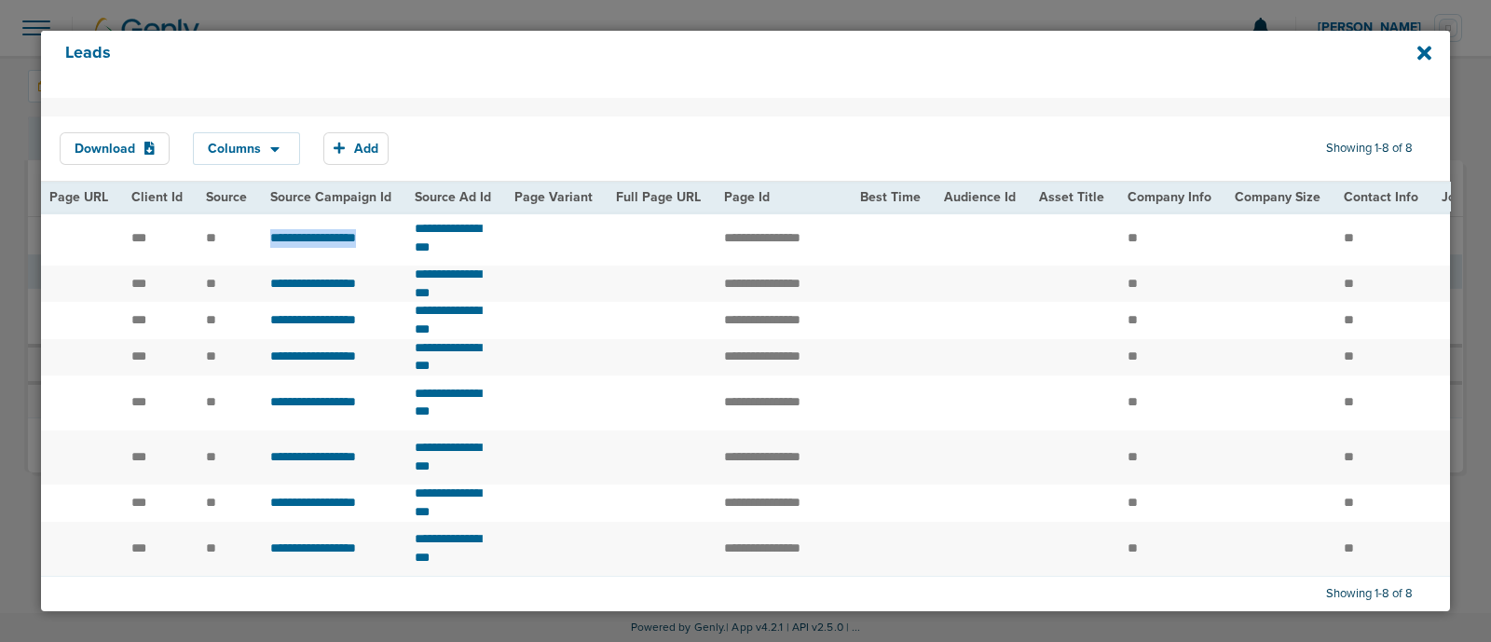
click at [398, 248] on tr "**********" at bounding box center [529, 239] width 3769 height 55
copy tr "**********"
drag, startPoint x: 565, startPoint y: 249, endPoint x: 407, endPoint y: 252, distance: 157.6
click at [407, 252] on tr "**********" at bounding box center [529, 239] width 3769 height 55
copy tr "**********"
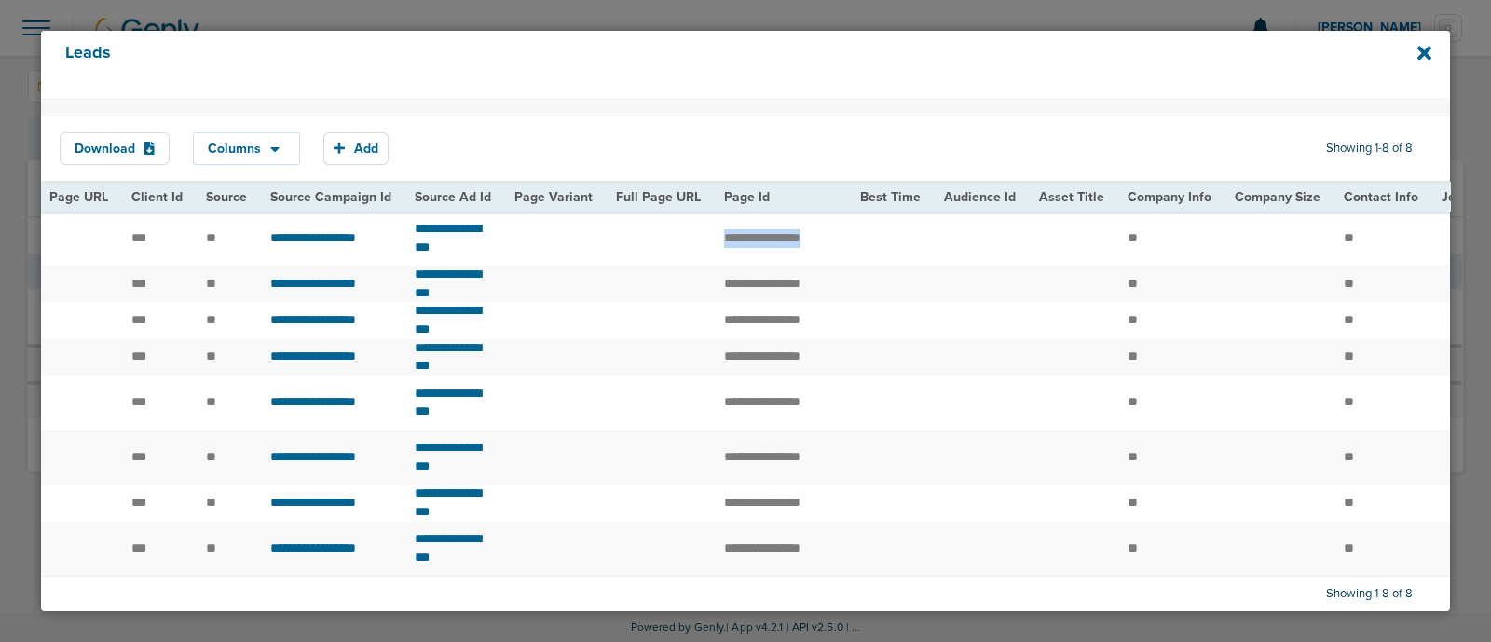
drag, startPoint x: 789, startPoint y: 250, endPoint x: 890, endPoint y: 253, distance: 101.6
click at [890, 253] on tr "**********" at bounding box center [529, 239] width 3769 height 55
copy tr "*******"
click at [1421, 48] on icon at bounding box center [1425, 53] width 14 height 21
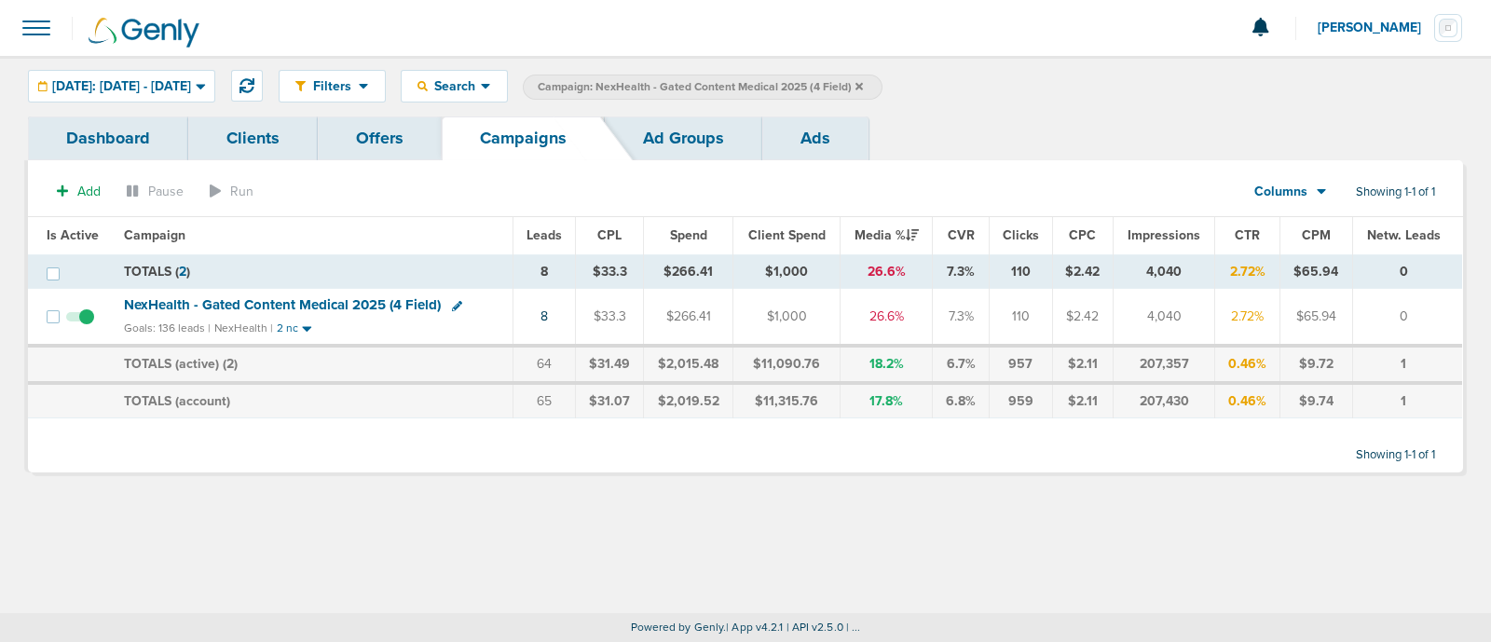
click at [863, 87] on icon at bounding box center [859, 85] width 7 height 7
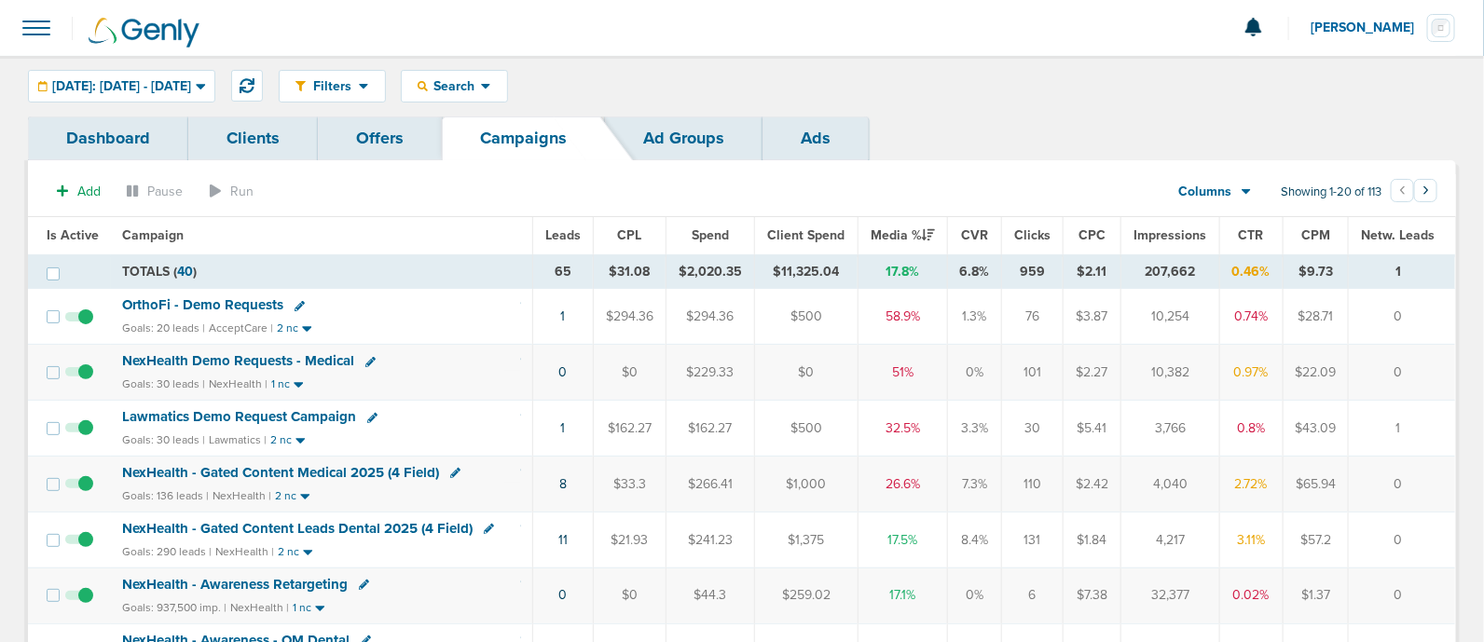
drag, startPoint x: 528, startPoint y: 488, endPoint x: 1435, endPoint y: 487, distance: 907.9
click at [1435, 487] on tr "NexHealth - Gated Content Medical 2025 (4 Field) Goals: 136 leads | NexHealth |…" at bounding box center [741, 485] width 1427 height 56
click at [1435, 487] on td "0" at bounding box center [1402, 485] width 106 height 56
click at [564, 314] on link "1" at bounding box center [563, 317] width 5 height 16
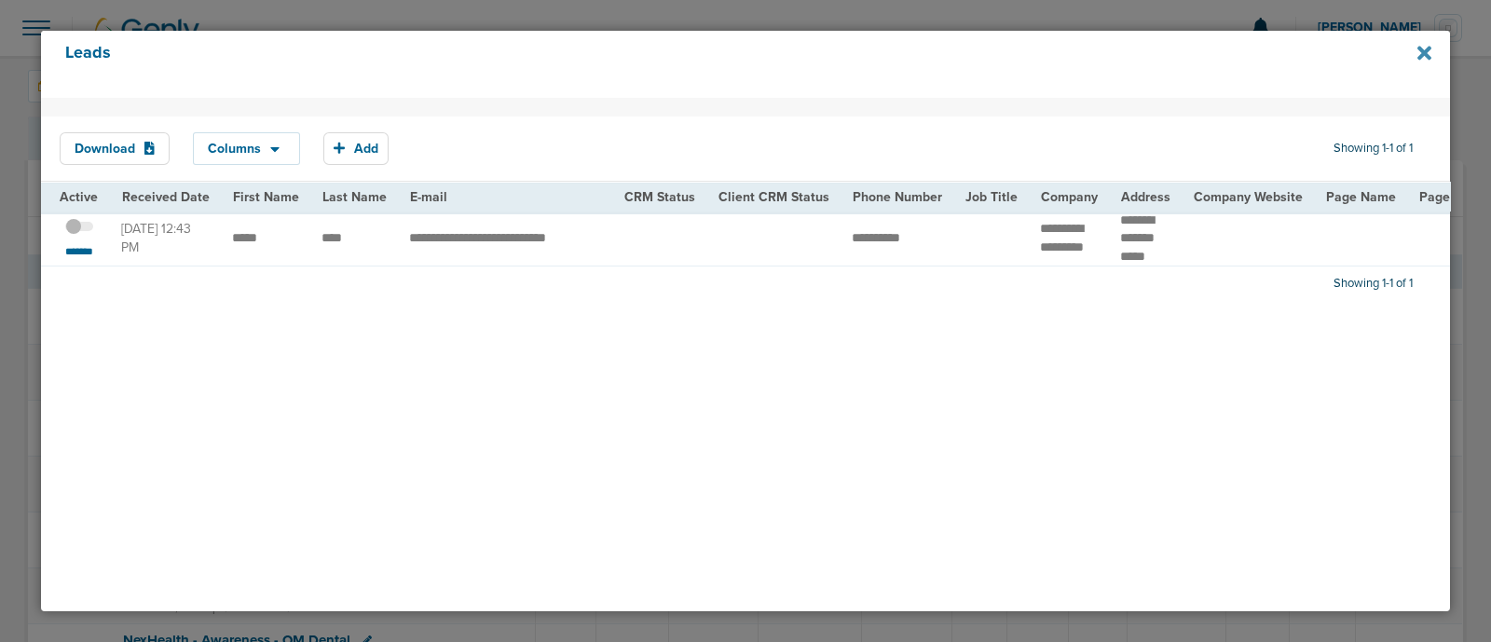
click at [1429, 52] on icon at bounding box center [1425, 53] width 14 height 21
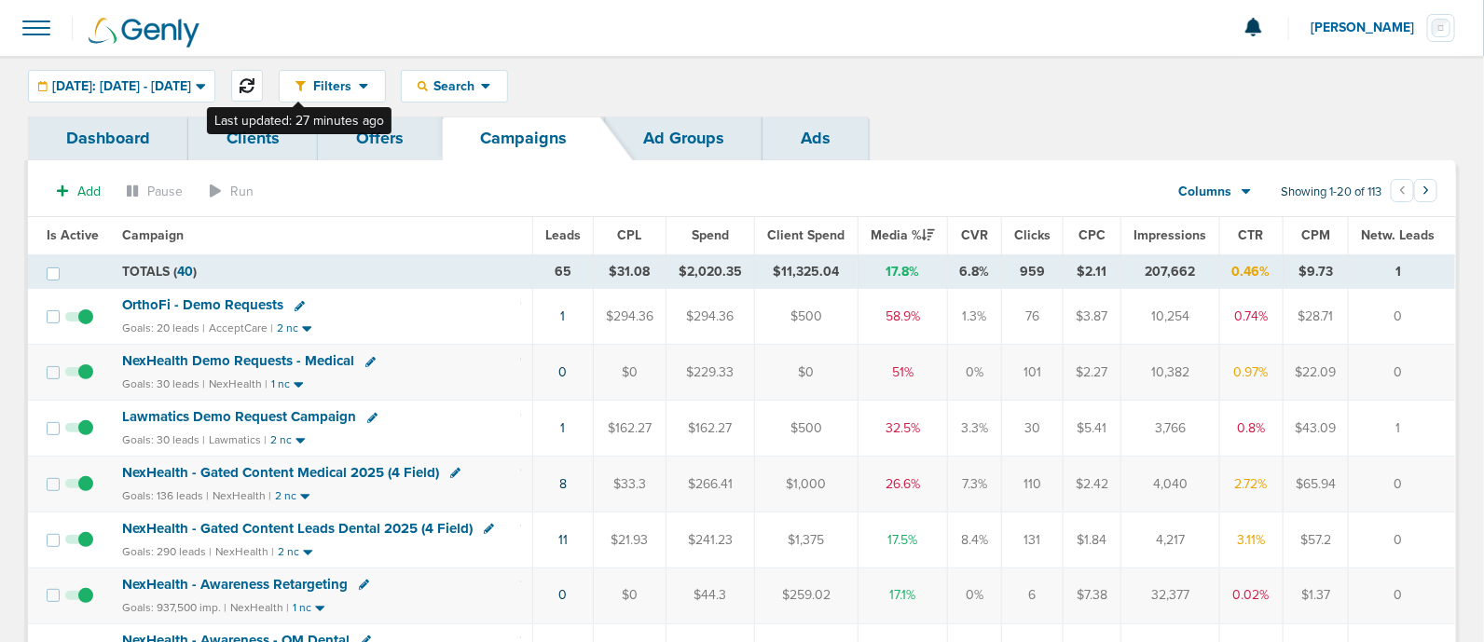
click at [254, 84] on icon at bounding box center [247, 85] width 15 height 15
click at [254, 82] on icon at bounding box center [247, 85] width 15 height 15
click at [563, 319] on link "1" at bounding box center [563, 317] width 5 height 16
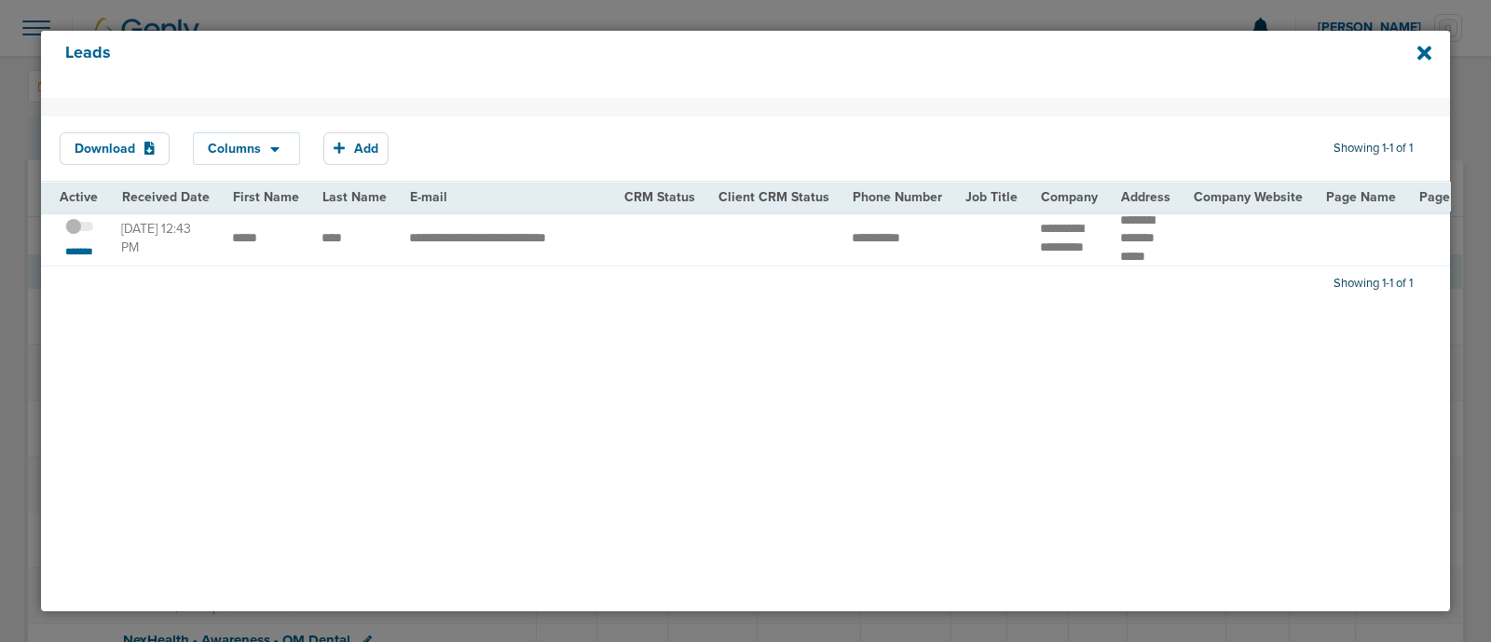
drag, startPoint x: 357, startPoint y: 273, endPoint x: 910, endPoint y: 325, distance: 555.2
click at [910, 325] on div "Download Columns Save selections Reset to defaults Is Active Received Date Firs…" at bounding box center [745, 355] width 1409 height 514
click at [1424, 48] on icon at bounding box center [1425, 53] width 14 height 21
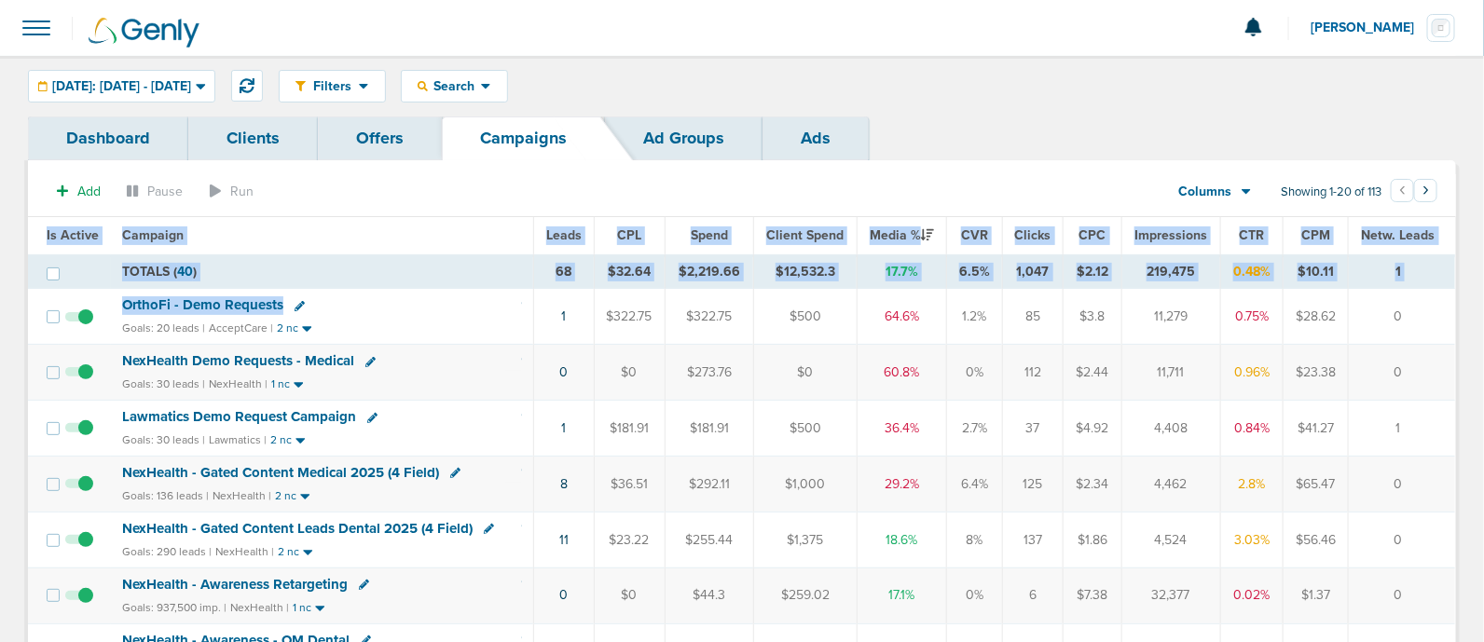
drag, startPoint x: 463, startPoint y: 312, endPoint x: 1440, endPoint y: 455, distance: 987.2
click at [1436, 418] on td "1" at bounding box center [1402, 429] width 107 height 56
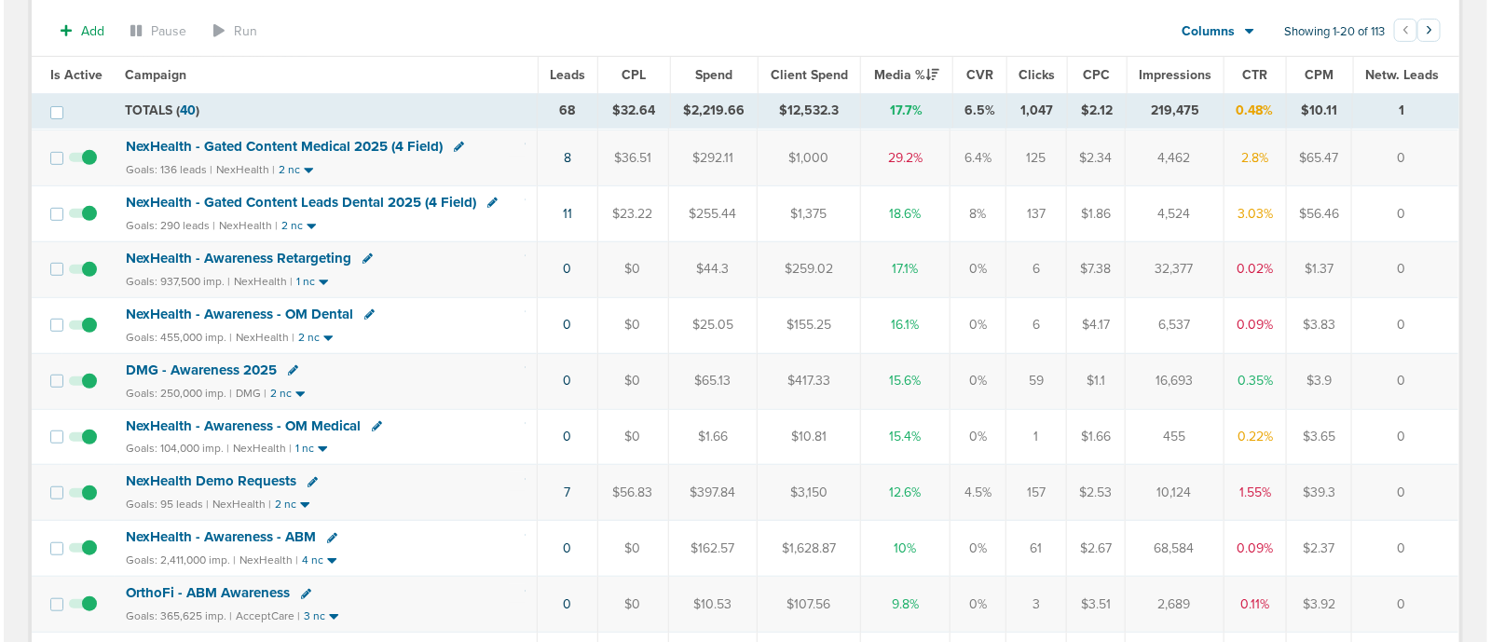
scroll to position [465, 0]
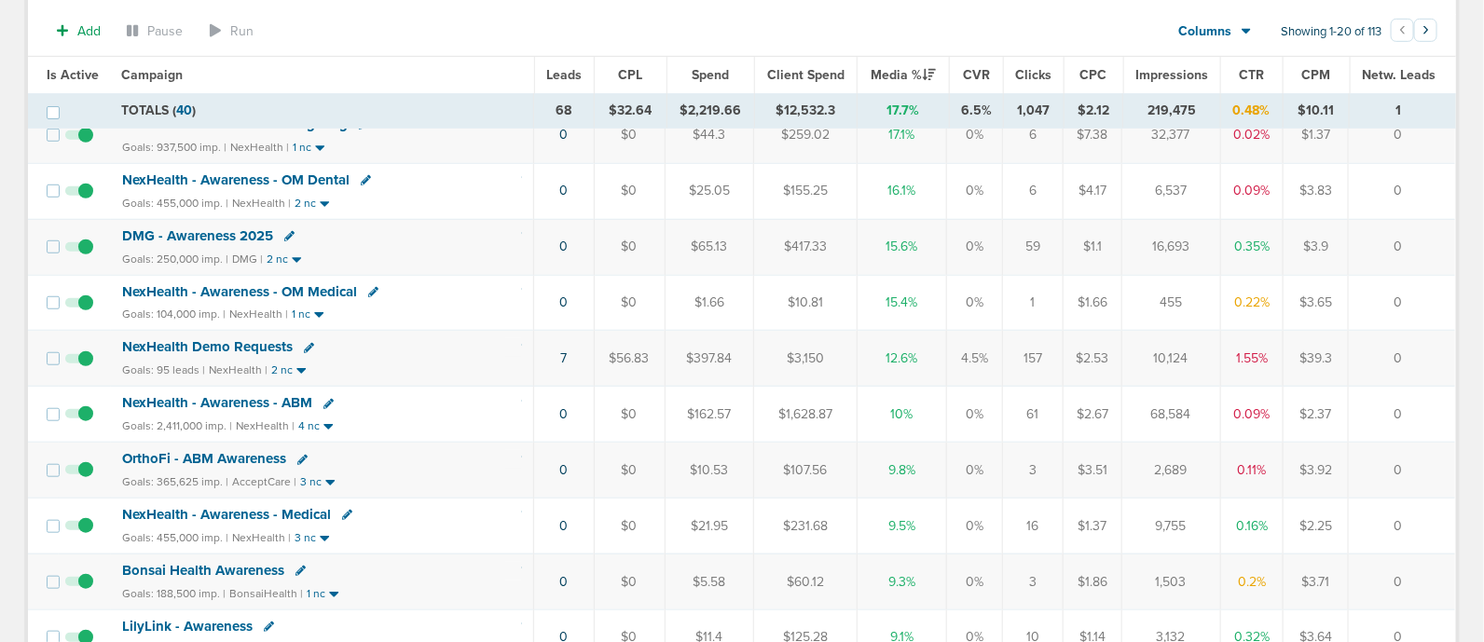
click at [556, 351] on td "7" at bounding box center [563, 359] width 61 height 56
click at [563, 354] on link "7" at bounding box center [563, 358] width 7 height 16
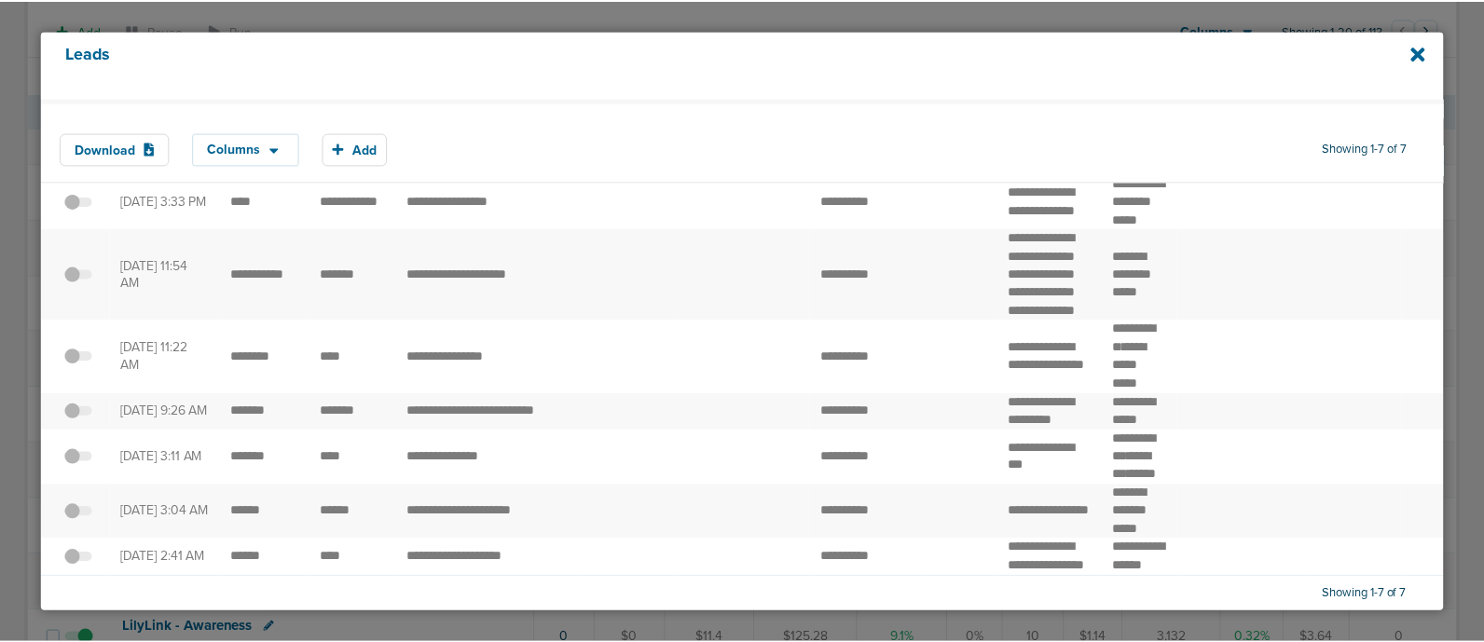
scroll to position [0, 0]
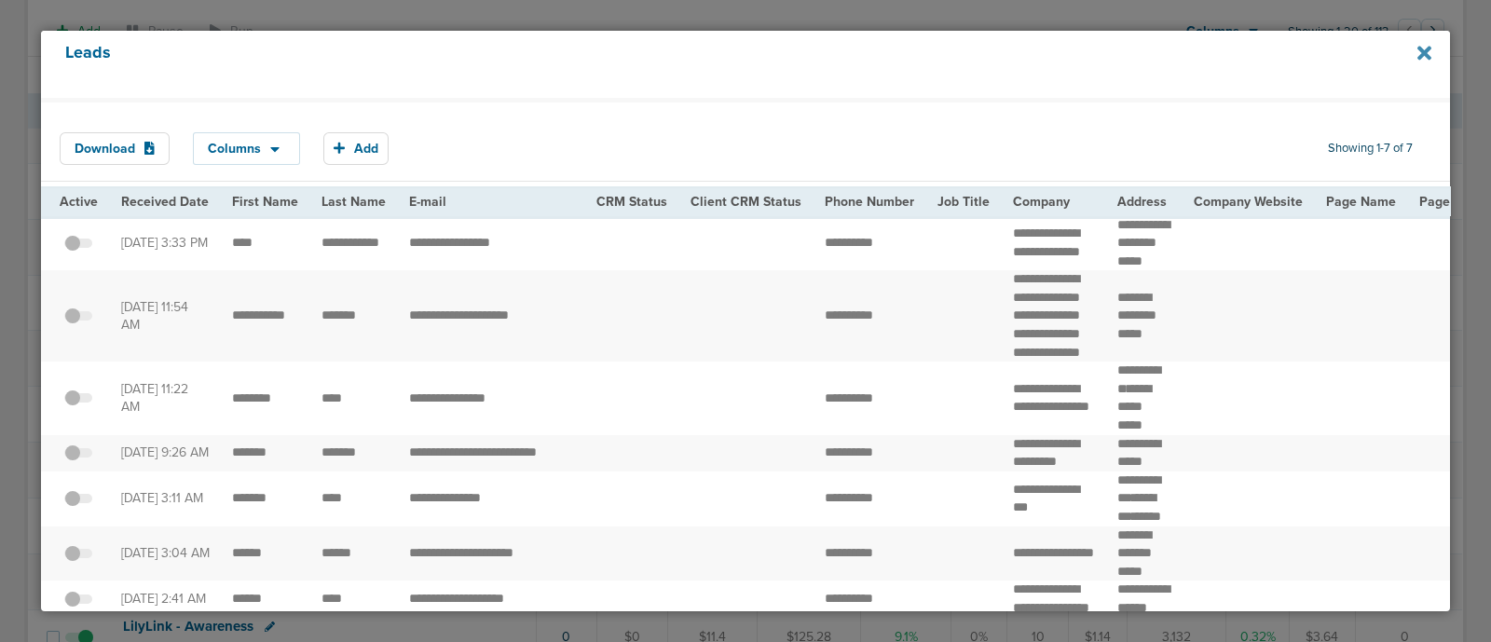
click at [1421, 53] on icon at bounding box center [1425, 53] width 14 height 21
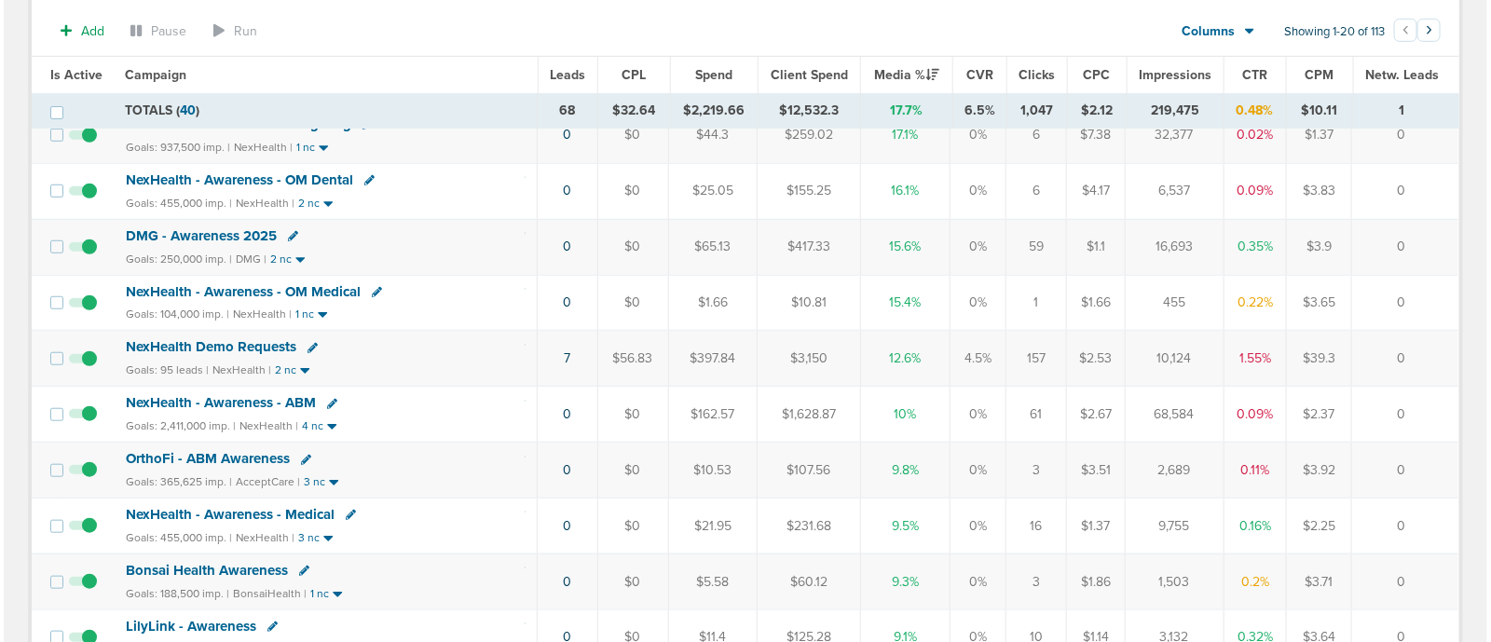
scroll to position [116, 0]
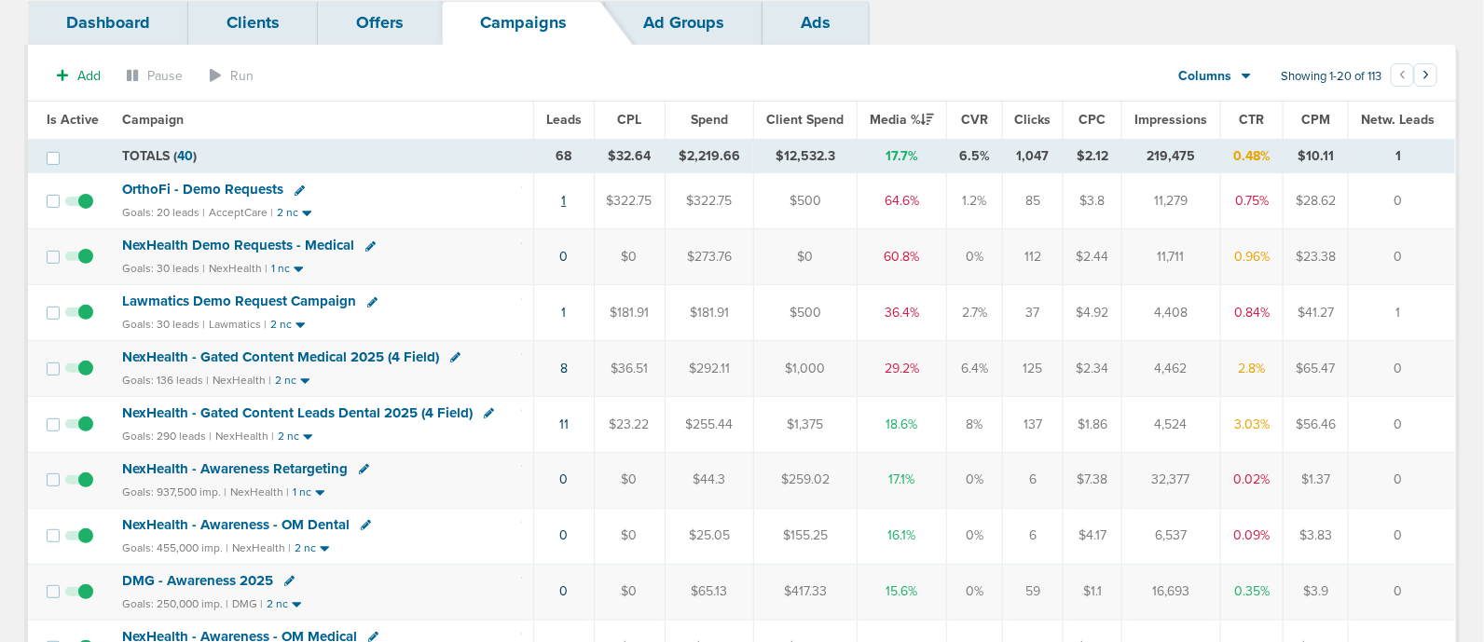
click at [562, 194] on link "1" at bounding box center [563, 201] width 5 height 16
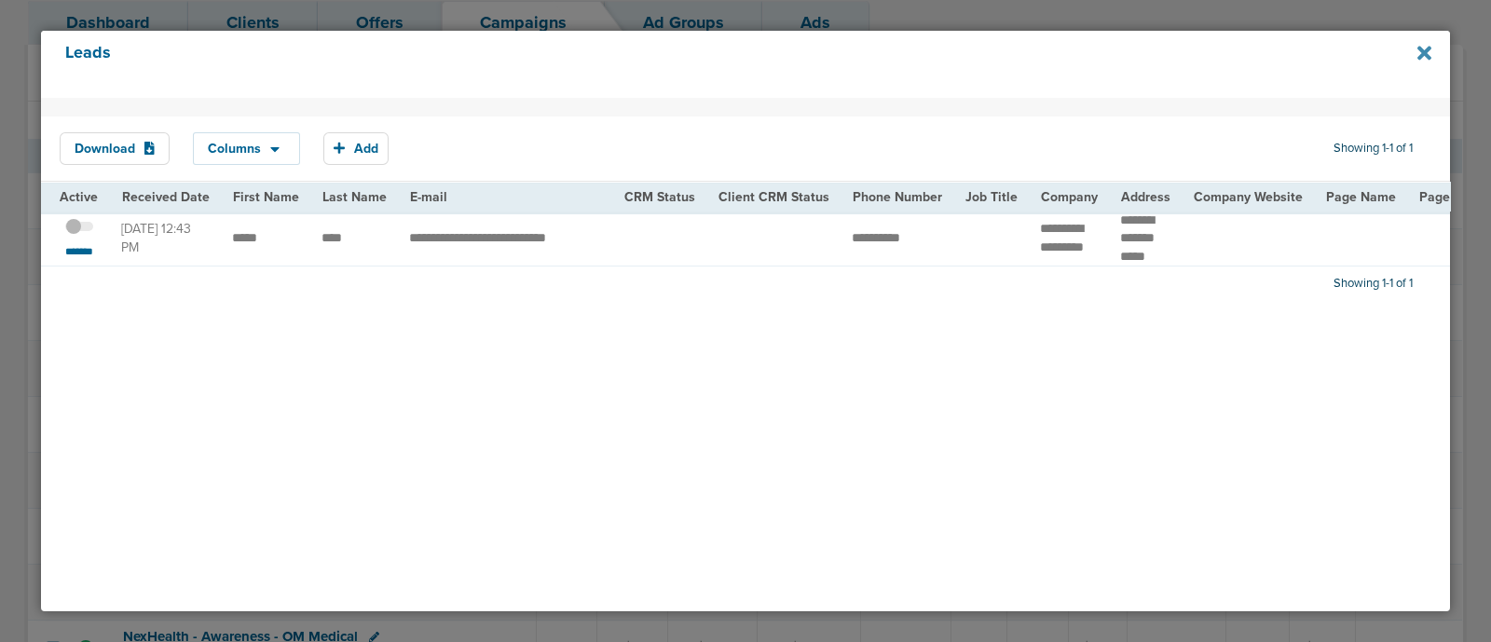
click at [1429, 49] on icon at bounding box center [1425, 53] width 14 height 14
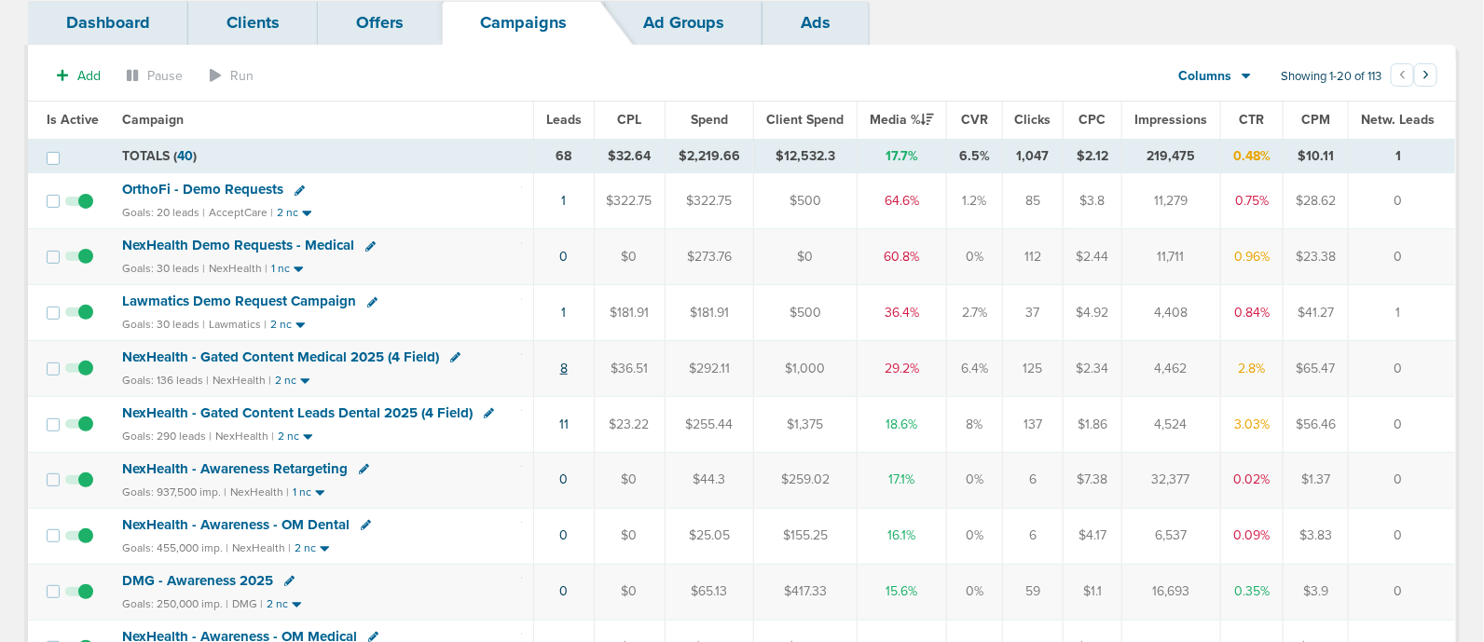
click at [562, 367] on link "8" at bounding box center [563, 369] width 7 height 16
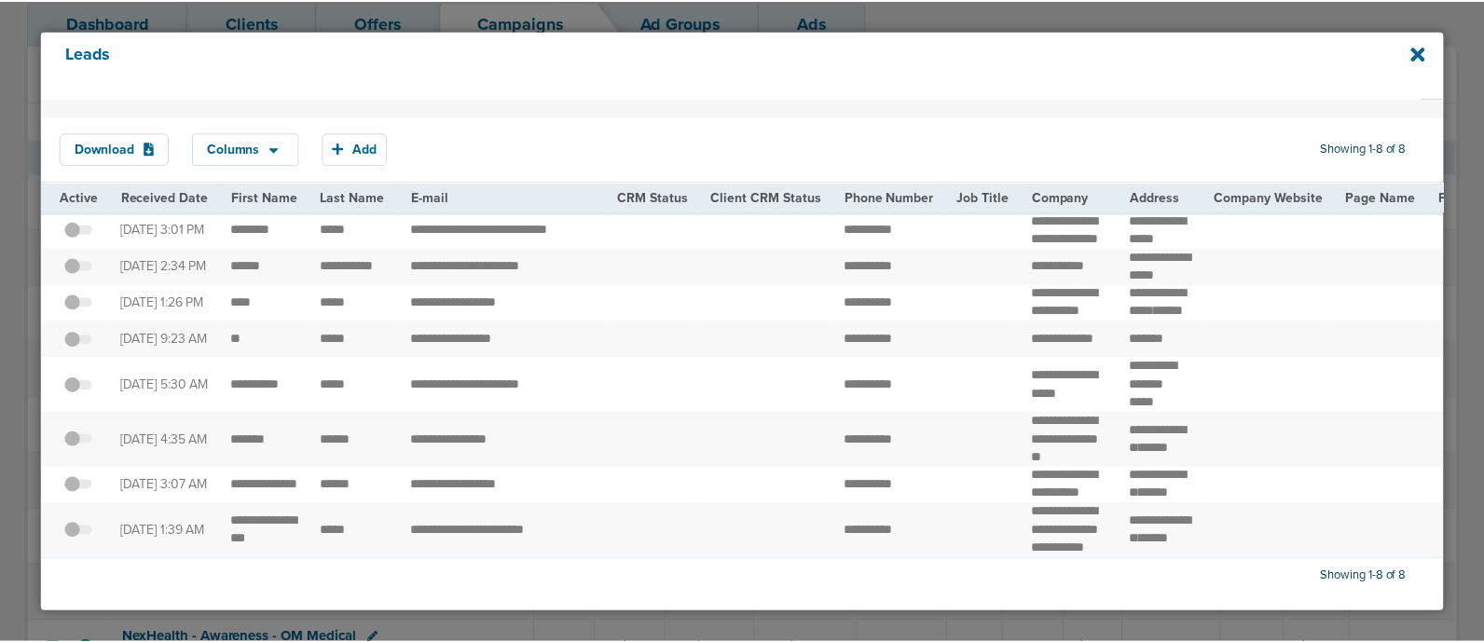
scroll to position [97, 0]
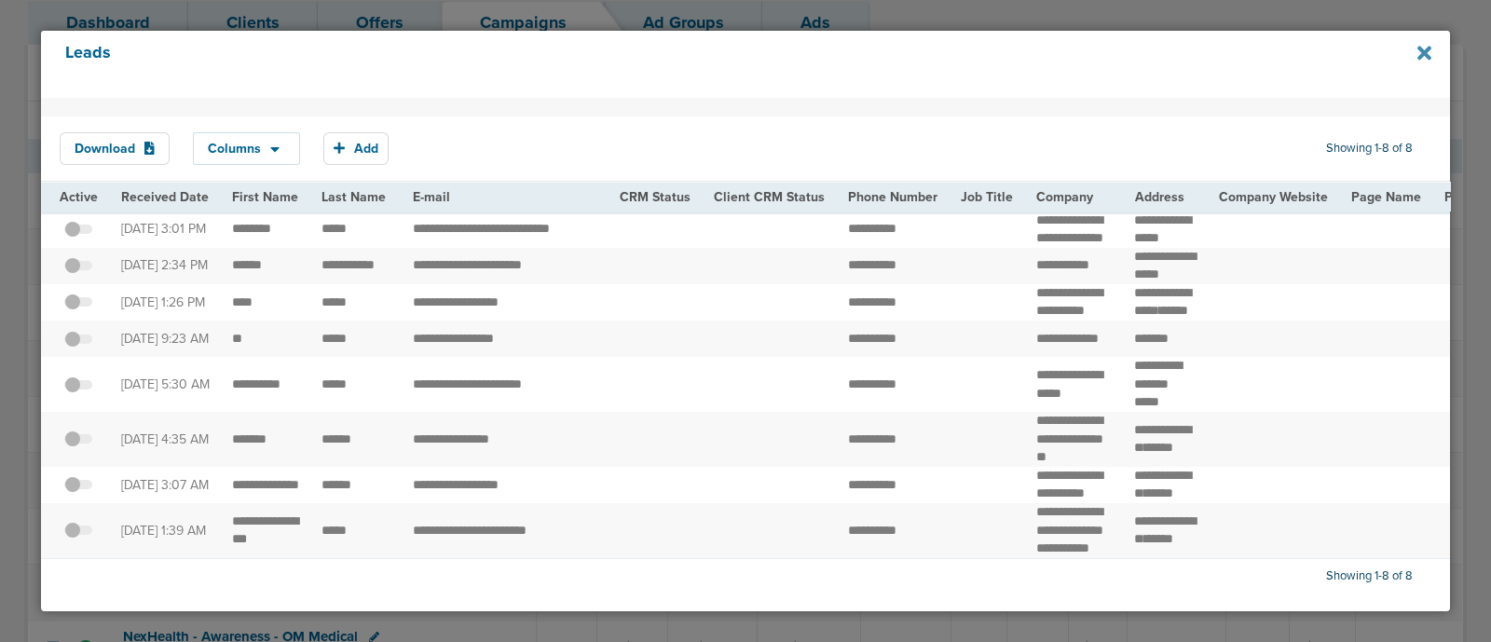
click at [1421, 53] on icon at bounding box center [1425, 53] width 14 height 21
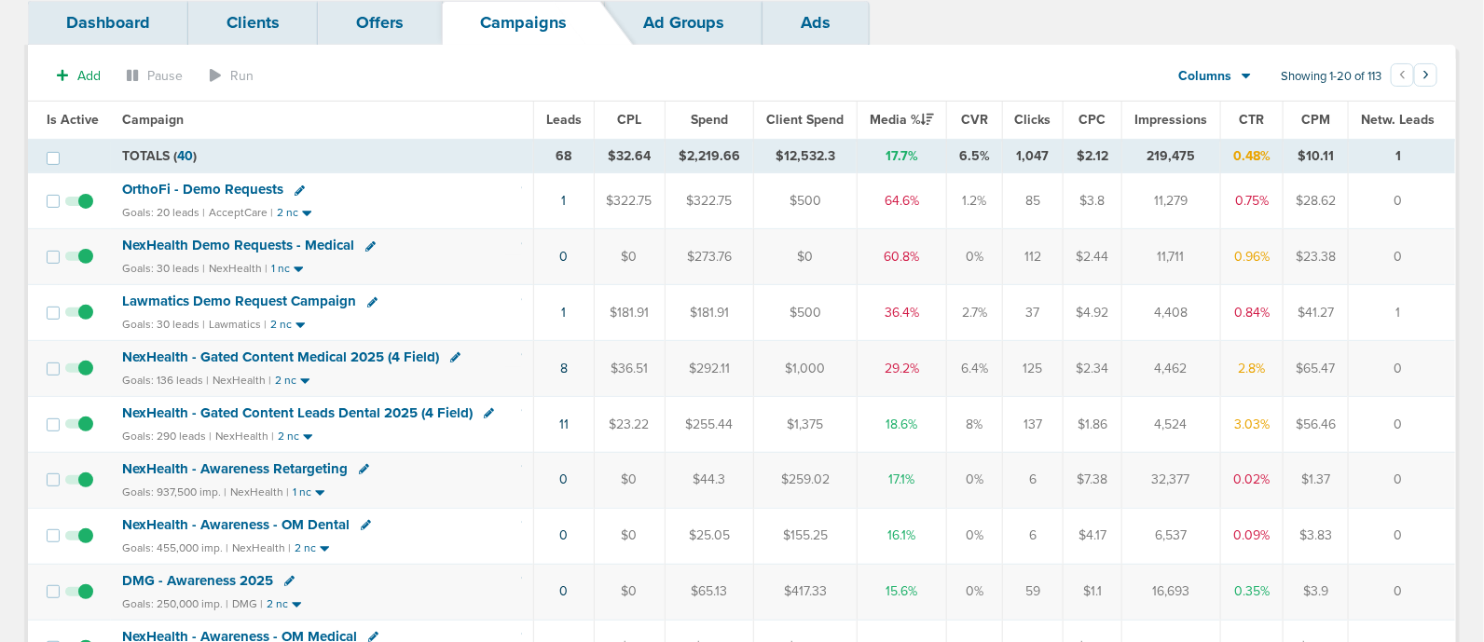
scroll to position [232, 0]
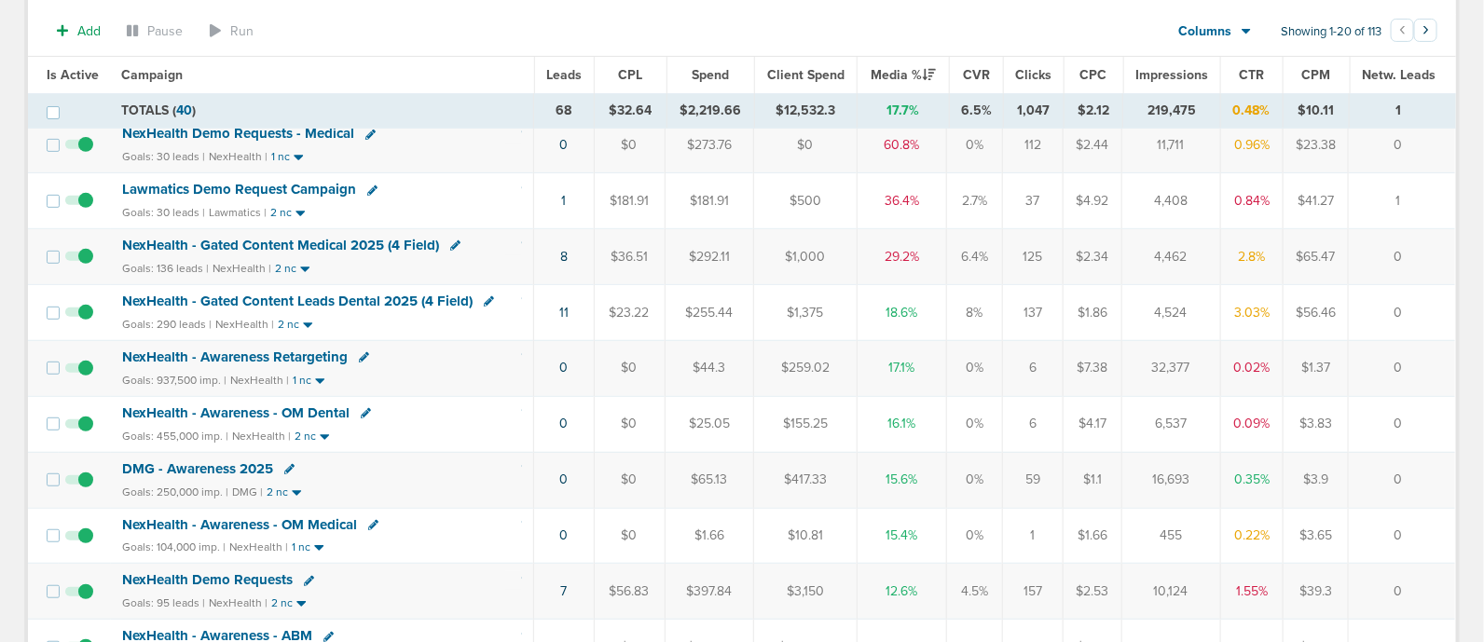
click at [430, 301] on span "NexHealth - Gated Content Leads Dental 2025 (4 Field)" at bounding box center [297, 301] width 350 height 17
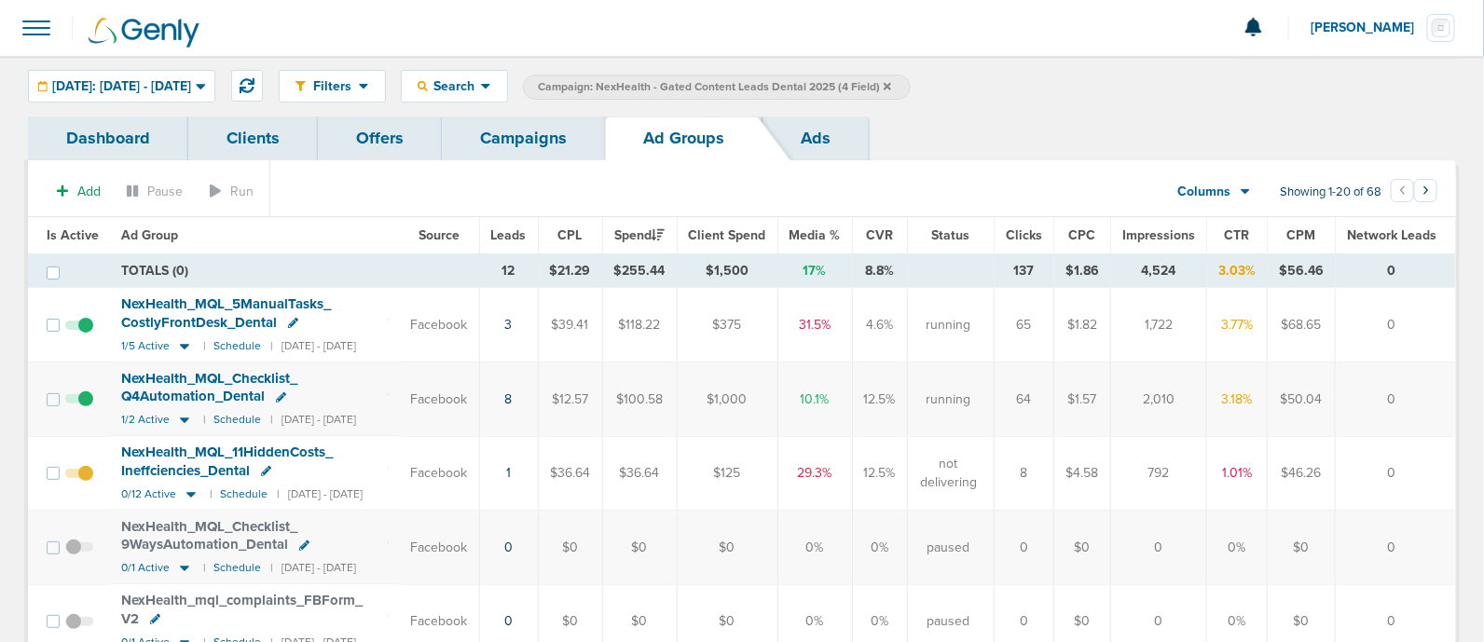
click at [513, 139] on link "Campaigns" at bounding box center [523, 139] width 163 height 44
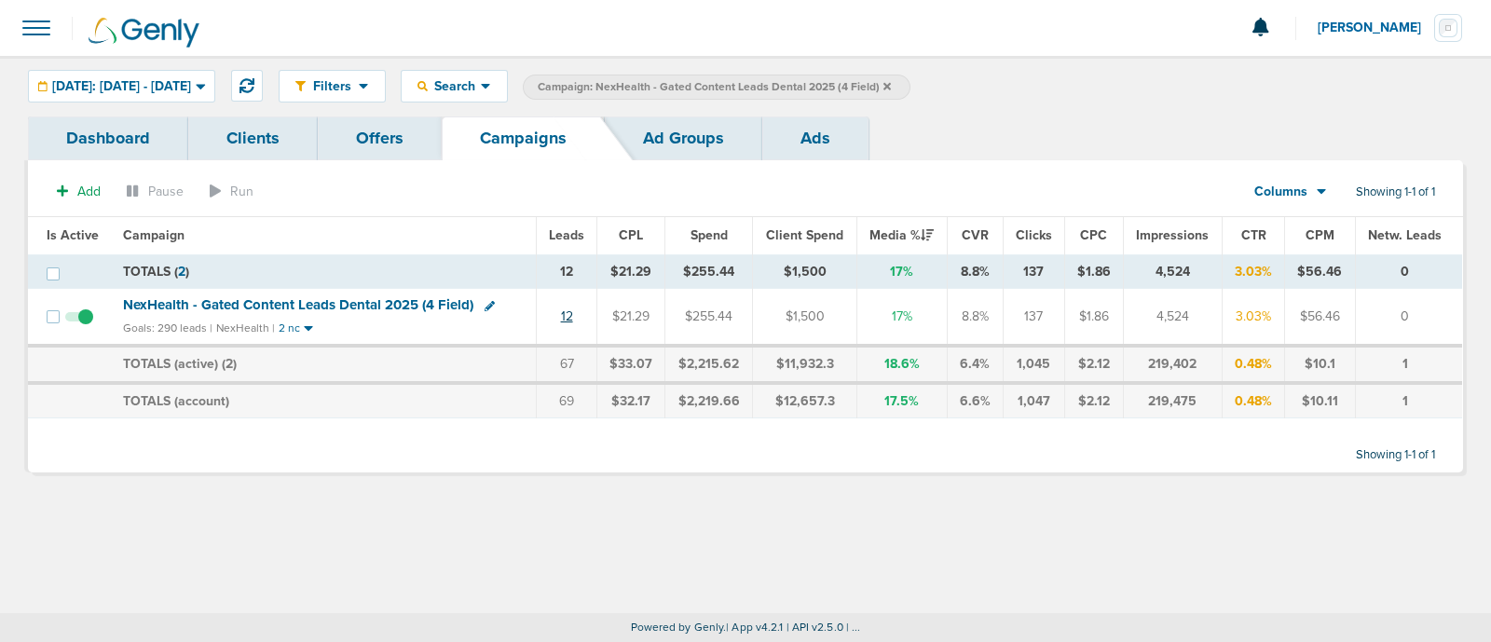
click at [572, 319] on link "12" at bounding box center [567, 317] width 12 height 16
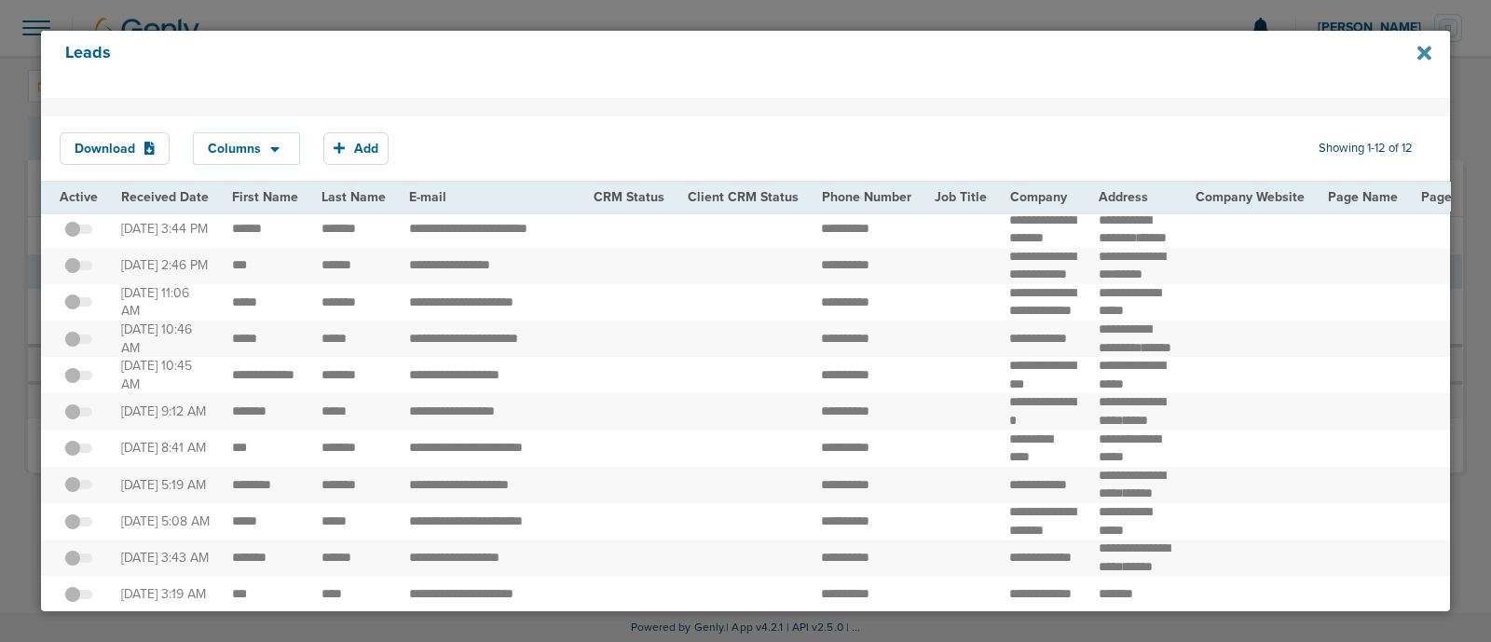
click at [1426, 57] on icon at bounding box center [1425, 53] width 14 height 14
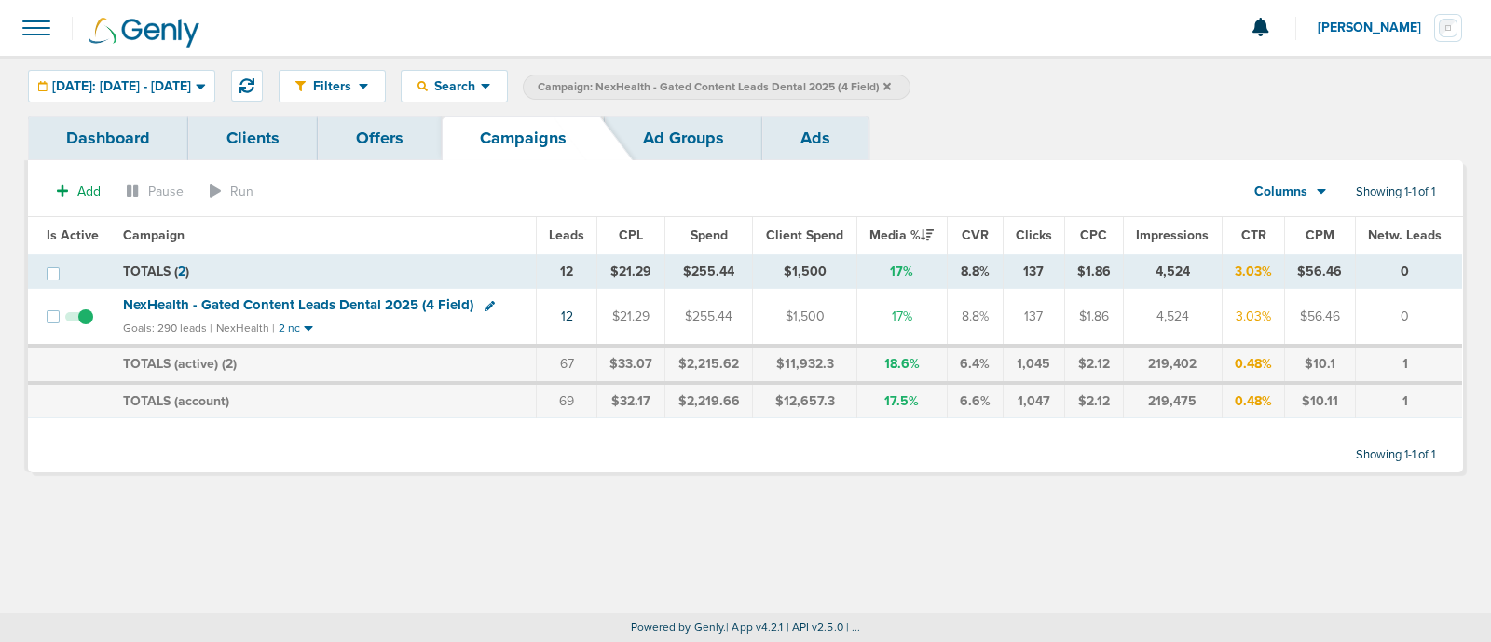
click at [911, 84] on label "Campaign: NexHealth - Gated Content Leads Dental 2025 (4 Field)" at bounding box center [717, 87] width 388 height 25
click at [891, 81] on icon at bounding box center [887, 86] width 7 height 11
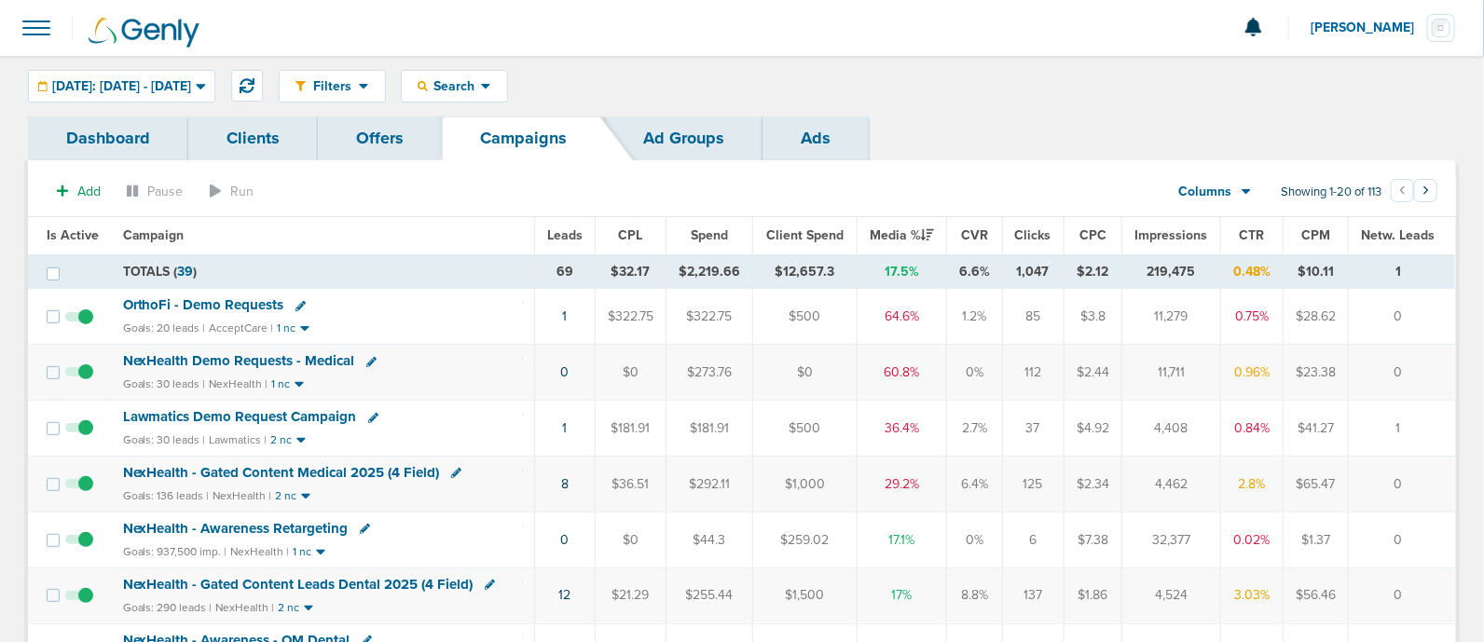
scroll to position [116, 0]
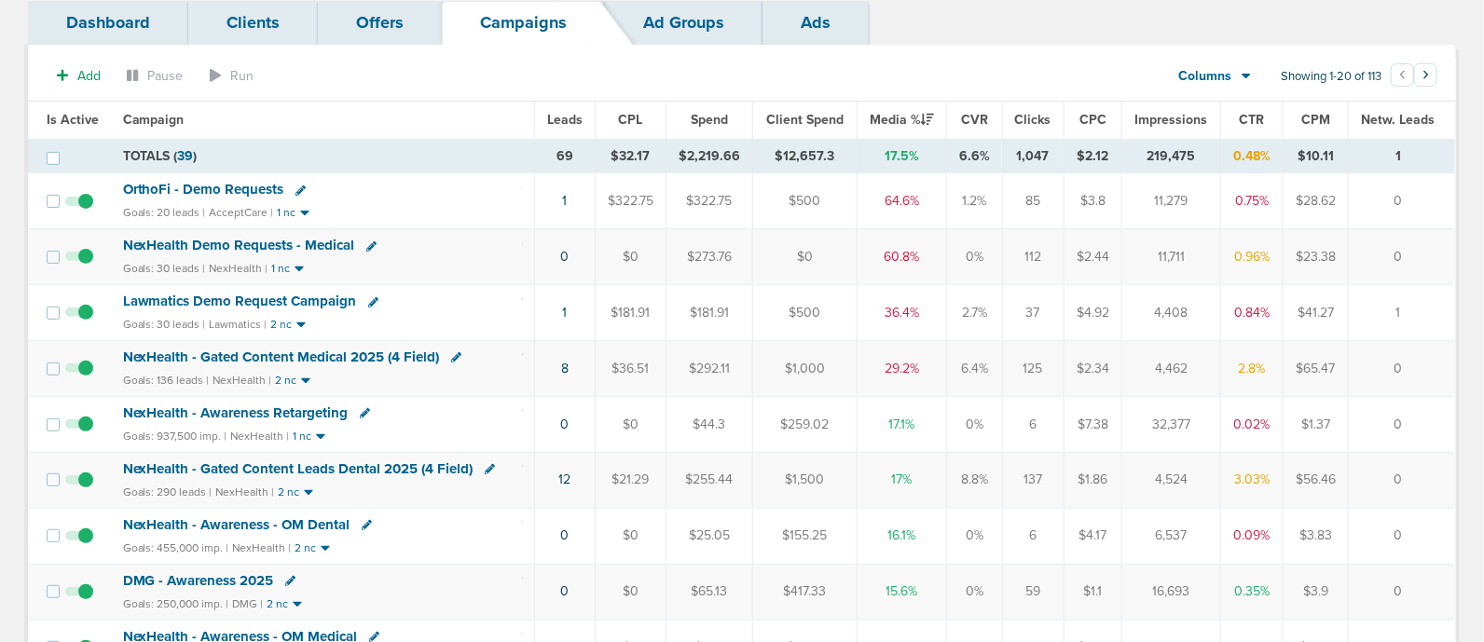
click at [353, 360] on span "NexHealth - Gated Content Medical 2025 (4 Field)" at bounding box center [281, 357] width 317 height 17
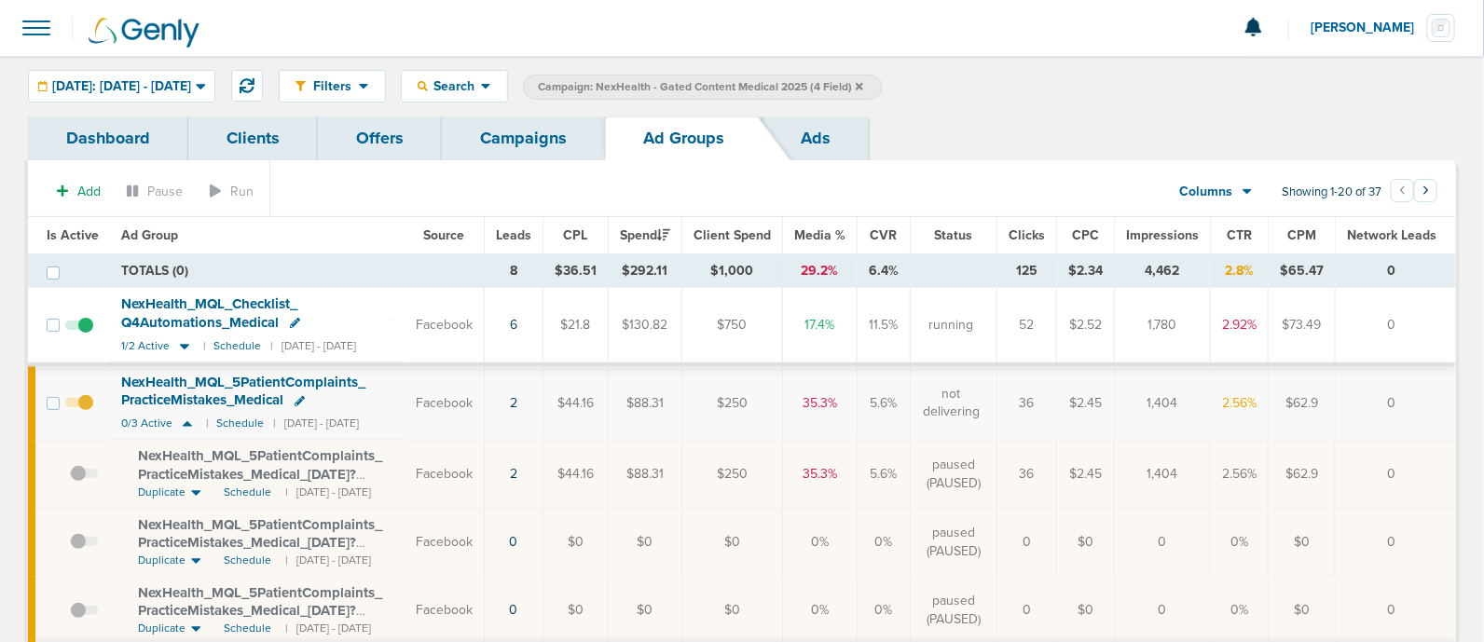
click at [226, 322] on span "NexHealth_ MQL_ Checklist_ Q4Automations_ Medical" at bounding box center [209, 312] width 176 height 35
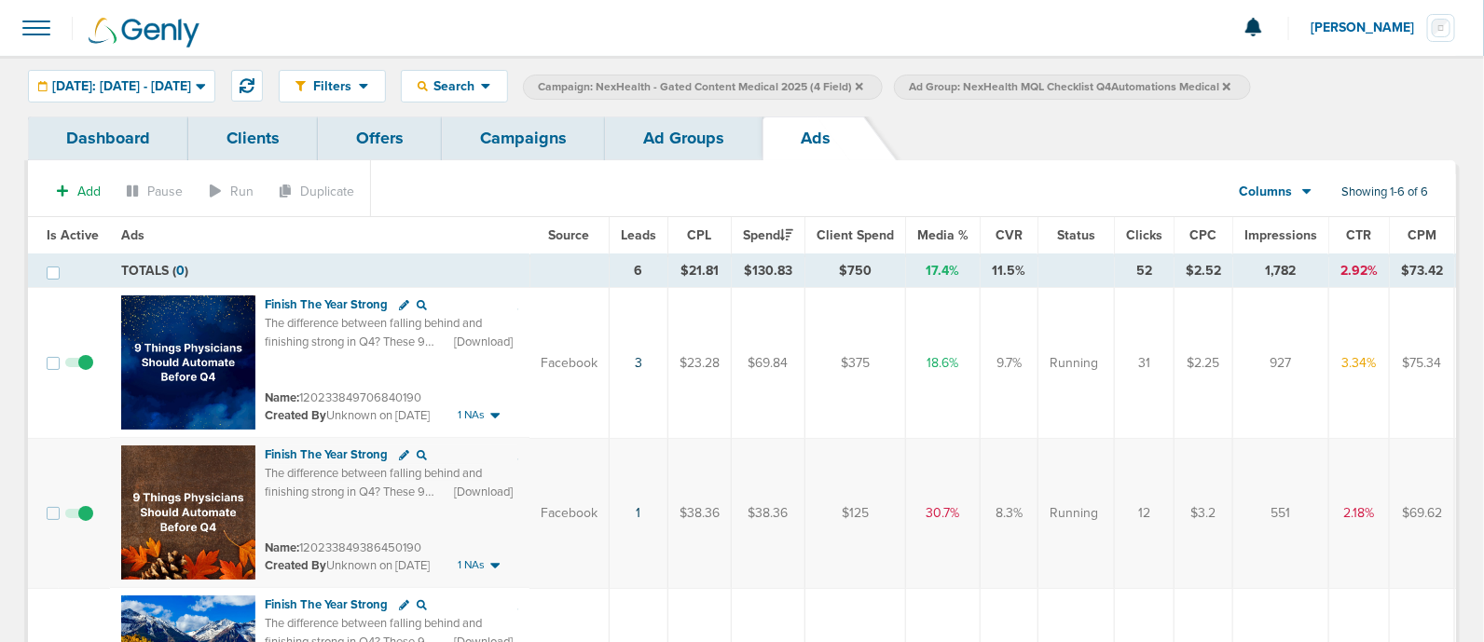
click at [705, 147] on link "Ad Groups" at bounding box center [684, 139] width 158 height 44
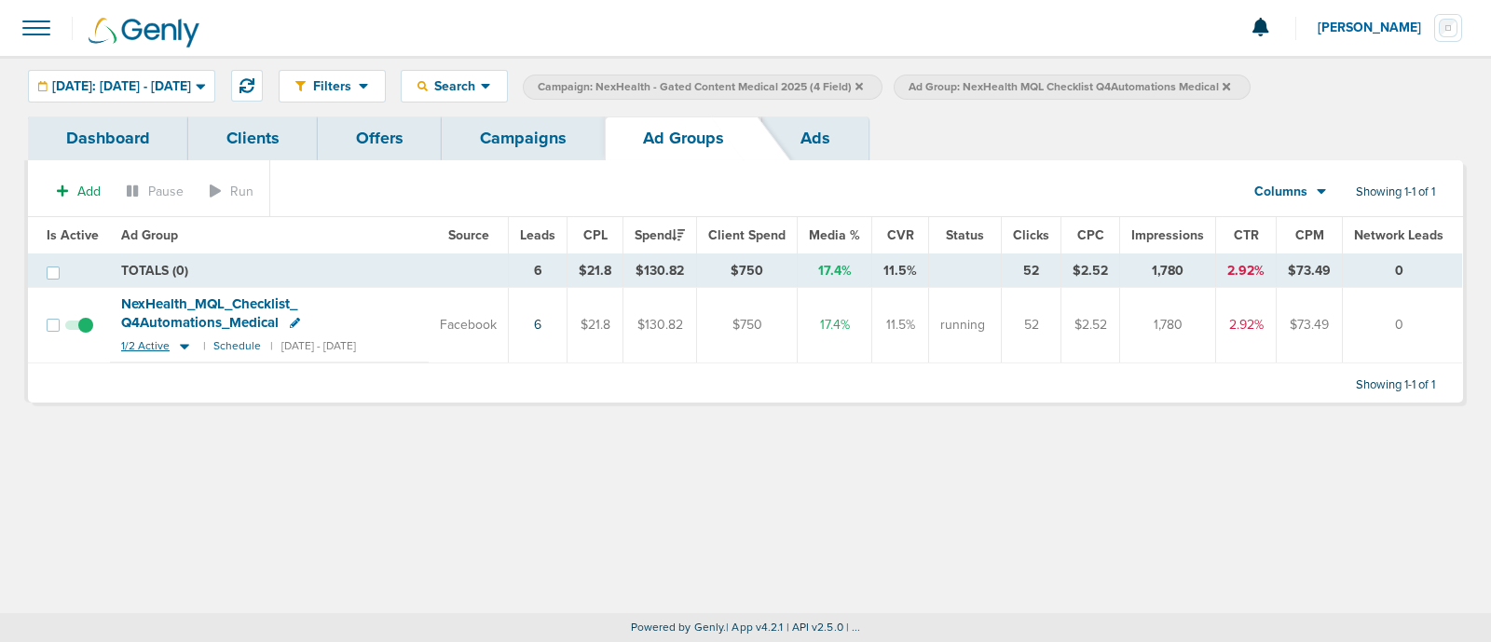
click at [181, 345] on icon at bounding box center [184, 347] width 9 height 6
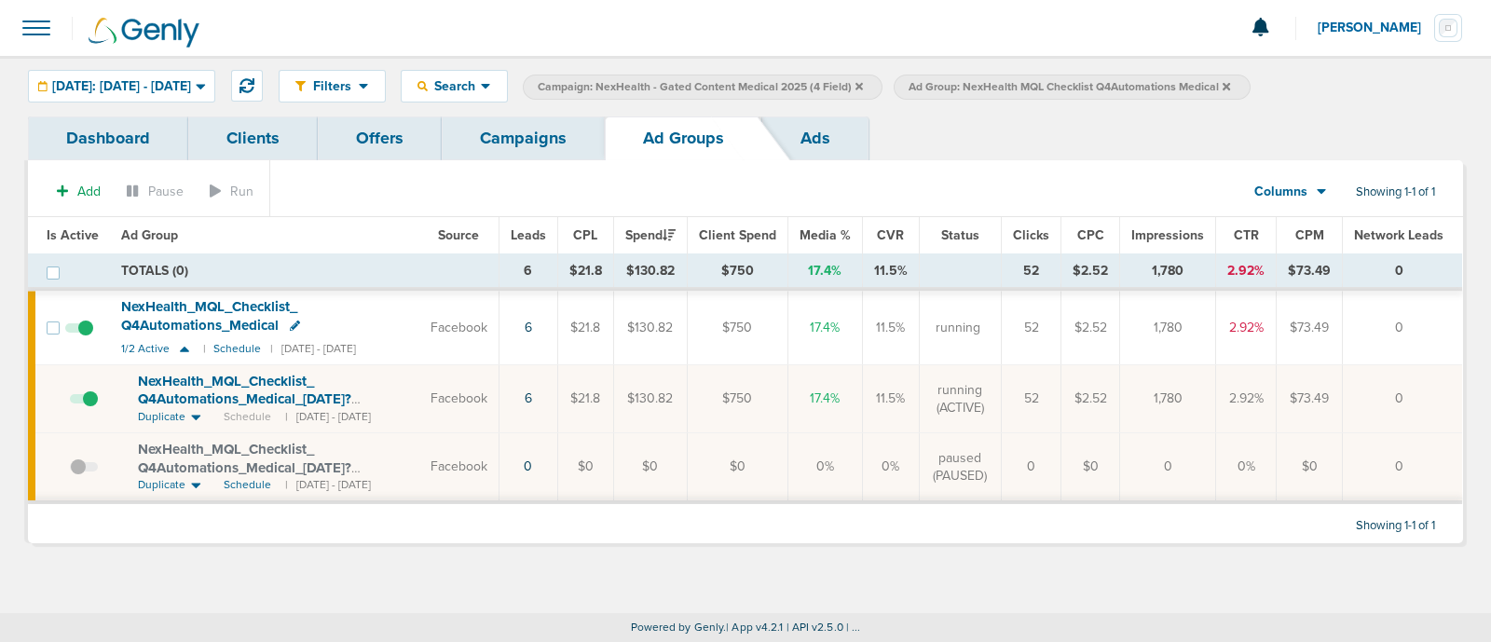
click at [284, 381] on span "NexHealth_ MQL_ Checklist_ Q4Automations_ Medical_ [DATE]?id=183&cmp_ id=9658082" at bounding box center [244, 399] width 213 height 53
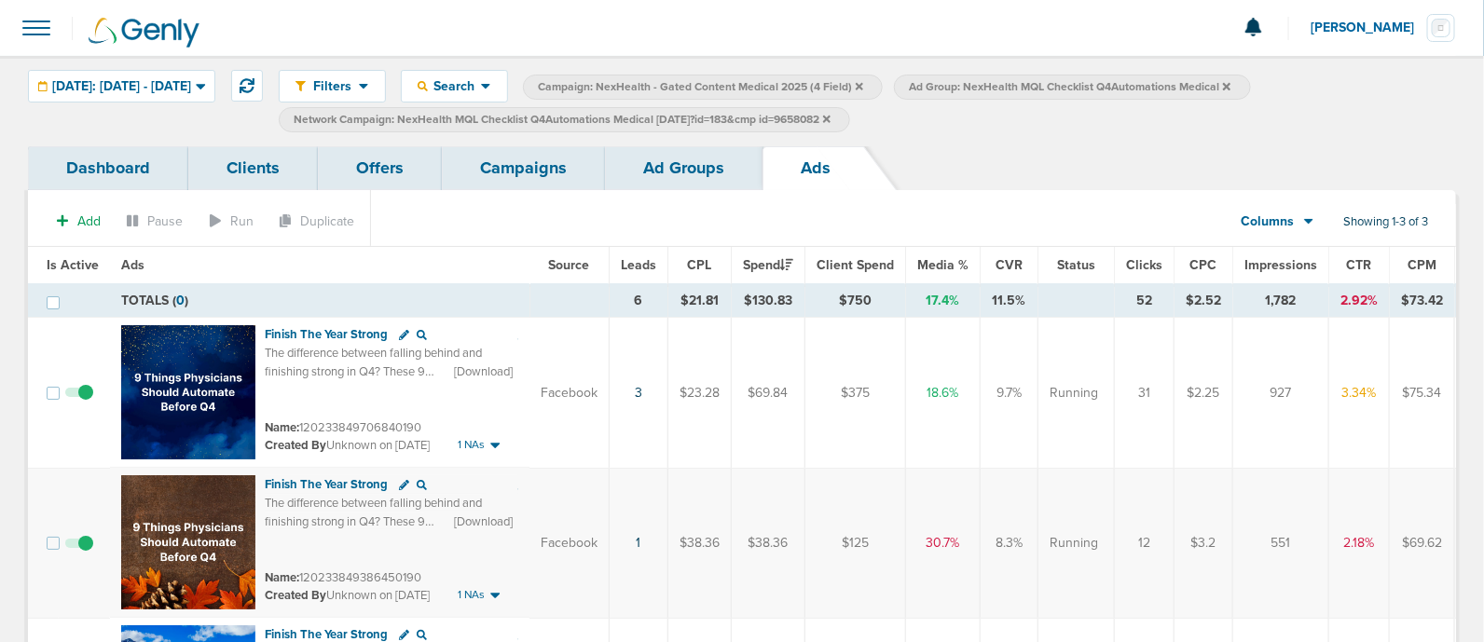
click at [710, 179] on link "Ad Groups" at bounding box center [684, 168] width 158 height 44
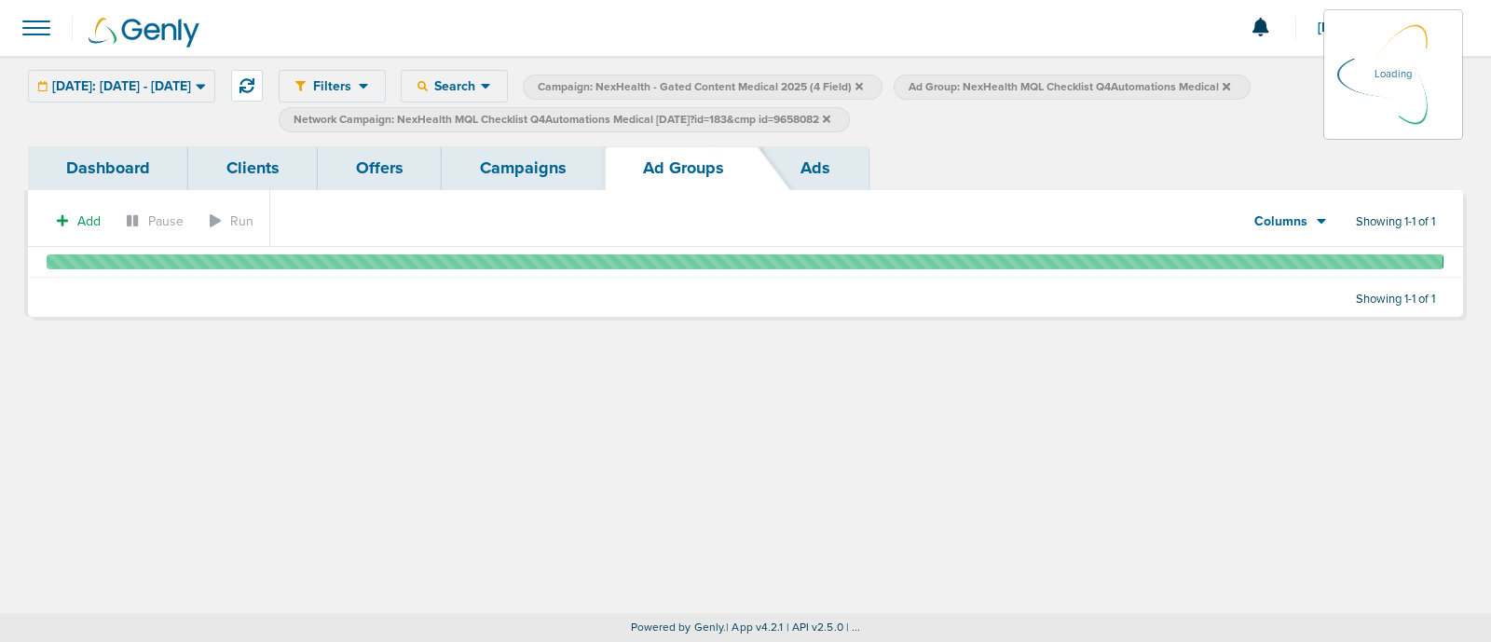
click at [508, 161] on link "Campaigns" at bounding box center [523, 168] width 163 height 44
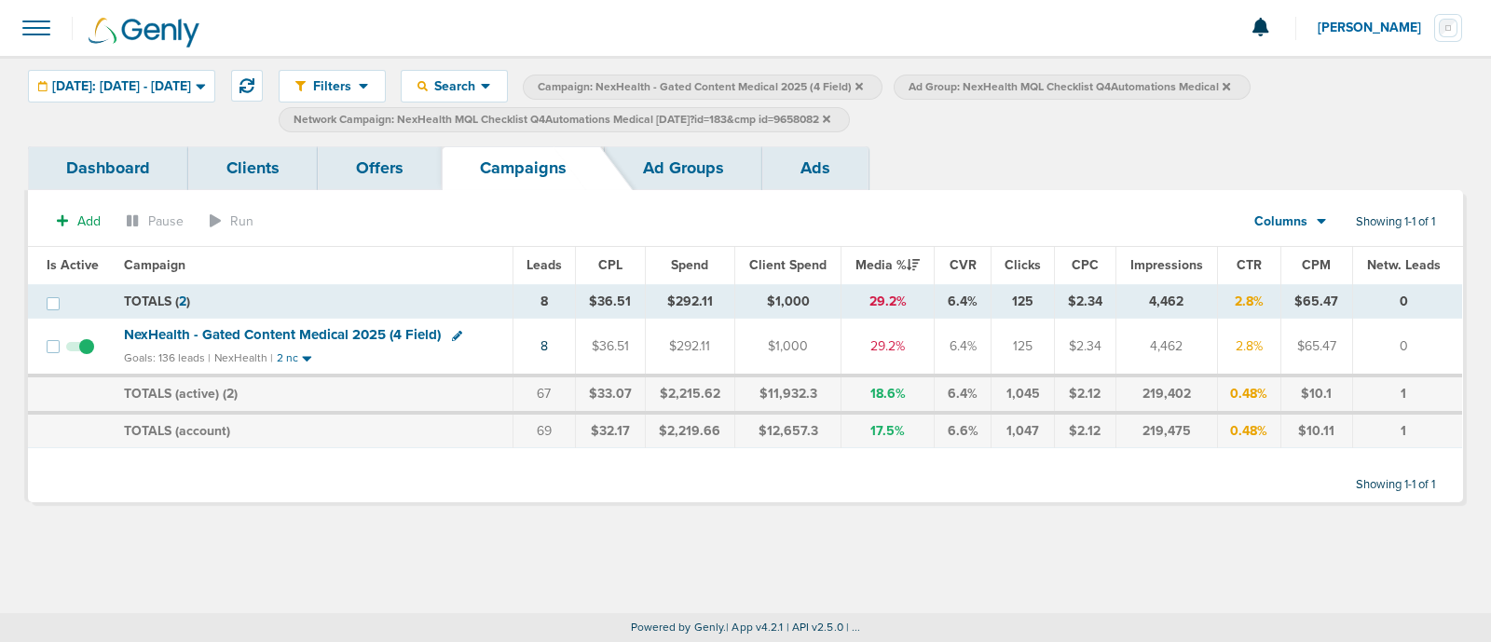
click at [850, 119] on label "Network Campaign: NexHealth MQL Checklist Q4Automations Medical [DATE]?id=183&c…" at bounding box center [564, 119] width 571 height 25
click at [831, 117] on icon at bounding box center [826, 119] width 7 height 11
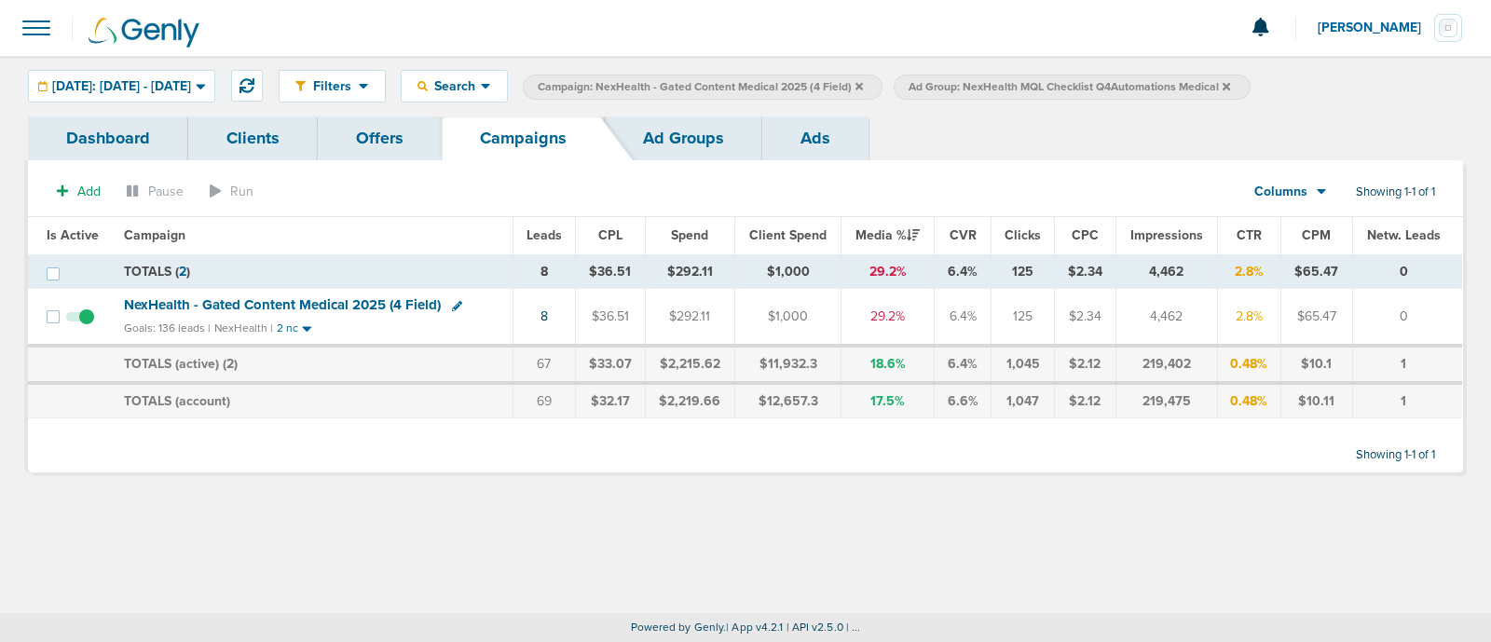
click at [863, 84] on icon at bounding box center [859, 86] width 7 height 11
click at [879, 87] on label "Ad Group: NexHealth MQL Checklist Q4Automations Medical" at bounding box center [701, 87] width 356 height 25
click at [859, 86] on icon at bounding box center [855, 86] width 7 height 11
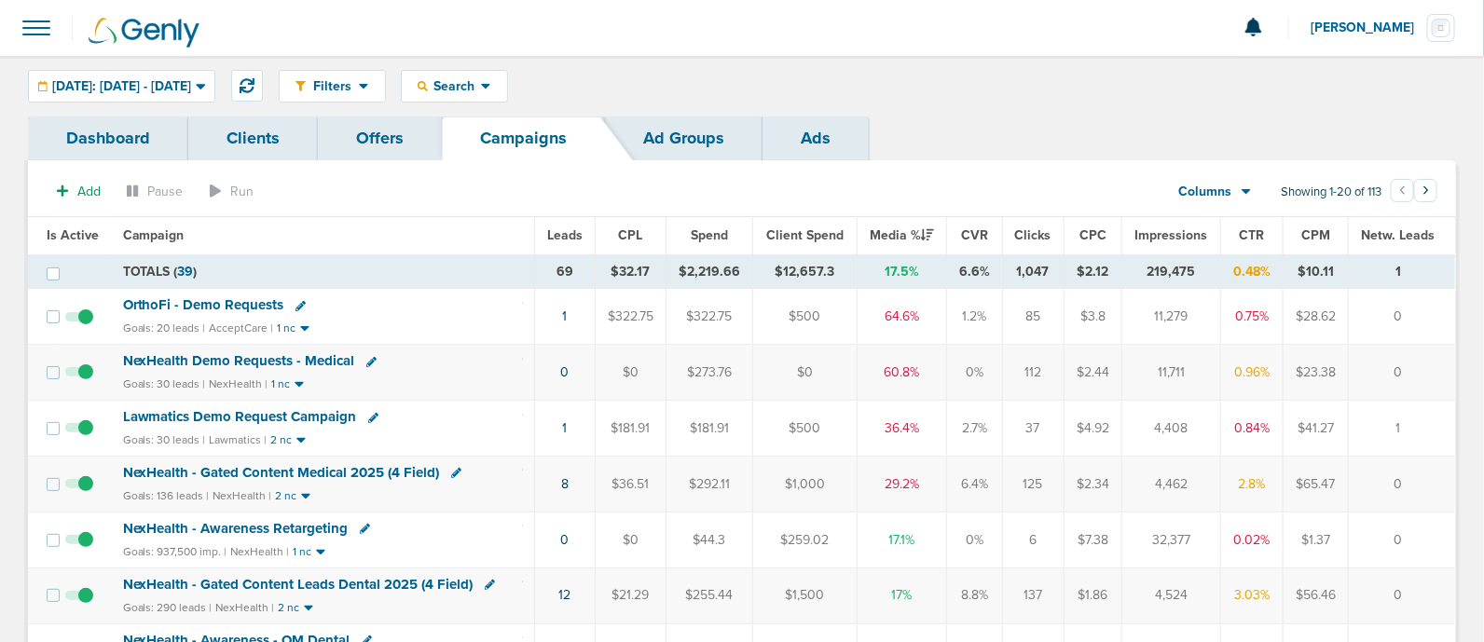
click at [1016, 95] on div "Filters Active Only Settings Status Active Inactive Objectives MQL SQL Traffic …" at bounding box center [867, 86] width 1177 height 33
click at [254, 86] on icon at bounding box center [247, 85] width 15 height 15
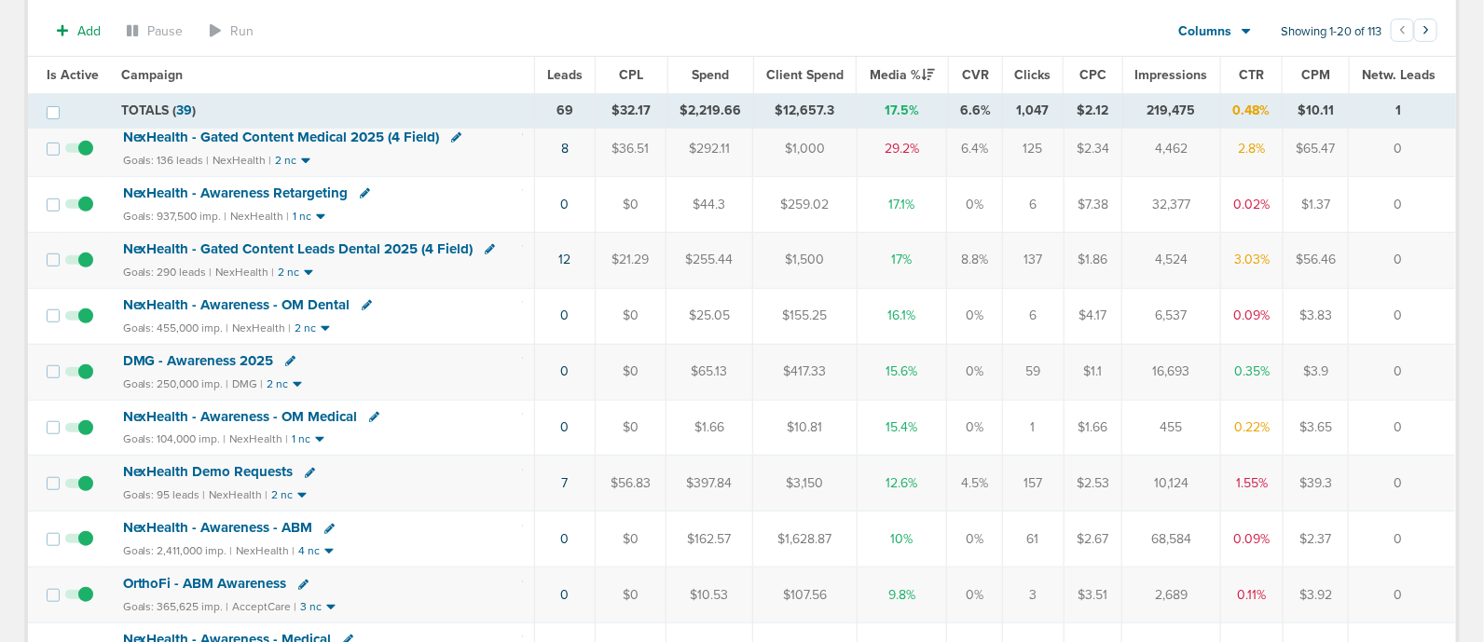
scroll to position [465, 0]
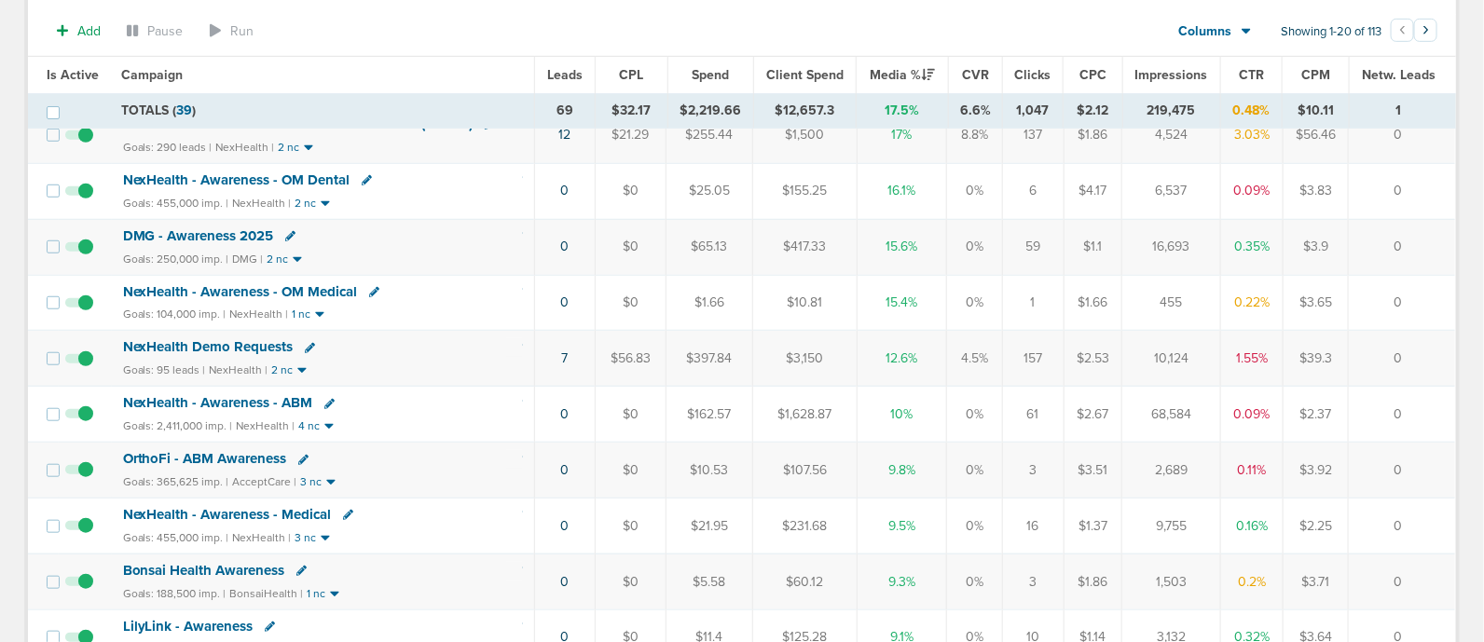
click at [227, 338] on span "NexHealth Demo Requests" at bounding box center [208, 346] width 171 height 17
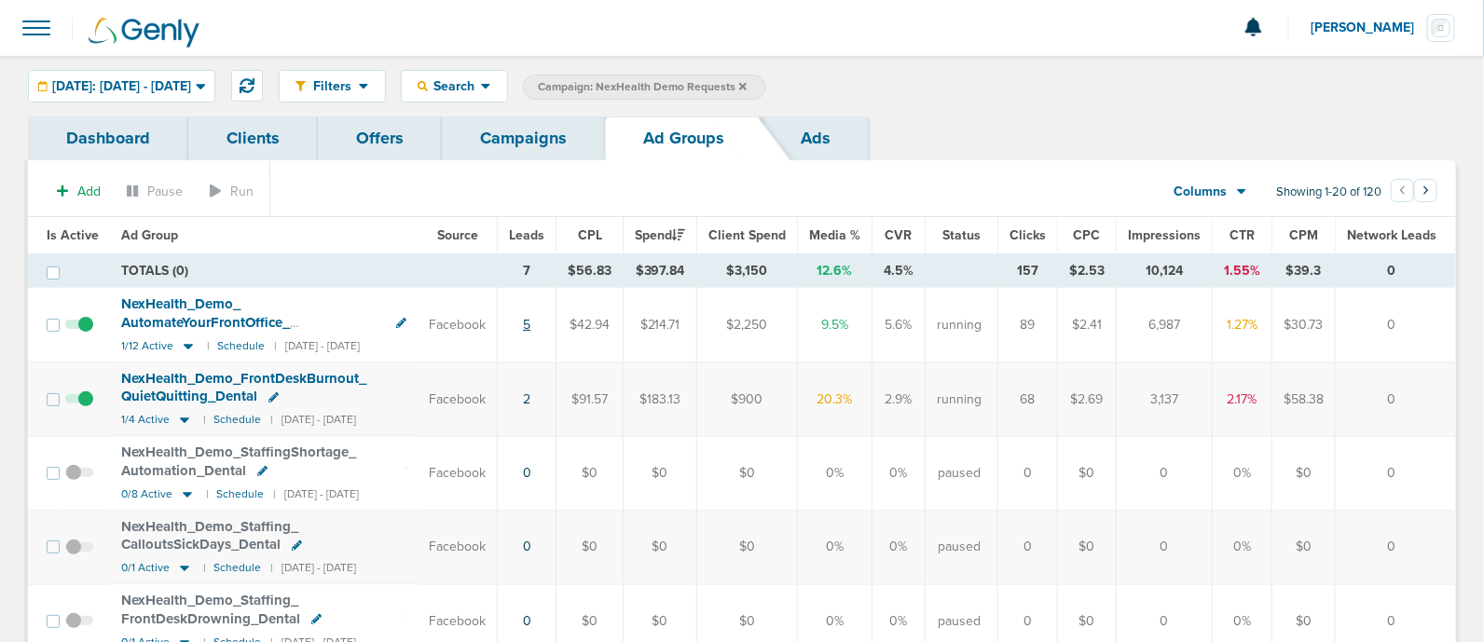
click at [530, 319] on link "5" at bounding box center [526, 325] width 7 height 16
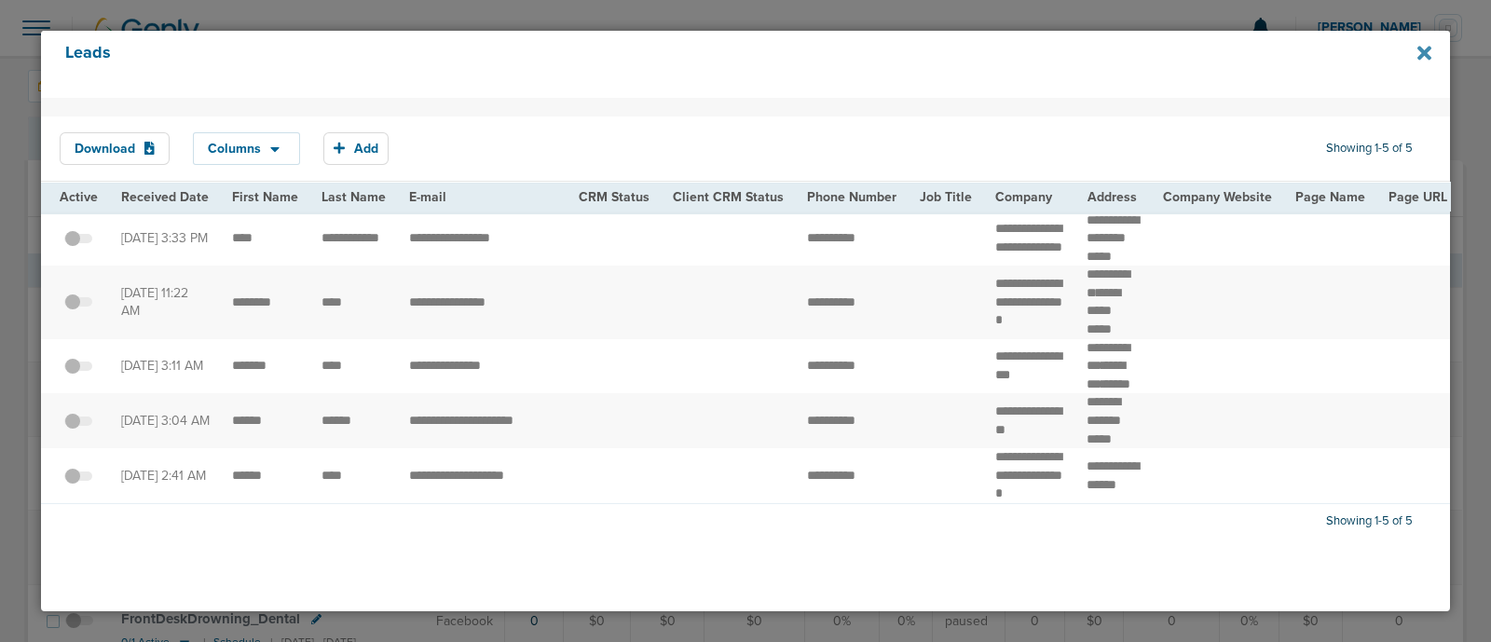
click at [1424, 62] on icon at bounding box center [1425, 53] width 14 height 21
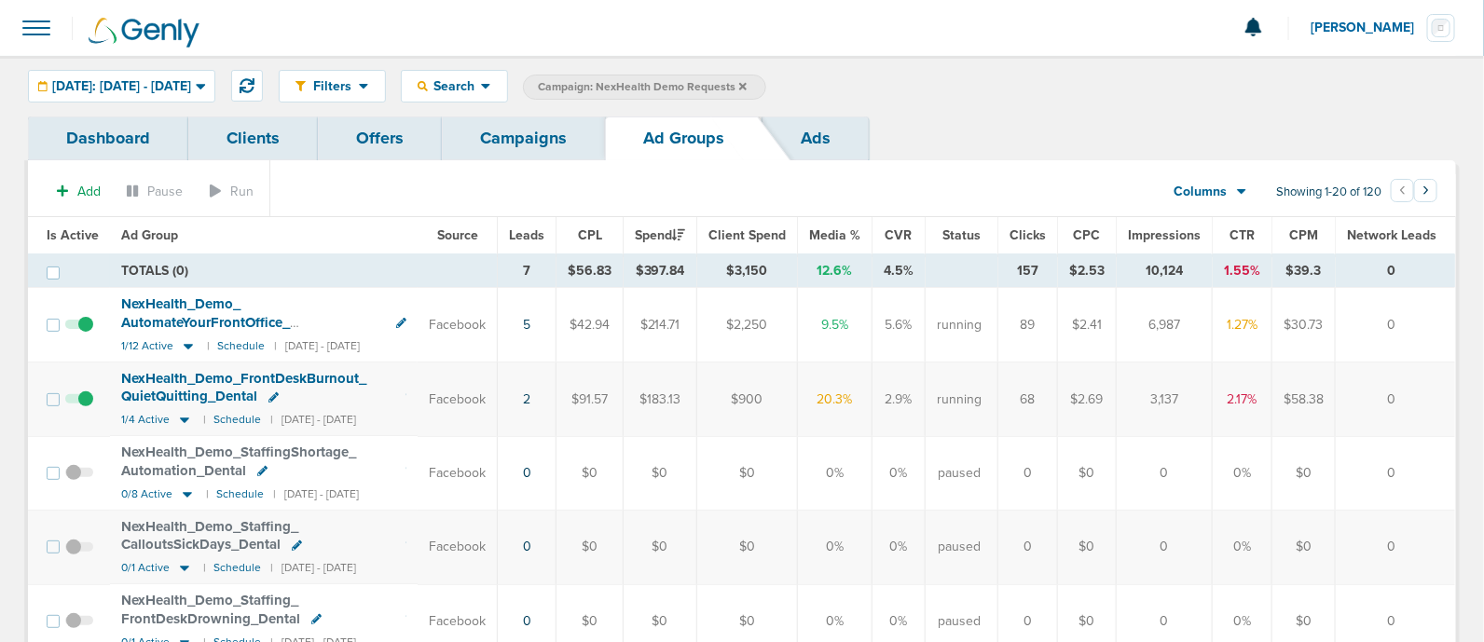
click at [508, 123] on link "Campaigns" at bounding box center [523, 139] width 163 height 44
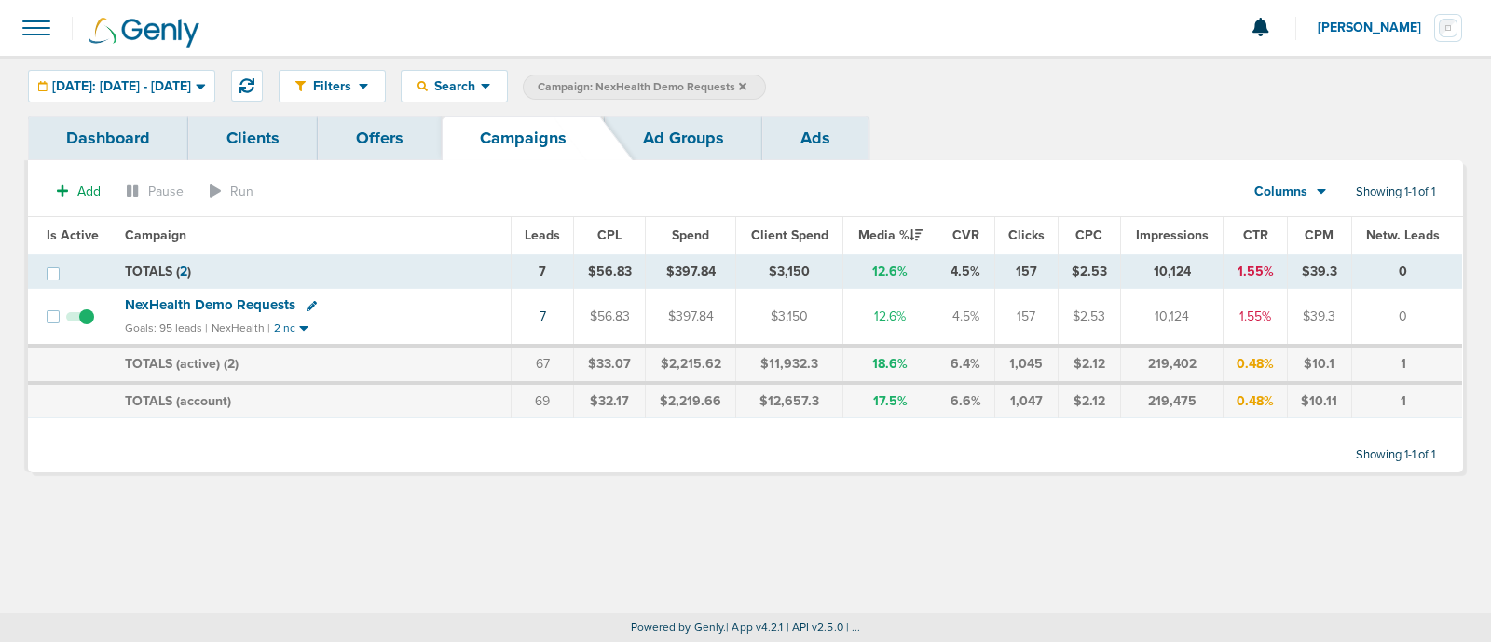
click at [747, 82] on icon at bounding box center [742, 85] width 7 height 7
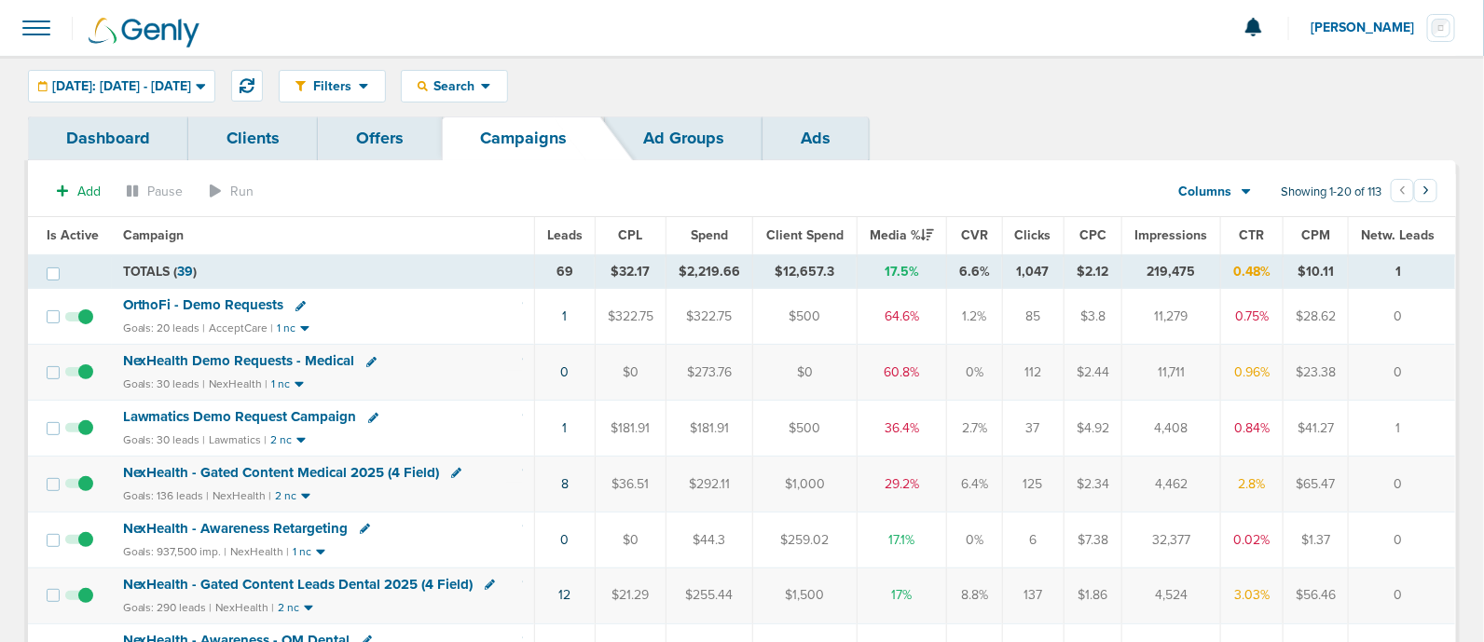
click at [257, 356] on span "NexHealth Demo Requests - Medical" at bounding box center [239, 360] width 232 height 17
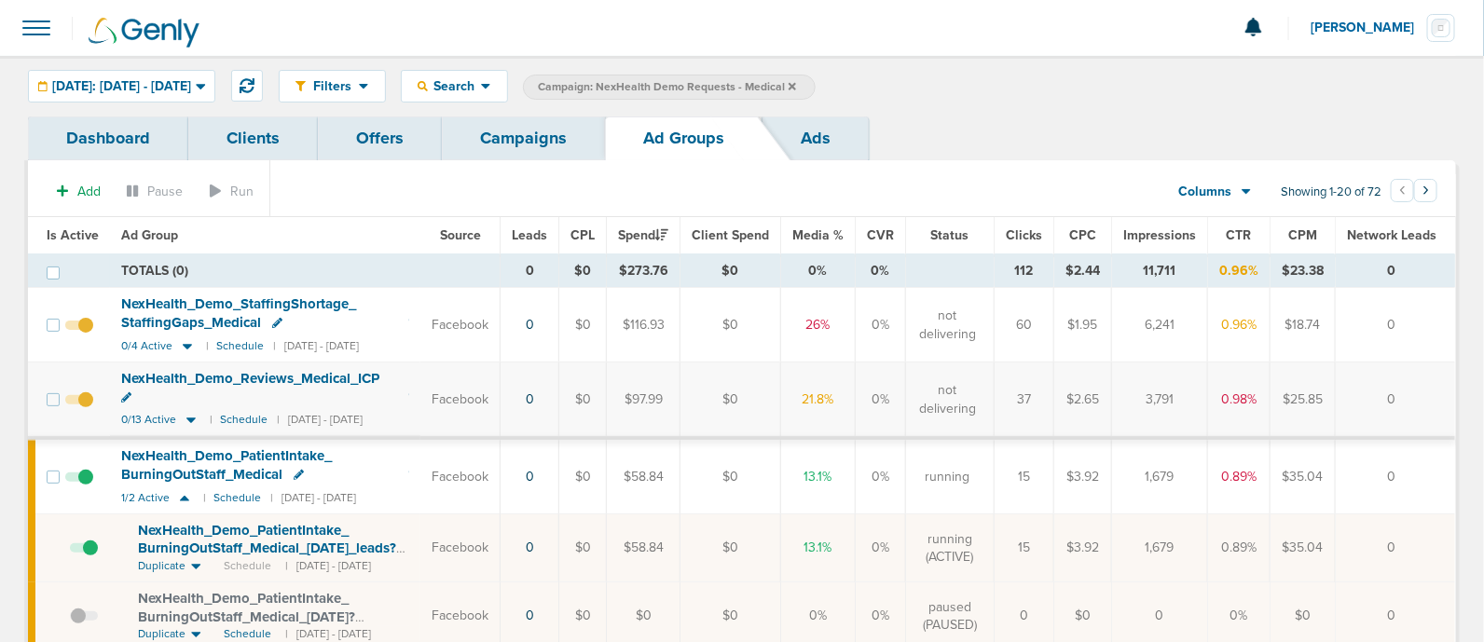
click at [504, 123] on link "Campaigns" at bounding box center [523, 139] width 163 height 44
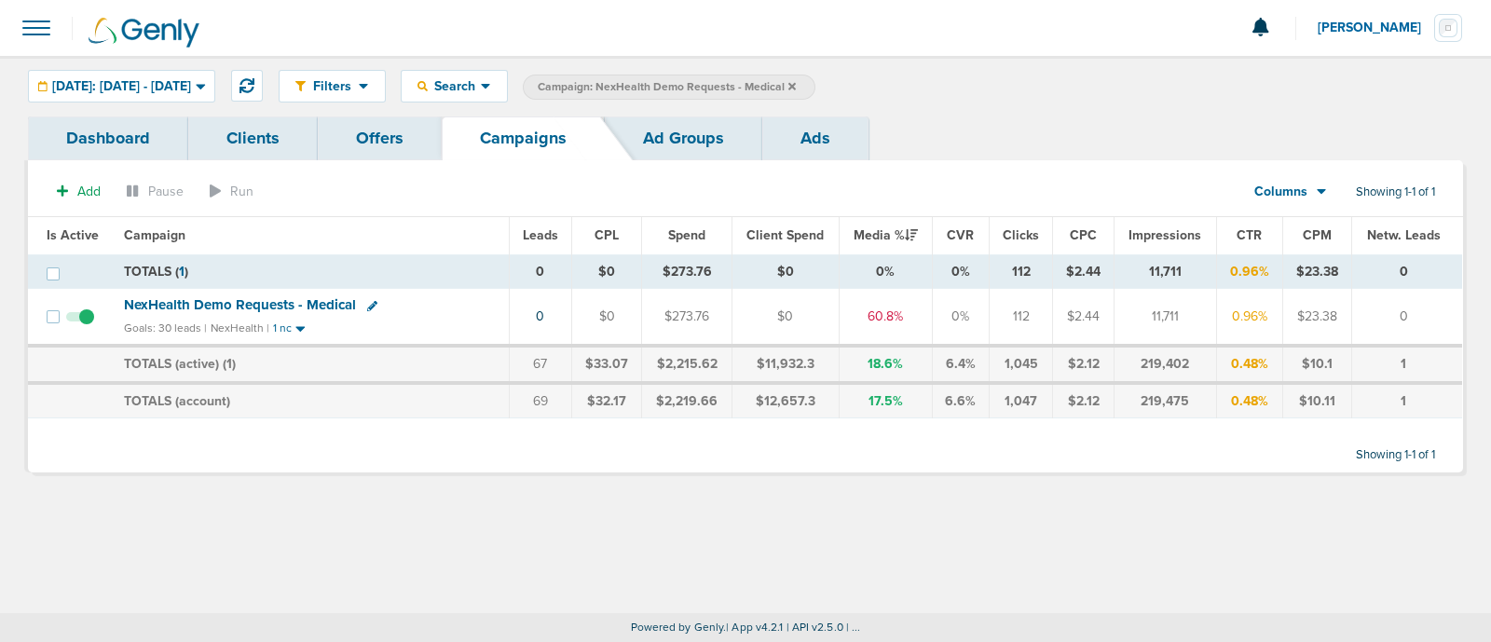
click at [796, 81] on icon at bounding box center [792, 86] width 7 height 11
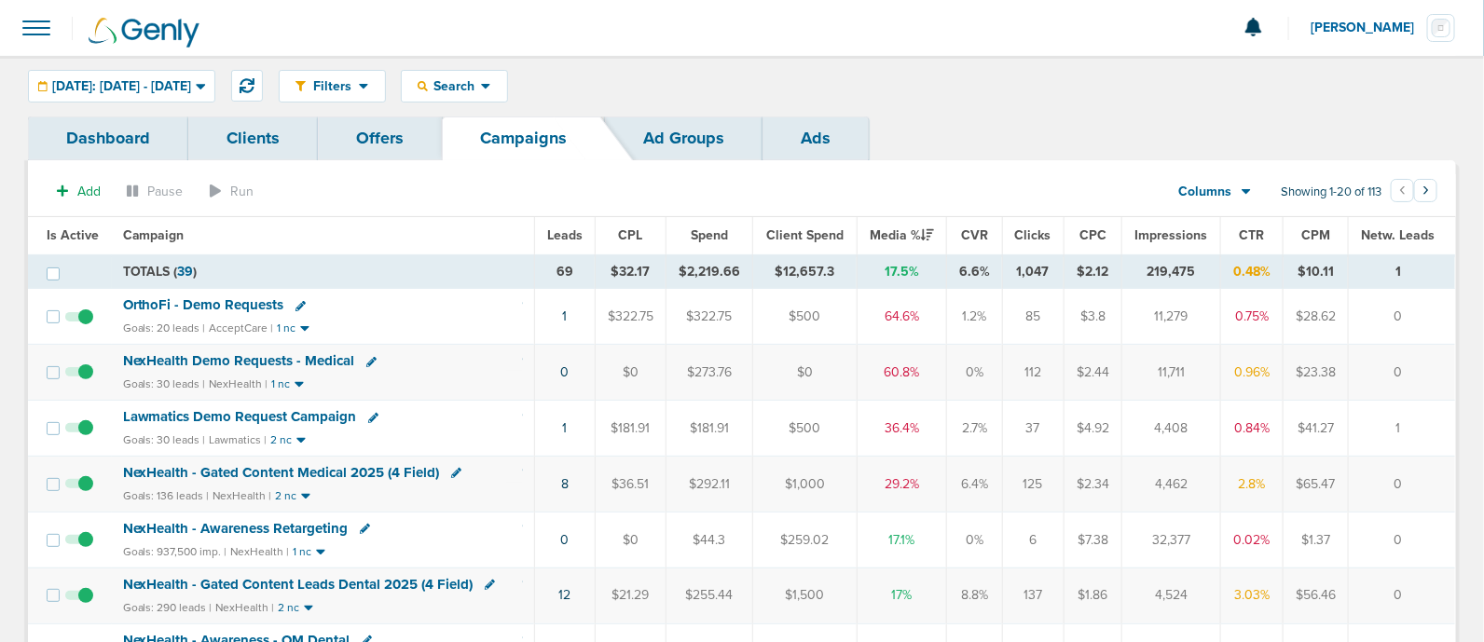
drag, startPoint x: 485, startPoint y: 383, endPoint x: 1416, endPoint y: 378, distance: 931.2
click at [1416, 378] on tr "NexHealth Demo Requests - Medical Goals: 30 leads | NexHealth | 1 nc 0 $0 $273.…" at bounding box center [741, 373] width 1427 height 56
click at [1416, 378] on td "0" at bounding box center [1401, 373] width 107 height 56
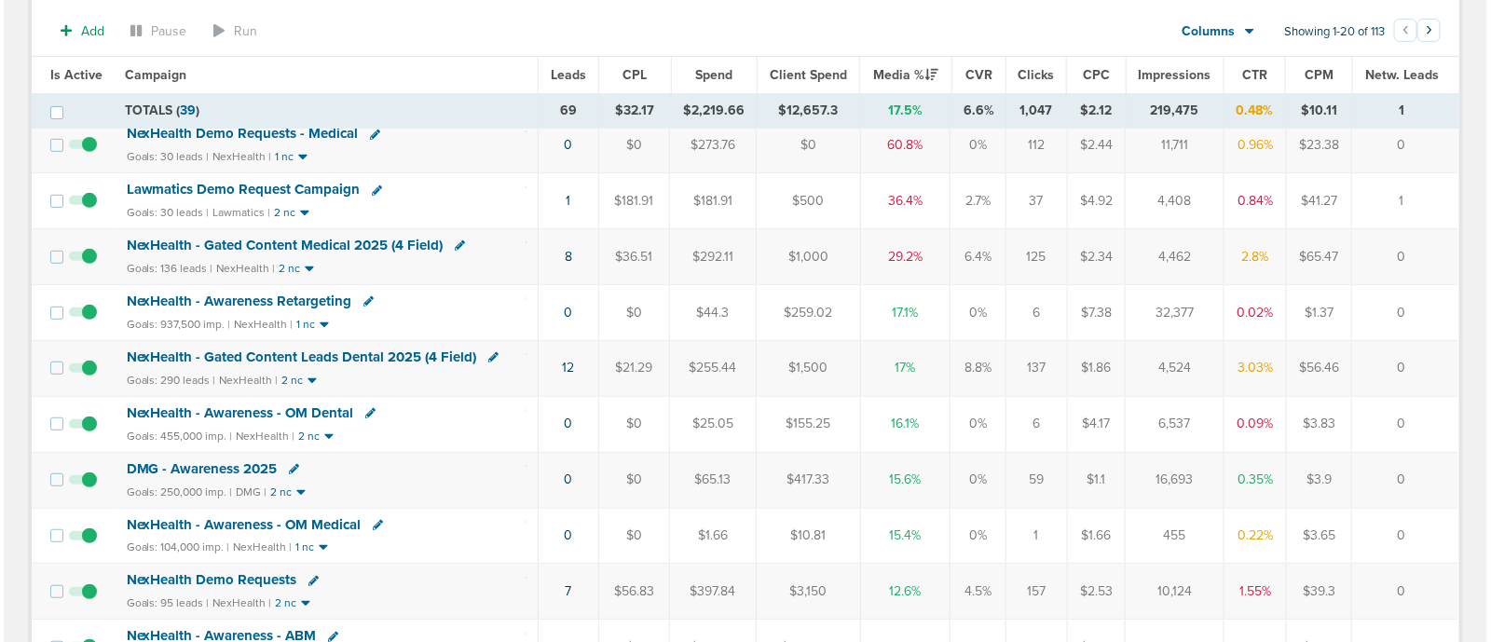
scroll to position [116, 0]
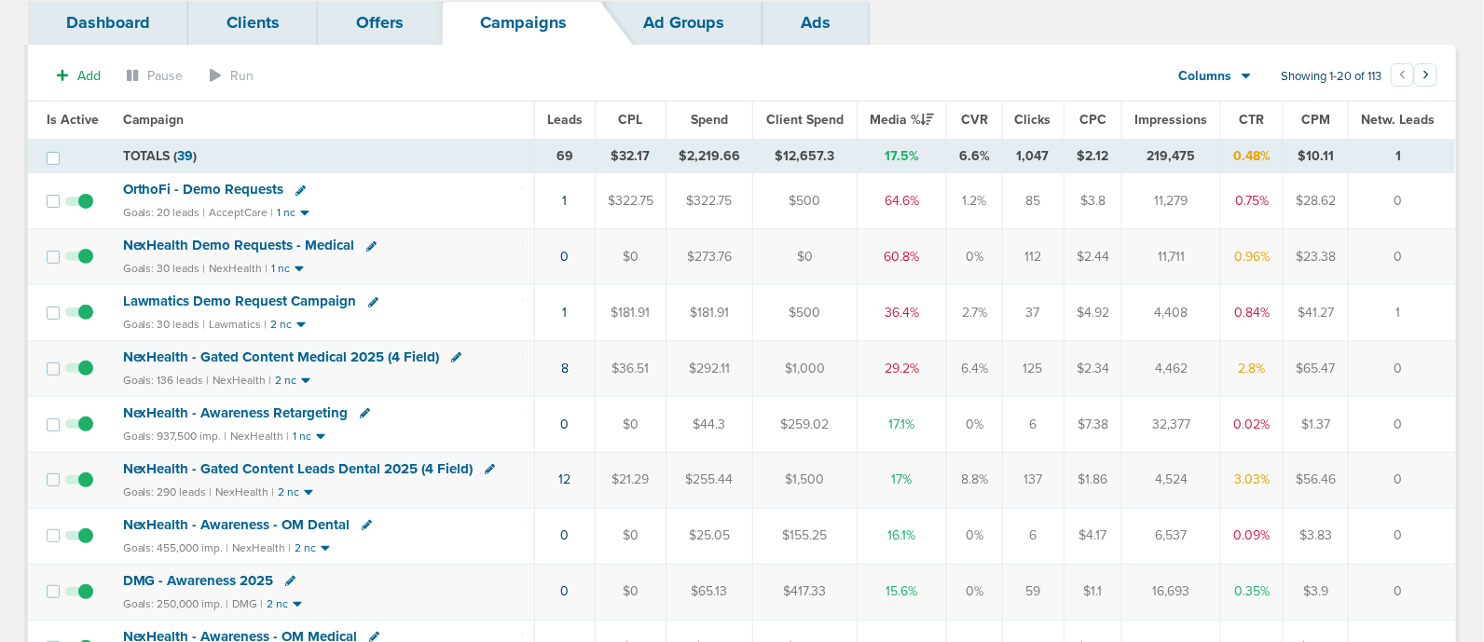
click at [564, 373] on td "8" at bounding box center [565, 369] width 61 height 56
click at [567, 364] on link "8" at bounding box center [564, 369] width 7 height 16
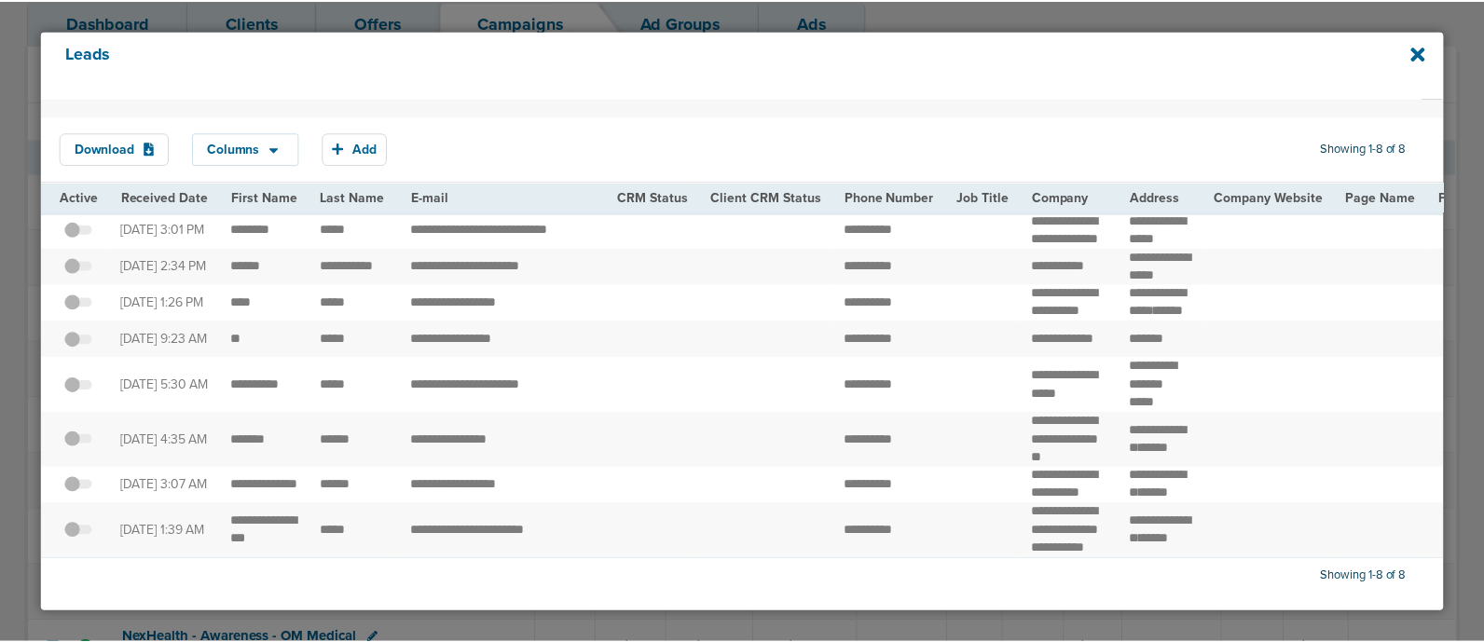
scroll to position [97, 0]
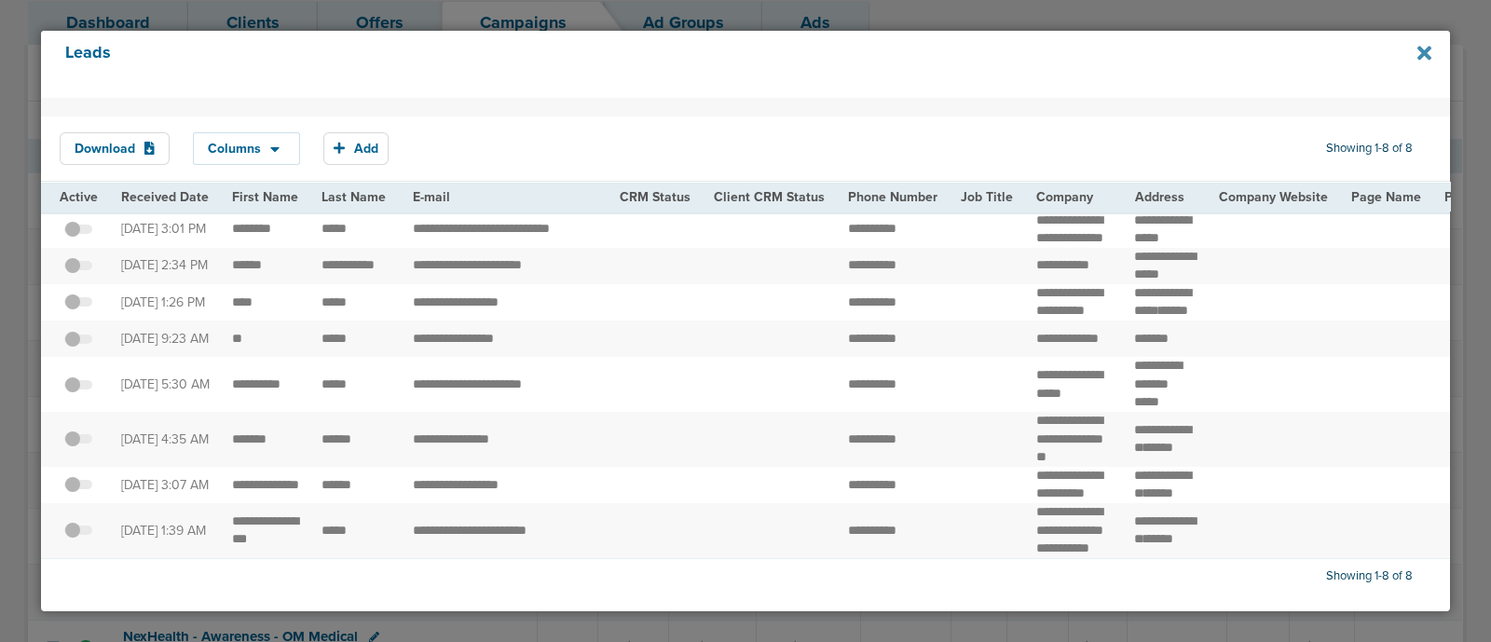
click at [1419, 48] on icon at bounding box center [1425, 53] width 14 height 14
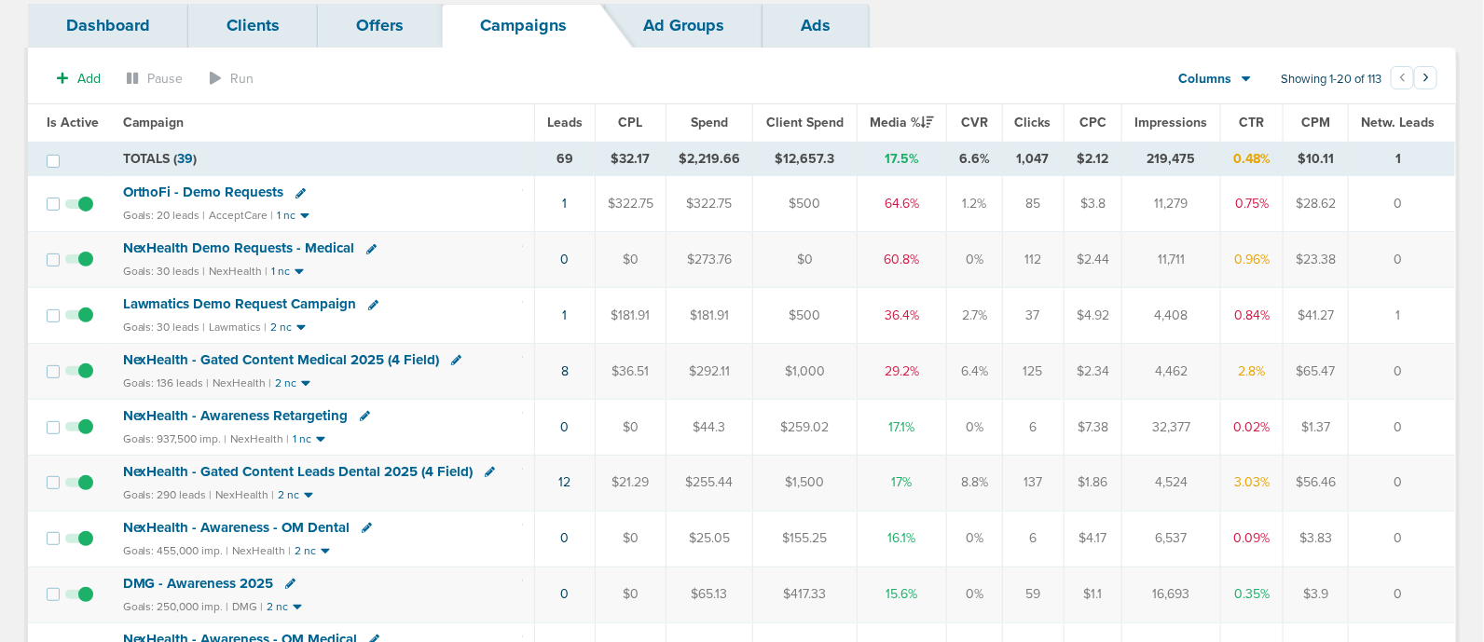
scroll to position [0, 0]
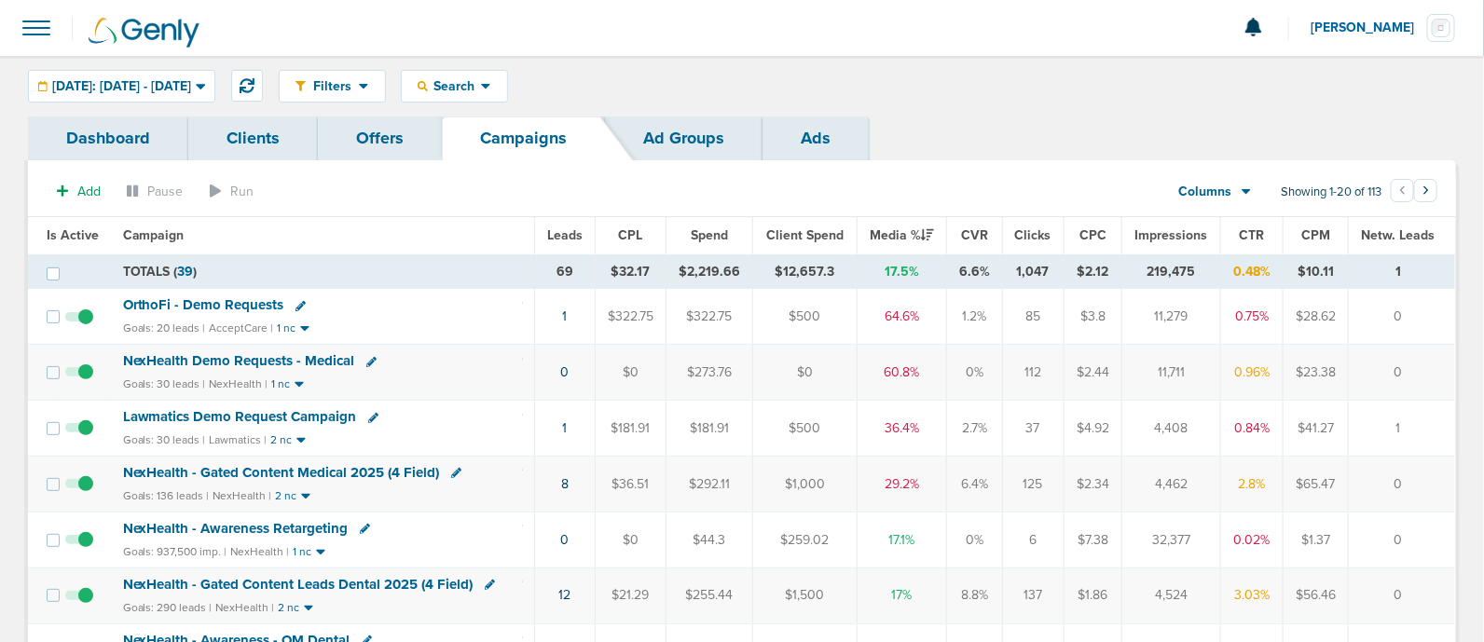
click at [284, 356] on span "NexHealth Demo Requests - Medical" at bounding box center [239, 360] width 232 height 17
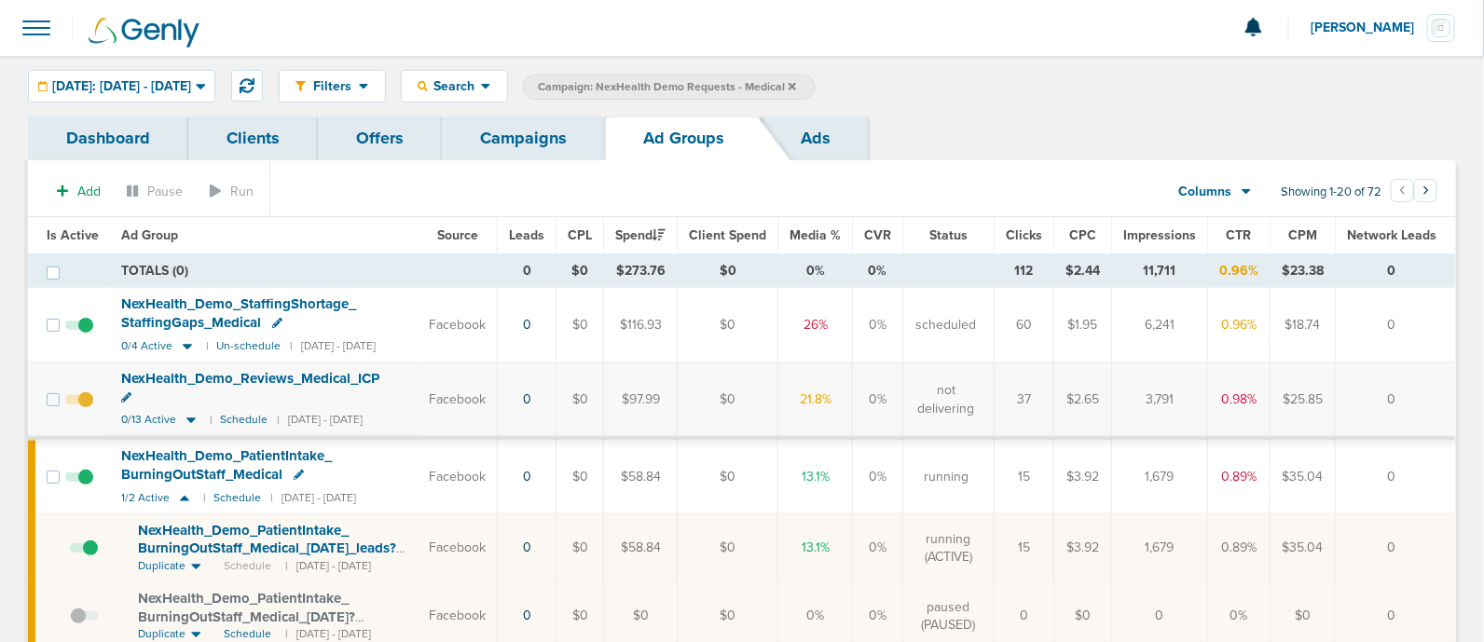
click at [542, 142] on link "Campaigns" at bounding box center [523, 139] width 163 height 44
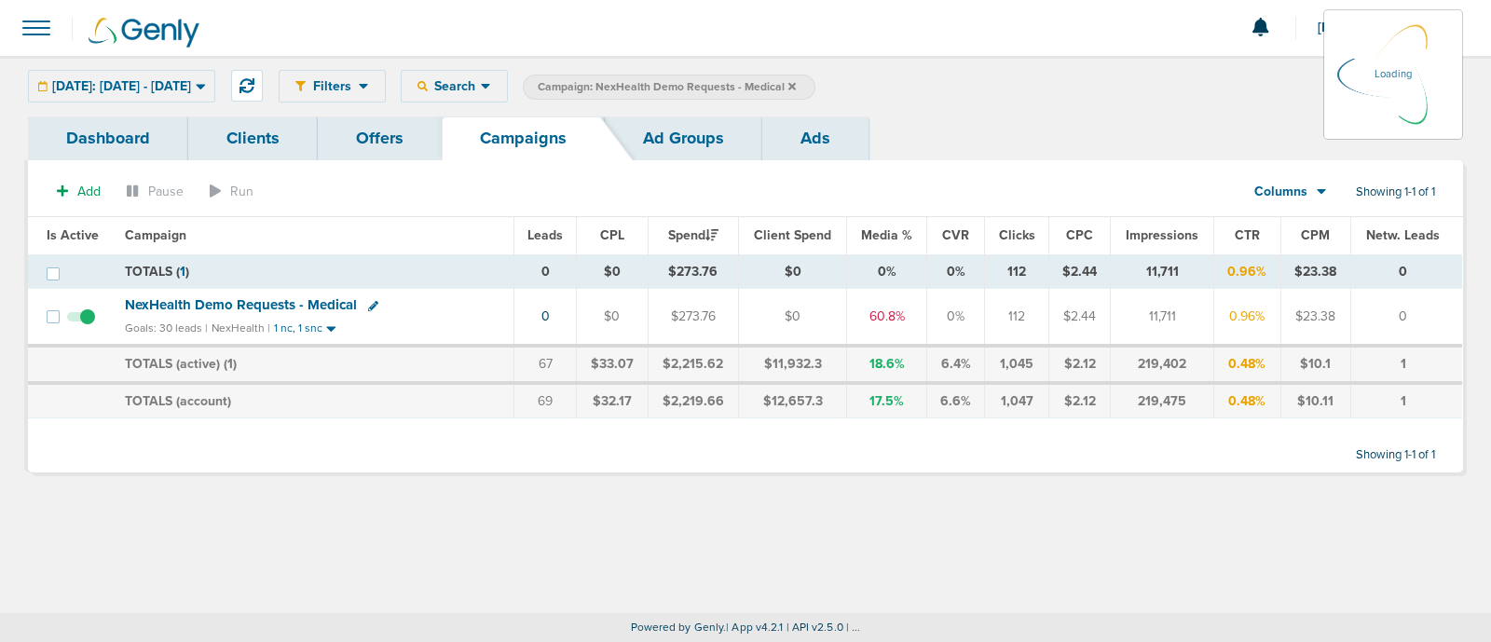
click at [796, 85] on icon at bounding box center [792, 85] width 7 height 7
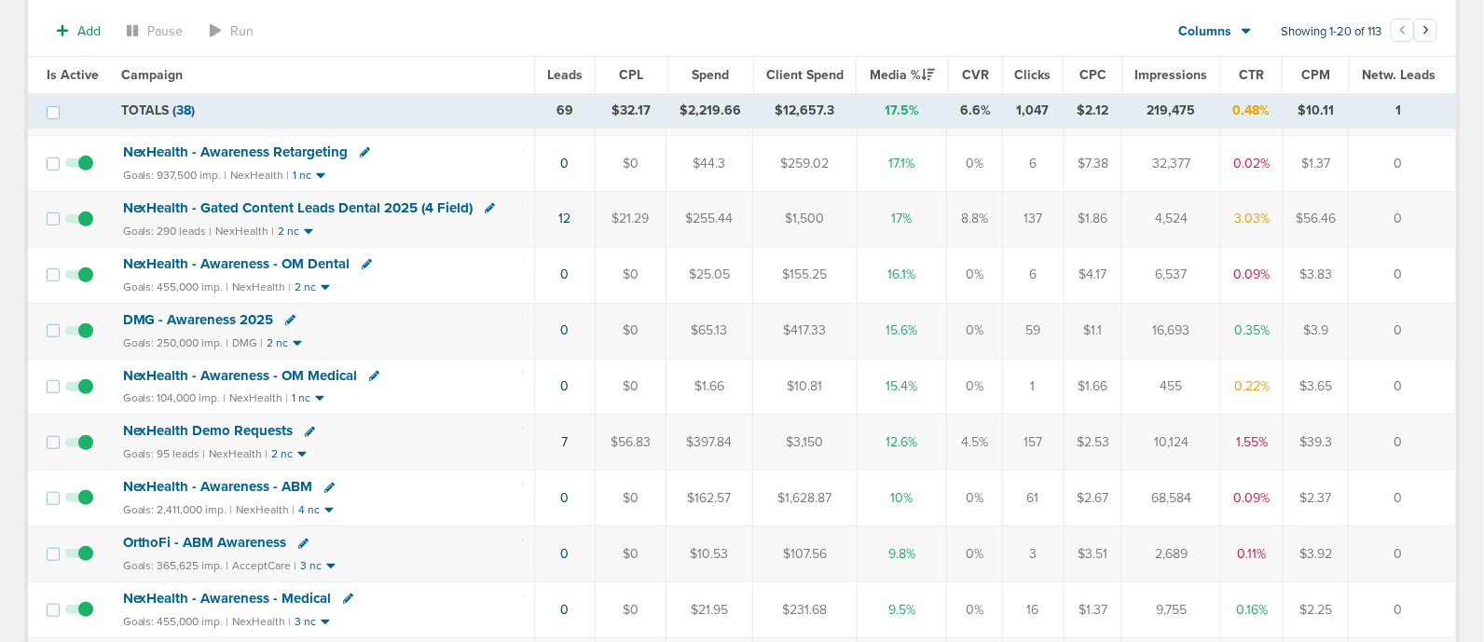
scroll to position [465, 0]
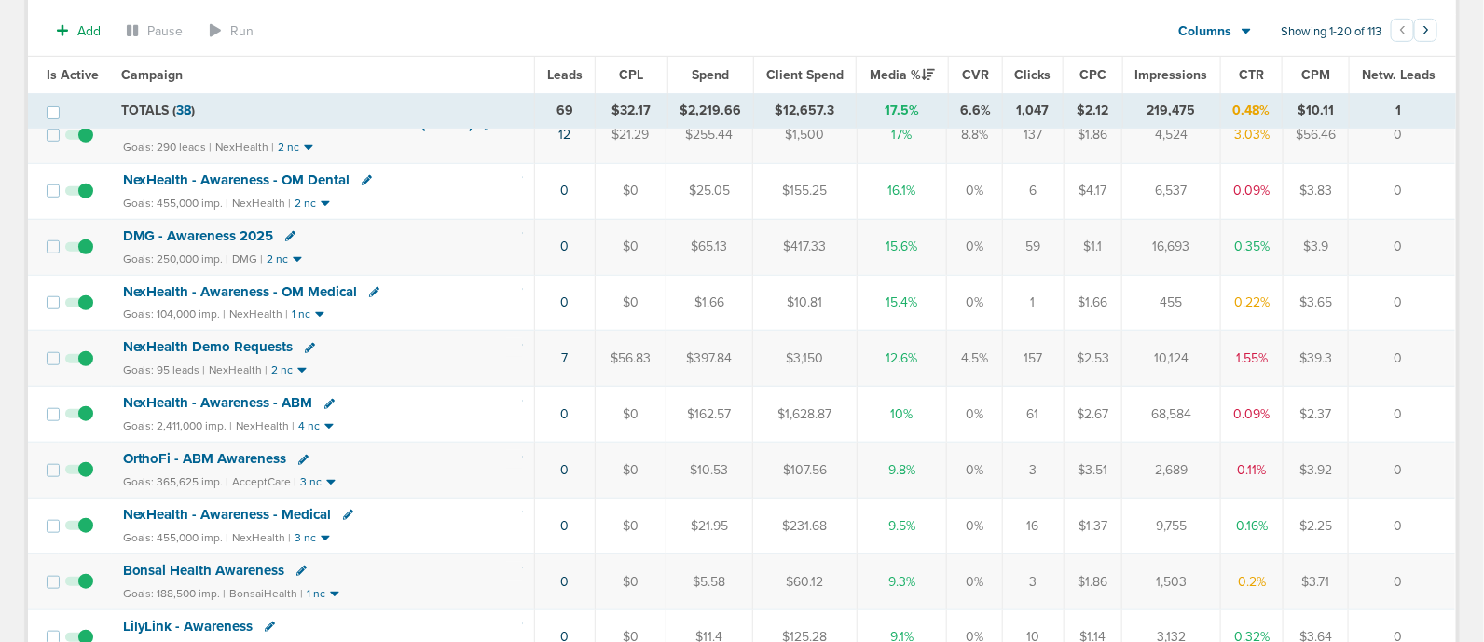
click at [246, 394] on span "NexHealth - Awareness - ABM" at bounding box center [218, 402] width 190 height 17
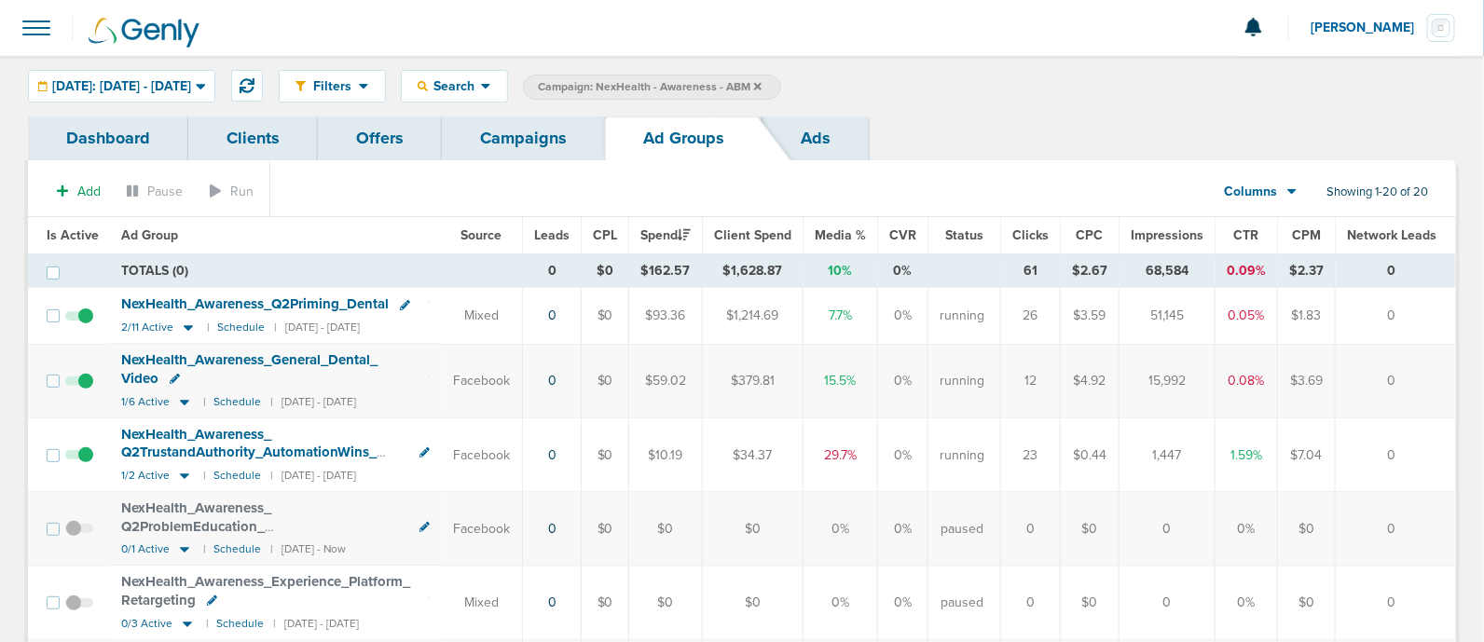
click at [518, 133] on link "Campaigns" at bounding box center [523, 139] width 163 height 44
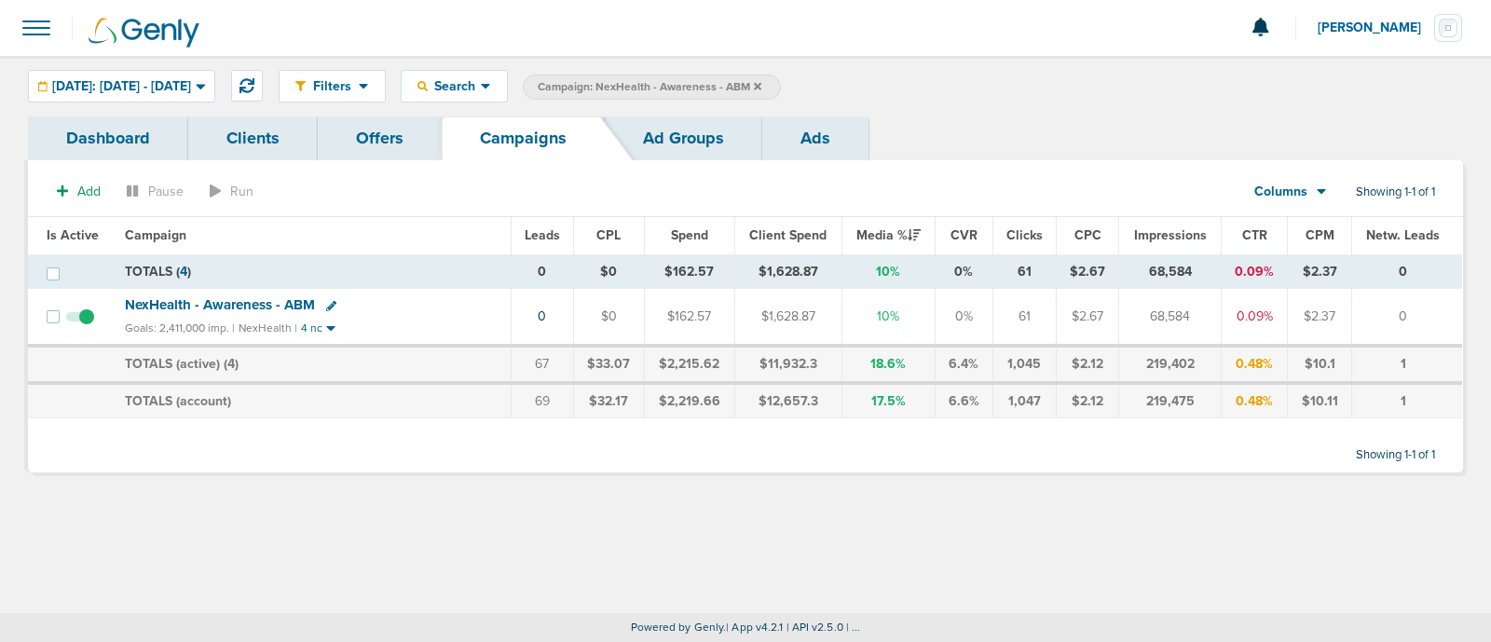
click at [762, 87] on icon at bounding box center [757, 86] width 7 height 11
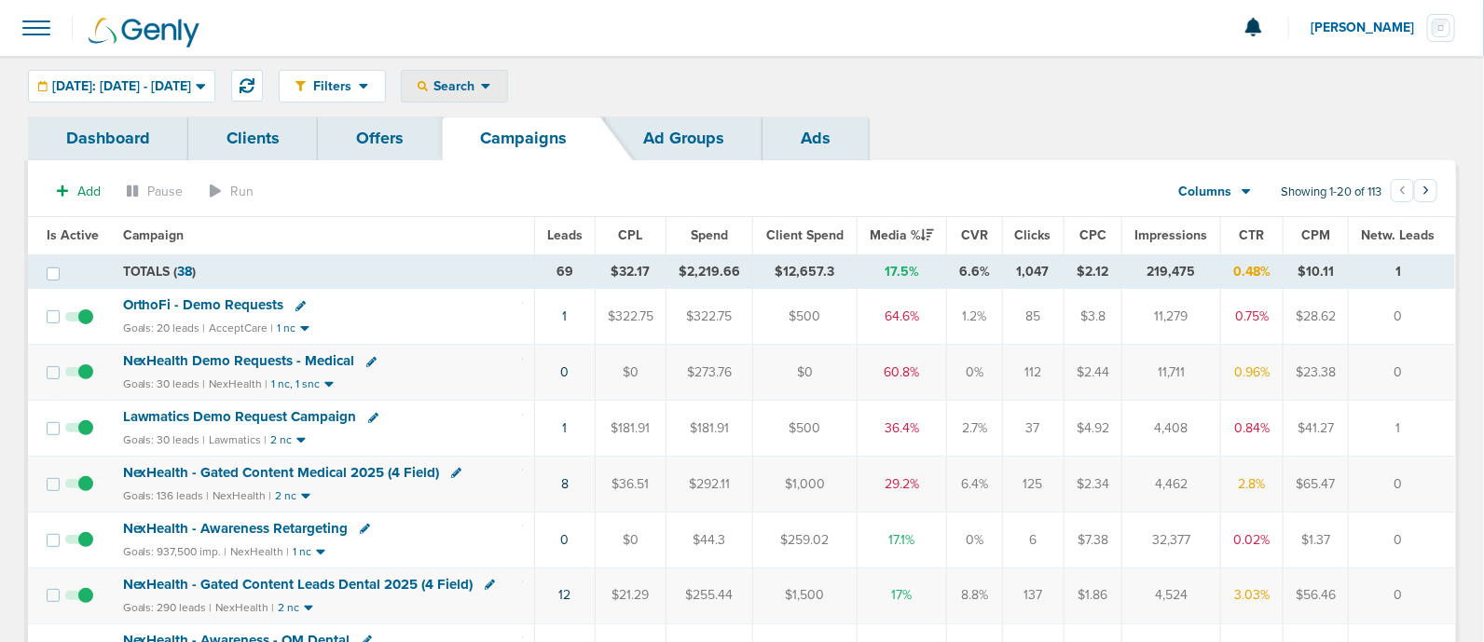
click at [428, 86] on icon at bounding box center [423, 86] width 10 height 10
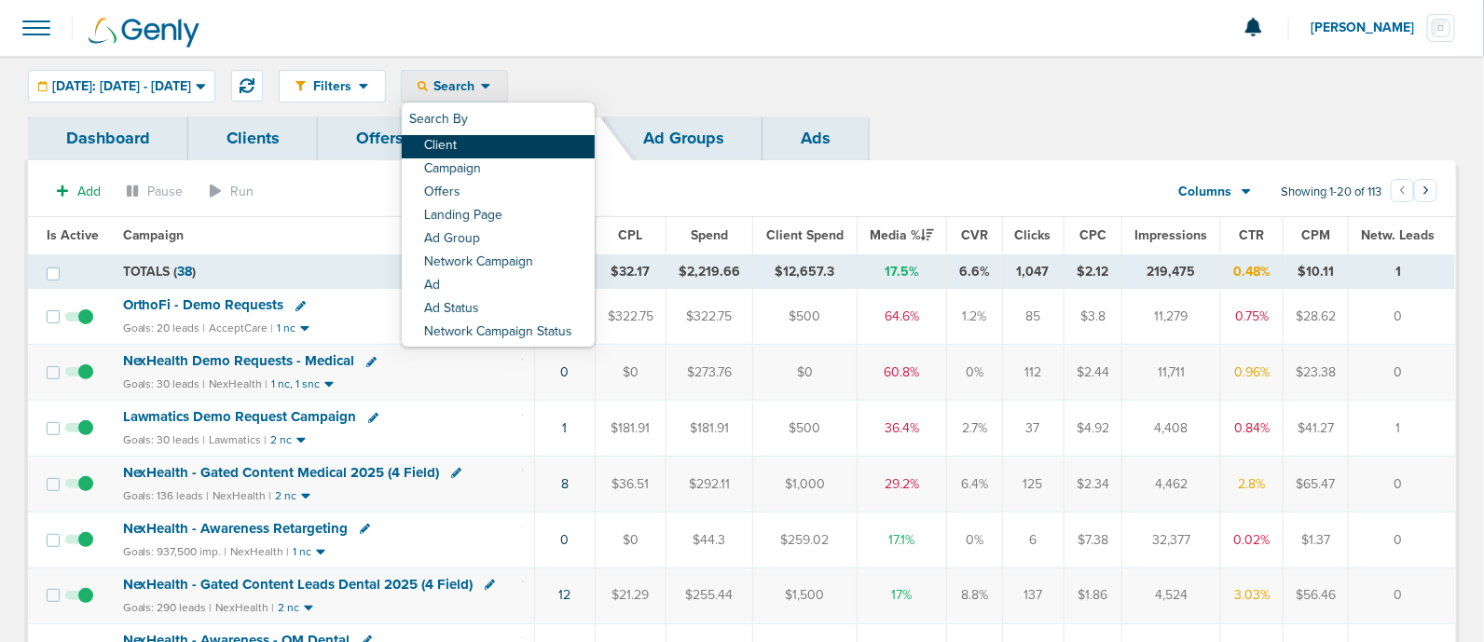
click at [517, 140] on link "Client" at bounding box center [498, 146] width 193 height 23
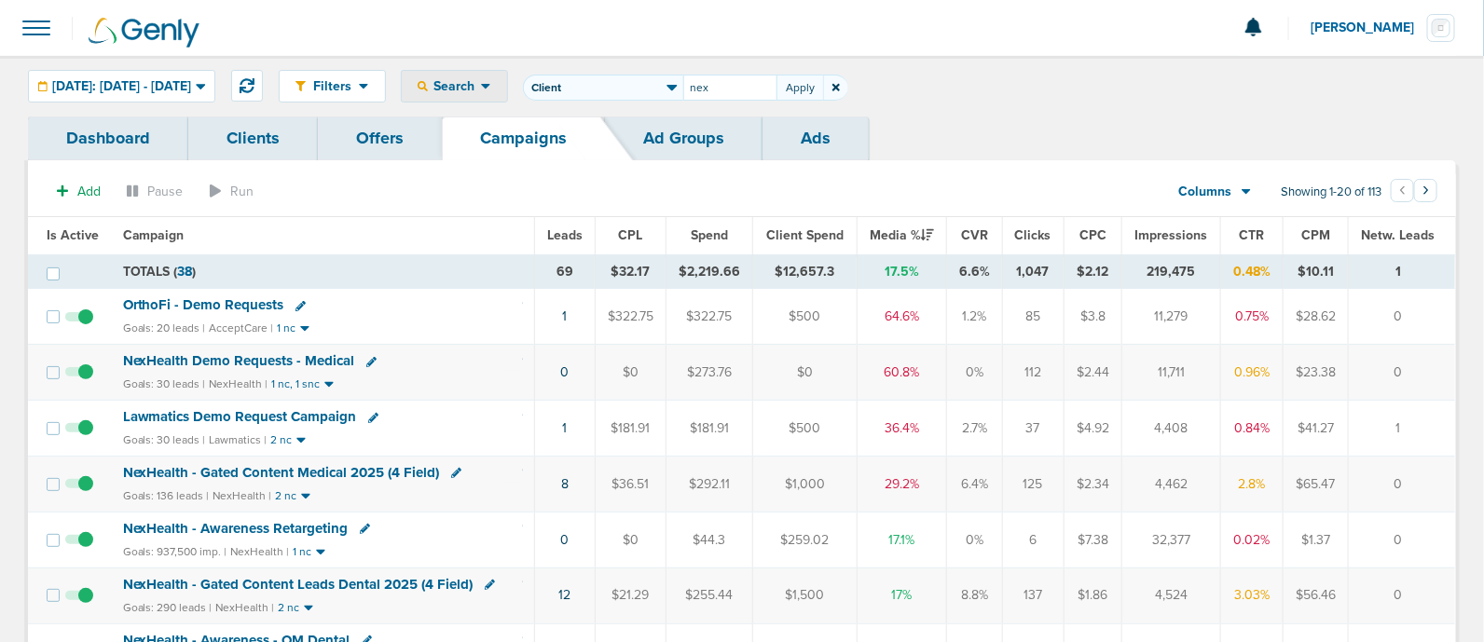
type input "nex"
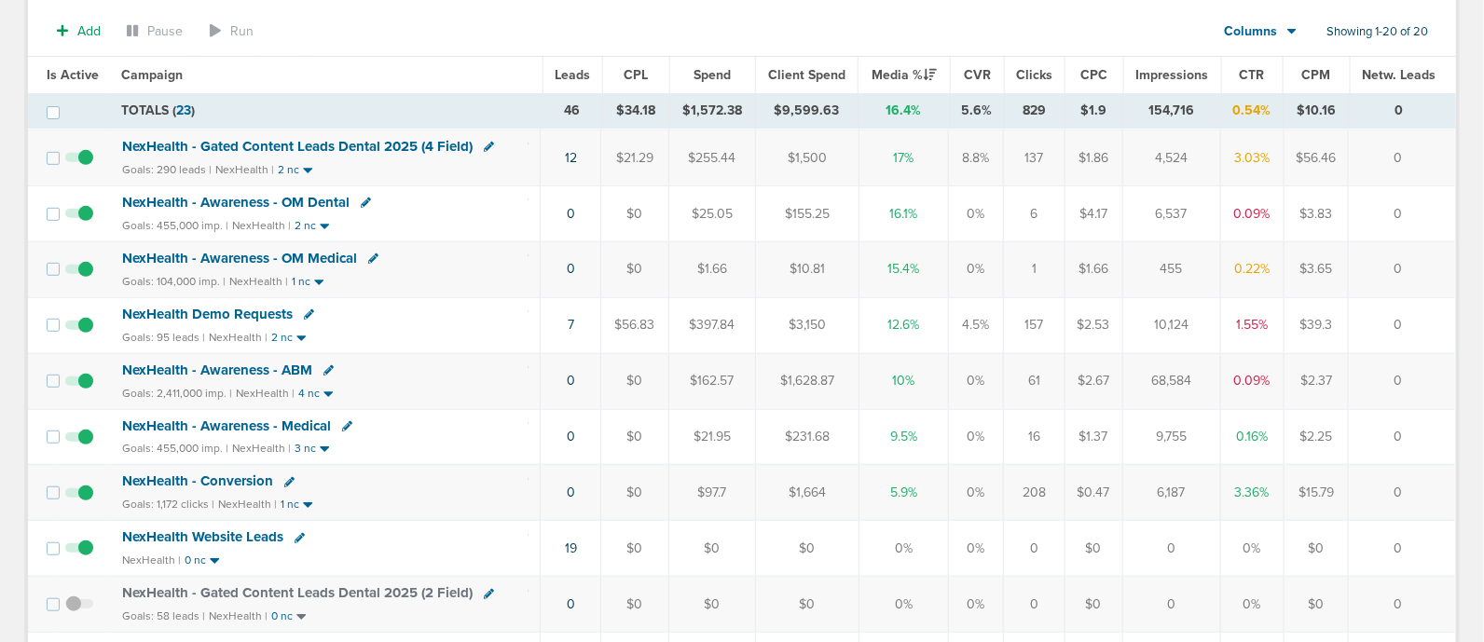
scroll to position [465, 0]
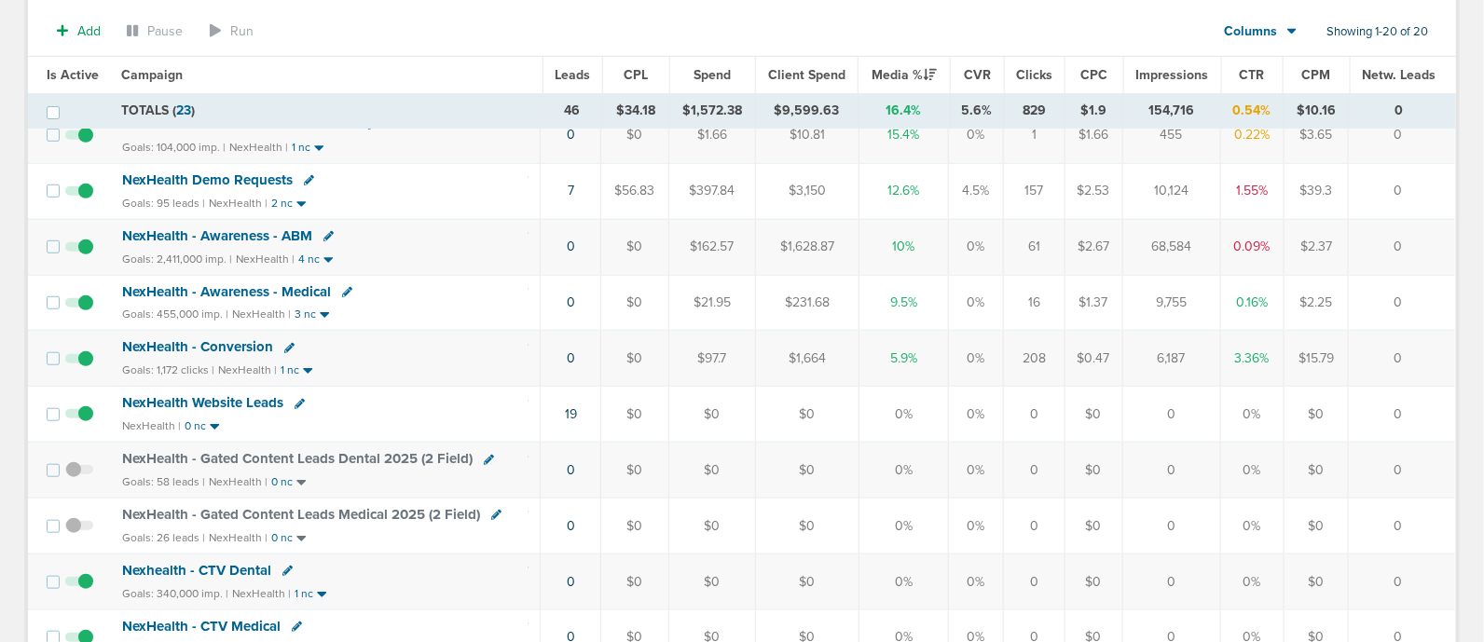
drag, startPoint x: 1024, startPoint y: 356, endPoint x: 1063, endPoint y: 349, distance: 38.9
click at [1063, 349] on td "208" at bounding box center [1035, 359] width 62 height 56
click at [1053, 350] on td "208" at bounding box center [1035, 359] width 62 height 56
click at [220, 342] on span "NexHealth - Conversion" at bounding box center [197, 346] width 151 height 17
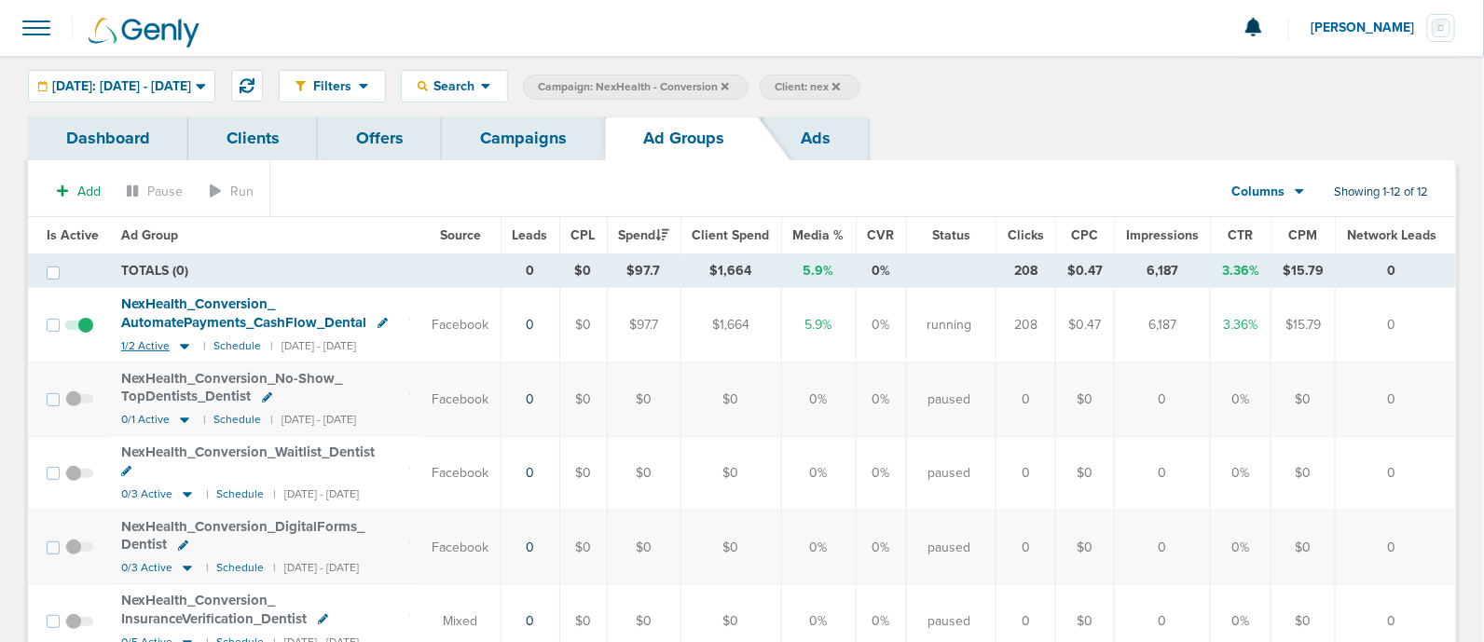
click at [177, 341] on icon at bounding box center [184, 346] width 19 height 16
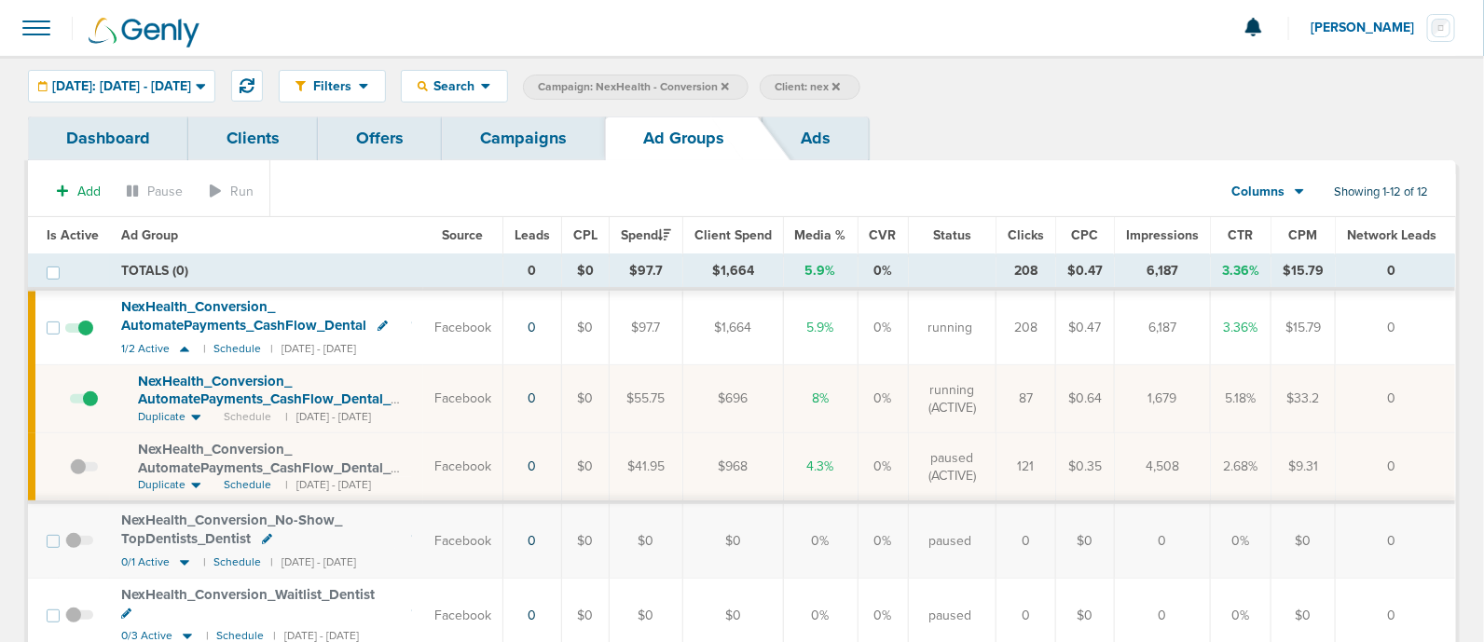
click at [301, 375] on span "NexHealth_ Conversion_ AutomatePayments_ CashFlow_ Dental_ [DATE]?id=183&cmp_ i…" at bounding box center [264, 399] width 253 height 53
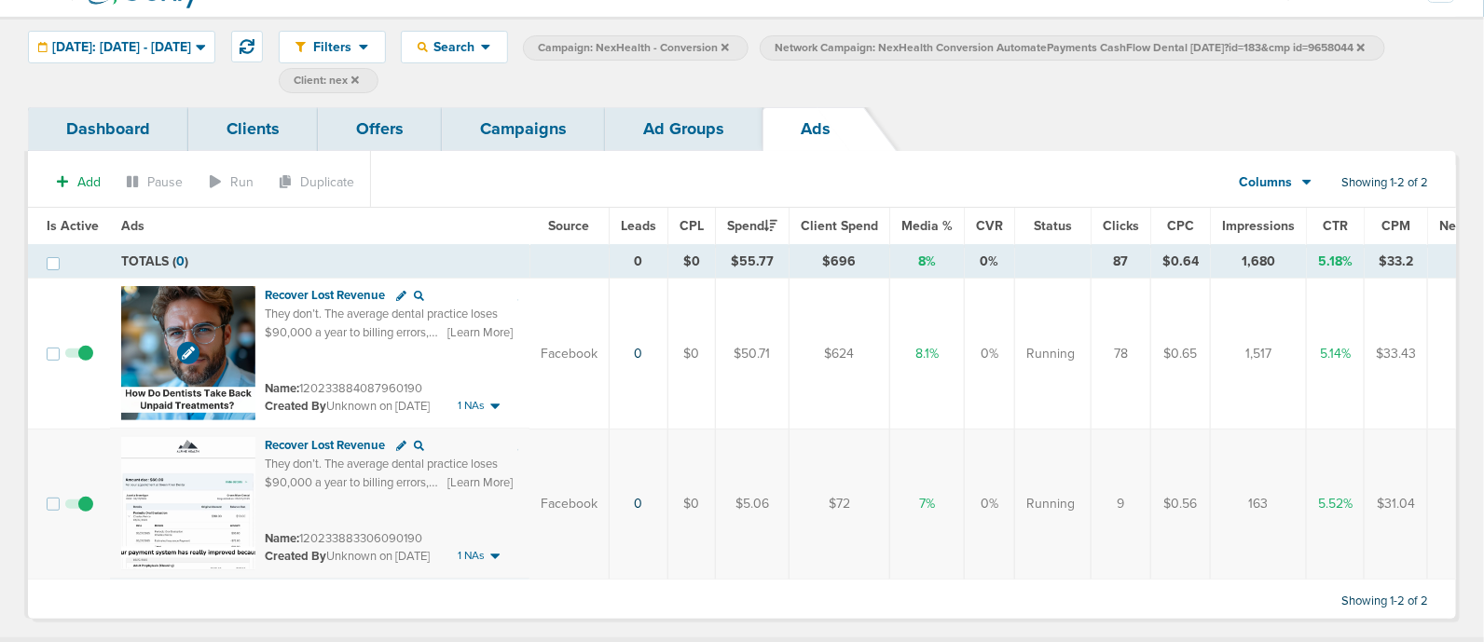
scroll to position [70, 0]
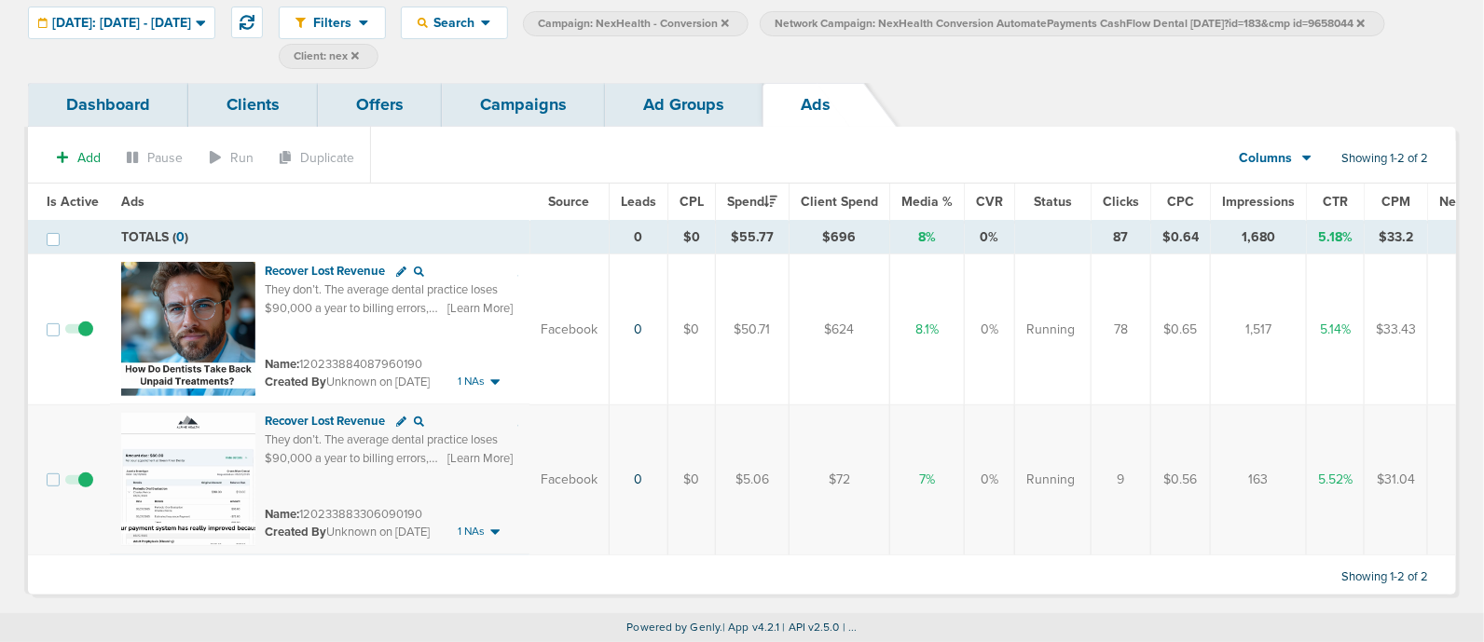
drag, startPoint x: 261, startPoint y: 290, endPoint x: 697, endPoint y: 304, distance: 436.5
click at [697, 304] on tr "Recover Lost Revenue They don’t. The average dental practice loses $90,000 a ye…" at bounding box center [780, 329] width 1504 height 151
click at [1135, 273] on td "78" at bounding box center [1122, 329] width 60 height 151
click at [643, 117] on link "Ad Groups" at bounding box center [684, 105] width 158 height 44
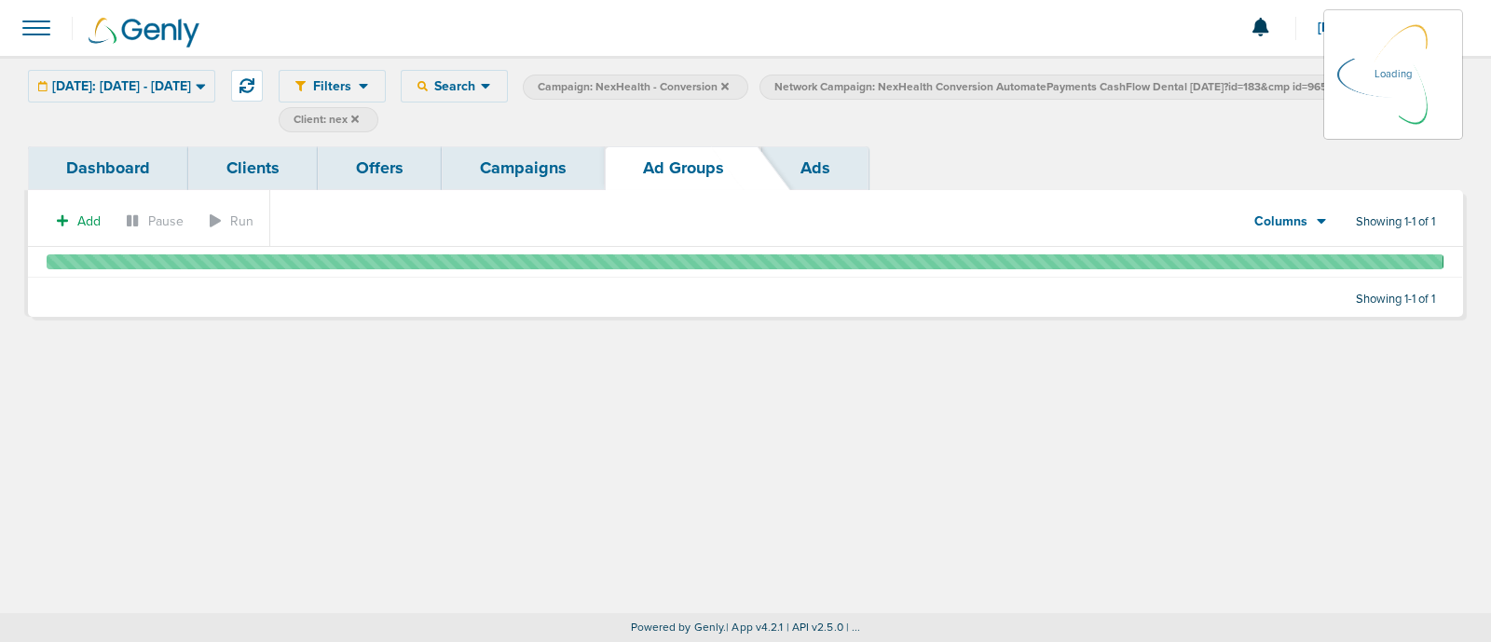
click at [489, 177] on link "Campaigns" at bounding box center [523, 168] width 163 height 44
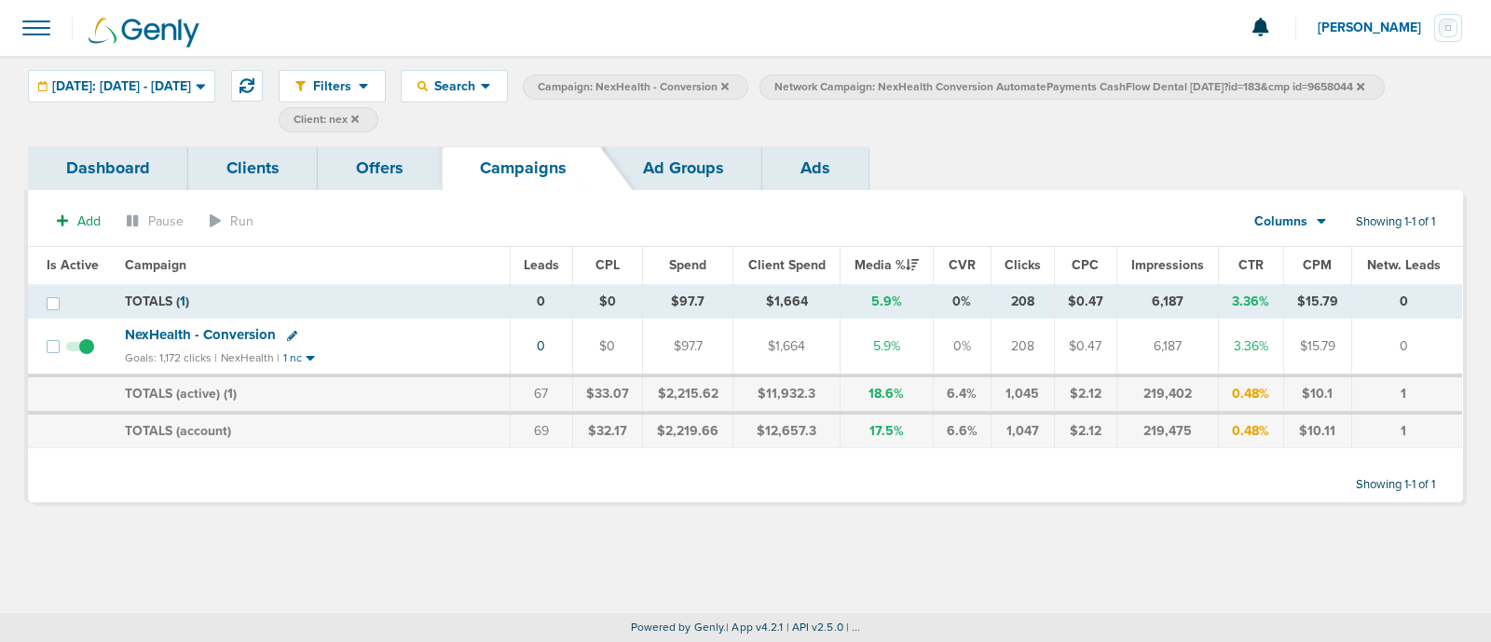
click at [1135, 128] on div "Filters Active Only Settings Status Active Inactive Objectives MQL SQL Traffic …" at bounding box center [871, 101] width 1185 height 62
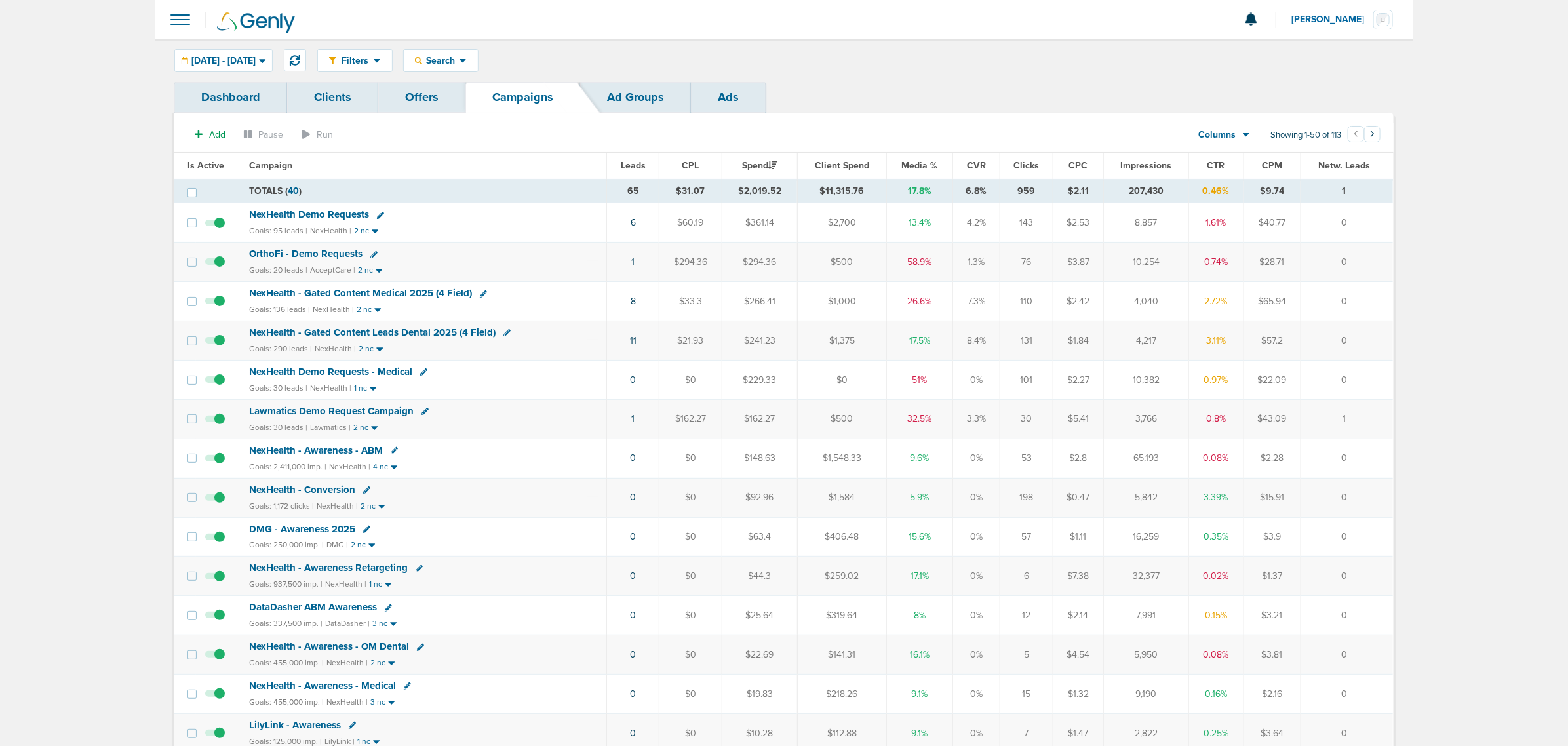
click at [176, 11] on span at bounding box center [180, 19] width 29 height 29
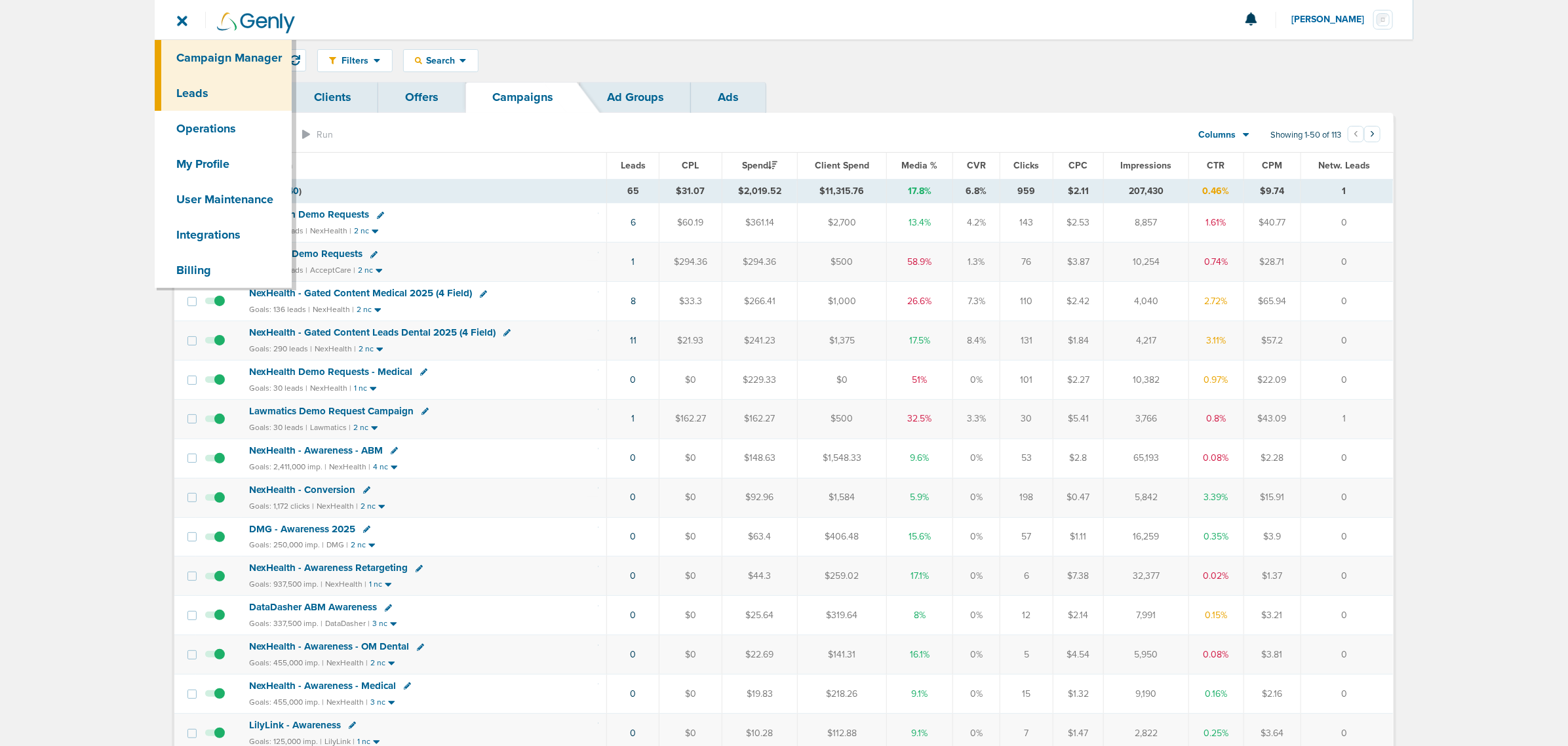
click at [200, 101] on link "Leads" at bounding box center [223, 93] width 137 height 35
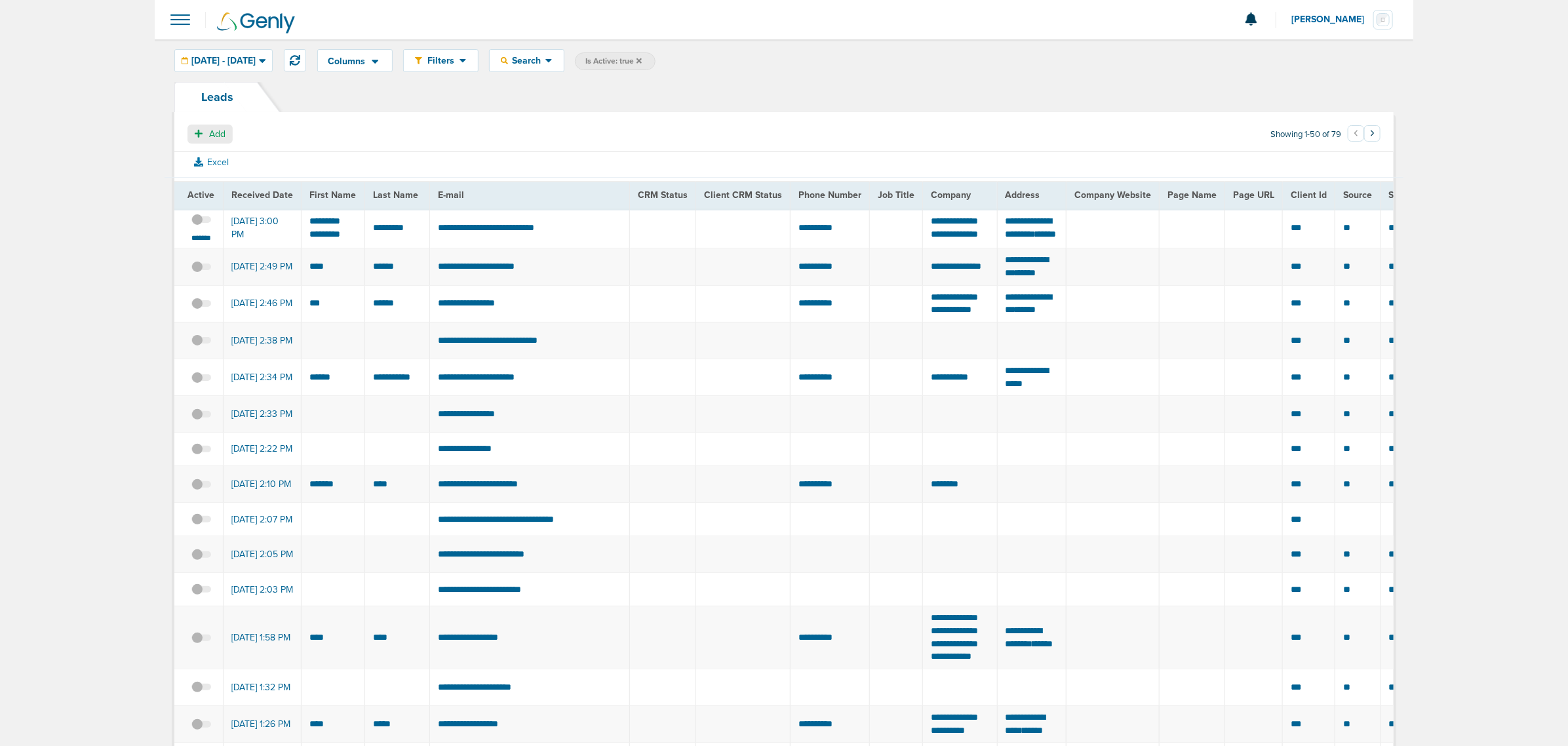
click at [214, 134] on span "Add" at bounding box center [217, 134] width 16 height 11
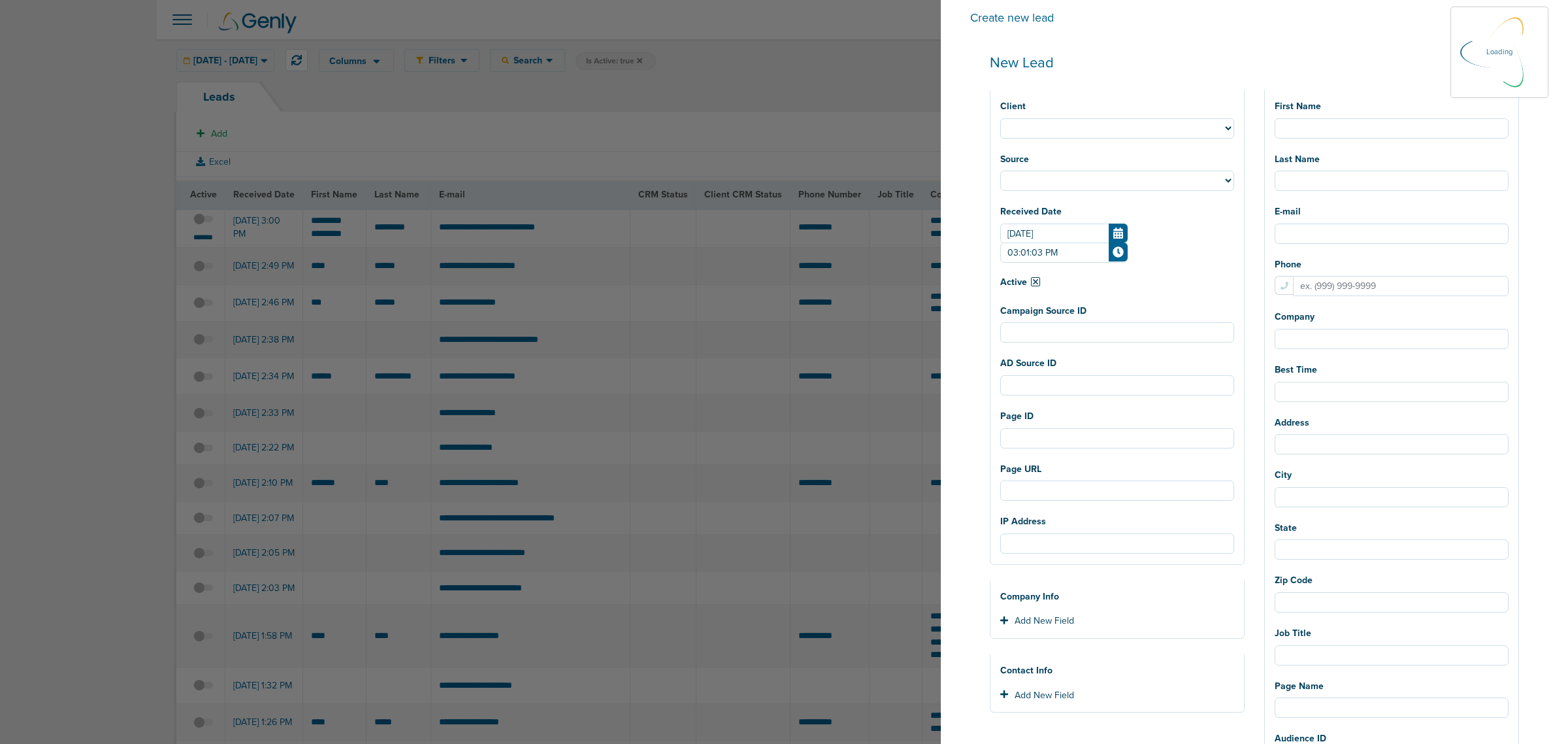
select select
click at [1136, 121] on select "NexHealth AcceptCare Lawmatics DMG DataDasher LilyLink BonsaiHealth OrthoFi Plu…" at bounding box center [1117, 128] width 234 height 20
select select "183"
click at [1000, 119] on select "NexHealth AcceptCare Lawmatics DMG DataDasher LilyLink BonsaiHealth OrthoFi Plu…" at bounding box center [1117, 128] width 234 height 20
click at [1304, 122] on input "First Name" at bounding box center [1392, 128] width 234 height 20
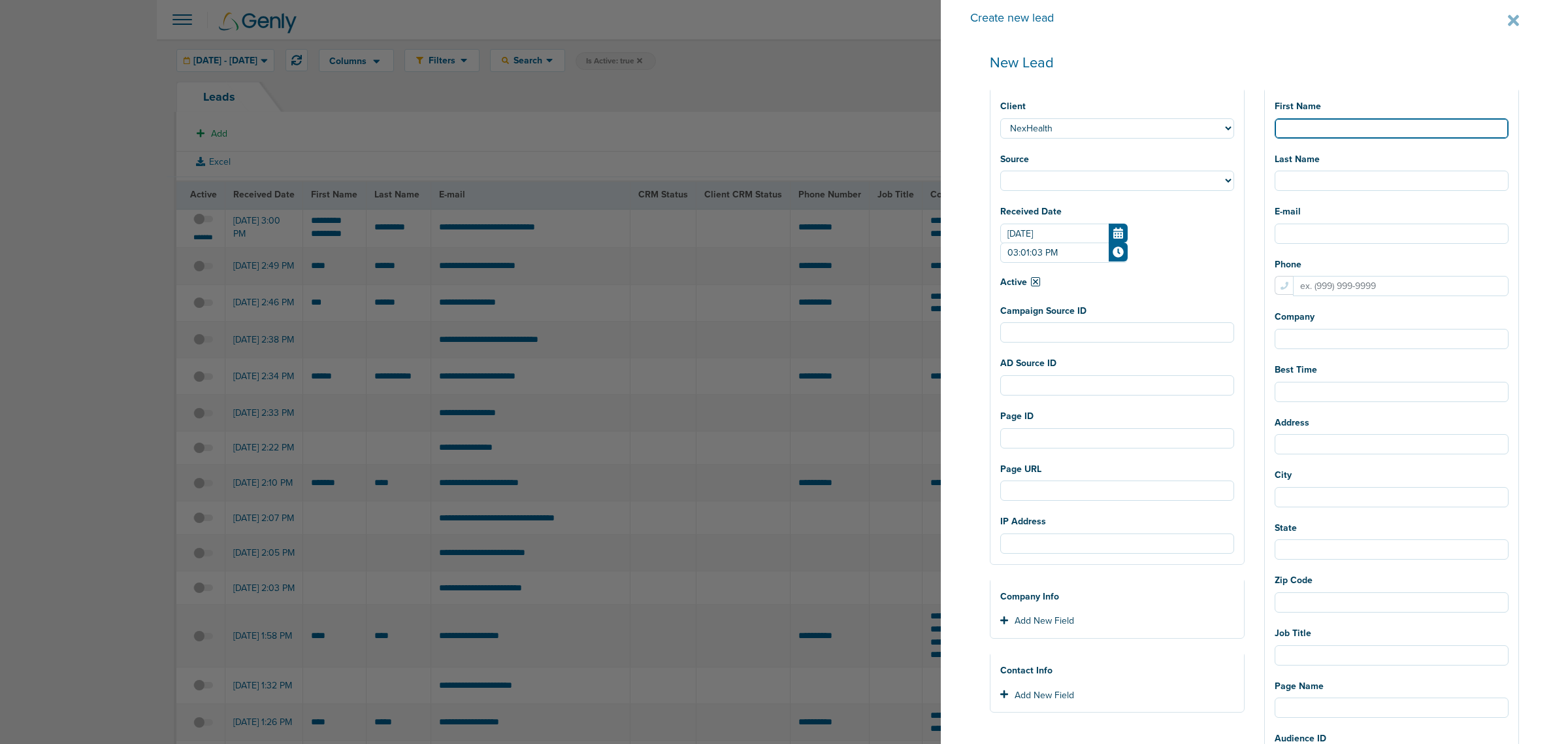
select select
type input "K"
select select
type input "Ka"
select select
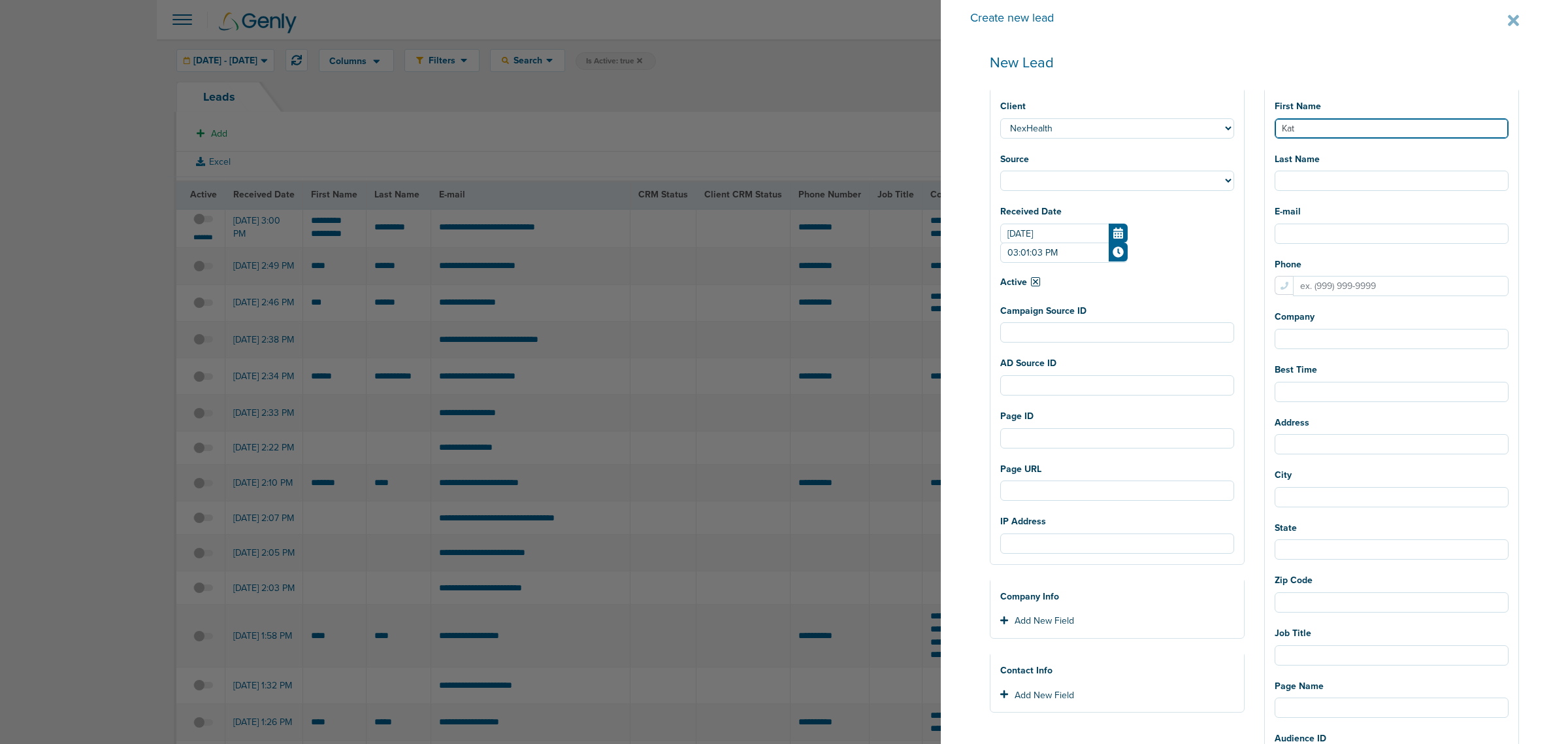
type input "Kath"
select select
type input "Kathl"
select select
type input "Kathle"
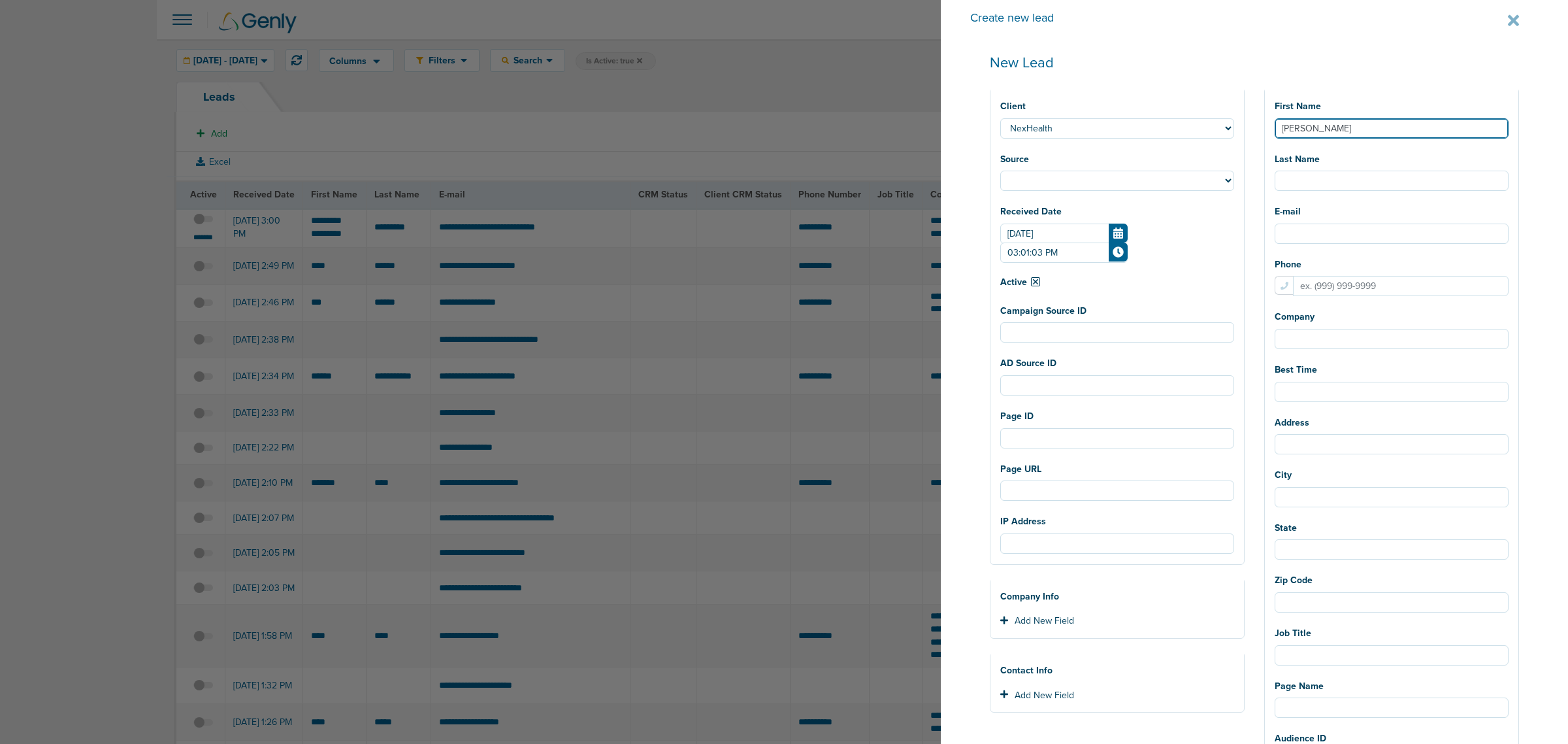
select select
type input "Kathlee"
select select
type input "Kathleen"
select select
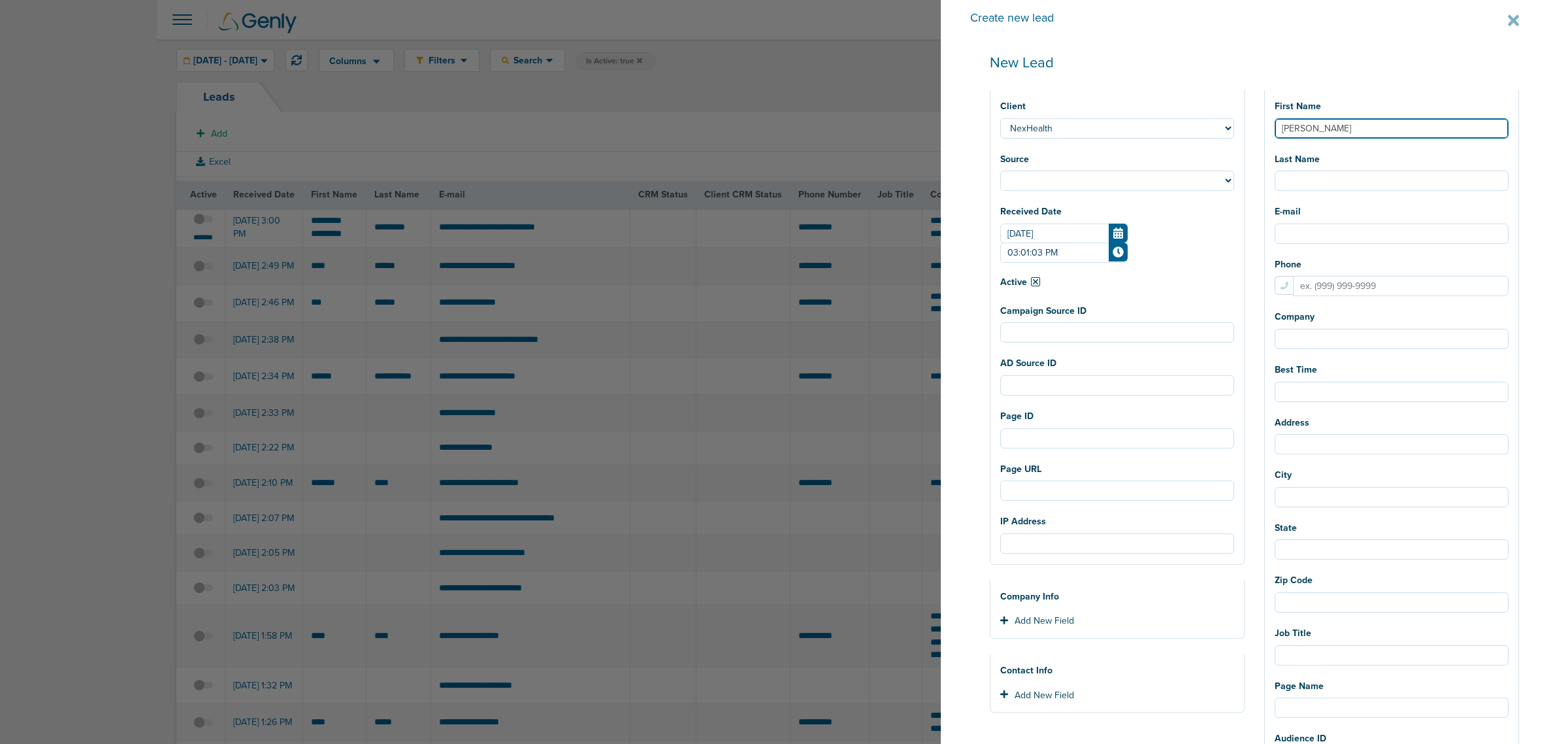
type input "Kathlee"
select select
type input "Kathleen"
select select
type input "R"
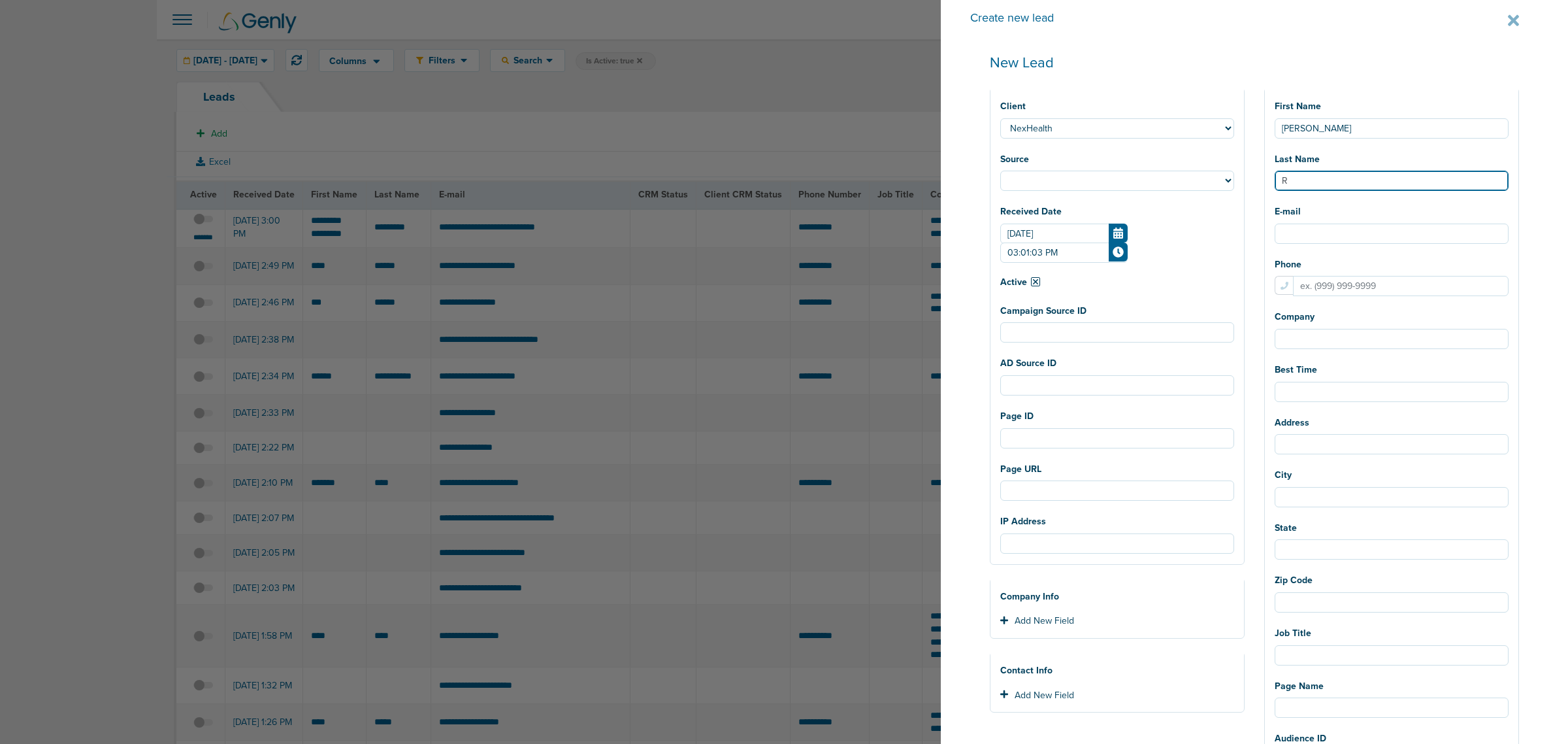
select select
type input "Ru"
select select
type input "Rus"
select select
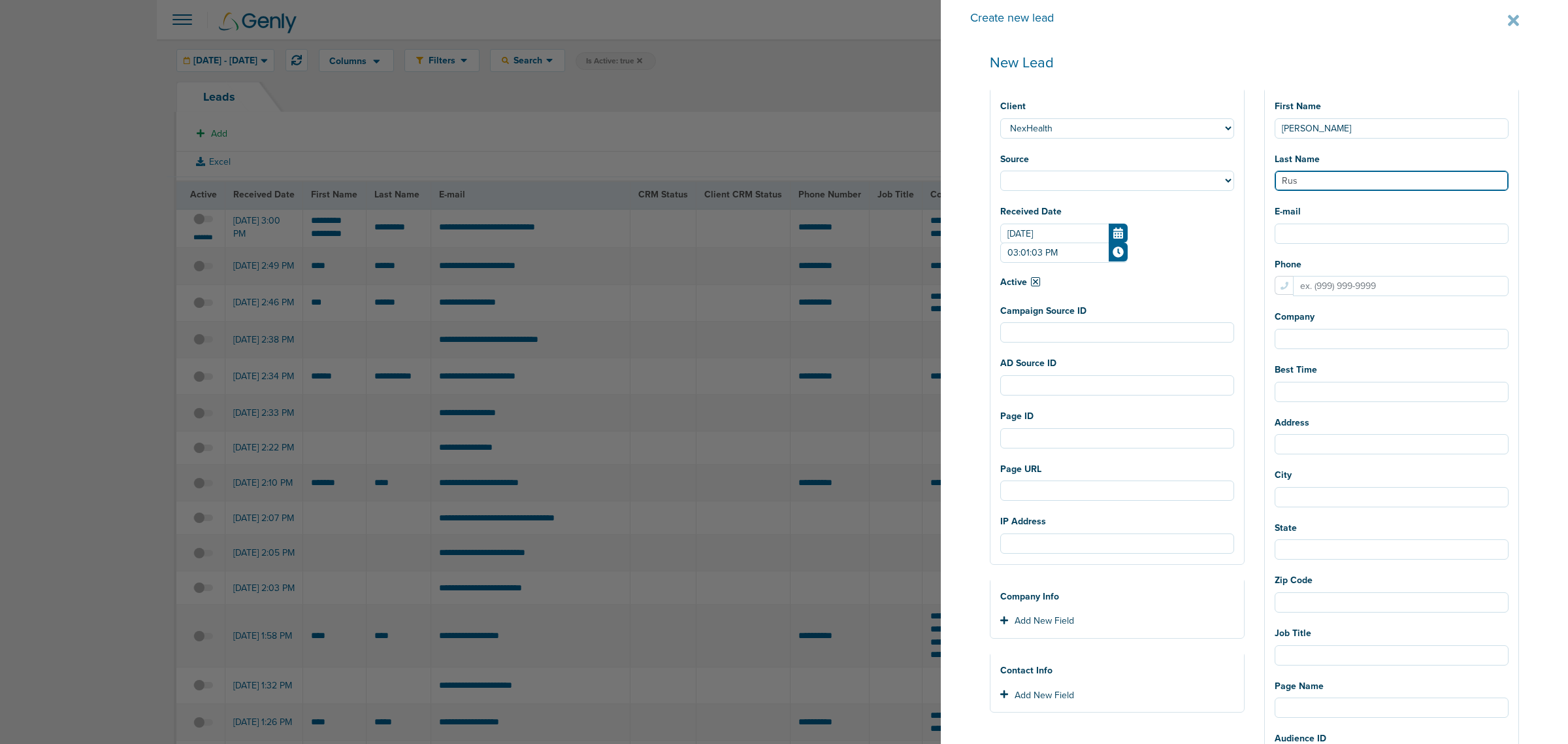
type input "Russ"
select select
type input "Russo"
select select
type input "Russo"
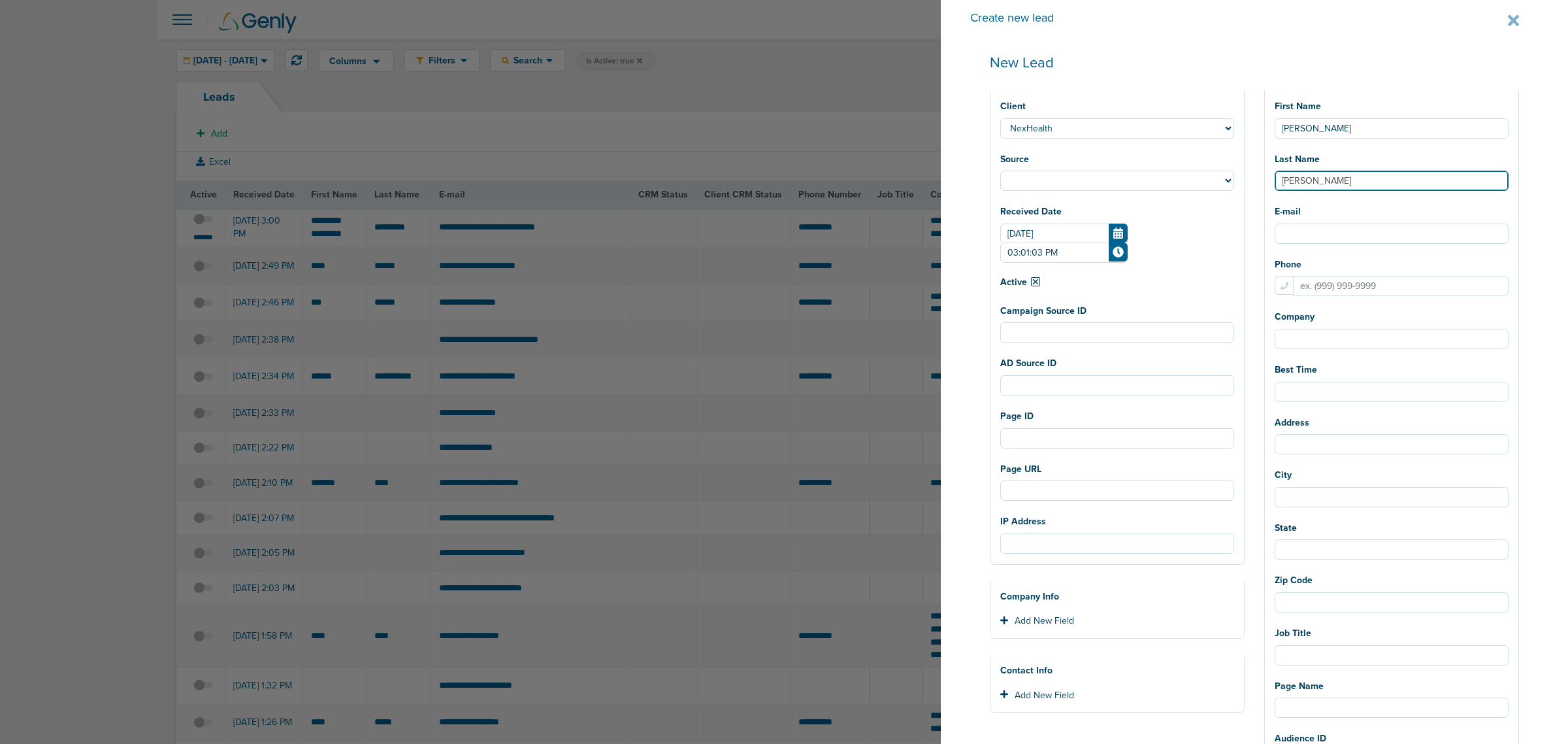
select select
type input "Russo"
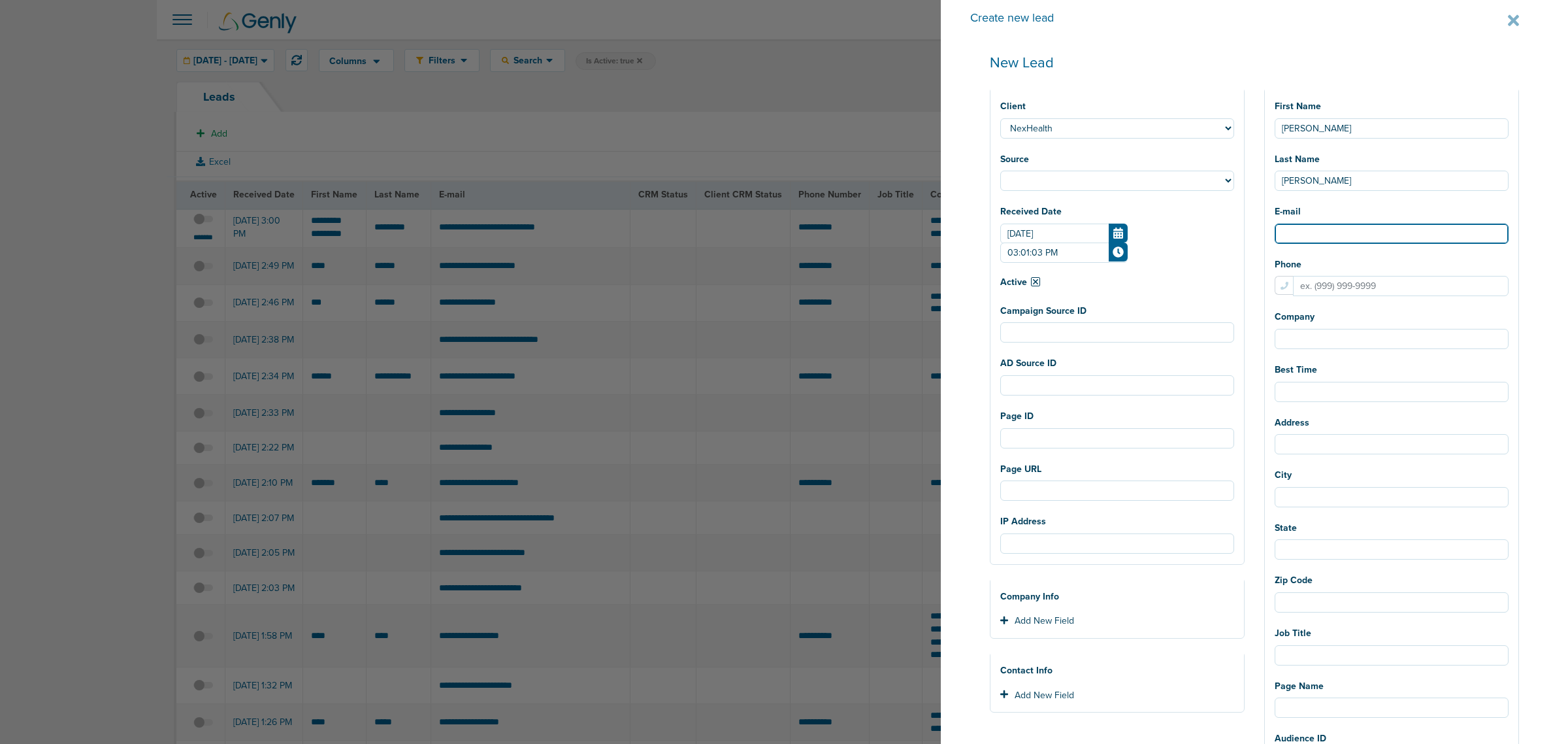
click at [1325, 234] on input "E-mail" at bounding box center [1392, 234] width 234 height 20
paste input "Krusso@carolinahealthspan.com"
type input "Krusso@carolinahealthspan.com"
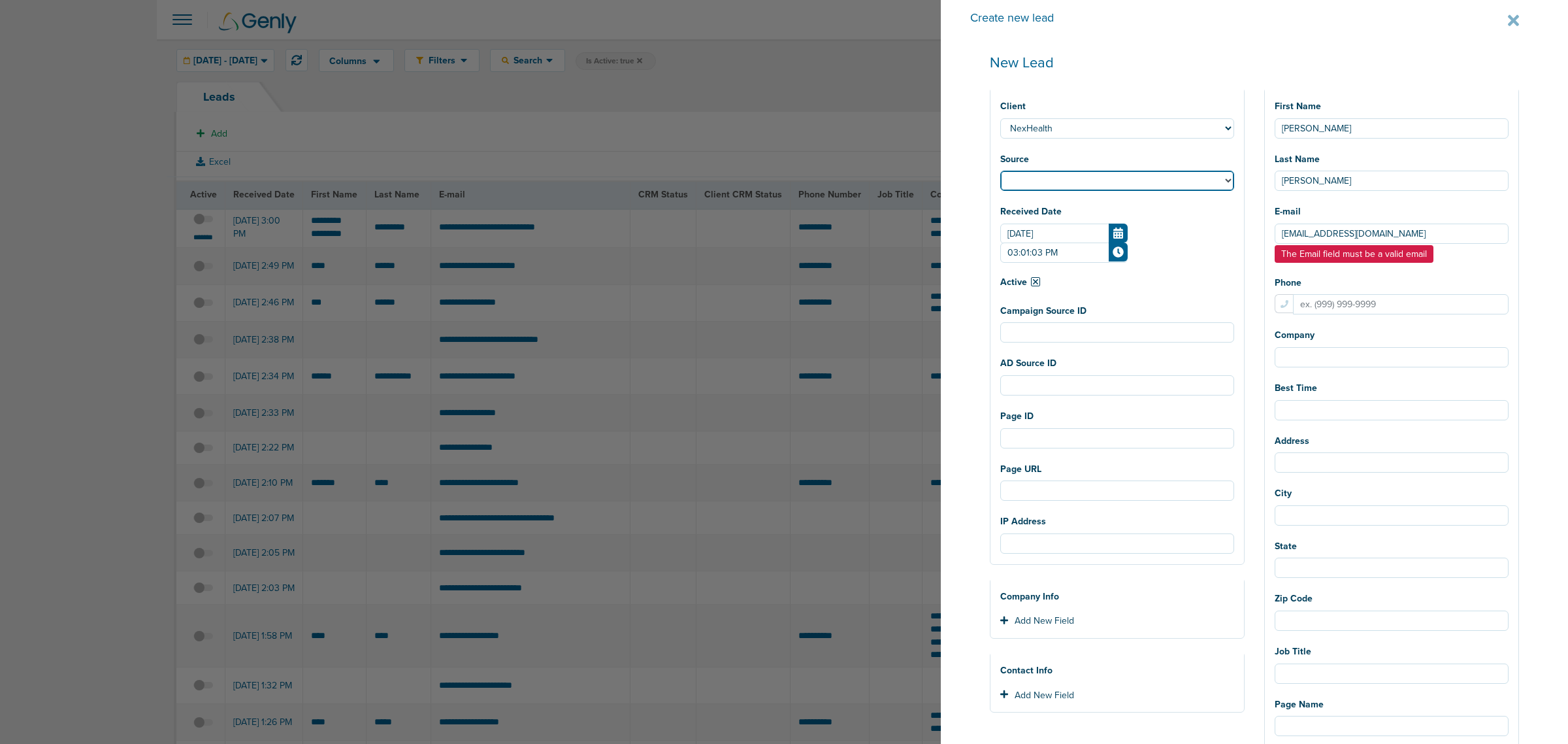
click at [1053, 175] on select "Facebook Twitter Yahoo Gemini Google AdWords Outbrain Taboola Pinterest" at bounding box center [1117, 180] width 234 height 20
select select "fb"
click at [1000, 170] on select "Facebook Twitter Yahoo Gemini Google AdWords Outbrain Taboola Pinterest" at bounding box center [1117, 180] width 234 height 20
click at [1295, 236] on input "Krusso@carolinahealthspan.com" at bounding box center [1392, 234] width 234 height 20
click at [1282, 234] on input "Krusso@carolinahealthspan.com" at bounding box center [1392, 234] width 234 height 20
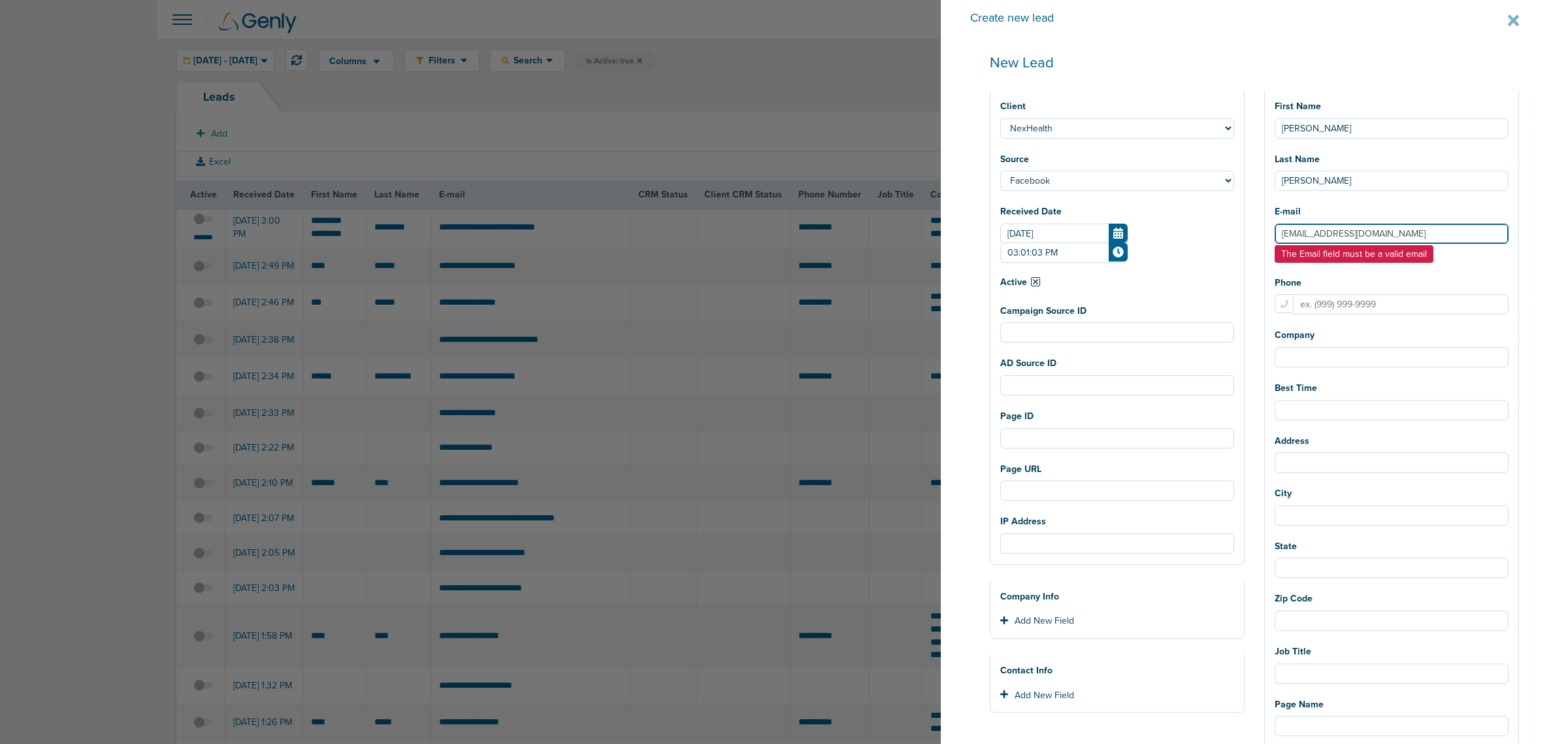
drag, startPoint x: 1452, startPoint y: 227, endPoint x: 1425, endPoint y: 227, distance: 27.0
click at [1425, 227] on input "Krusso@carolinahealthspan.com" at bounding box center [1392, 234] width 234 height 20
type input "Krusso@carolinahealthspan.com"
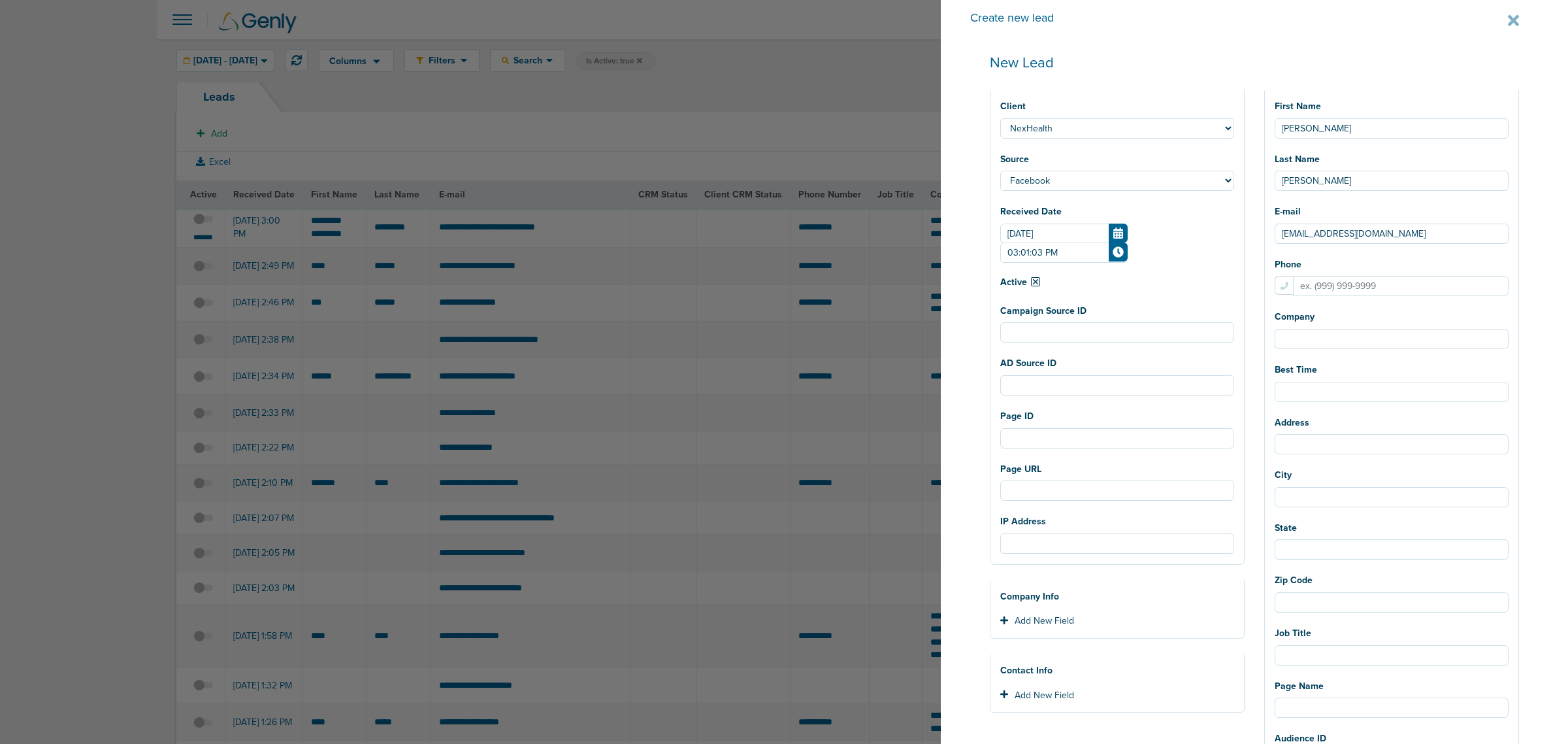
click at [1488, 266] on div "First Name Kathleen Last Name Russo E-mail Krusso@carolinahealthspan.com Phone …" at bounding box center [1392, 690] width 254 height 1215
click at [1338, 288] on input "Phone" at bounding box center [1401, 285] width 216 height 20
paste input "7043334817"
type input "7043334817"
click at [1360, 334] on input "Company" at bounding box center [1392, 339] width 234 height 20
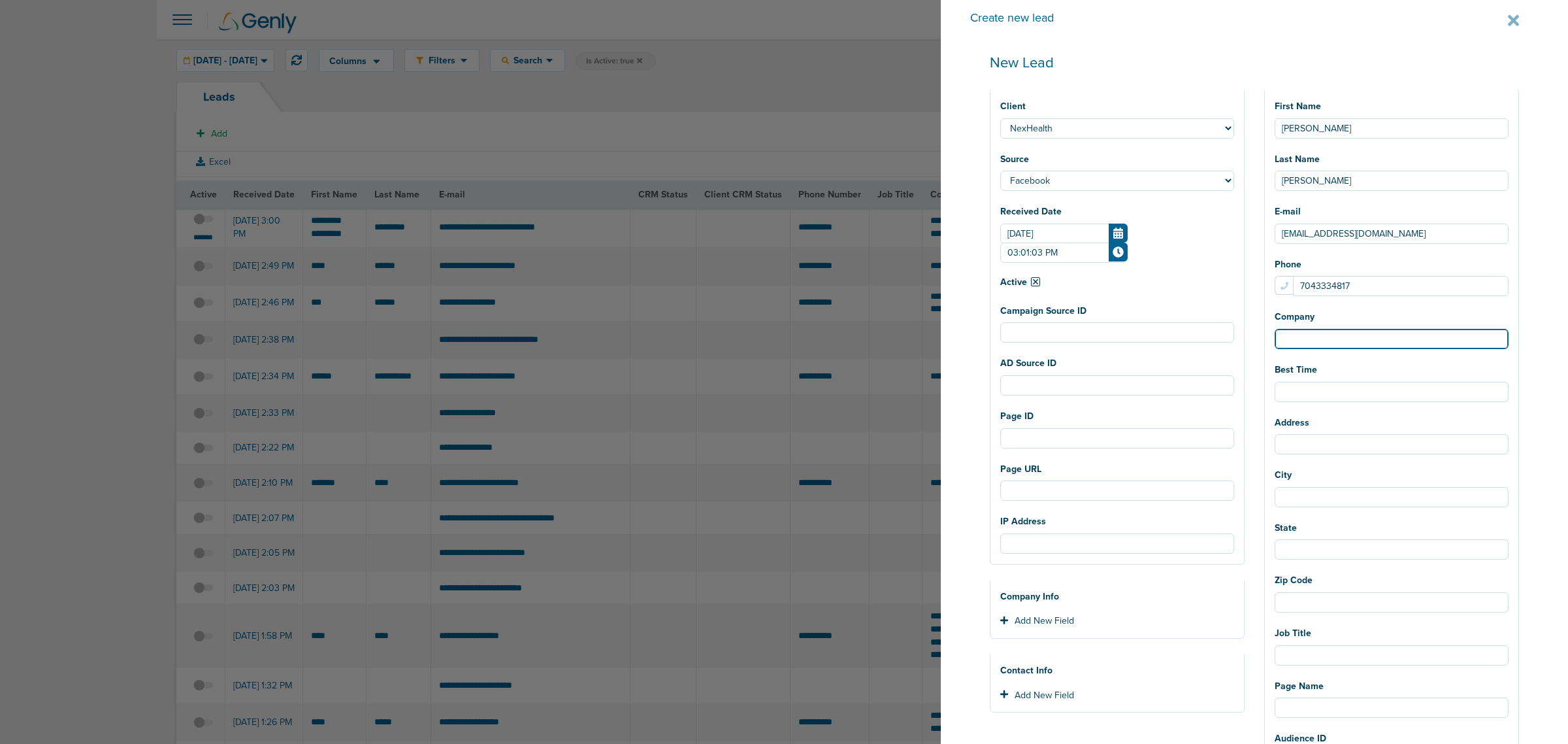
paste input "Carolina Healthspan Institute"
type input "Carolina Healthspan Institute"
click at [1312, 501] on input "City" at bounding box center [1392, 496] width 234 height 20
type input "Charlotte"
type input "NC"
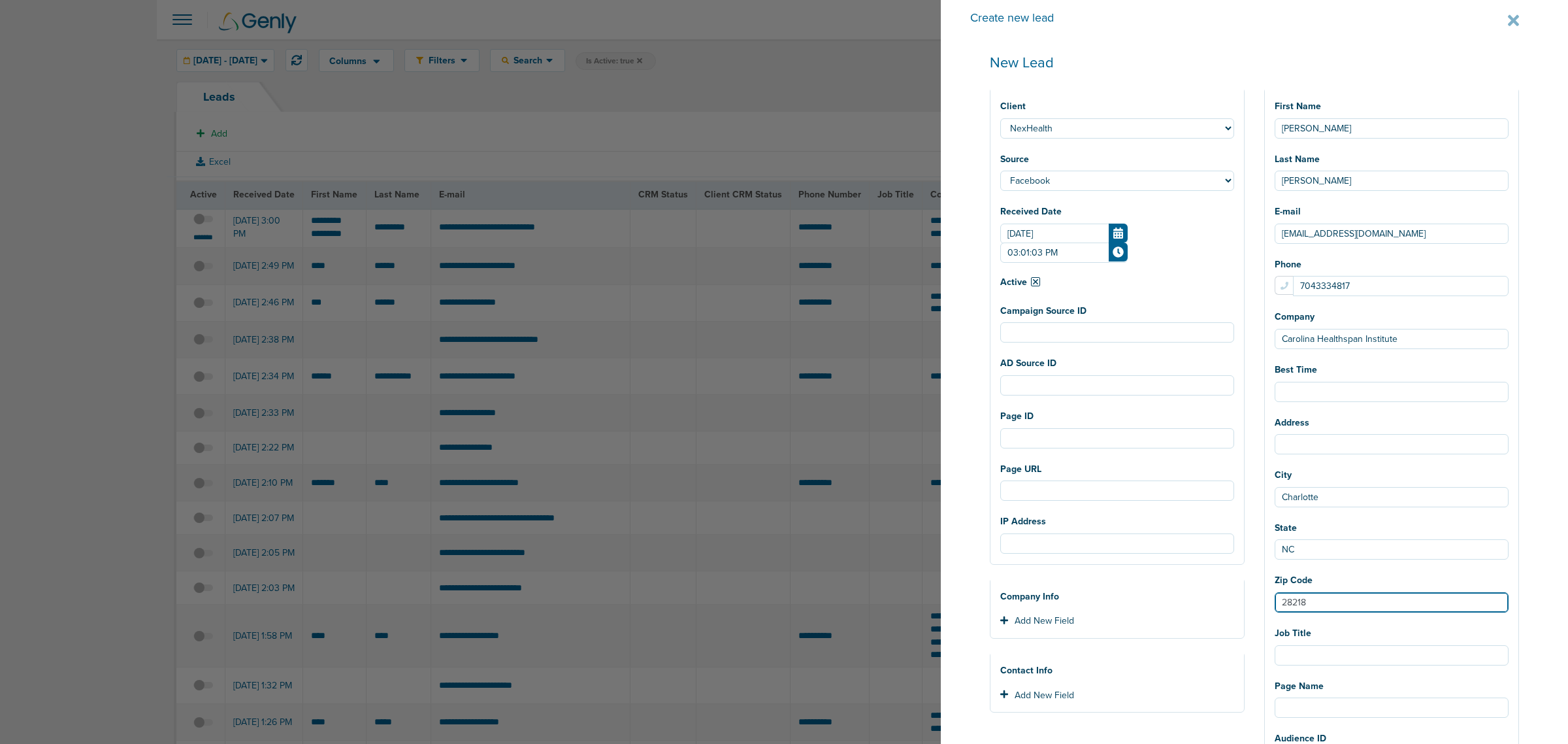
type input "28218"
click at [1122, 328] on input "Campaign Source ID" at bounding box center [1117, 332] width 234 height 20
paste input "120233889082980190"
type input "120233889082980190"
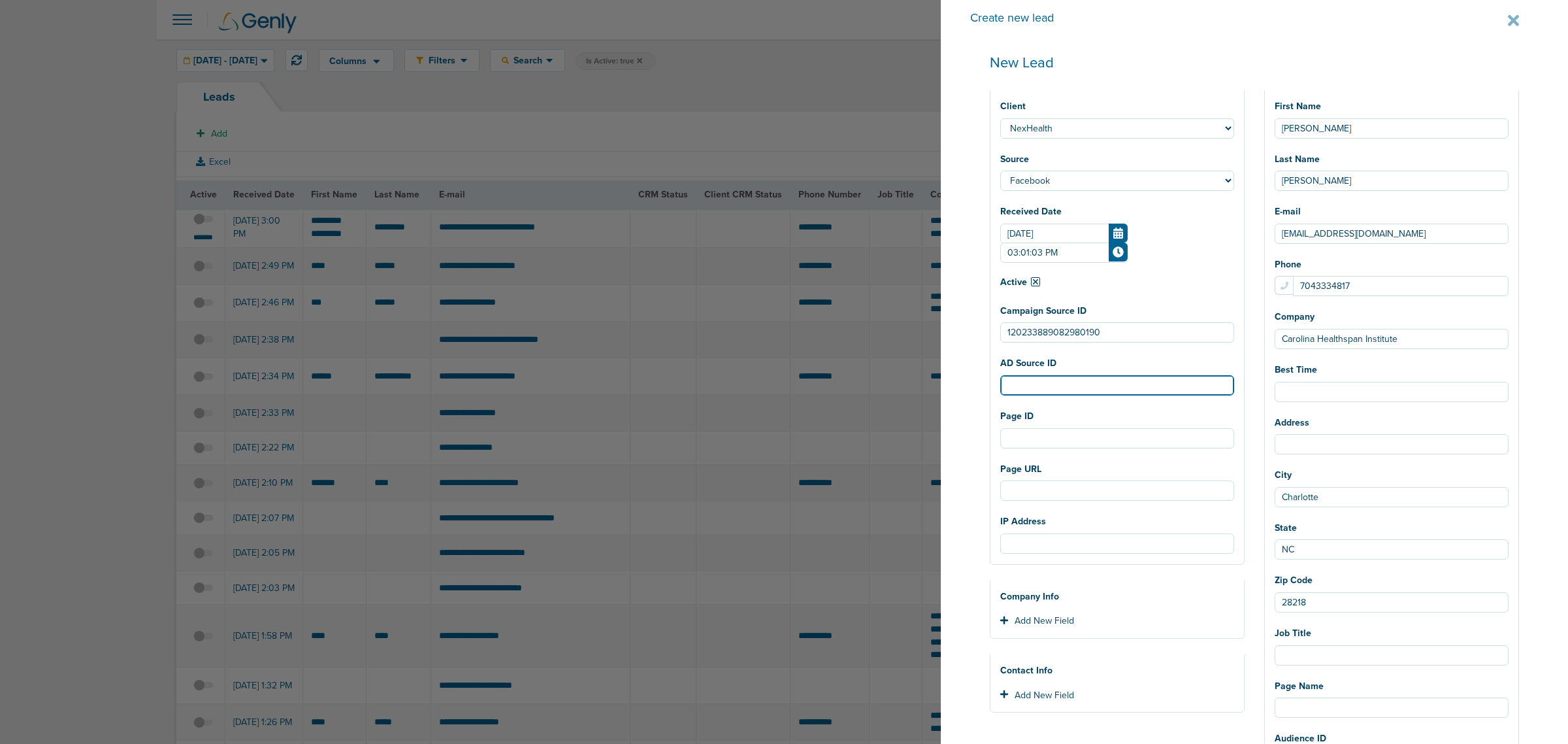
click at [1035, 382] on input "AD Source ID" at bounding box center [1117, 385] width 234 height 20
paste input "120233889082950190"
type input "120233889082950190"
click at [1122, 433] on input "Page ID" at bounding box center [1117, 438] width 234 height 20
paste input "1453434595769777"
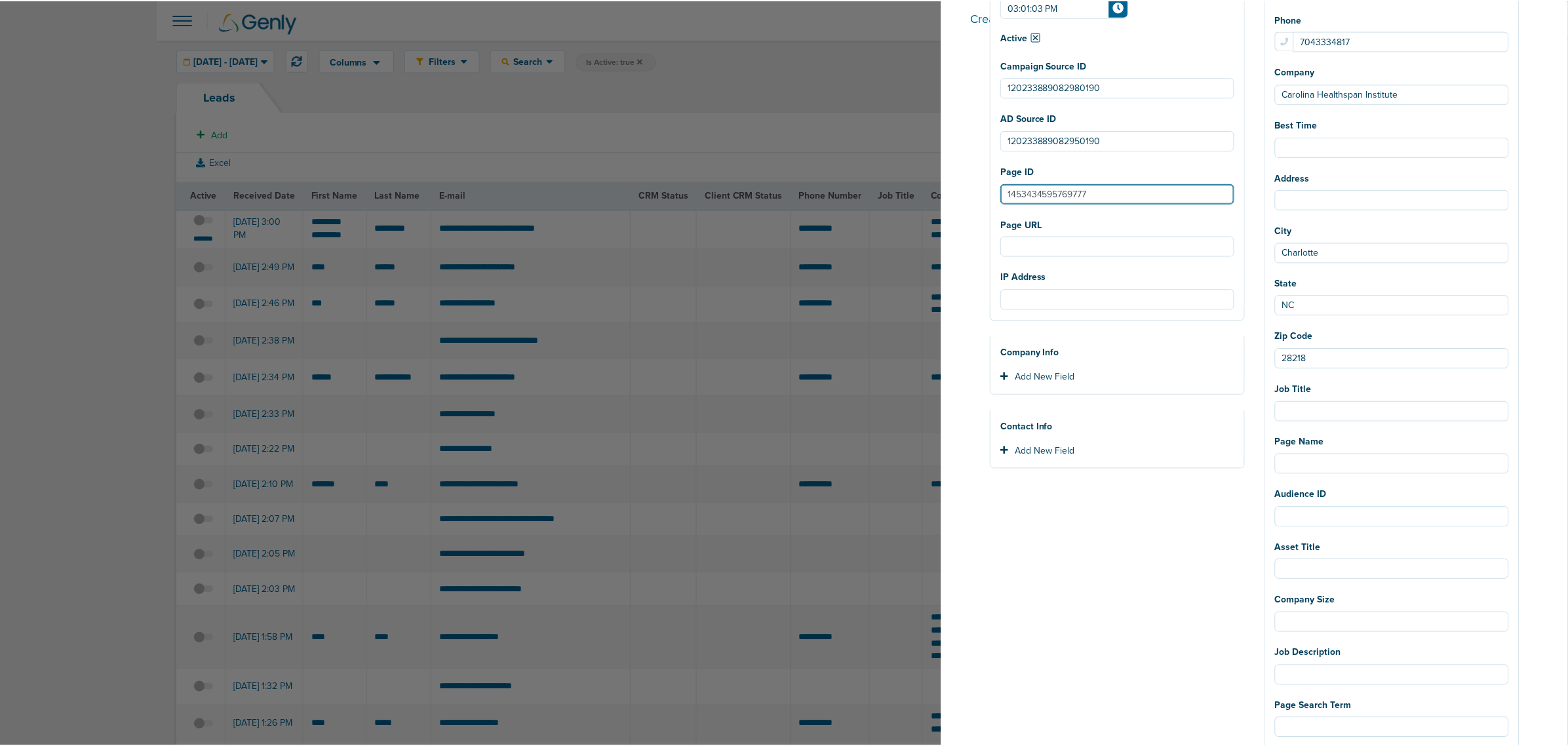
scroll to position [616, 0]
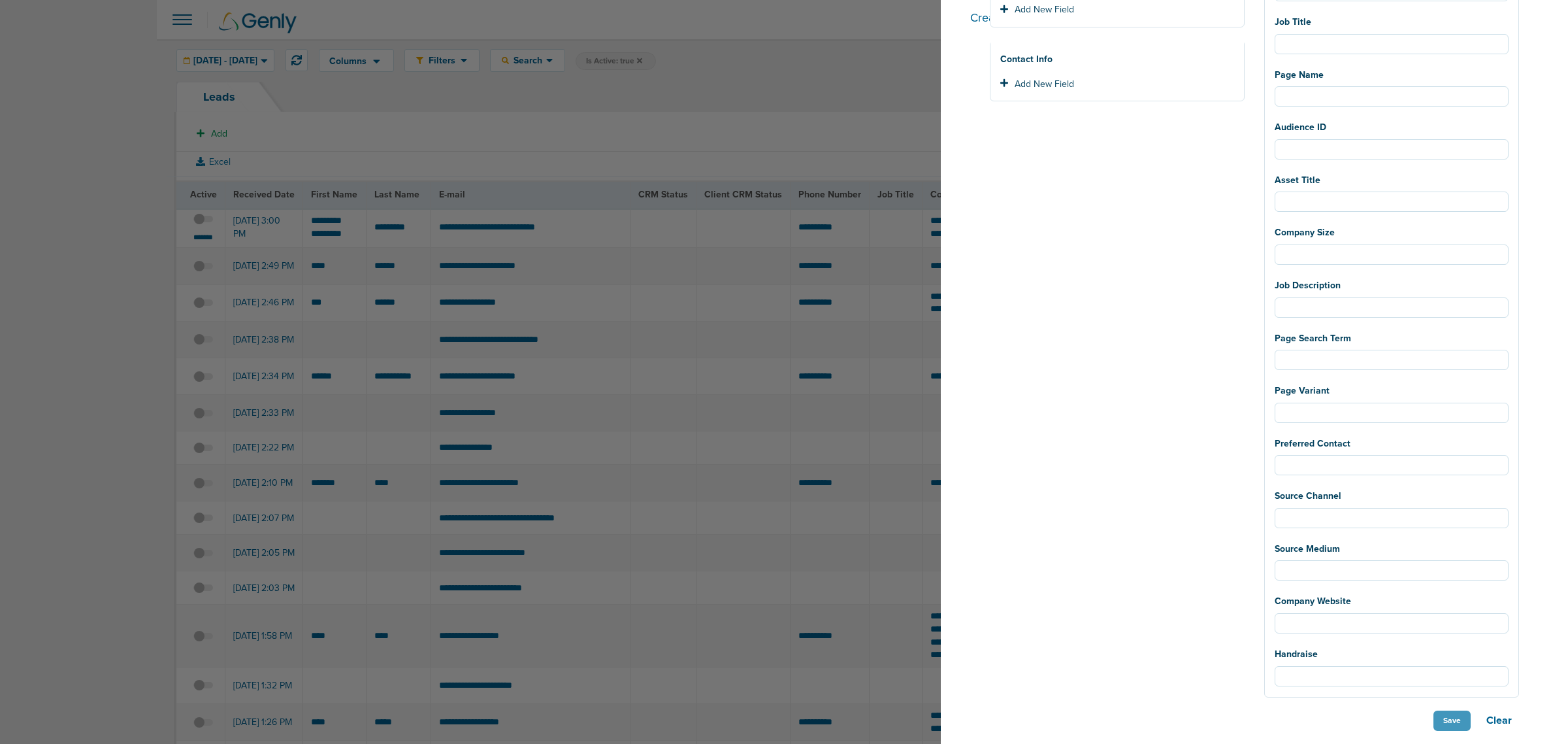
type input "1453434595769777"
click at [1454, 726] on button "Save" at bounding box center [1452, 720] width 37 height 20
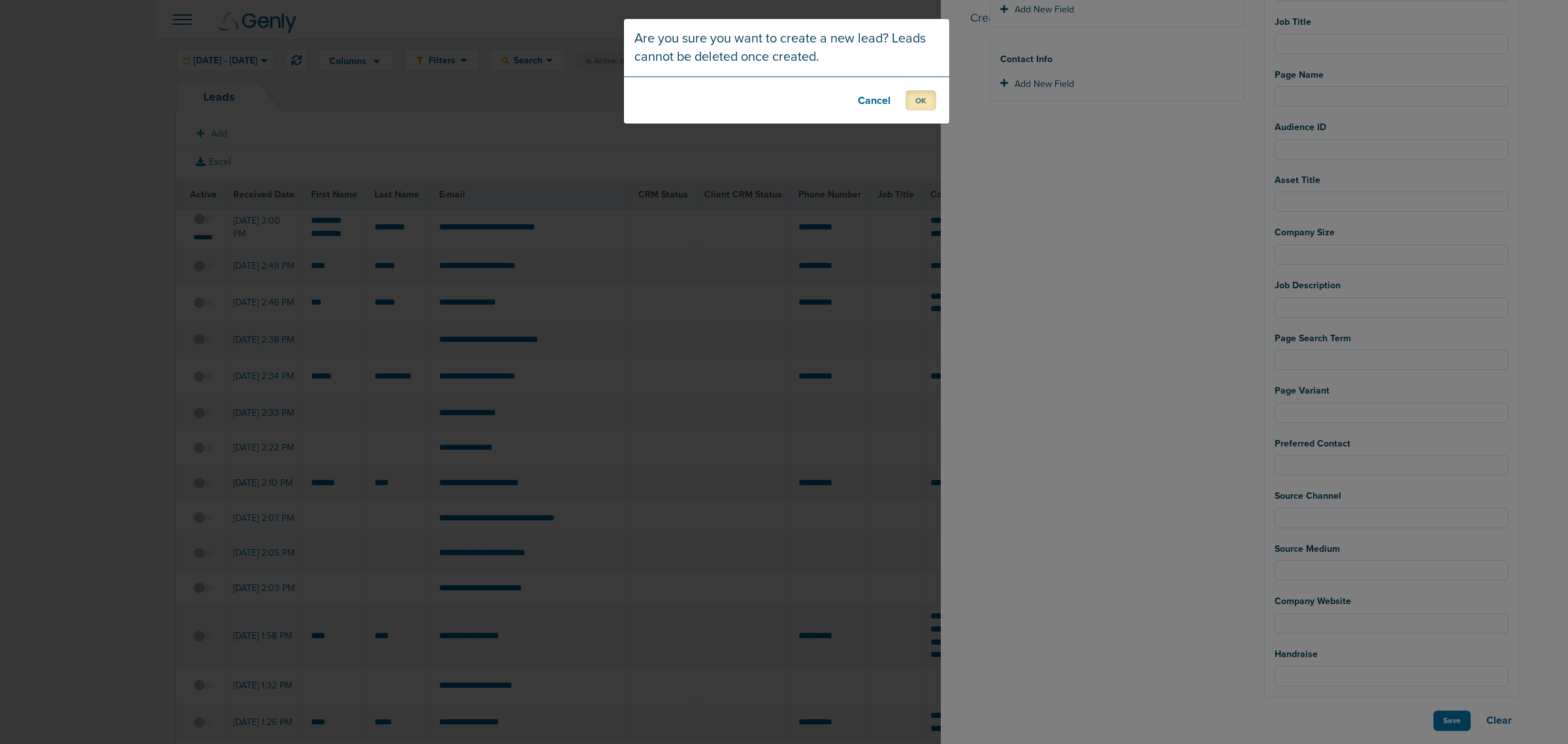
click at [929, 102] on button "OK" at bounding box center [921, 100] width 31 height 20
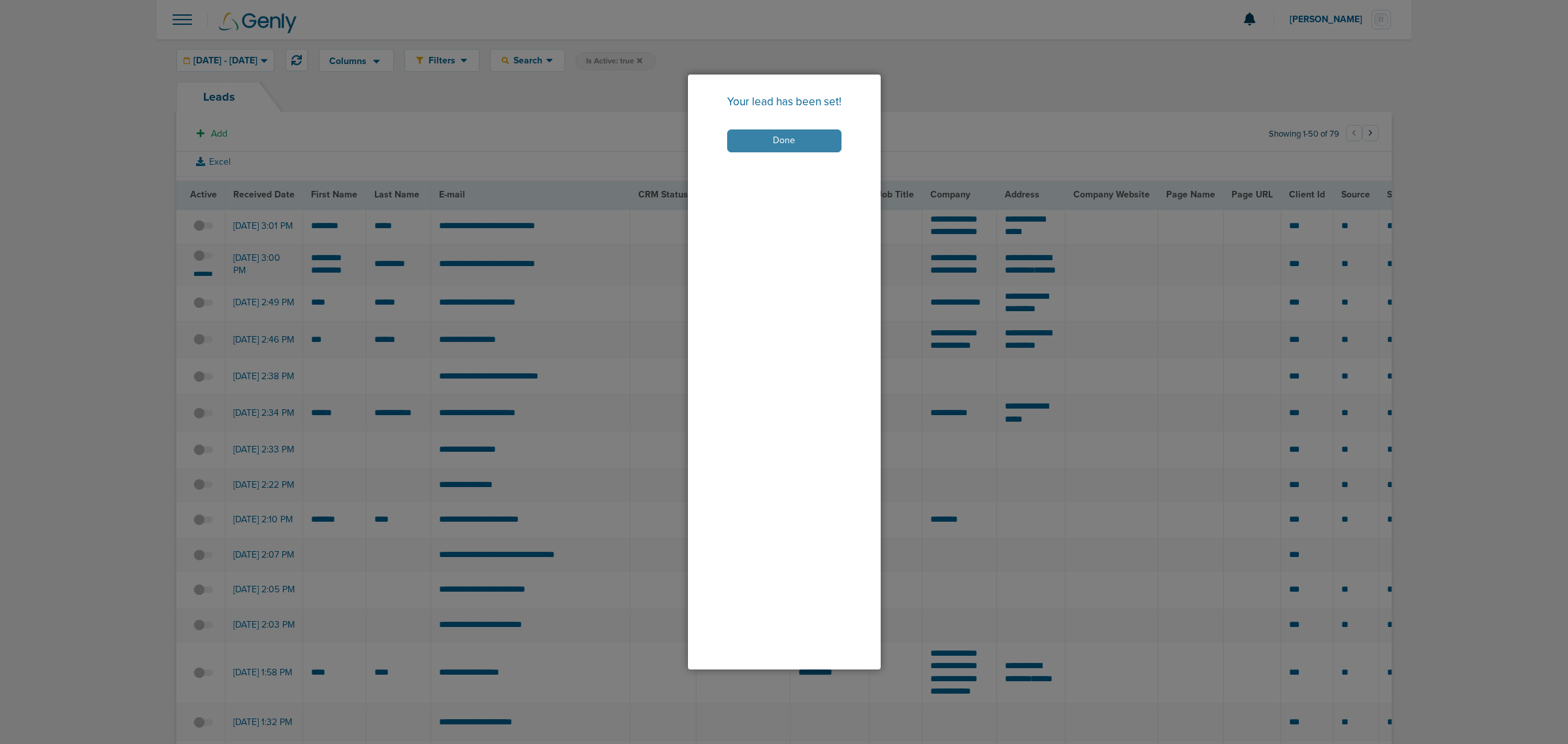
click at [802, 136] on button "Done" at bounding box center [784, 141] width 114 height 23
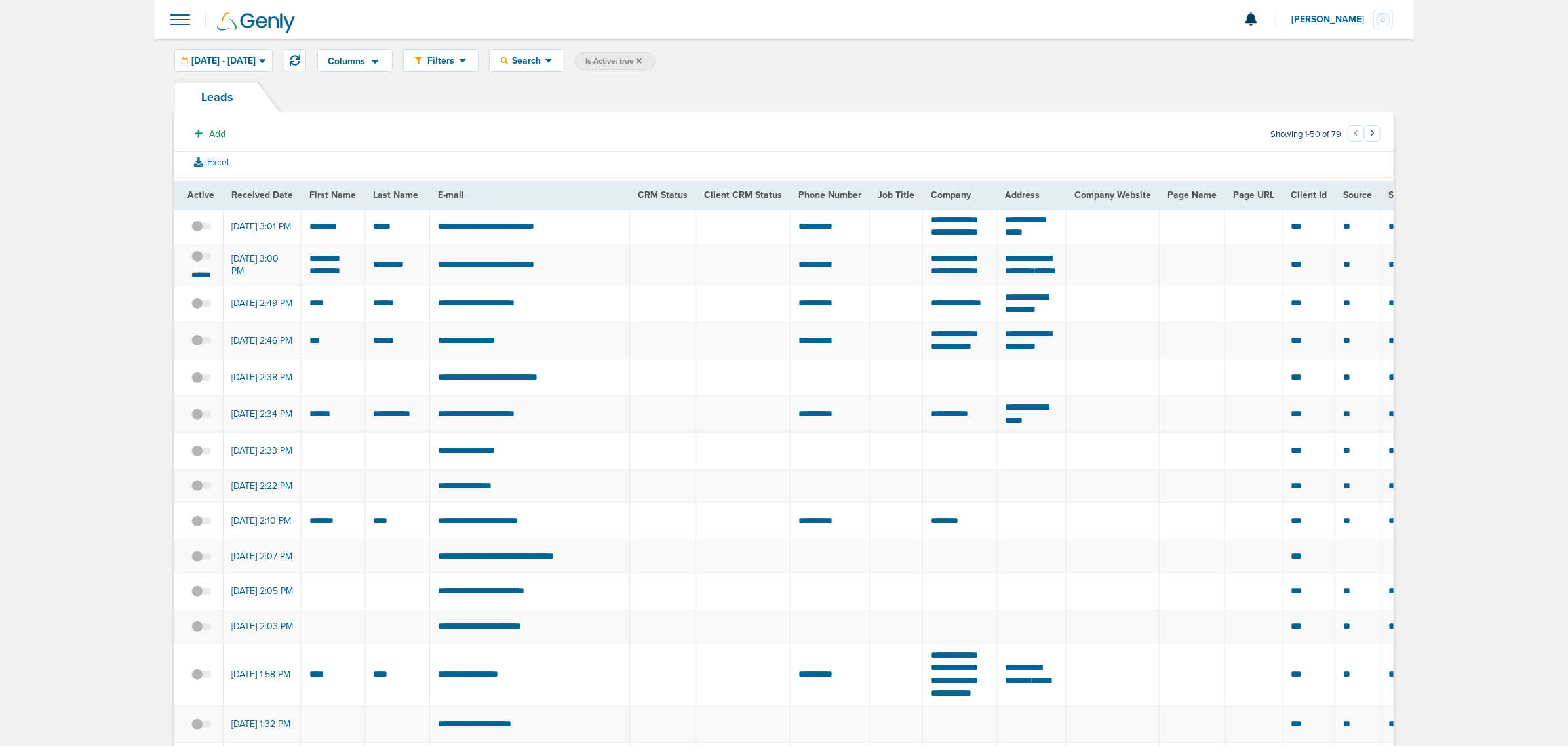
click at [205, 264] on span at bounding box center [201, 264] width 20 height 0
click at [201, 259] on input "checkbox" at bounding box center [201, 259] width 0 height 0
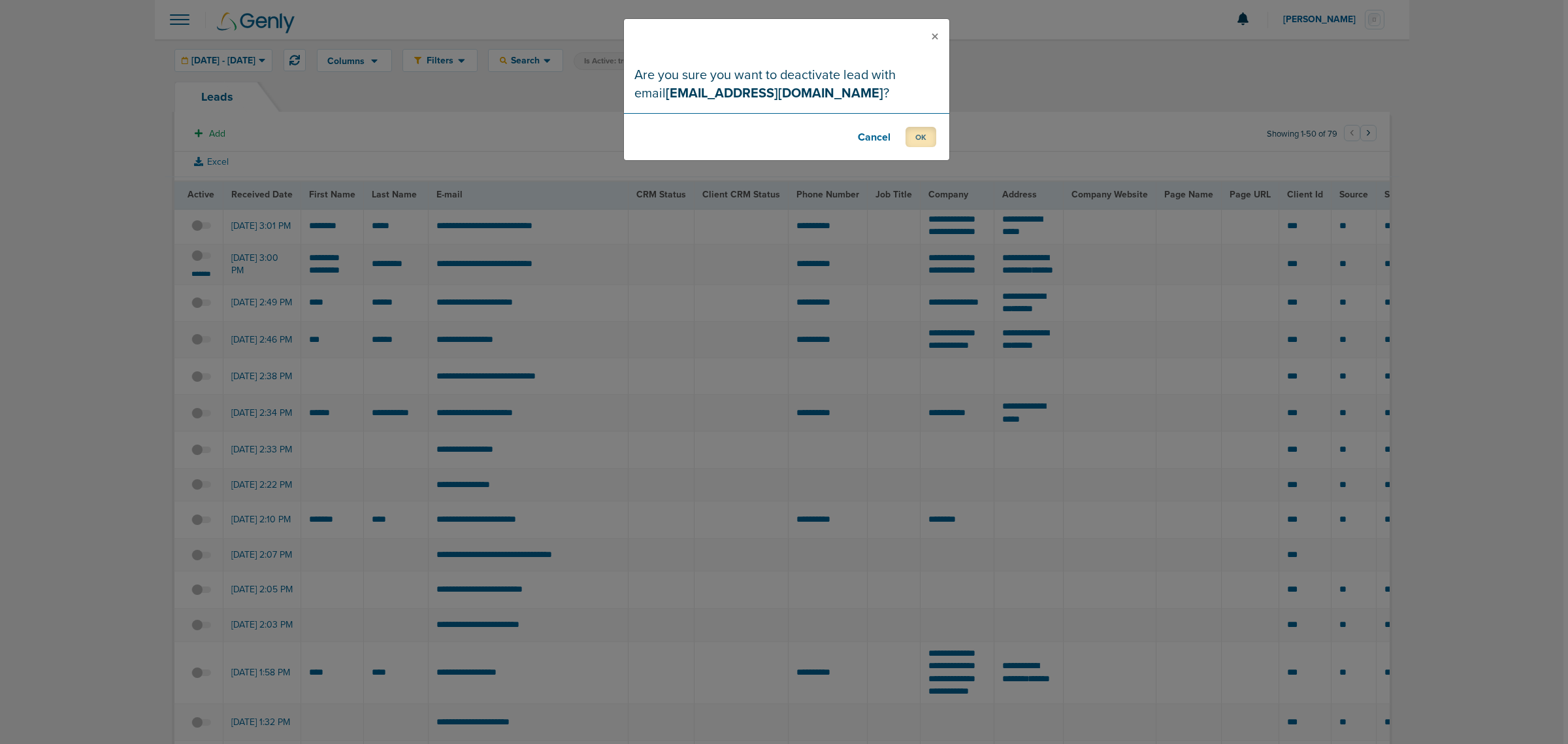
click at [918, 133] on button "OK" at bounding box center [921, 137] width 31 height 20
